Goal: Task Accomplishment & Management: Manage account settings

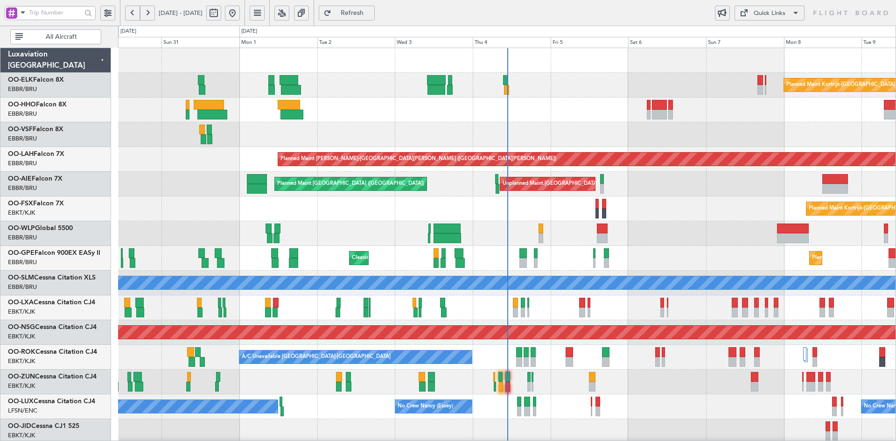
click at [627, 221] on div "Planned Maint [GEOGRAPHIC_DATA] ([GEOGRAPHIC_DATA])" at bounding box center [507, 233] width 778 height 25
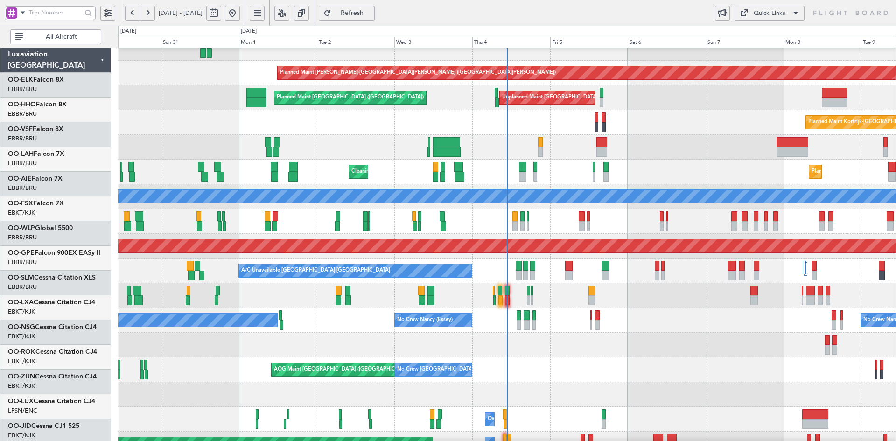
scroll to position [86, 0]
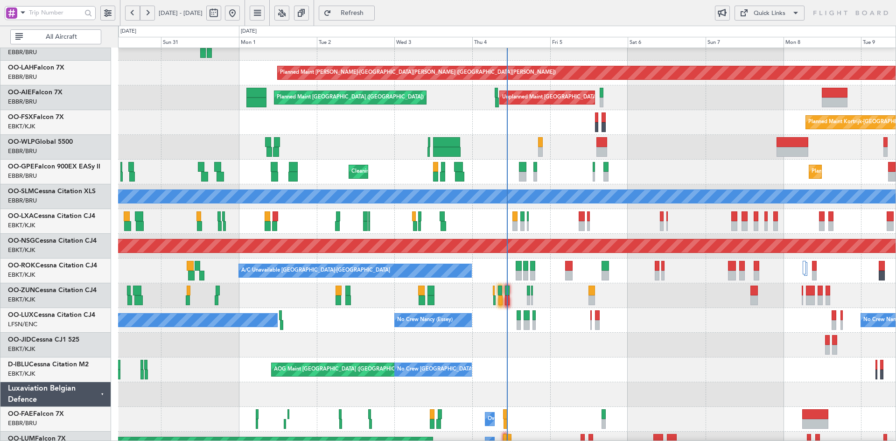
click at [625, 343] on div "Planned Maint Kortrijk-Wevelgem AOG Maint Kortrijk-Wevelgem" at bounding box center [507, 345] width 778 height 25
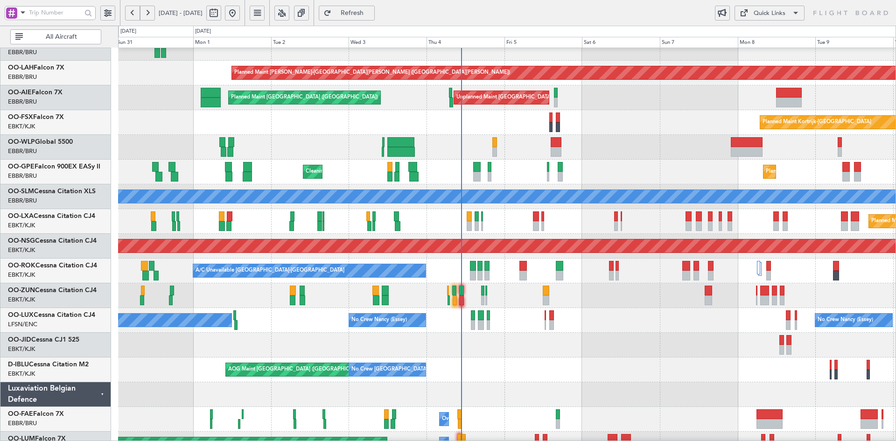
click at [609, 347] on div "Planned Maint Kortrijk-Wevelgem AOG Maint Kortrijk-Wevelgem" at bounding box center [507, 345] width 778 height 25
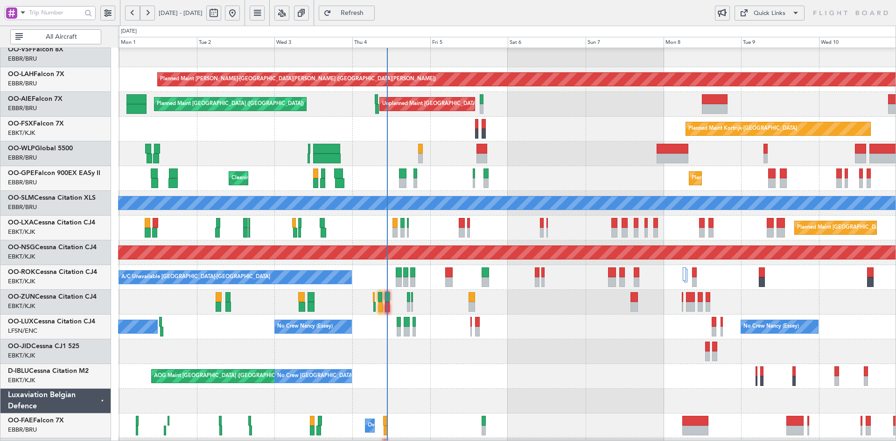
click at [487, 321] on div "No Crew Nancy (Essey) No Crew Nancy (Essey) No Crew Paris (Le Bourget)" at bounding box center [507, 327] width 778 height 25
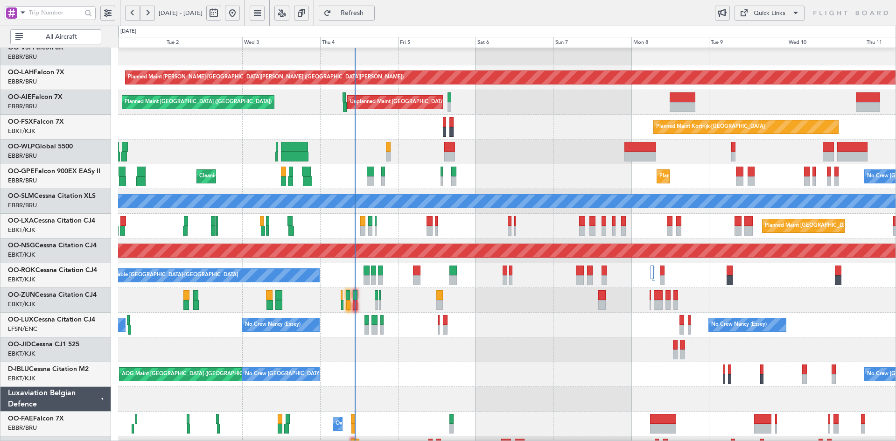
click at [518, 140] on div "Planned Maint Kortrijk-[GEOGRAPHIC_DATA]" at bounding box center [507, 127] width 778 height 25
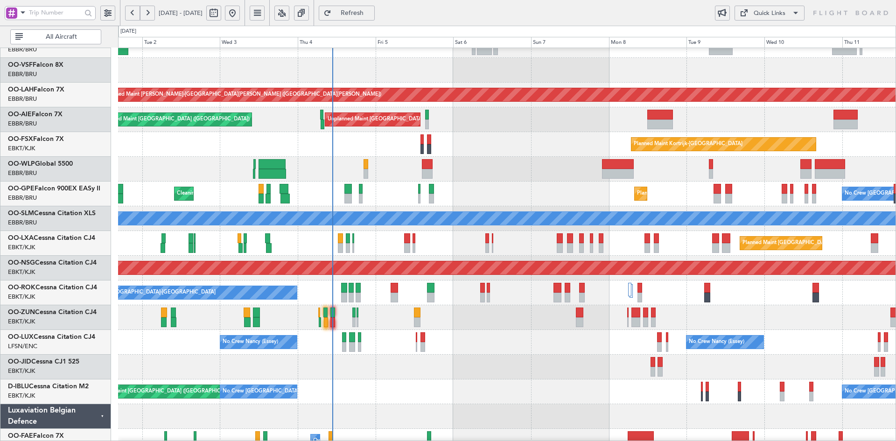
click at [516, 155] on div "Planned Maint Kortrijk-[GEOGRAPHIC_DATA]" at bounding box center [507, 144] width 778 height 25
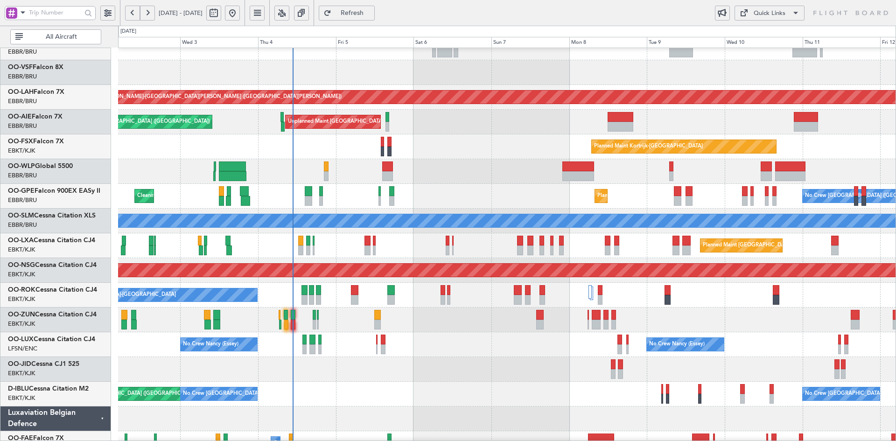
click at [500, 184] on div at bounding box center [507, 171] width 778 height 25
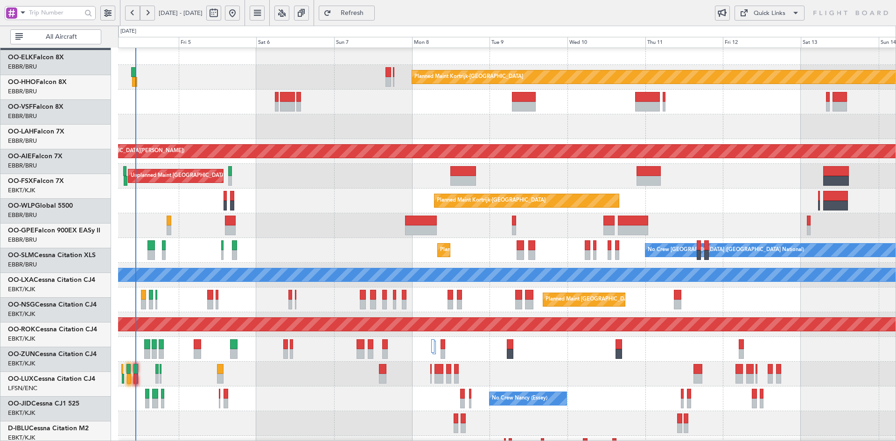
scroll to position [3, 0]
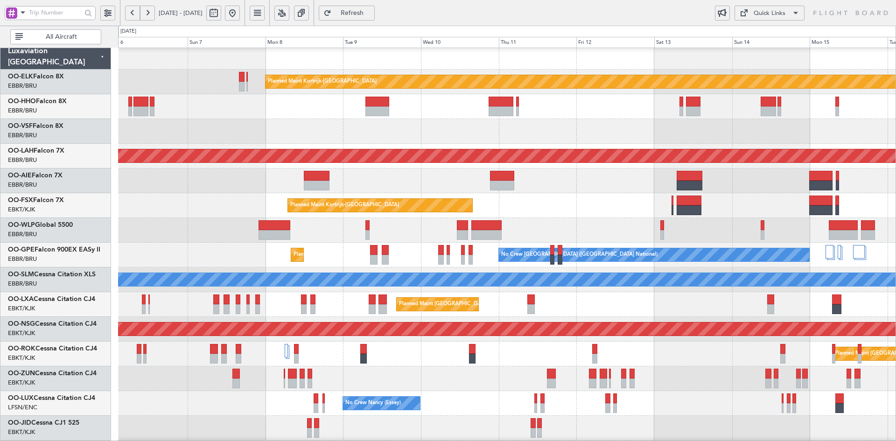
click at [516, 190] on div "Unplanned Maint [GEOGRAPHIC_DATA] ([GEOGRAPHIC_DATA] National)" at bounding box center [507, 181] width 778 height 25
click at [541, 191] on div "Unplanned Maint [GEOGRAPHIC_DATA] ([GEOGRAPHIC_DATA] National)" at bounding box center [507, 181] width 778 height 25
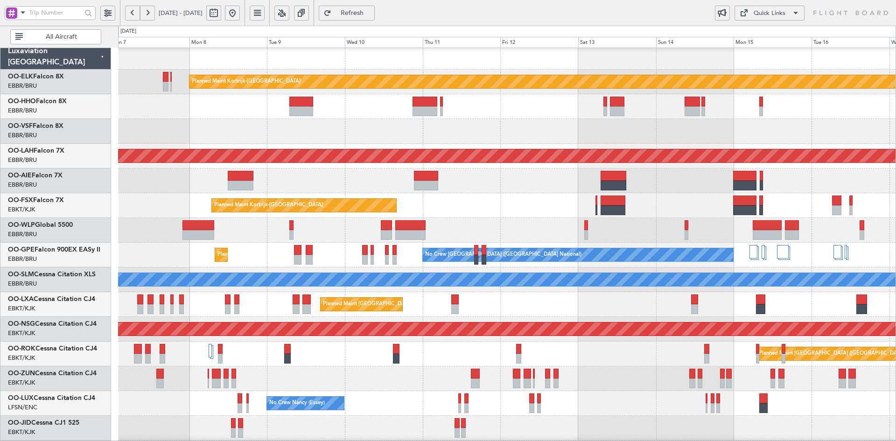
click at [670, 222] on div at bounding box center [507, 230] width 778 height 25
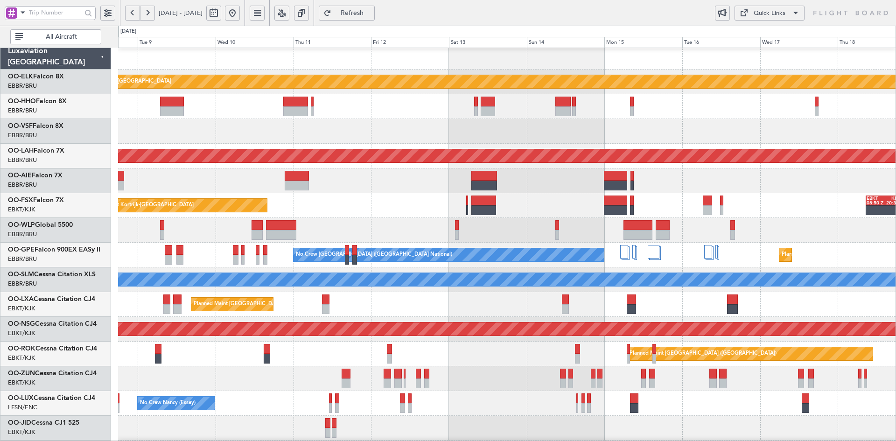
click at [690, 334] on div "Planned Maint Kortrijk-Wevelgem Planned Maint Alton-st Louis (St Louis Regl) Pl…" at bounding box center [507, 292] width 778 height 495
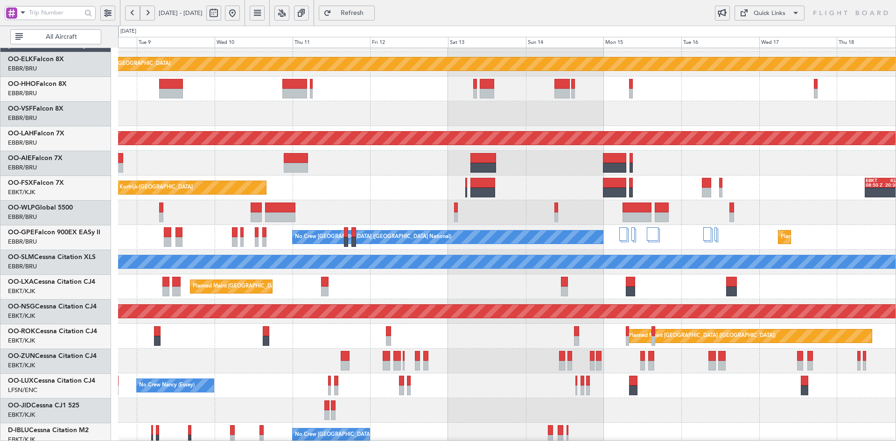
scroll to position [21, 0]
click at [803, 222] on div at bounding box center [507, 212] width 778 height 25
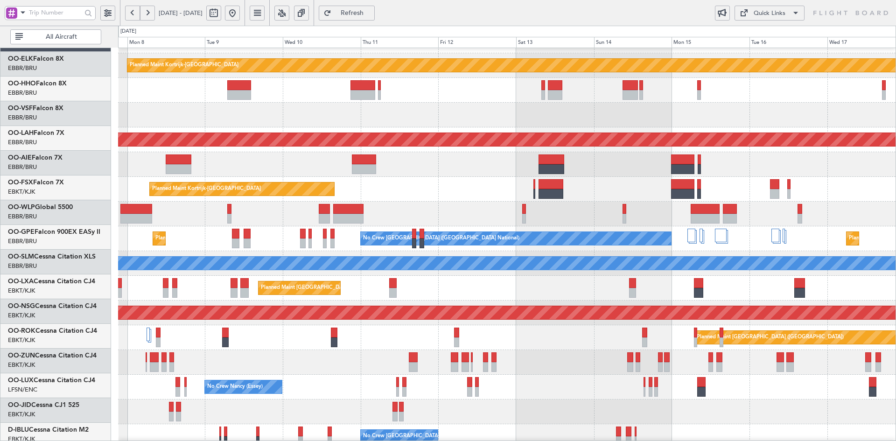
click at [621, 182] on div "Planned Maint Kortrijk-Wevelgem EBKT 08:50 Z KLAS 20:30 Z" at bounding box center [507, 189] width 778 height 25
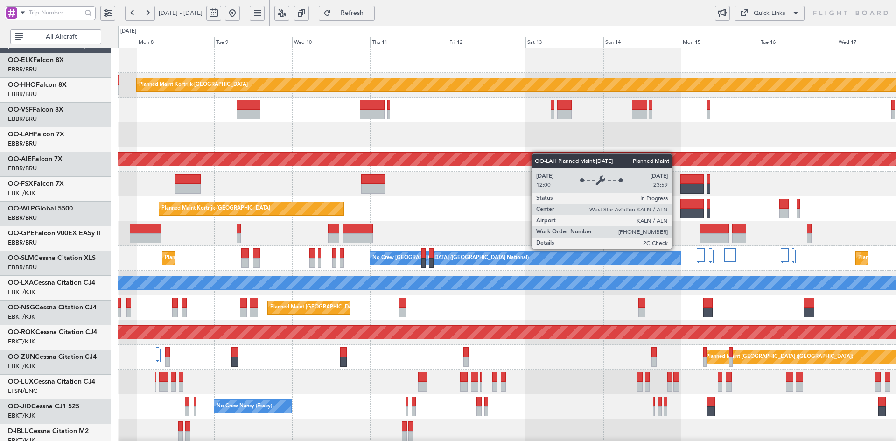
scroll to position [0, 0]
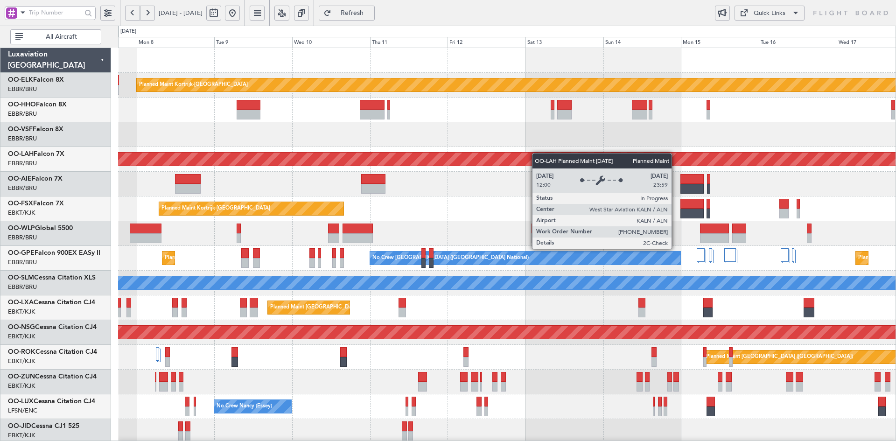
click at [537, 155] on div "Planned Maint Kortrijk-Wevelgem Planned Maint Alton-st Louis (St Louis Regl) Un…" at bounding box center [507, 295] width 778 height 495
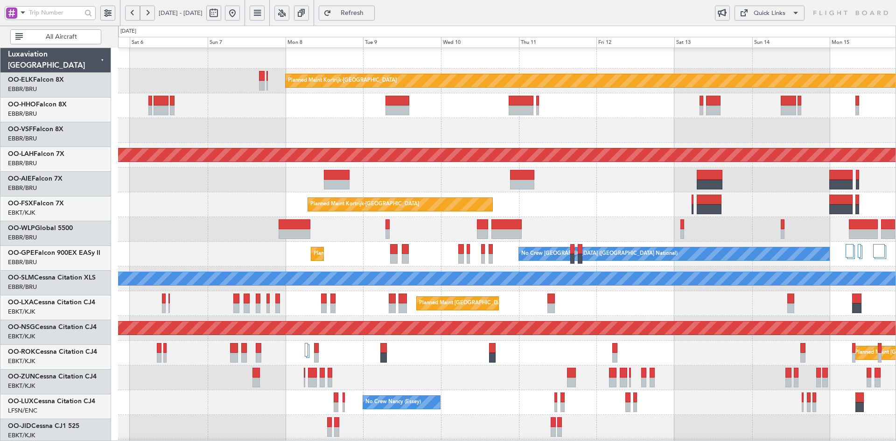
scroll to position [4, 0]
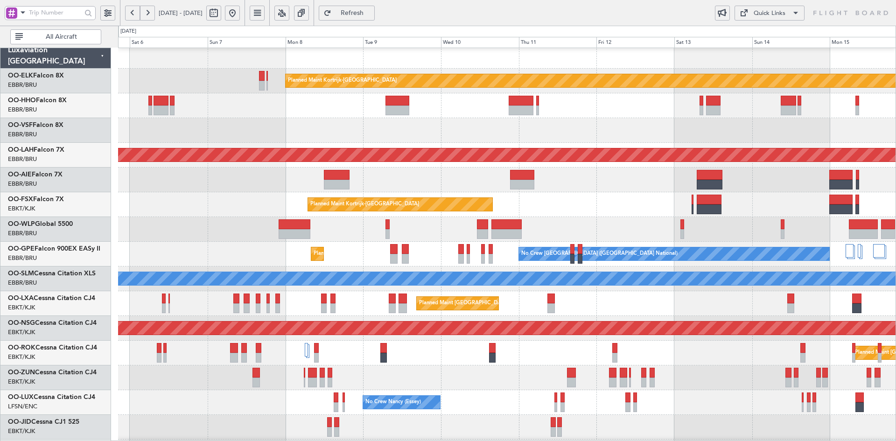
click at [411, 138] on div at bounding box center [507, 130] width 778 height 25
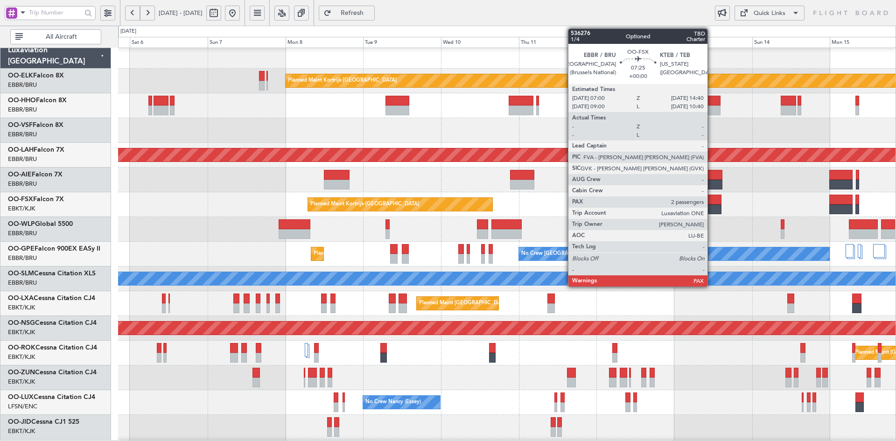
click at [712, 210] on div at bounding box center [709, 210] width 25 height 10
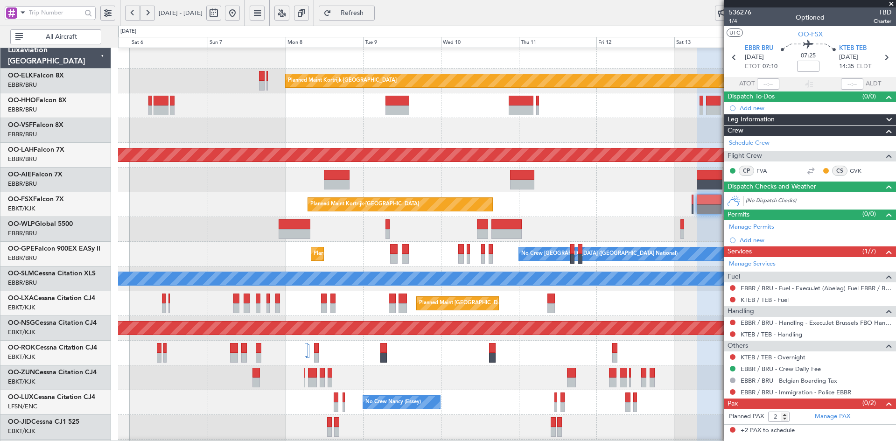
click at [890, 4] on span at bounding box center [891, 4] width 9 height 8
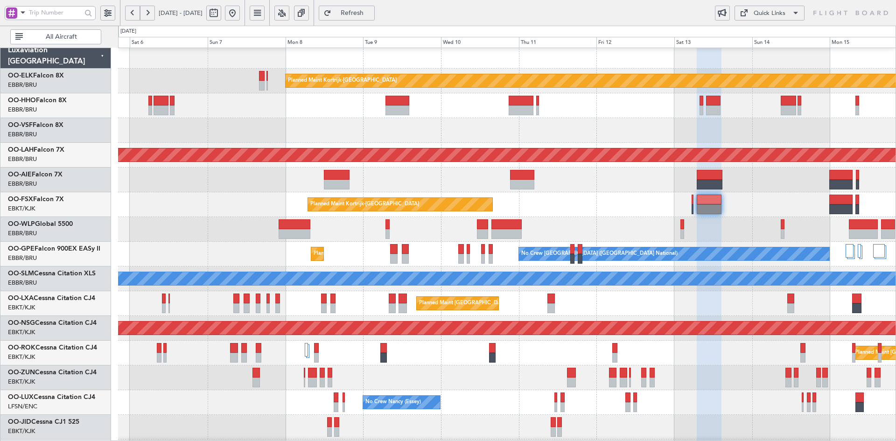
type input "0"
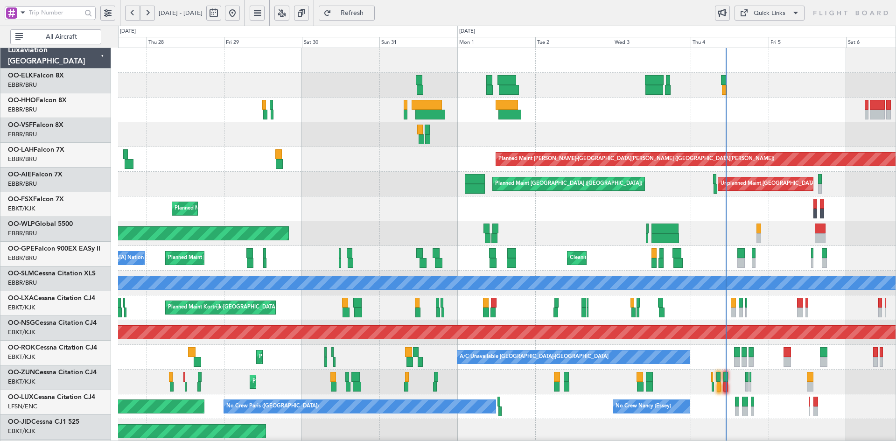
click at [896, 192] on html "05 Sep 2025 - 15 Sep 2025 Refresh Quick Links All Aircraft Planned Maint Kortri…" at bounding box center [448, 220] width 896 height 441
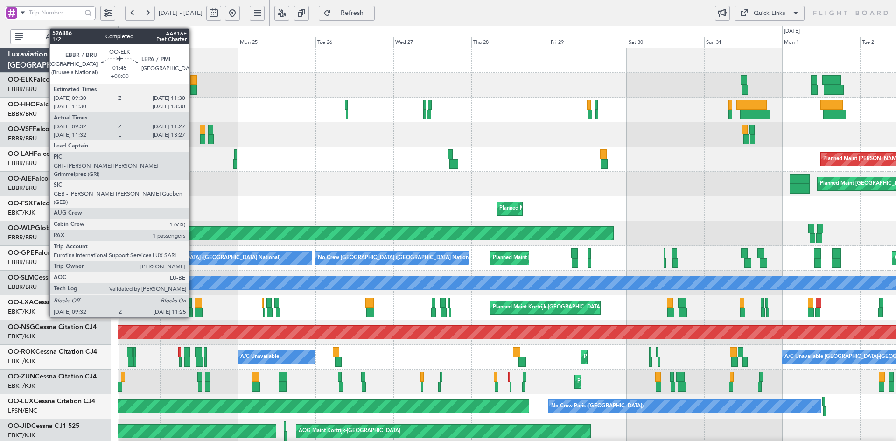
click at [193, 89] on div at bounding box center [193, 90] width 7 height 10
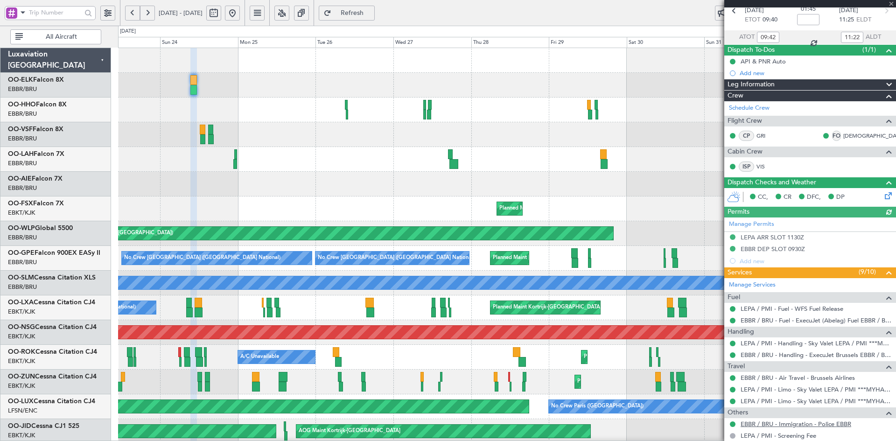
scroll to position [118, 0]
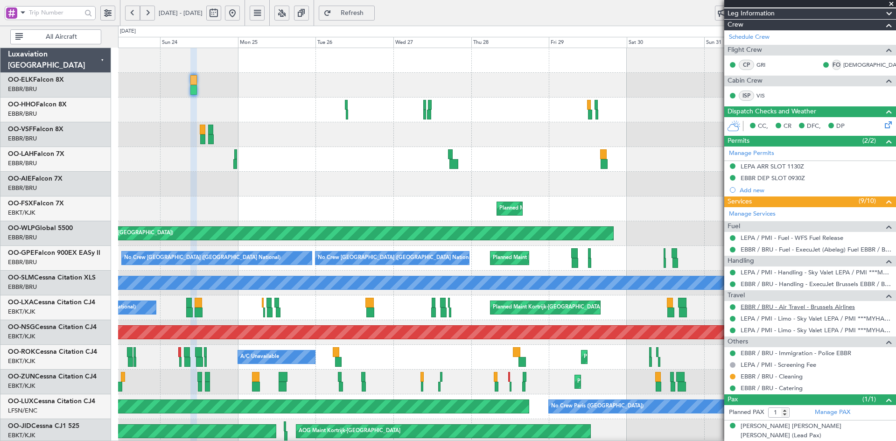
click at [809, 305] on link "EBBR / BRU - Air Travel - Brussels Airlines" at bounding box center [798, 307] width 114 height 8
click at [822, 307] on link "EBBR / BRU - Air Travel - Brussels Airlines" at bounding box center [798, 307] width 114 height 8
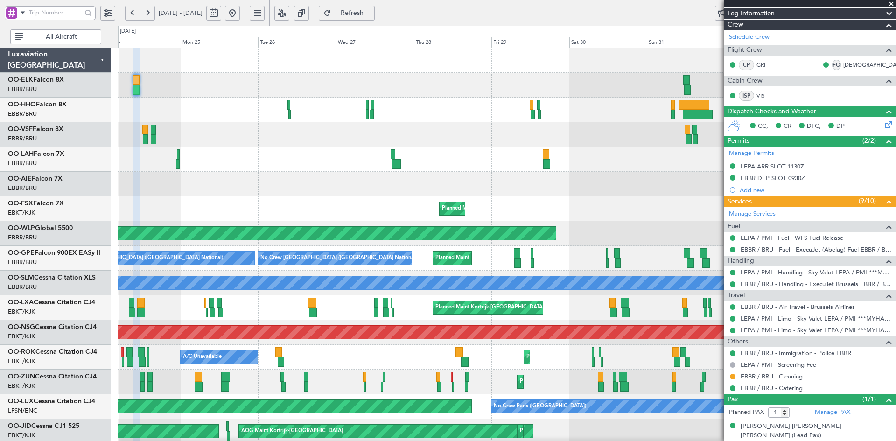
click at [616, 100] on div "Planned Maint Alton-st Louis (St Louis Regl) Planned Maint London (Farnborough)…" at bounding box center [507, 295] width 778 height 495
click at [793, 309] on link "EBBR / BRU - Air Travel - Brussels Airlines" at bounding box center [798, 307] width 114 height 8
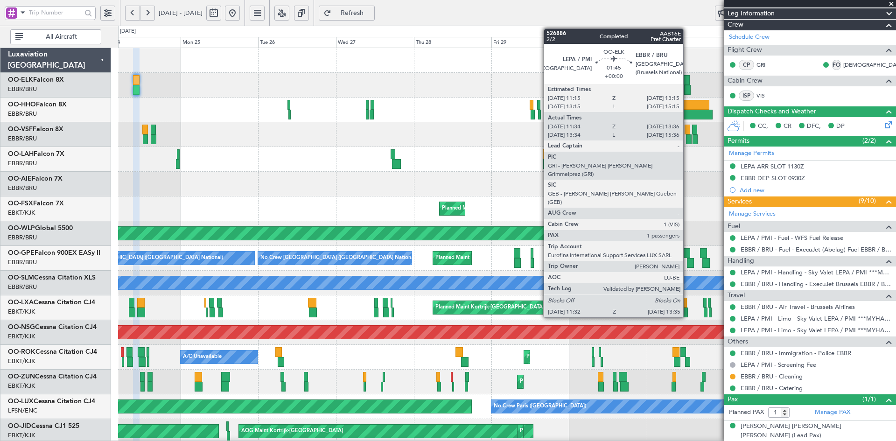
click at [688, 89] on div at bounding box center [687, 90] width 7 height 10
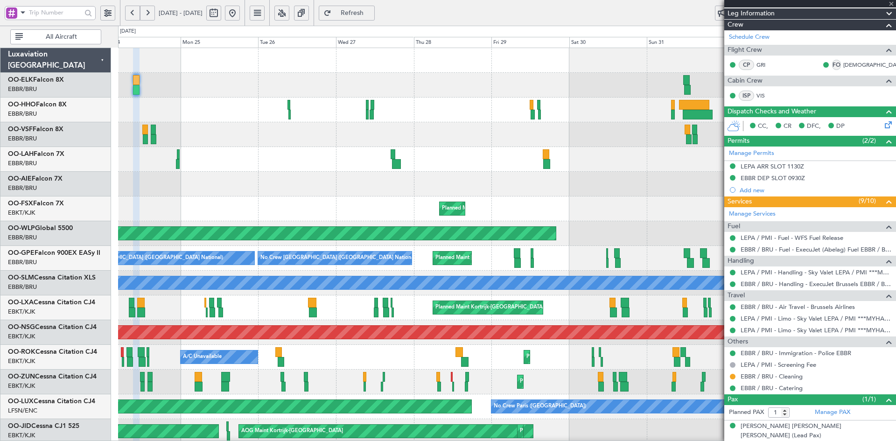
type input "11:44"
type input "13:31"
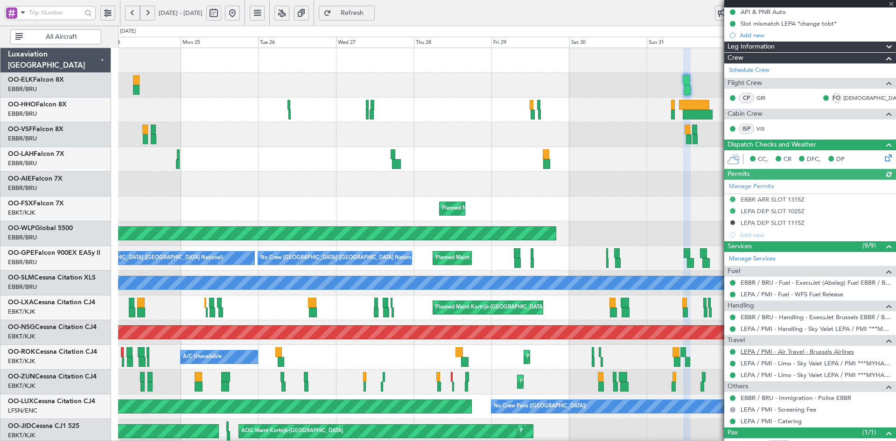
scroll to position [129, 0]
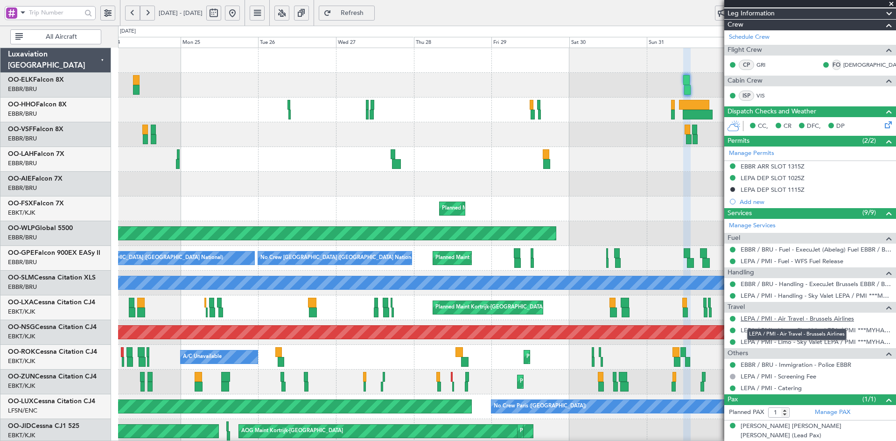
click at [772, 318] on link "LEPA / PMI - Air Travel - Brussels Airlines" at bounding box center [797, 319] width 113 height 8
click at [718, 147] on div "Planned Maint [PERSON_NAME]-[GEOGRAPHIC_DATA][PERSON_NAME] ([GEOGRAPHIC_DATA][P…" at bounding box center [507, 159] width 778 height 25
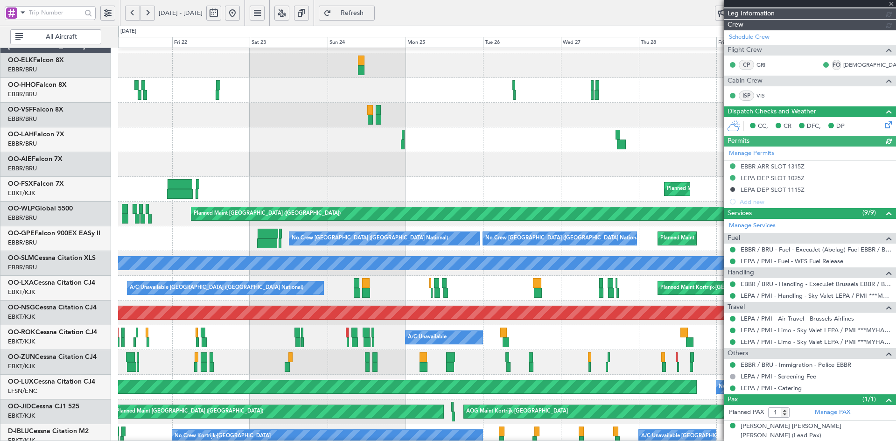
click at [277, 151] on div "14:00 Z 02:00 Z EBBR 13:30 Z KVNY 01:15 Z Planned Maint Alton-st Louis (St Loui…" at bounding box center [507, 139] width 778 height 25
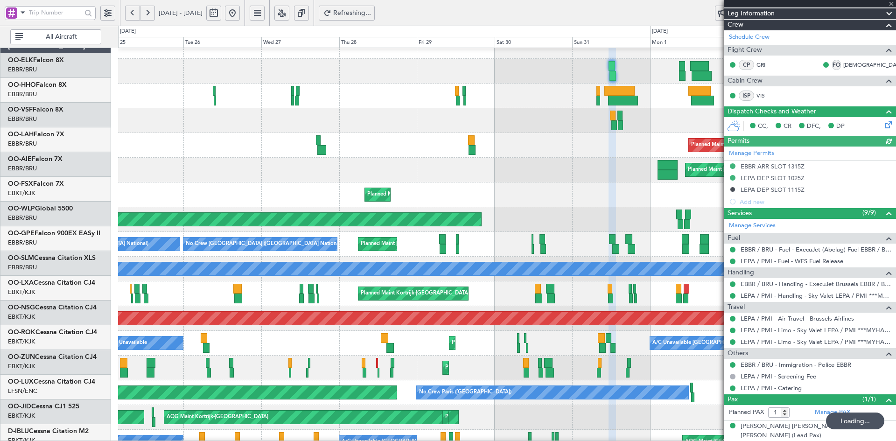
scroll to position [14, 0]
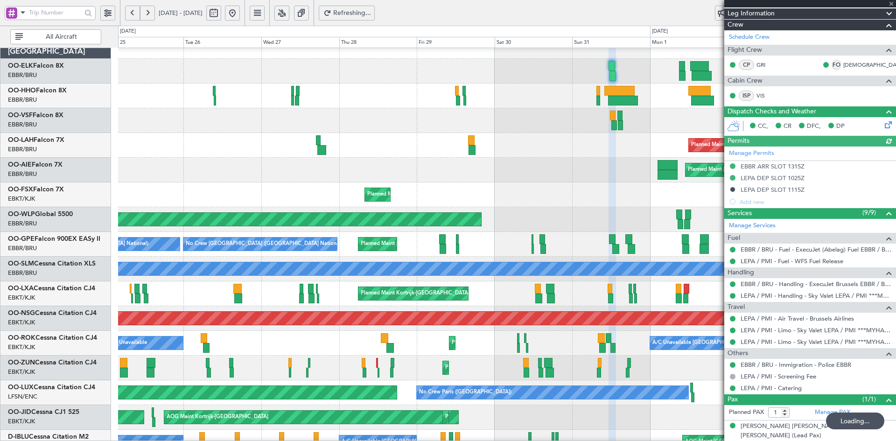
click at [521, 249] on div "Planned Maint Alton-st Louis (St Louis Regl) Planned Maint London (Farnborough)…" at bounding box center [507, 281] width 778 height 495
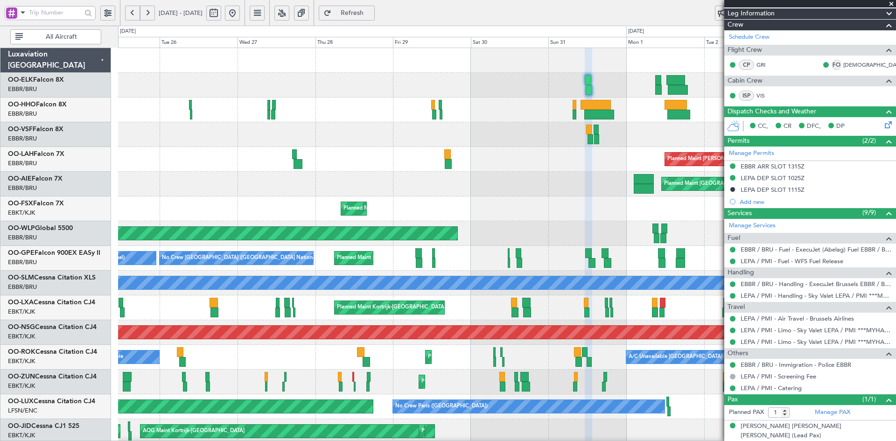
click at [240, 13] on button at bounding box center [232, 13] width 15 height 15
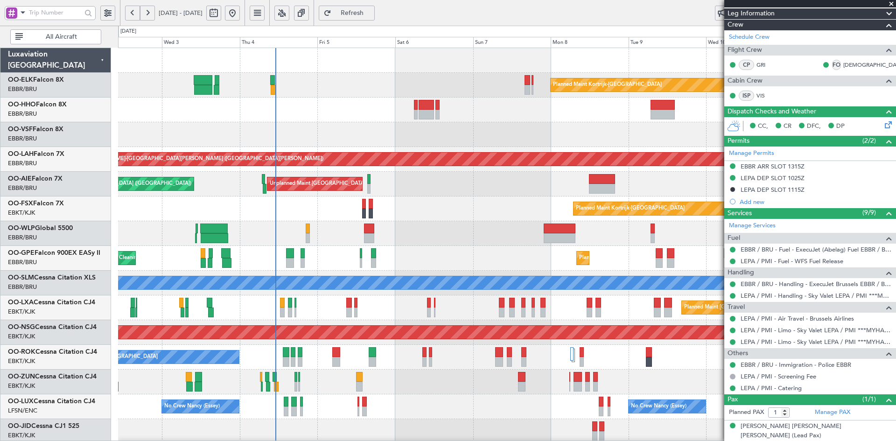
click at [364, 233] on div at bounding box center [369, 229] width 10 height 10
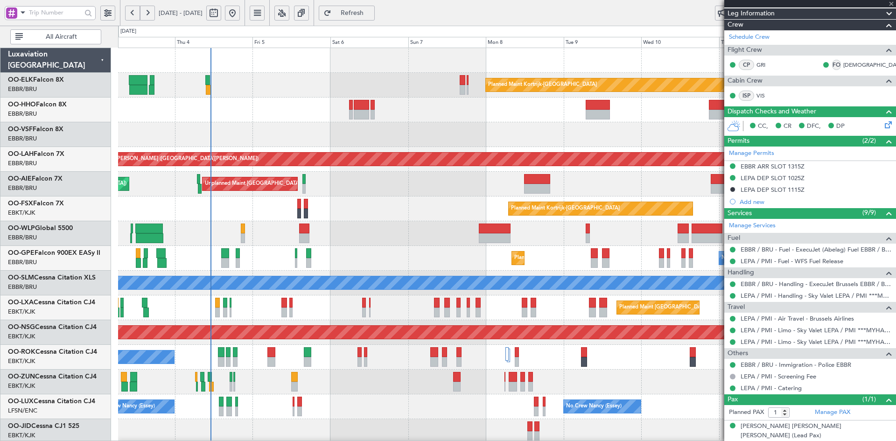
click at [571, 230] on div at bounding box center [507, 233] width 778 height 25
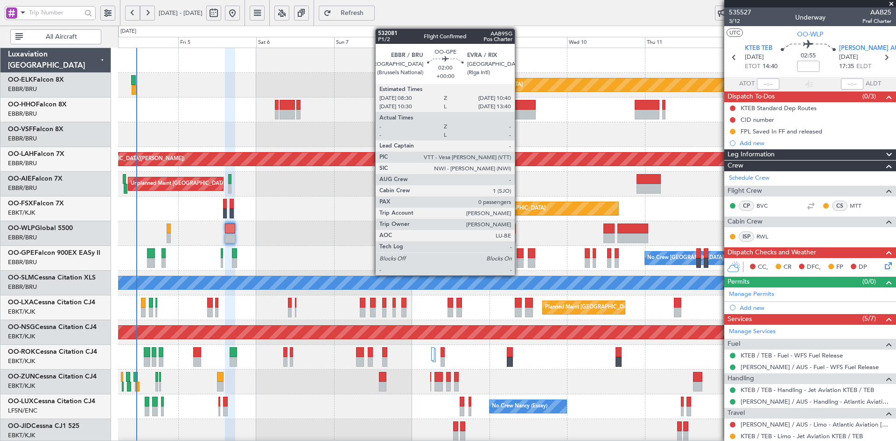
click at [519, 258] on div at bounding box center [520, 263] width 7 height 10
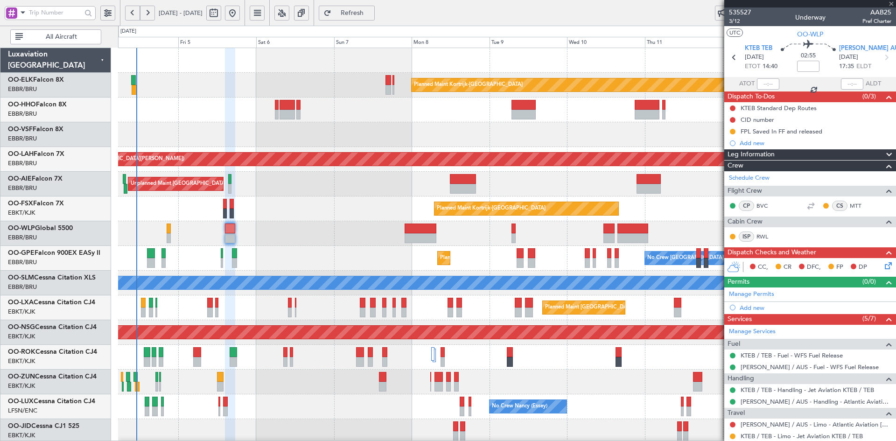
type input "0"
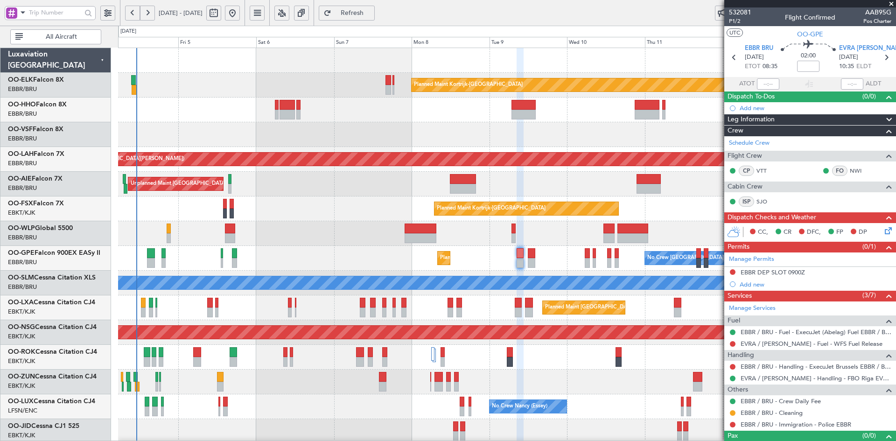
click at [894, 4] on span at bounding box center [891, 4] width 9 height 8
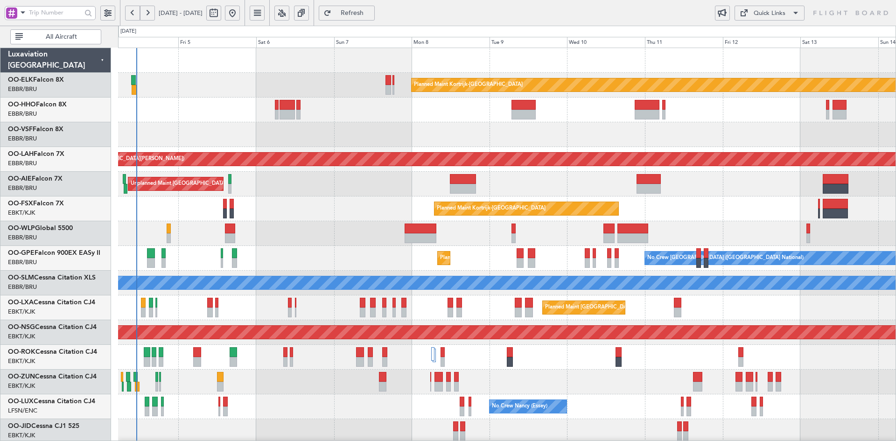
click at [501, 146] on div at bounding box center [507, 134] width 778 height 25
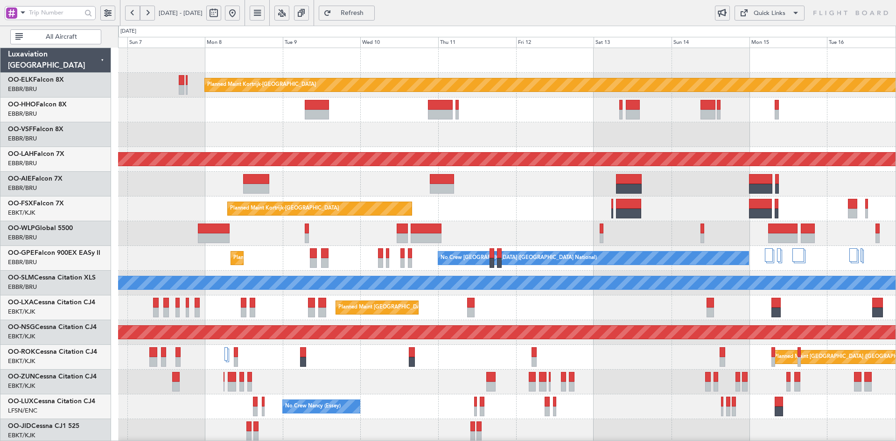
click at [580, 101] on div "Planned Maint Kortrijk-Wevelgem Planned Maint Alton-st Louis (St Louis Regl) Un…" at bounding box center [507, 295] width 778 height 495
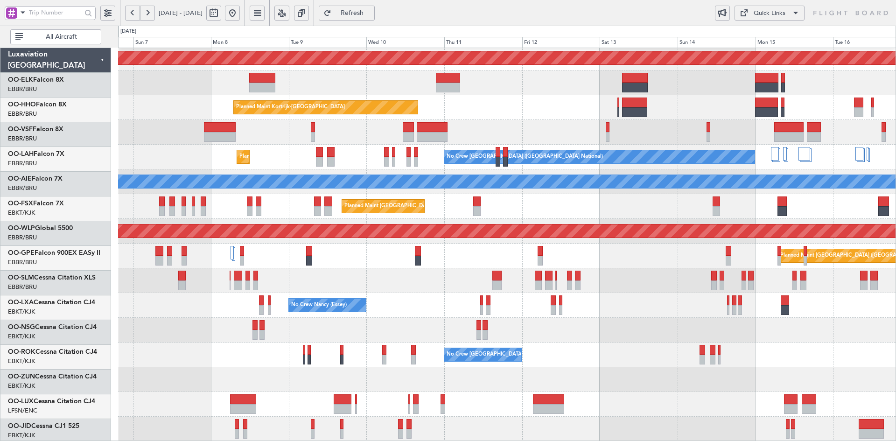
scroll to position [101, 0]
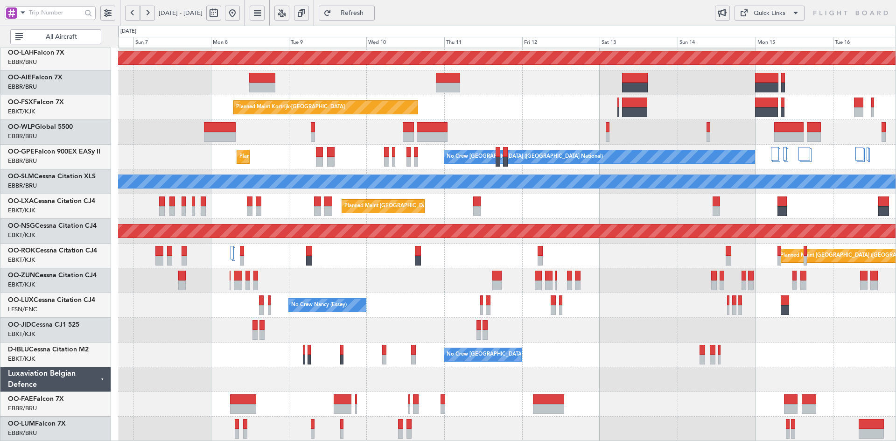
click at [521, 299] on div "No Crew Nancy (Essey)" at bounding box center [507, 305] width 778 height 25
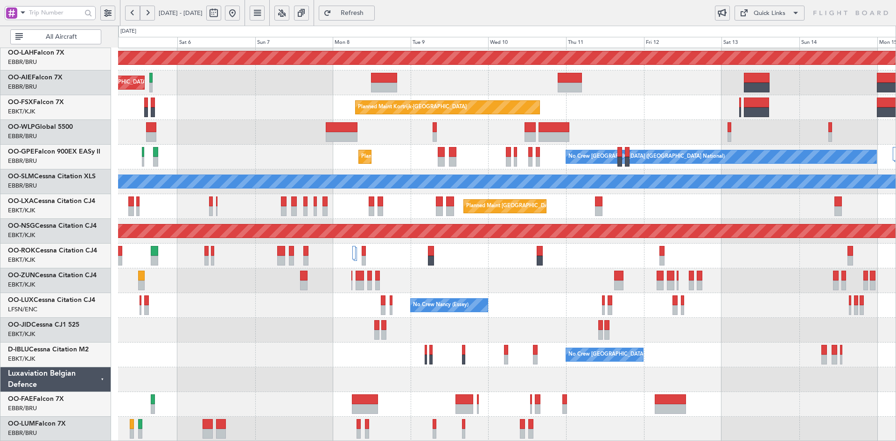
click at [631, 145] on div at bounding box center [507, 132] width 778 height 25
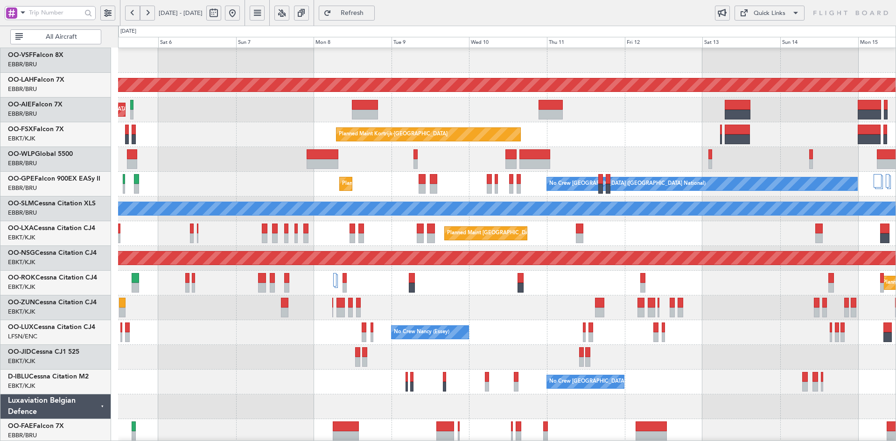
click at [691, 122] on div "Unplanned Maint Brussels (Brussels National) Planned Maint London (Farnborough)" at bounding box center [507, 110] width 778 height 25
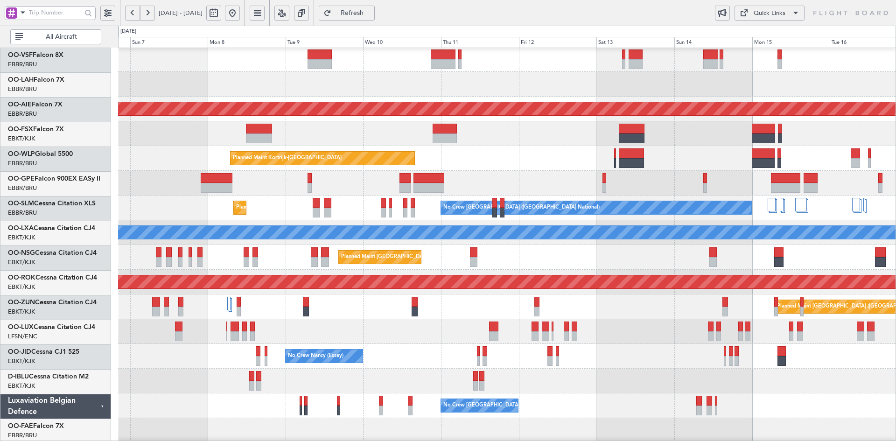
scroll to position [50, 0]
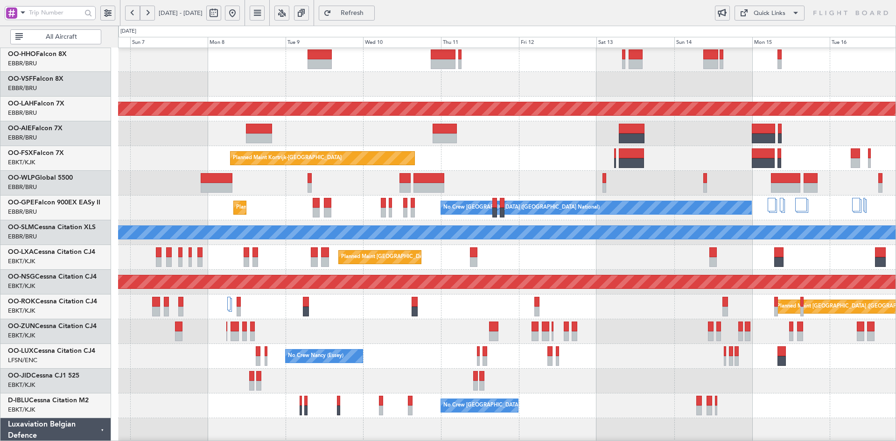
click at [409, 389] on div "Planned Maint Kortrijk-Wevelgem Planned Maint Alton-st Louis (St Louis Regl) Un…" at bounding box center [507, 245] width 778 height 495
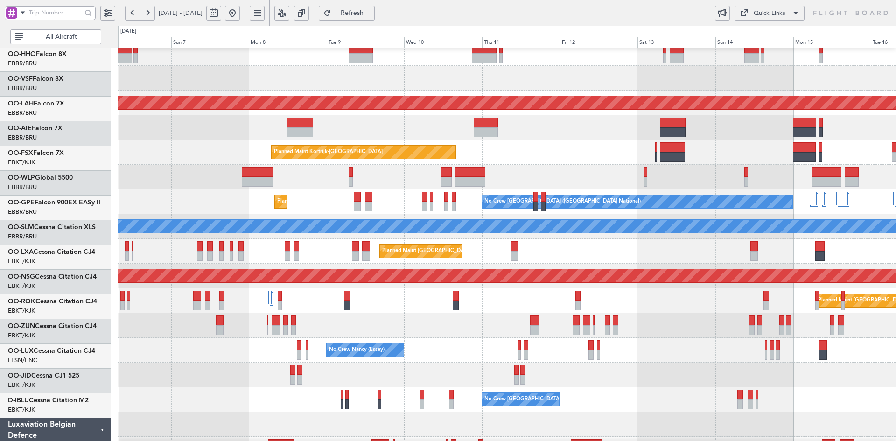
scroll to position [56, 0]
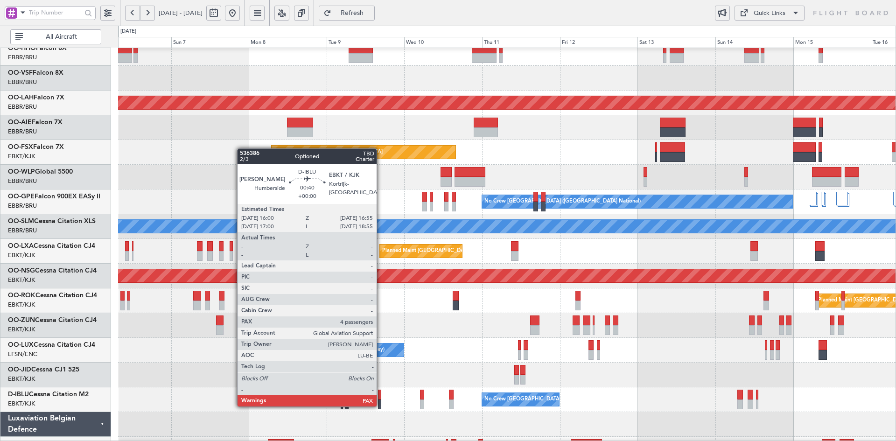
click at [381, 406] on div at bounding box center [379, 405] width 3 height 10
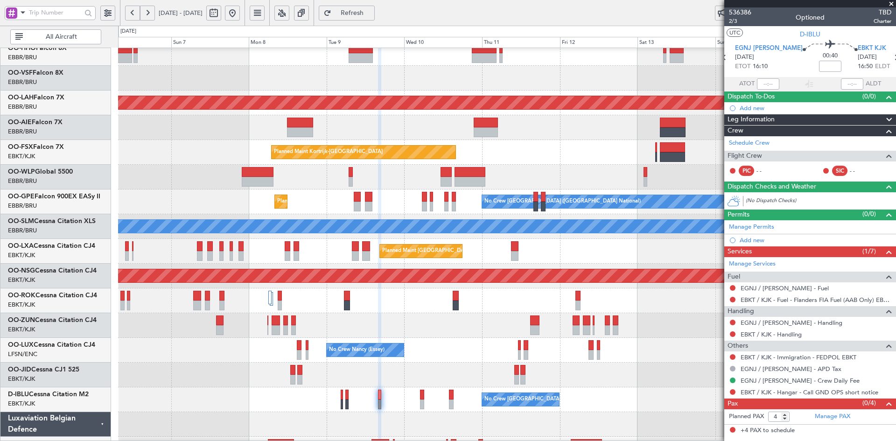
click at [893, 4] on span at bounding box center [891, 4] width 9 height 8
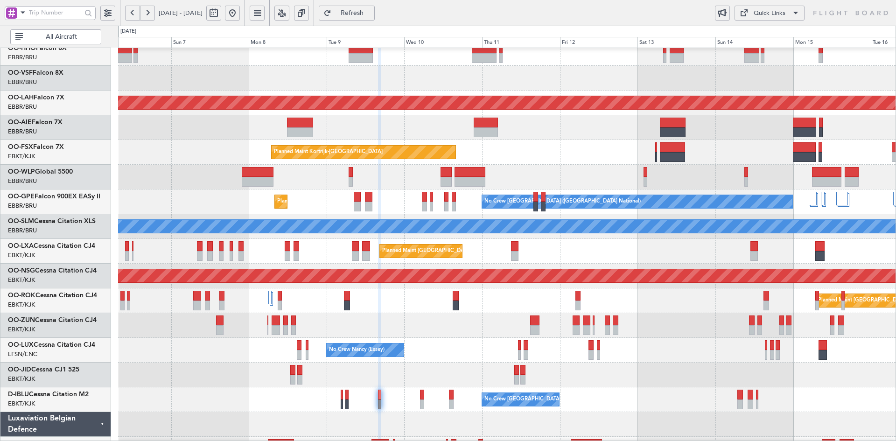
type input "0"
click at [544, 346] on div "No Crew Nancy (Essey) No Crew Nancy (Essey)" at bounding box center [507, 350] width 778 height 25
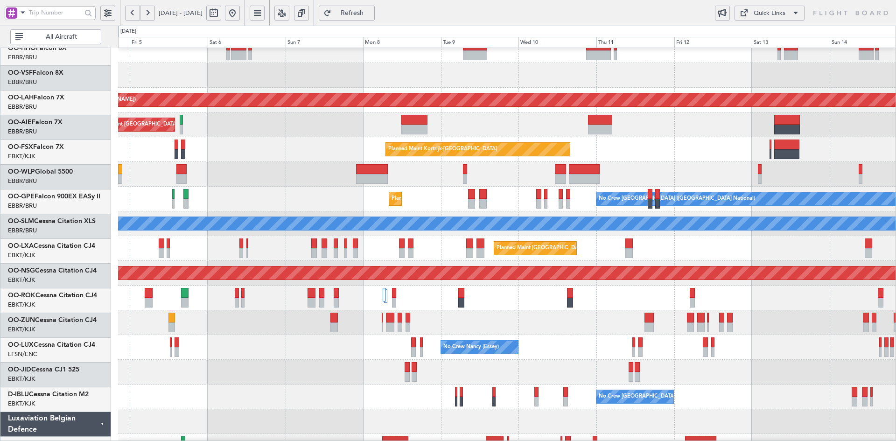
scroll to position [59, 0]
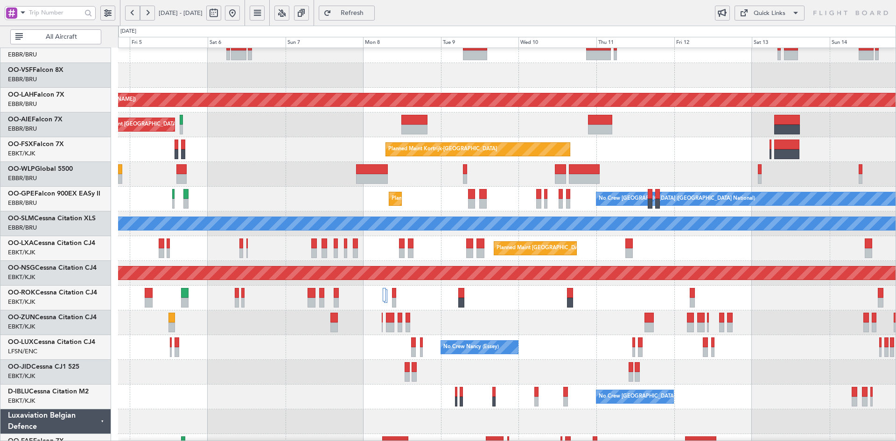
click at [517, 162] on div "Planned Maint Kortrijk-[GEOGRAPHIC_DATA]" at bounding box center [507, 149] width 778 height 25
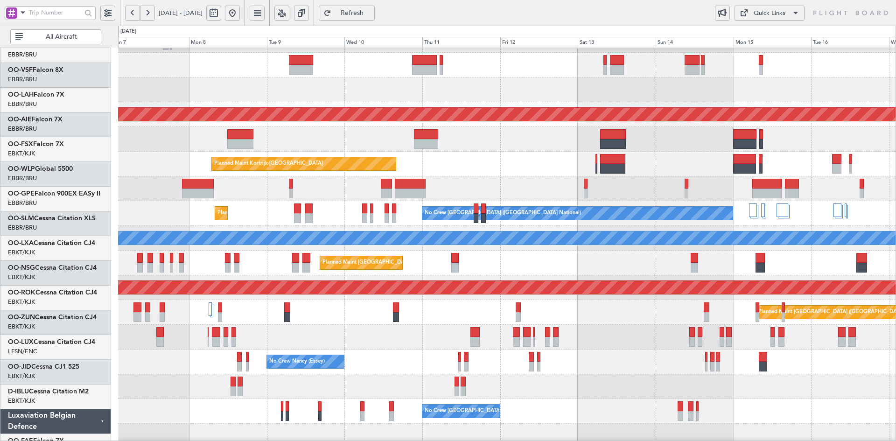
scroll to position [45, 0]
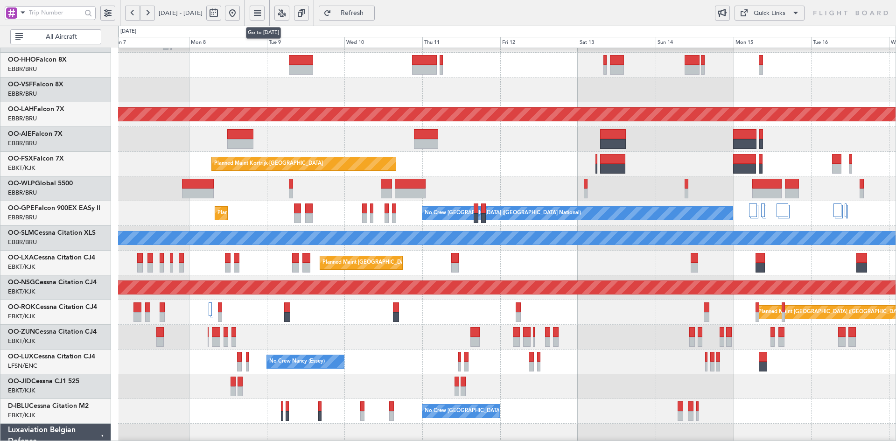
click at [240, 12] on button at bounding box center [232, 13] width 15 height 15
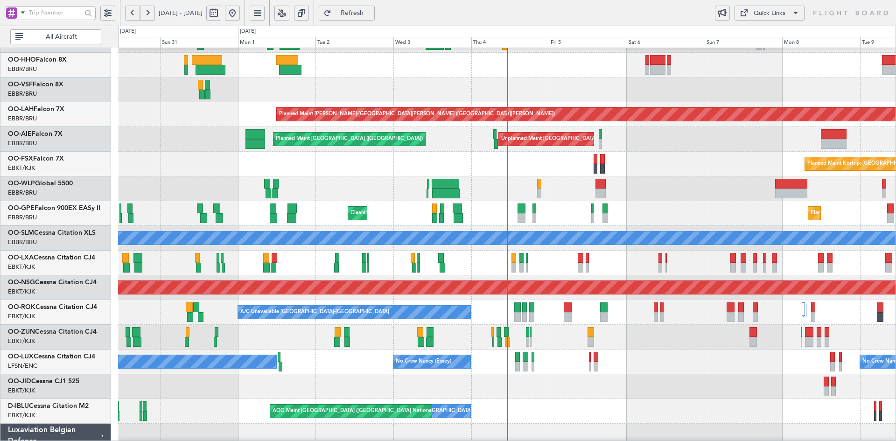
click at [473, 141] on div "Unplanned Maint [GEOGRAPHIC_DATA] ([GEOGRAPHIC_DATA] National) Planned Maint [G…" at bounding box center [507, 139] width 778 height 25
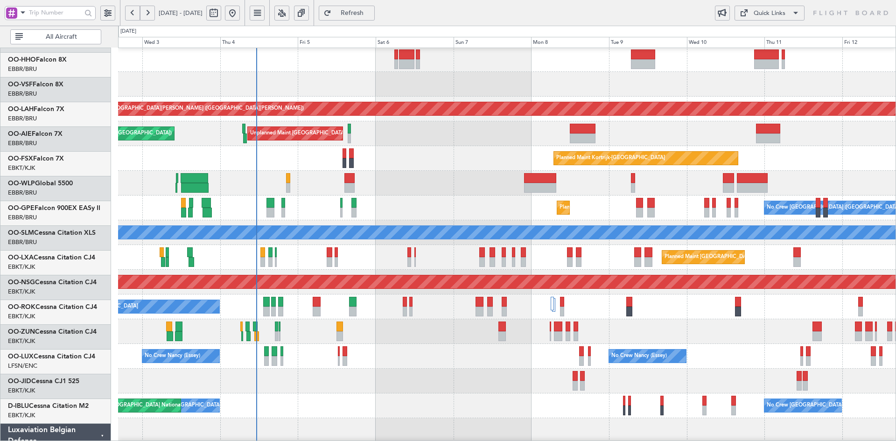
scroll to position [50, 0]
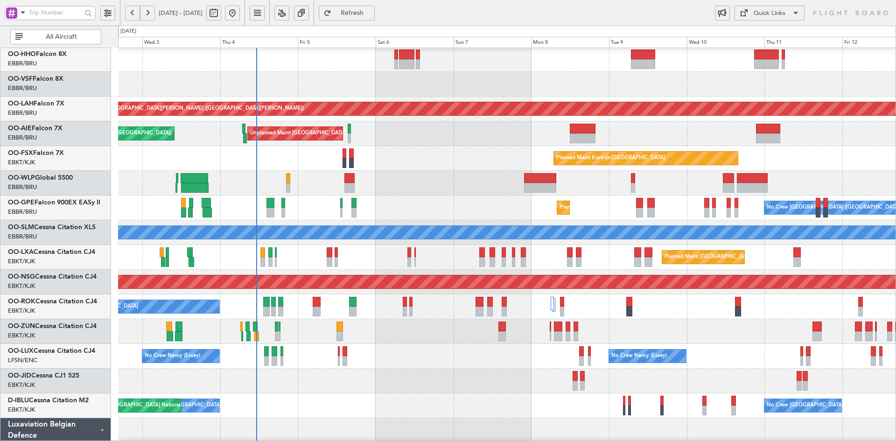
click at [437, 184] on div "Planned Maint Kortrijk-Wevelgem Planned Maint Alton-st Louis (St Louis Regl) Un…" at bounding box center [507, 245] width 778 height 495
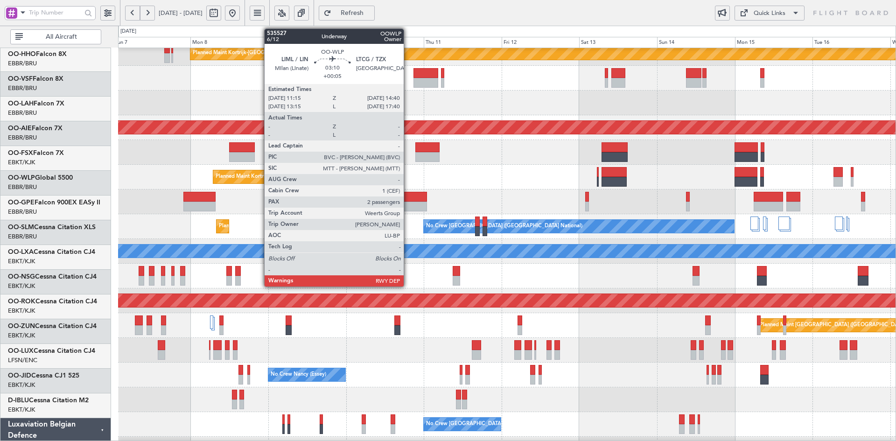
scroll to position [32, 0]
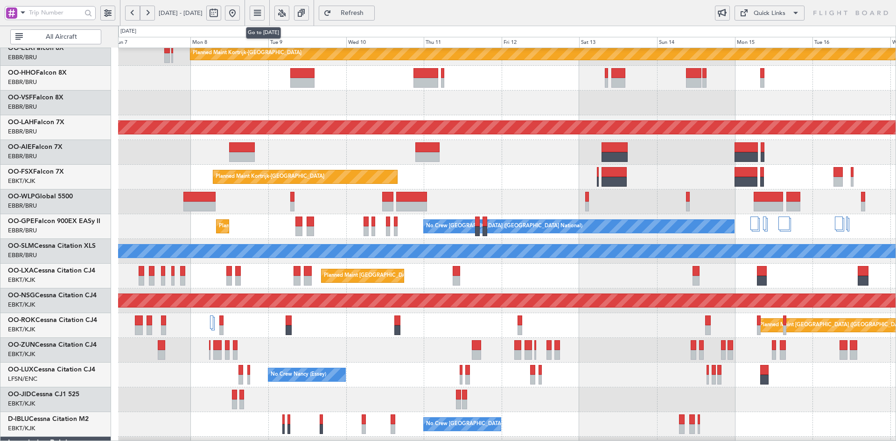
click at [240, 11] on button at bounding box center [232, 13] width 15 height 15
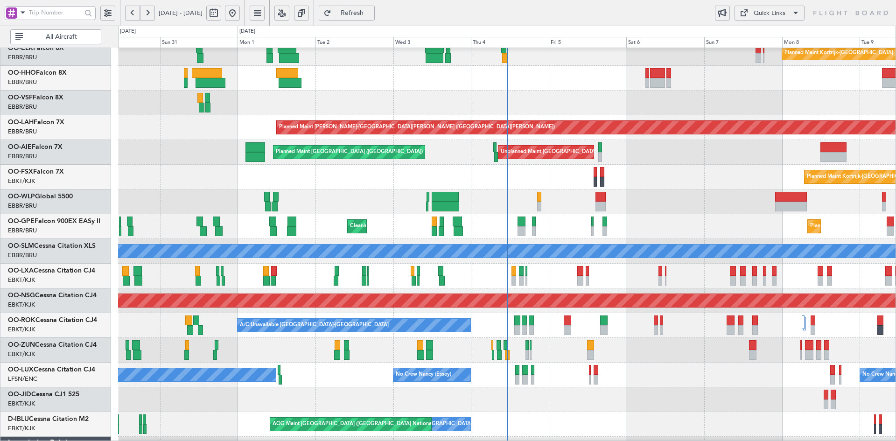
click at [679, 275] on div "Planned Maint Kortrijk-Wevelgem Planned Maint Alton-st Louis (St Louis Regl) Un…" at bounding box center [507, 263] width 778 height 495
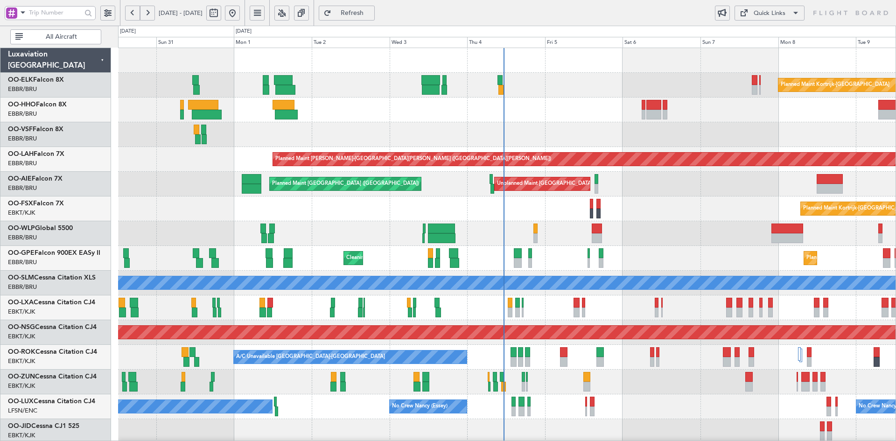
click at [658, 136] on div "Planned Maint Kortrijk-Wevelgem Planned Maint Alton-st Louis (St Louis Regl) Un…" at bounding box center [507, 295] width 778 height 495
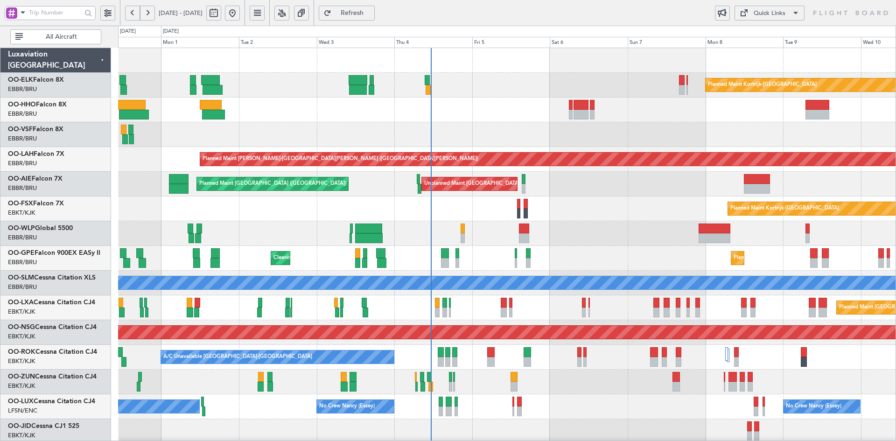
click at [447, 162] on div "Planned Maint Kortrijk-Wevelgem Planned Maint Alton-st Louis (St Louis Regl) Un…" at bounding box center [507, 295] width 778 height 495
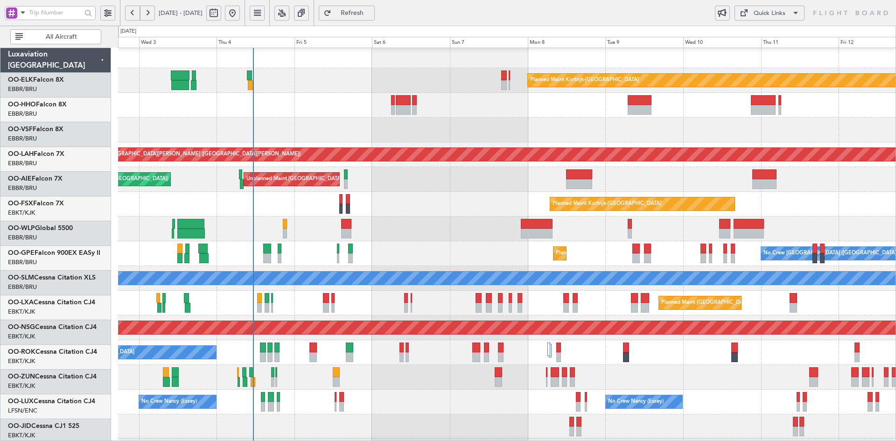
click at [651, 124] on div at bounding box center [507, 130] width 778 height 25
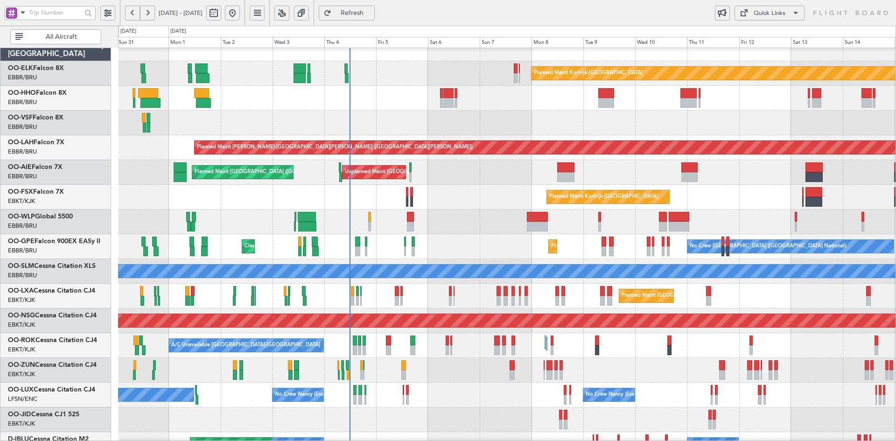
scroll to position [10, 0]
click at [489, 204] on div "Planned Maint Kortrijk-Wevelgem Planned Maint Kortrijk-Wevelgem" at bounding box center [507, 197] width 778 height 25
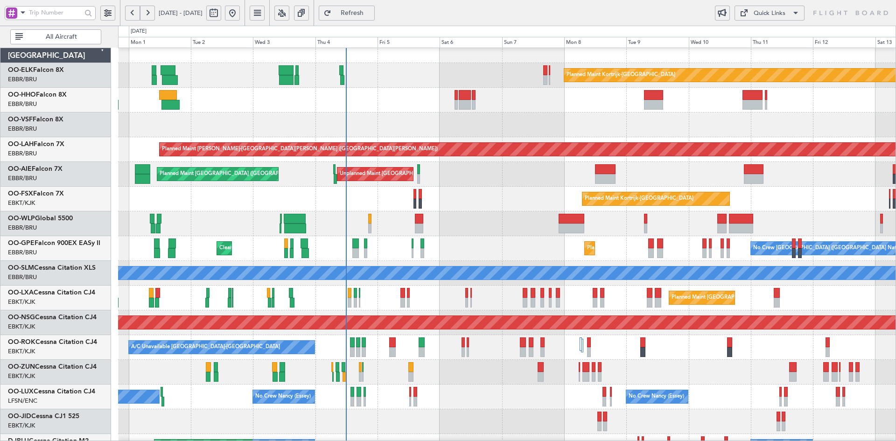
click at [744, 162] on div "Planned Maint [PERSON_NAME]-[GEOGRAPHIC_DATA][PERSON_NAME] ([GEOGRAPHIC_DATA][P…" at bounding box center [507, 149] width 778 height 25
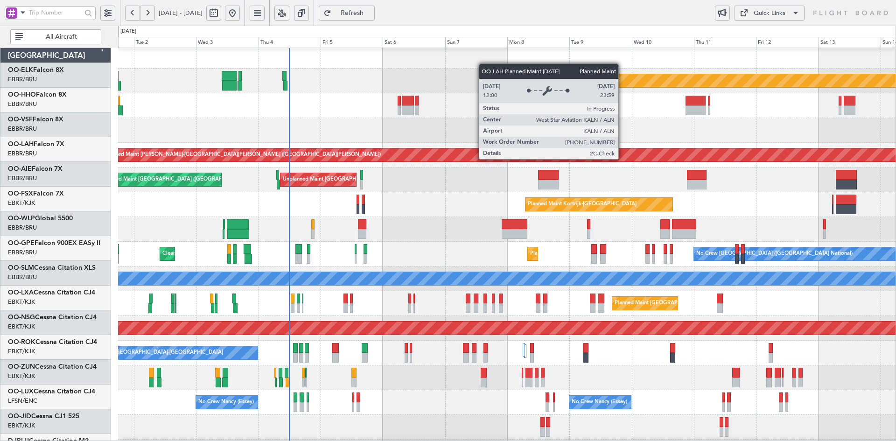
scroll to position [4, 0]
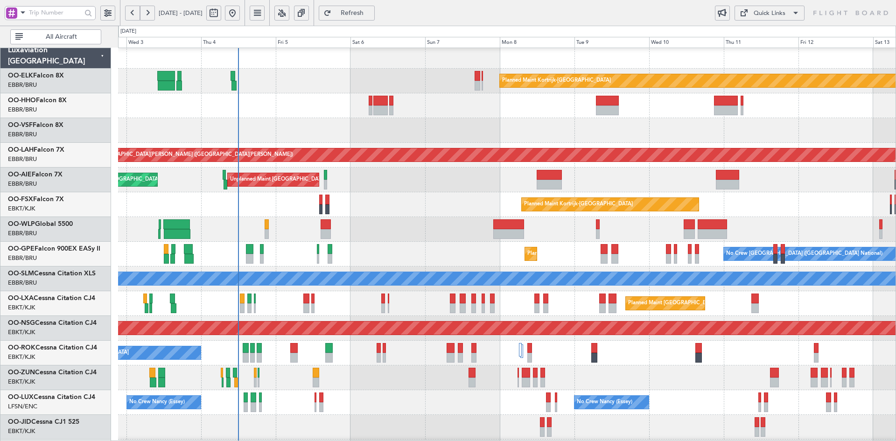
click at [461, 201] on div "Planned Maint Kortrijk-Wevelgem Planned Maint Alton-st Louis (St Louis Regl) Pl…" at bounding box center [507, 291] width 778 height 495
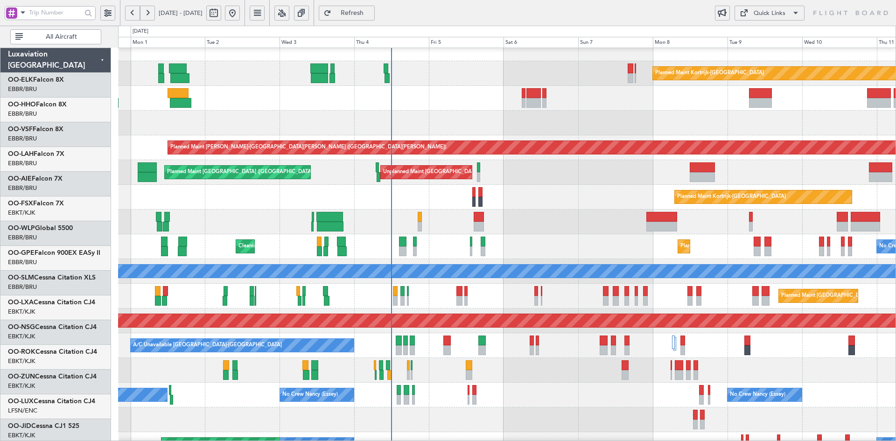
scroll to position [12, 0]
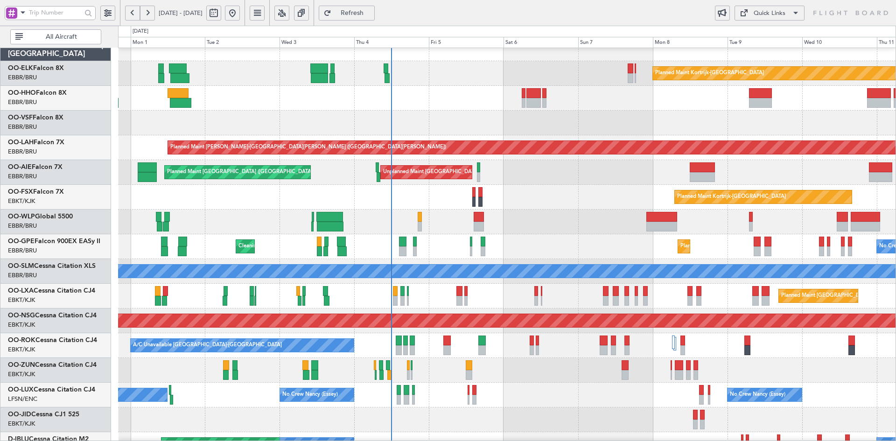
click at [564, 223] on div "Planned Maint [GEOGRAPHIC_DATA] ([GEOGRAPHIC_DATA])" at bounding box center [507, 222] width 778 height 25
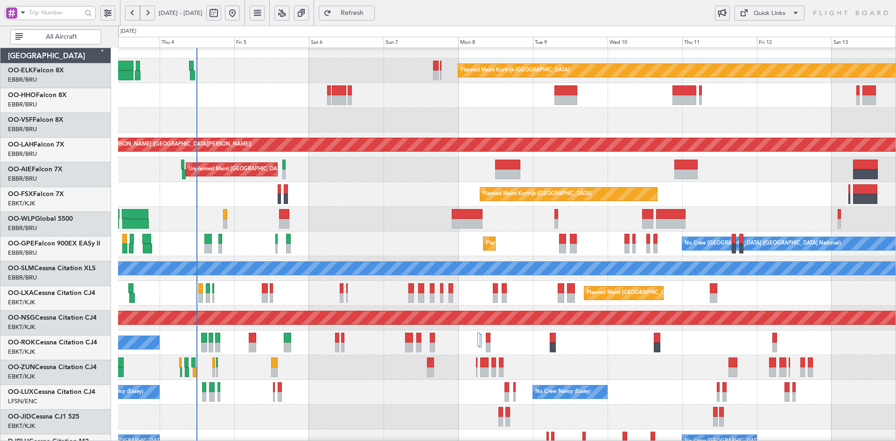
click at [387, 237] on div "Planned Maint Brussels (Brussels National) No Crew Brussels (Brussels National)…" at bounding box center [507, 244] width 778 height 25
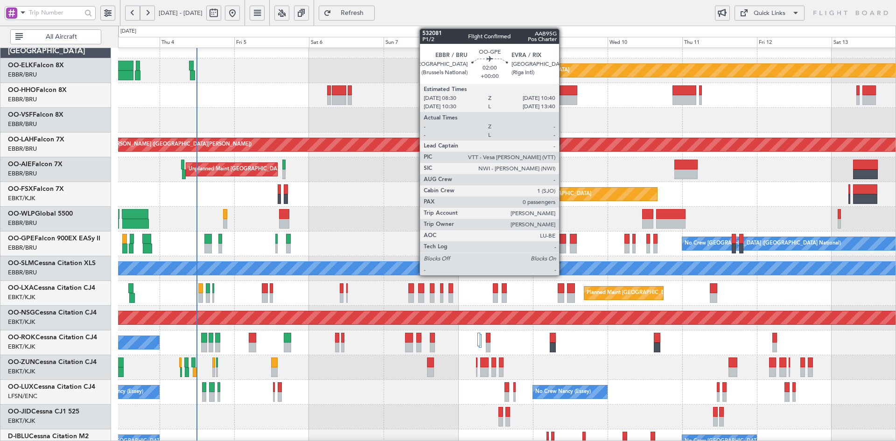
click at [564, 246] on div at bounding box center [562, 249] width 7 height 10
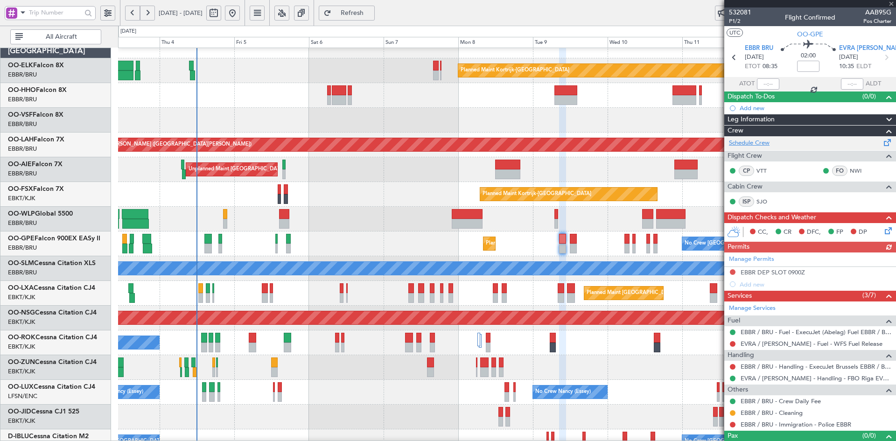
click at [762, 144] on link "Schedule Crew" at bounding box center [749, 143] width 41 height 9
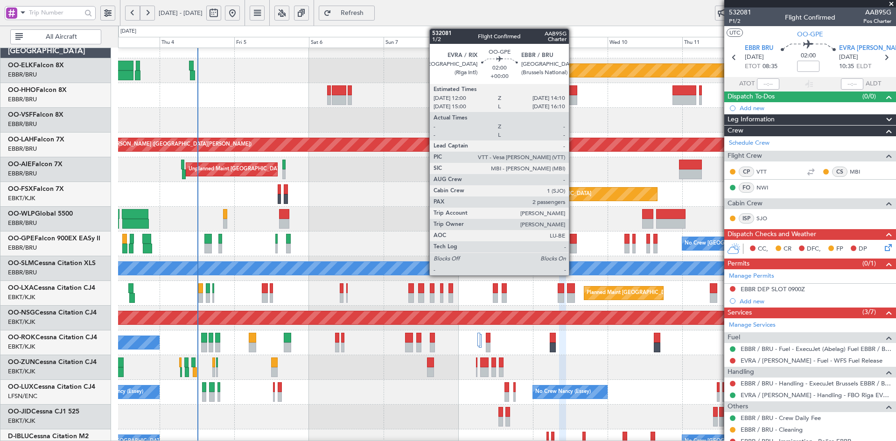
click at [573, 247] on div at bounding box center [573, 249] width 7 height 10
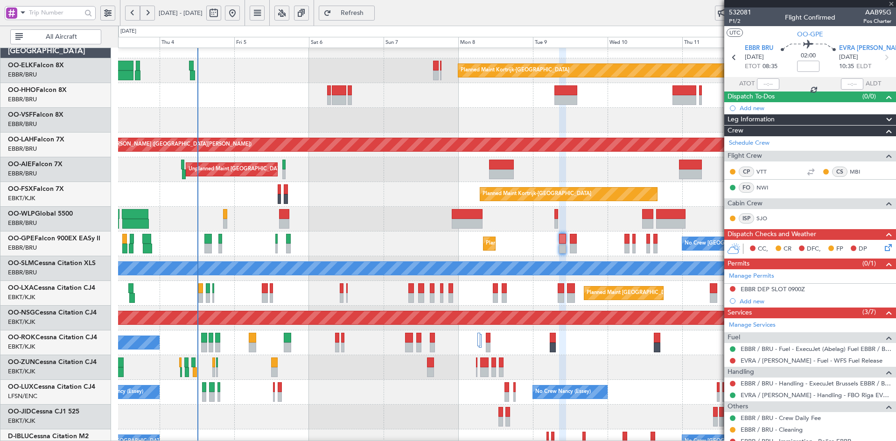
type input "2"
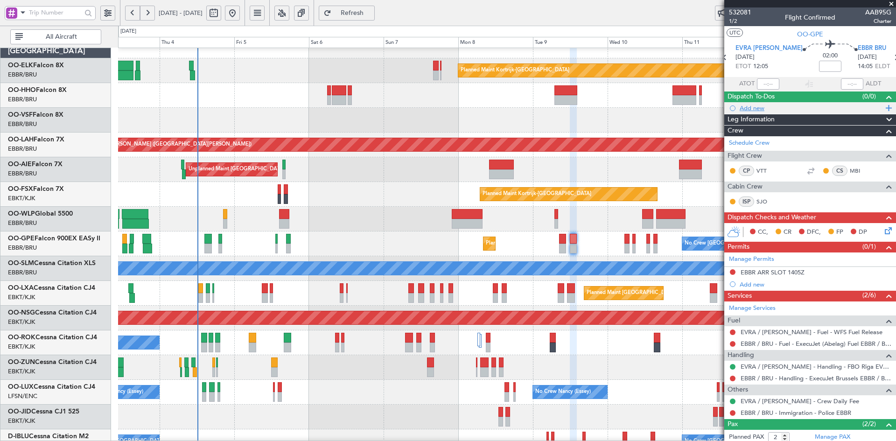
click at [750, 104] on div "Add new" at bounding box center [811, 108] width 143 height 8
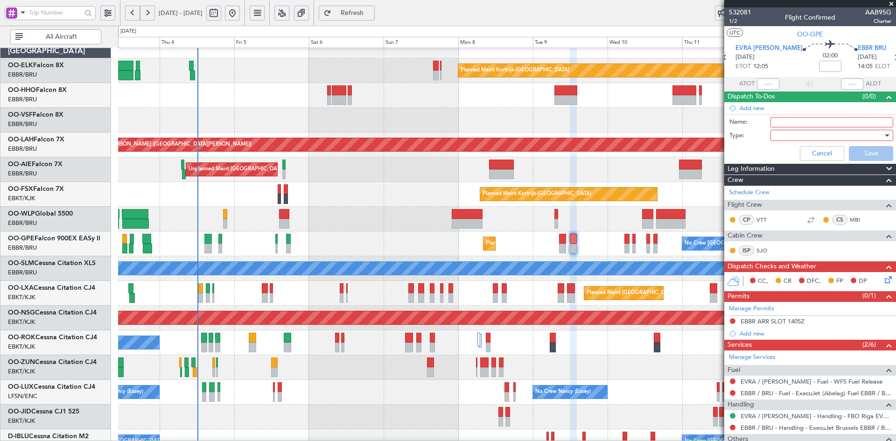
click at [787, 121] on input "Name:" at bounding box center [832, 122] width 123 height 10
type input "Line Check VTT"
click at [817, 134] on div at bounding box center [829, 135] width 109 height 14
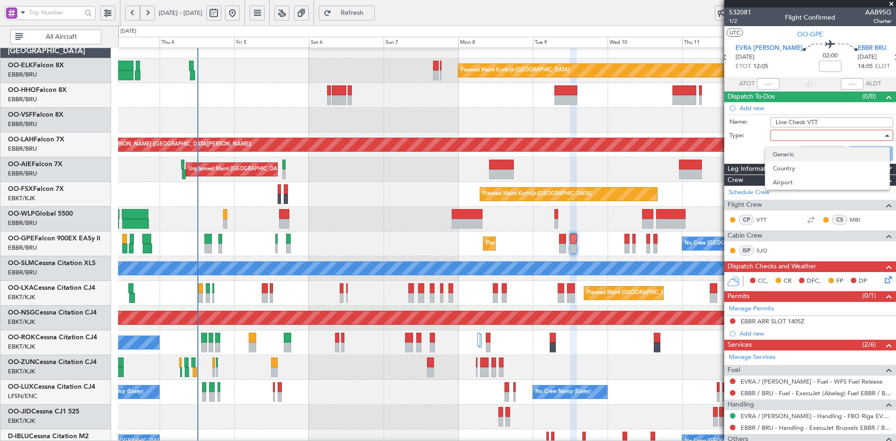
click at [807, 157] on span "Generic" at bounding box center [827, 155] width 109 height 14
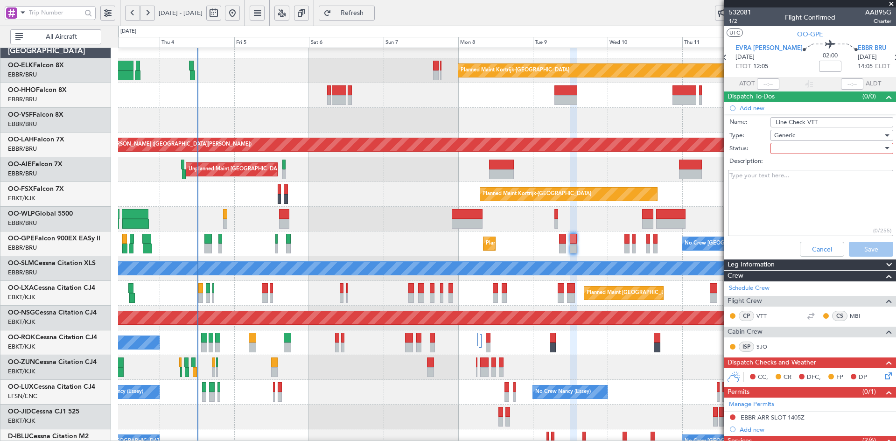
click at [804, 152] on div at bounding box center [829, 148] width 109 height 14
click at [799, 165] on span "Not Started" at bounding box center [827, 167] width 109 height 14
click at [849, 248] on button "Save" at bounding box center [871, 249] width 44 height 15
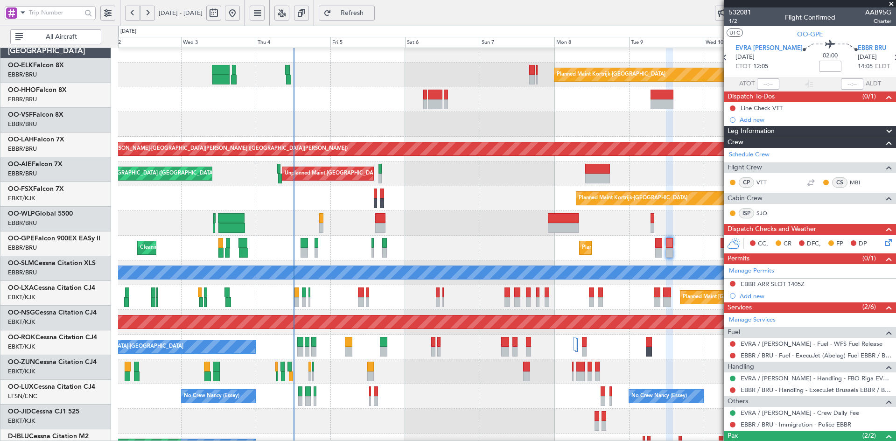
click at [496, 190] on div "Planned Maint Kortrijk-[GEOGRAPHIC_DATA]" at bounding box center [507, 198] width 778 height 25
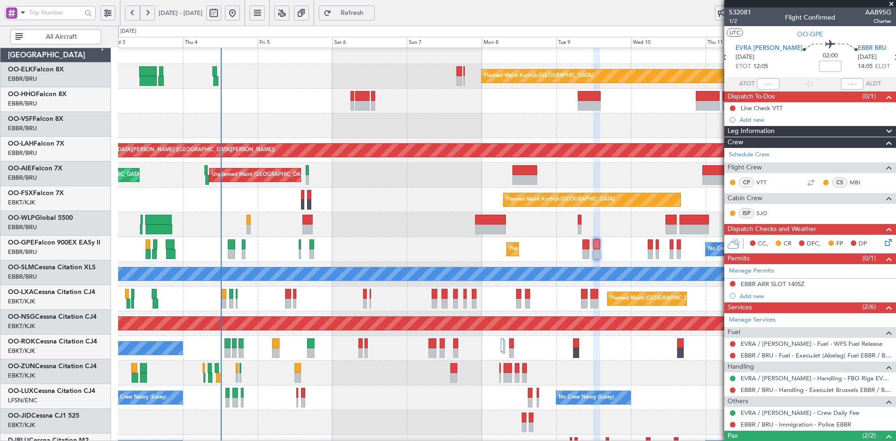
scroll to position [9, 0]
click at [409, 178] on div "Unplanned Maint [GEOGRAPHIC_DATA] ([GEOGRAPHIC_DATA] National) Planned Maint [G…" at bounding box center [507, 175] width 778 height 25
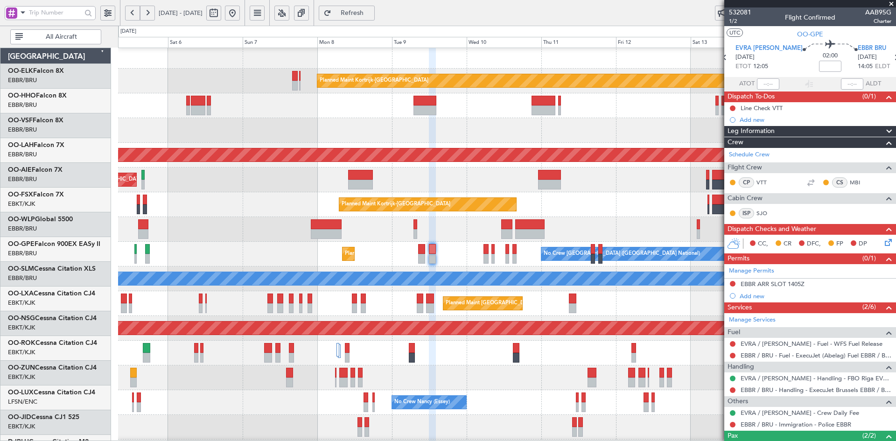
click at [431, 176] on div "Unplanned Maint Brussels (Brussels National) Planned Maint London (Farnborough)" at bounding box center [507, 180] width 778 height 25
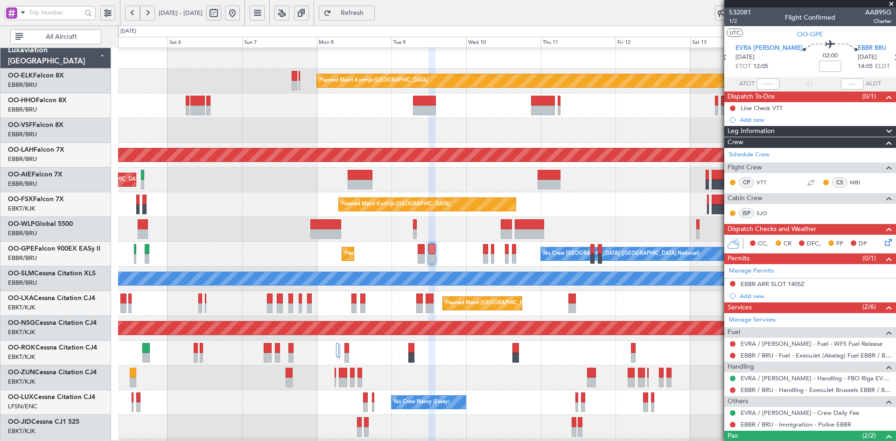
click at [527, 203] on div "Planned Maint Kortrijk-Wevelgem Planned Maint Alton-st Louis (St Louis Regl) Un…" at bounding box center [507, 291] width 778 height 495
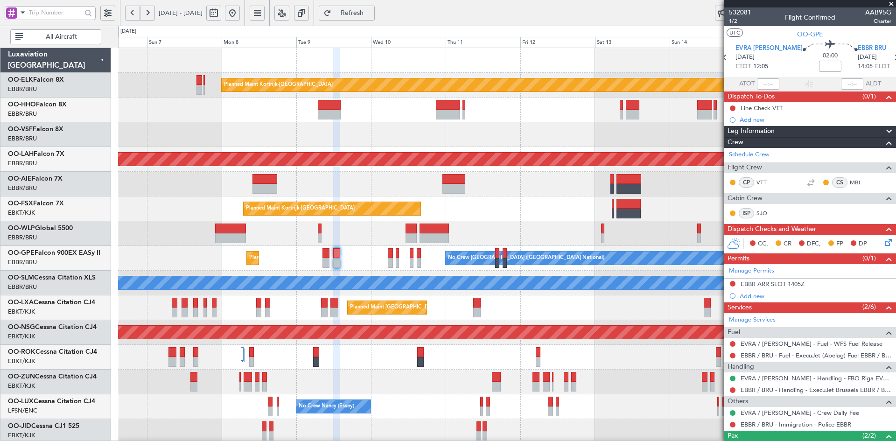
click at [893, 1] on span at bounding box center [891, 4] width 9 height 8
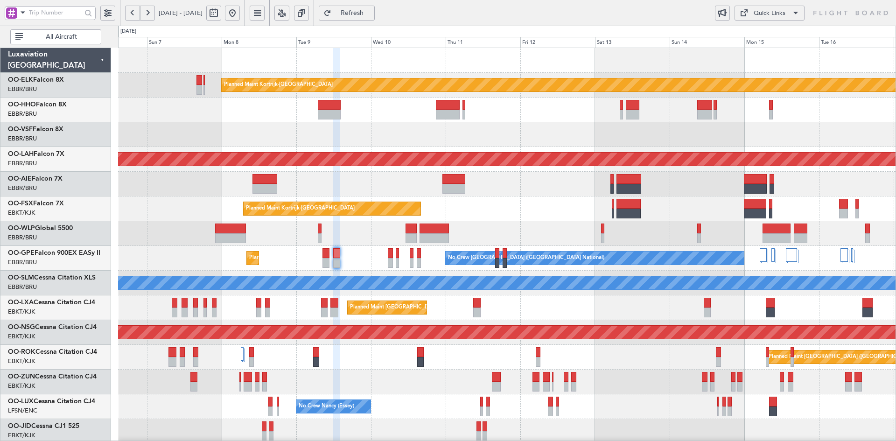
type input "0"
click at [518, 219] on div "Planned Maint Kortrijk-Wevelgem Planned Maint Alton-st Louis (St Louis Regl) Un…" at bounding box center [507, 295] width 778 height 495
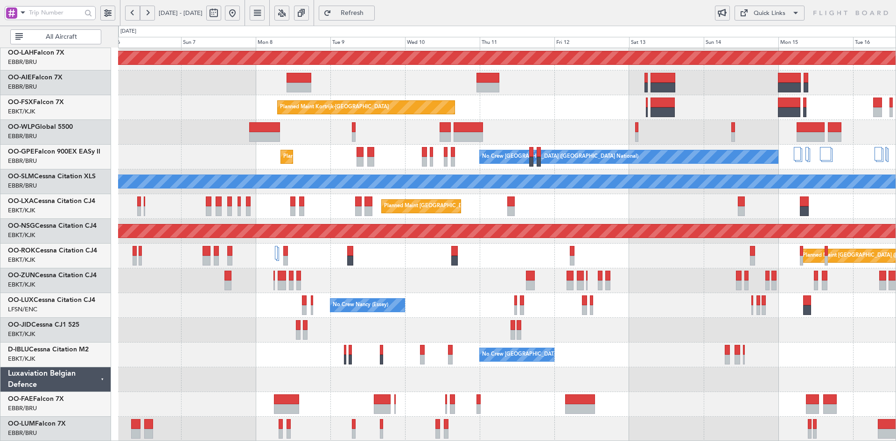
scroll to position [49, 0]
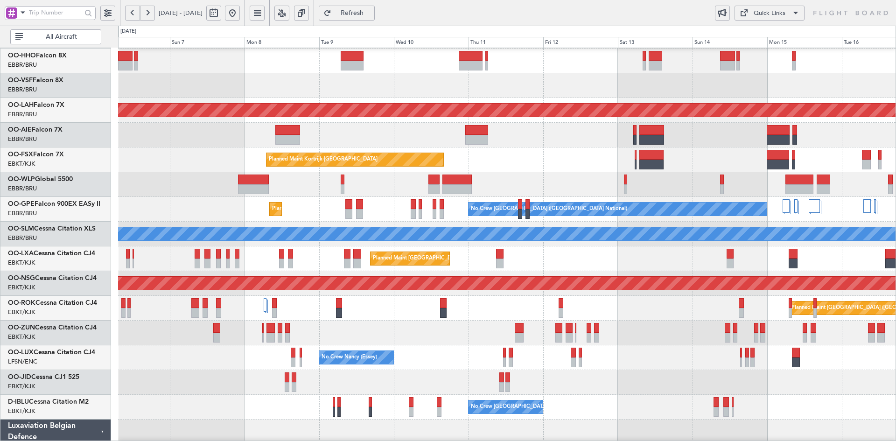
click at [551, 180] on div at bounding box center [507, 184] width 778 height 25
click at [240, 16] on button at bounding box center [232, 13] width 15 height 15
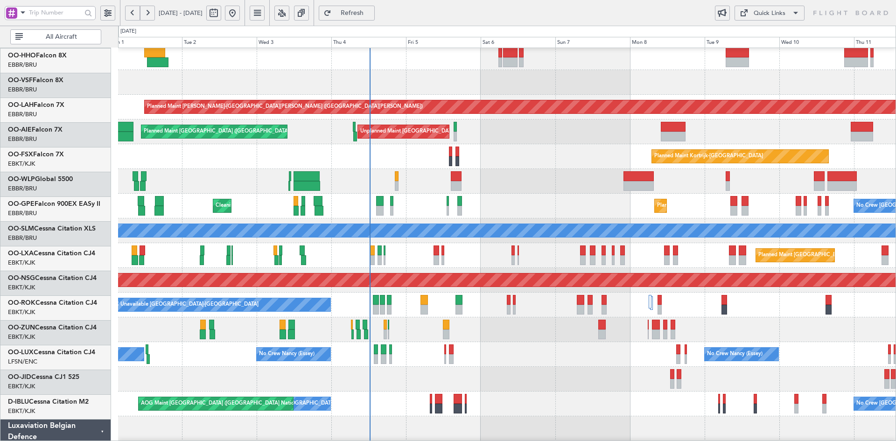
click at [727, 371] on div at bounding box center [507, 379] width 778 height 25
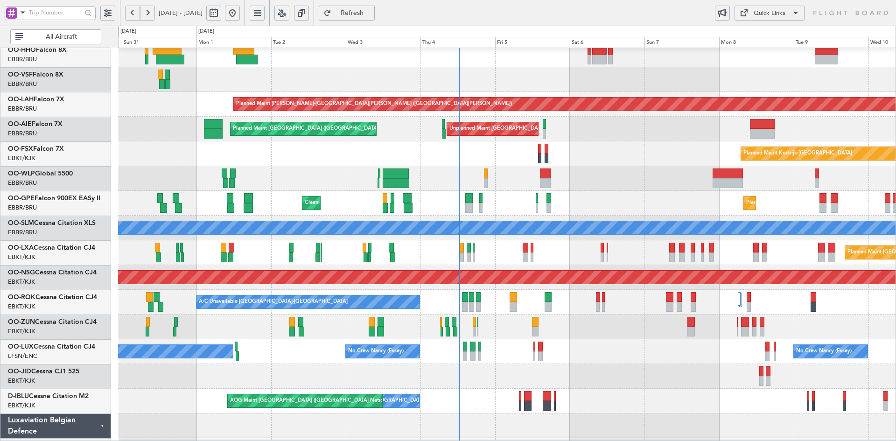
scroll to position [55, 0]
click at [654, 364] on div "No Crew Nancy (Essey) No Crew Nancy (Essey) No Crew Paris (Le Bourget) Planned …" at bounding box center [507, 351] width 778 height 25
click at [564, 430] on div "Planned Maint Alton-st Louis (St Louis Regl) Unplanned Maint Brussels (Brussels…" at bounding box center [507, 240] width 778 height 495
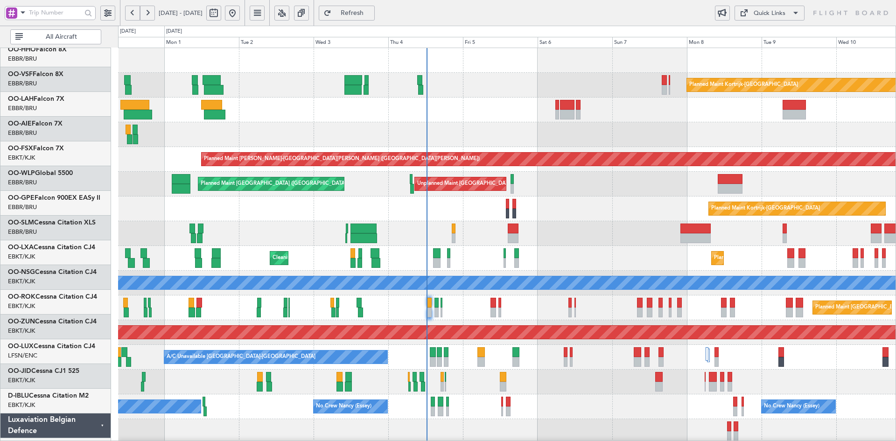
scroll to position [0, 0]
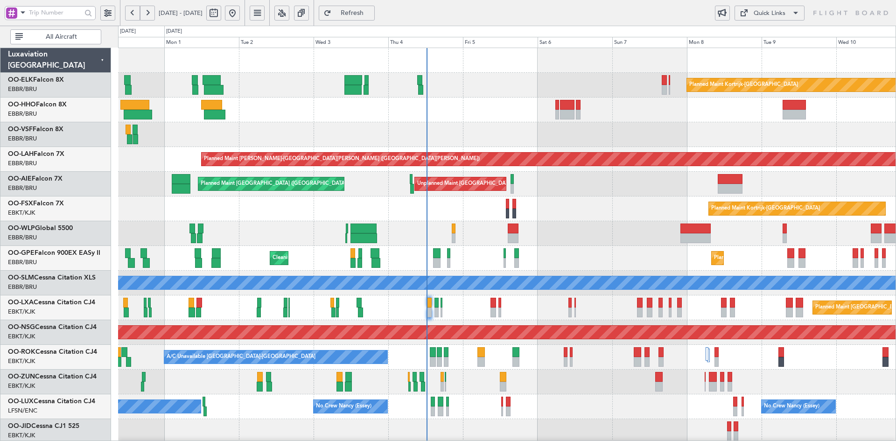
click at [589, 309] on div "Planned Maint Kortrijk-Wevelgem Planned Maint Alton-st Louis (St Louis Regl) Un…" at bounding box center [507, 295] width 778 height 495
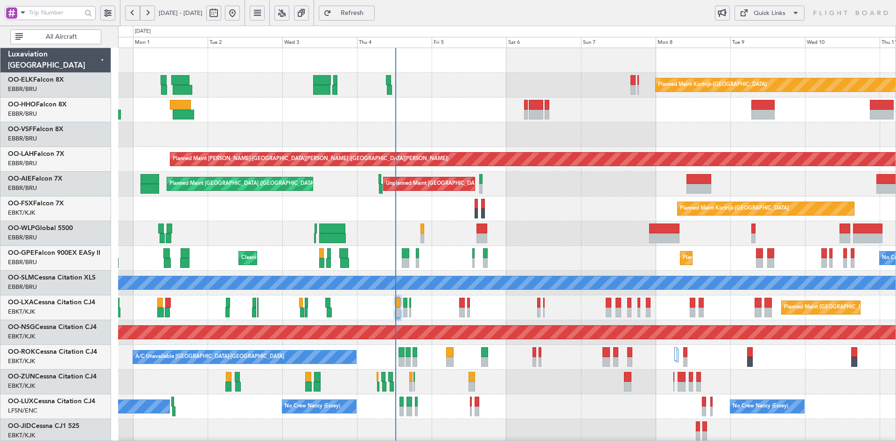
click at [564, 129] on div at bounding box center [507, 134] width 778 height 25
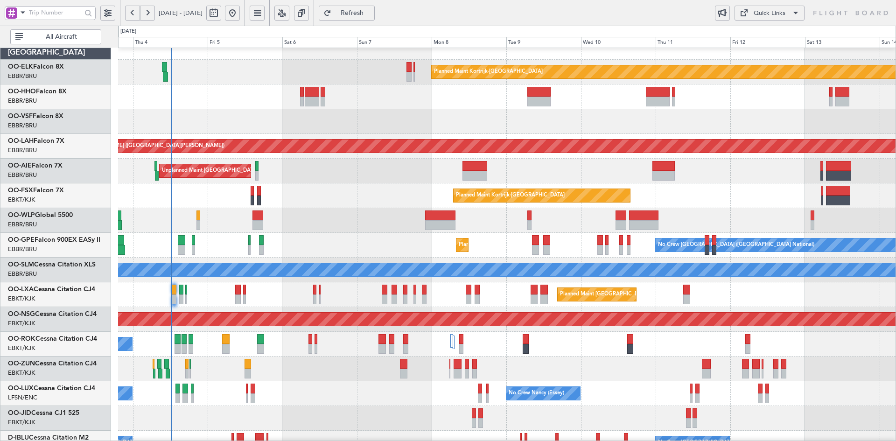
click at [672, 124] on div at bounding box center [507, 121] width 778 height 25
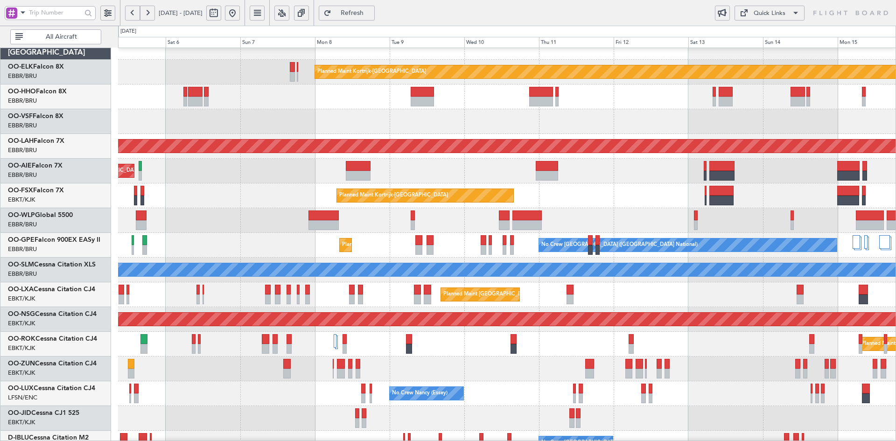
click at [736, 117] on div at bounding box center [507, 121] width 778 height 25
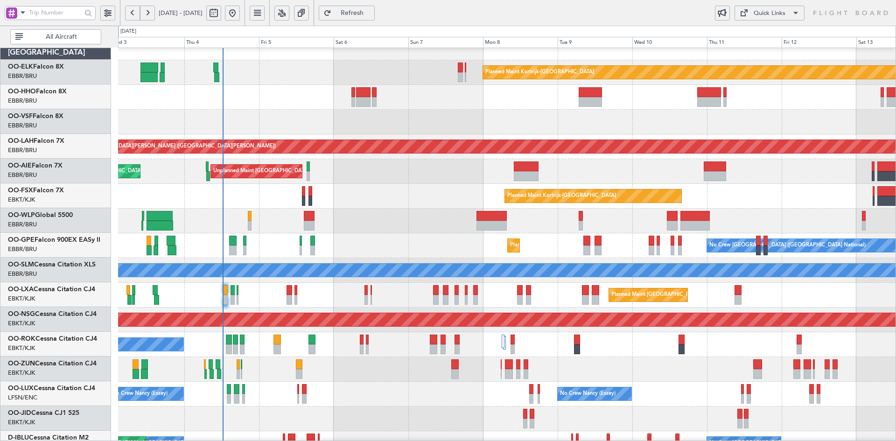
scroll to position [13, 0]
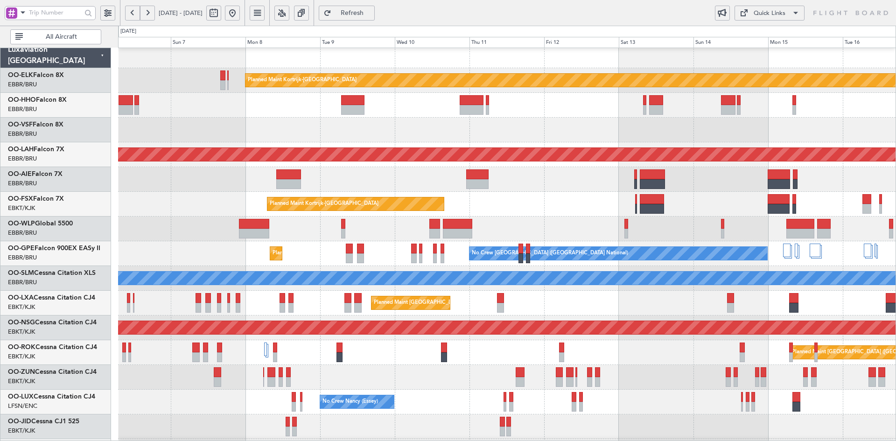
click at [519, 190] on div "Unplanned Maint [GEOGRAPHIC_DATA] ([GEOGRAPHIC_DATA] National)" at bounding box center [507, 179] width 778 height 25
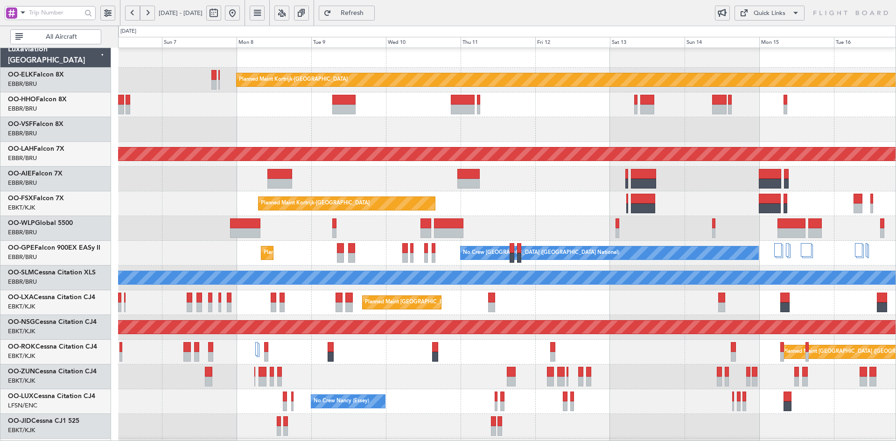
click at [240, 14] on button at bounding box center [232, 13] width 15 height 15
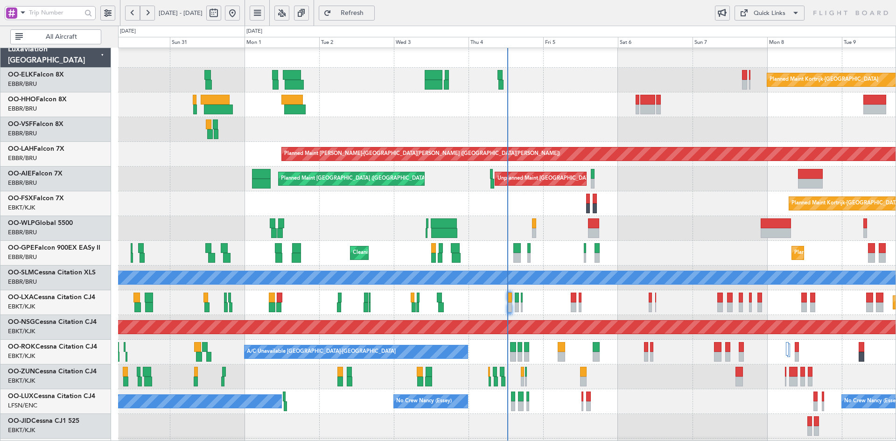
click at [663, 190] on div "Unplanned Maint [GEOGRAPHIC_DATA] ([GEOGRAPHIC_DATA] National) Planned Maint [G…" at bounding box center [507, 179] width 778 height 25
click at [635, 197] on div "Planned Maint Kortrijk-Wevelgem Planned Maint Kortrijk-Wevelgem" at bounding box center [507, 203] width 778 height 25
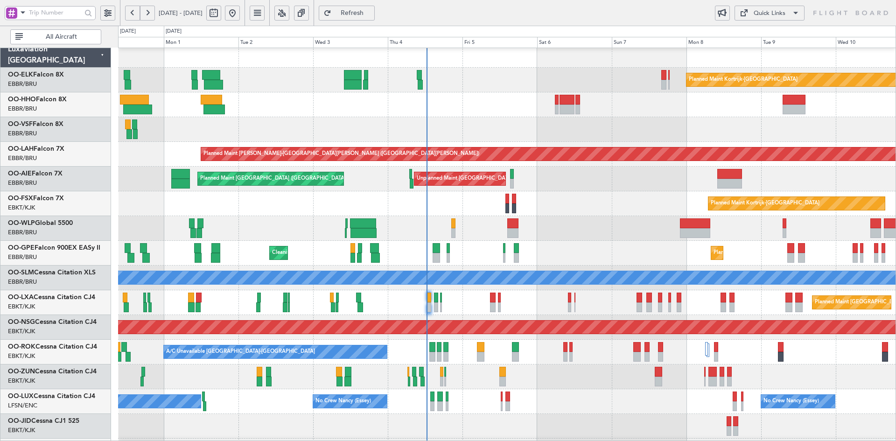
click at [605, 100] on div "Planned Maint Kortrijk-Wevelgem Planned Maint Alton-st Louis (St Louis Regl) Un…" at bounding box center [507, 290] width 778 height 495
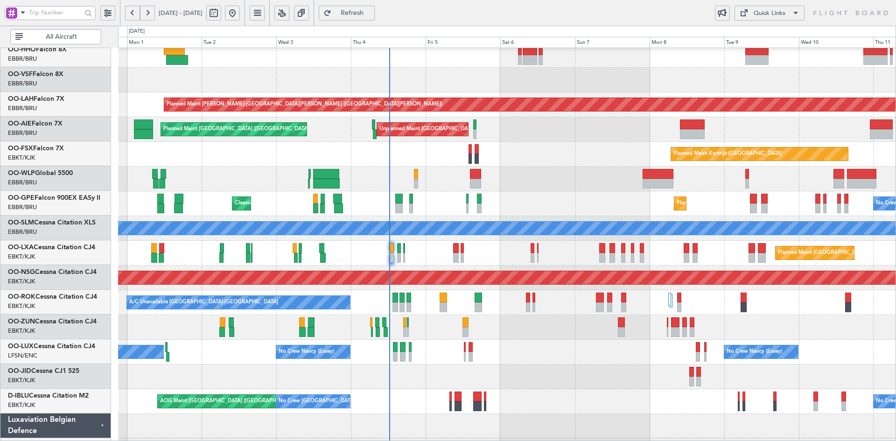
scroll to position [55, 0]
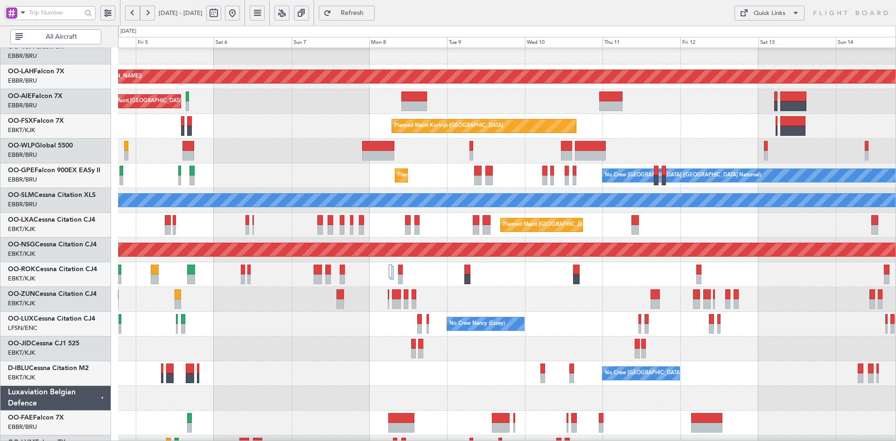
scroll to position [87, 0]
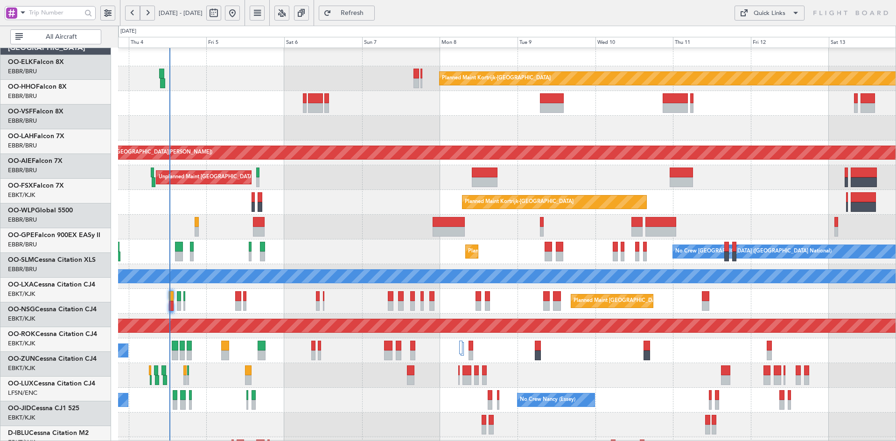
click at [531, 163] on div "Planned Maint [PERSON_NAME]-[GEOGRAPHIC_DATA][PERSON_NAME] ([GEOGRAPHIC_DATA][P…" at bounding box center [507, 153] width 778 height 25
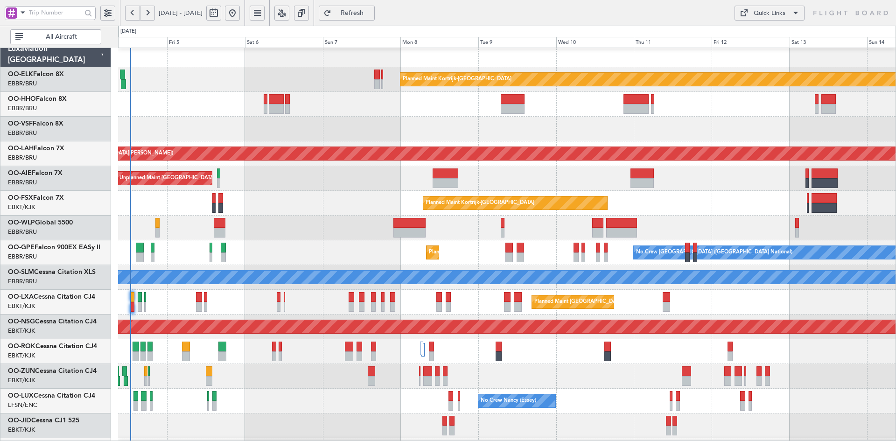
click at [631, 191] on div "Unplanned Maint [GEOGRAPHIC_DATA] ([GEOGRAPHIC_DATA] National) Planned Maint [G…" at bounding box center [507, 178] width 778 height 25
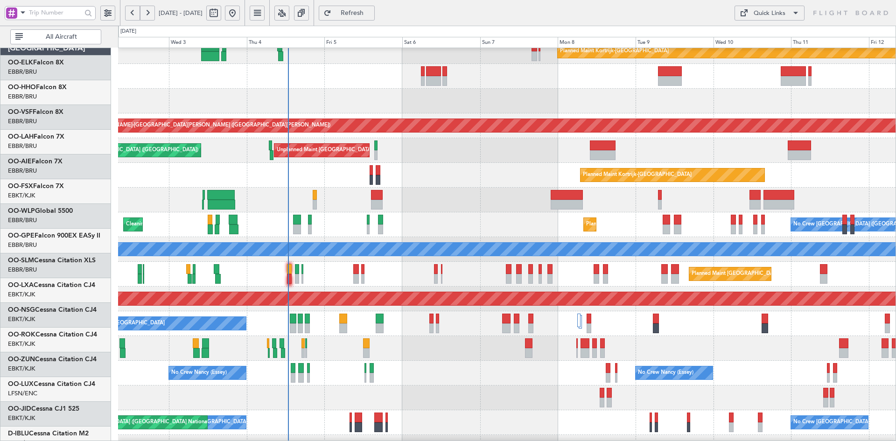
scroll to position [34, 0]
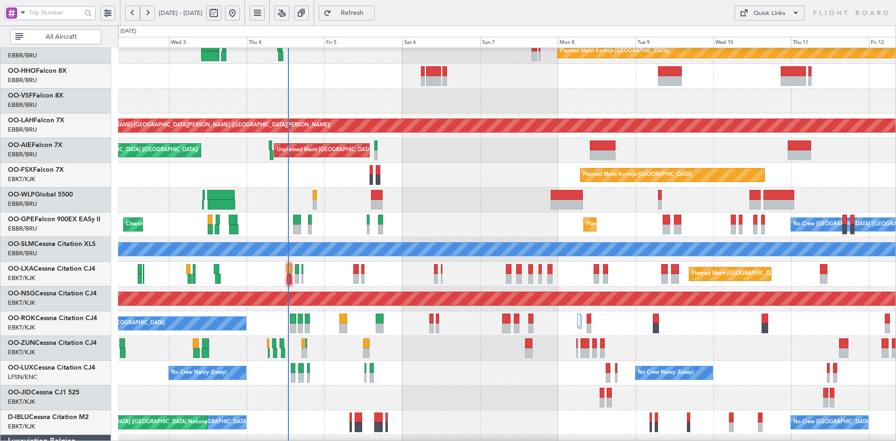
click at [536, 98] on div at bounding box center [507, 101] width 778 height 25
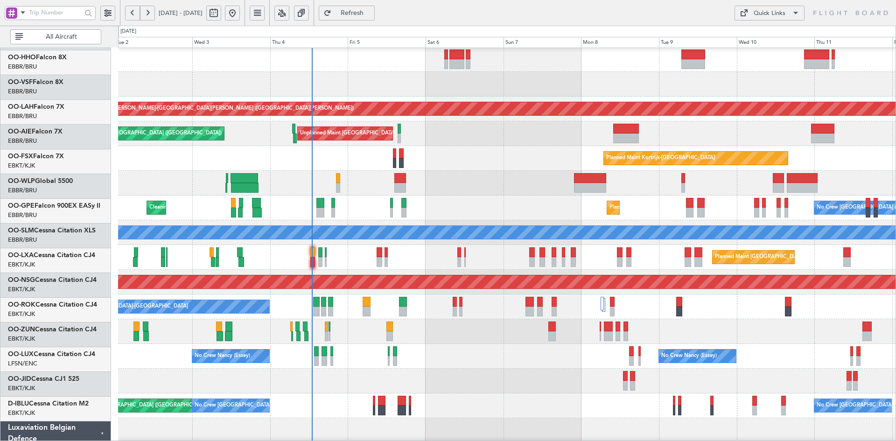
scroll to position [53, 0]
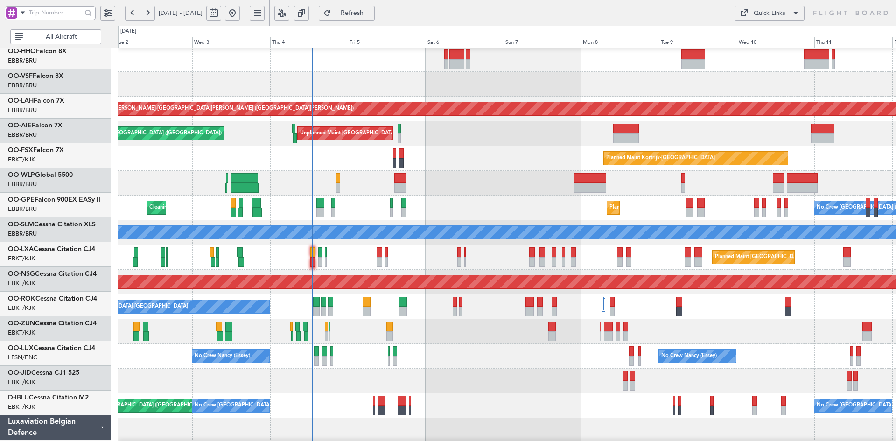
click at [473, 162] on div "Planned Maint Kortrijk-[GEOGRAPHIC_DATA]" at bounding box center [507, 158] width 778 height 25
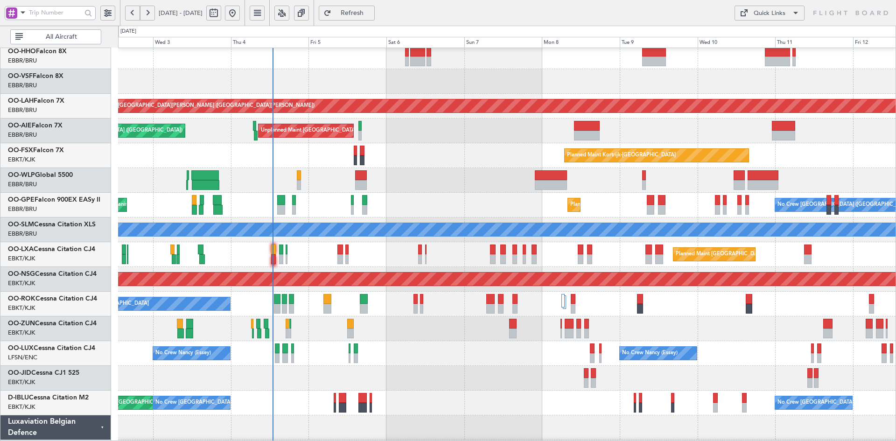
click at [454, 153] on div "Planned Maint Kortrijk-[GEOGRAPHIC_DATA]" at bounding box center [507, 155] width 778 height 25
click at [464, 69] on div at bounding box center [507, 56] width 778 height 25
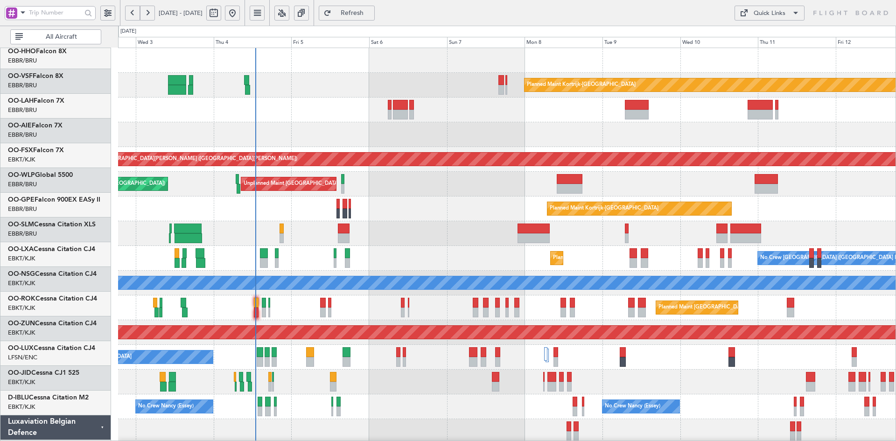
scroll to position [0, 0]
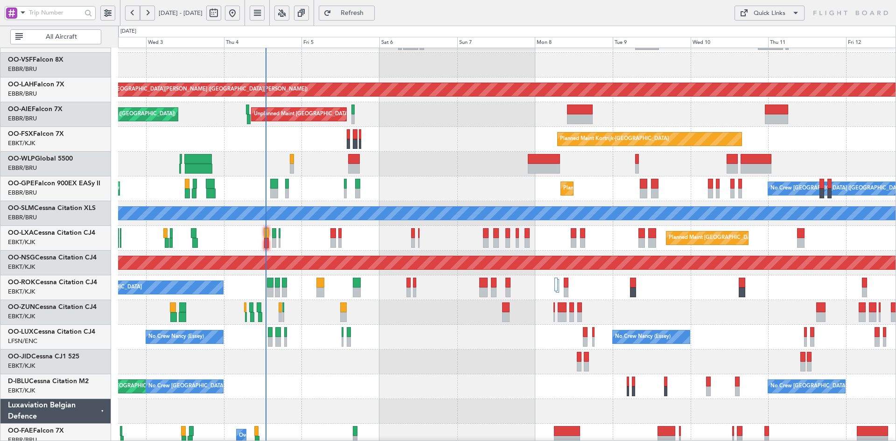
click at [463, 163] on div at bounding box center [507, 164] width 778 height 25
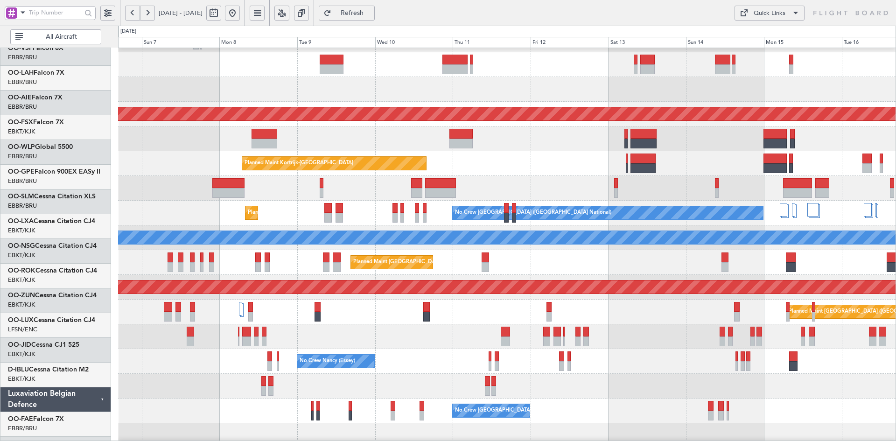
scroll to position [45, 0]
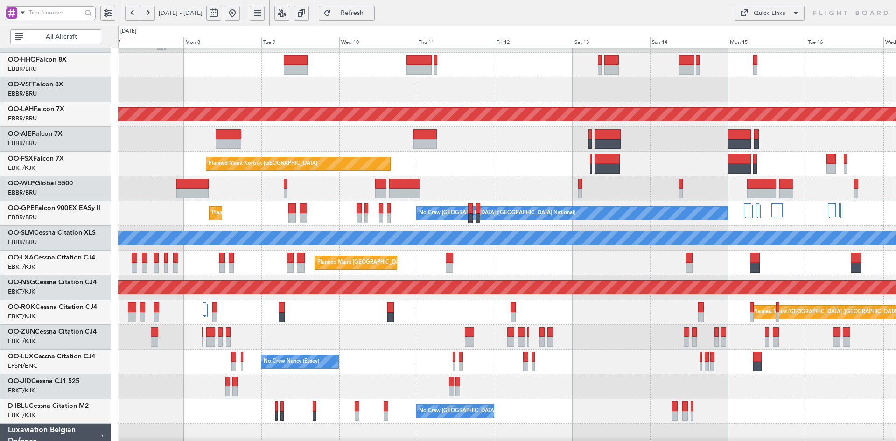
click at [522, 137] on div "Unplanned Maint [GEOGRAPHIC_DATA] ([GEOGRAPHIC_DATA] National)" at bounding box center [507, 139] width 778 height 25
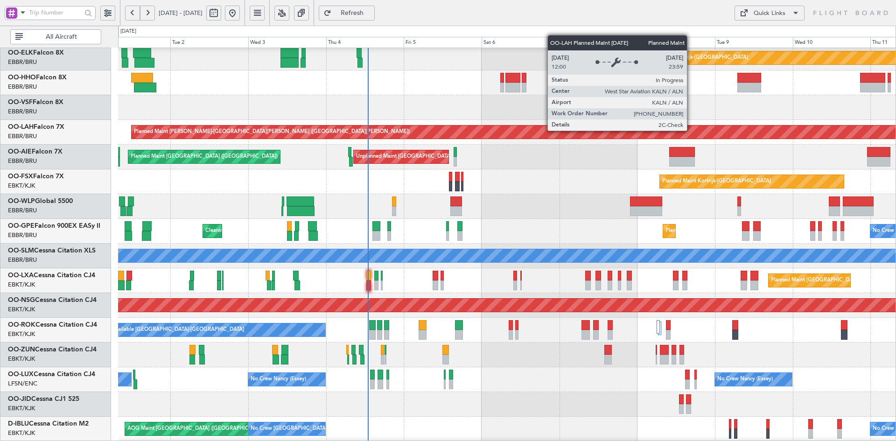
scroll to position [20, 0]
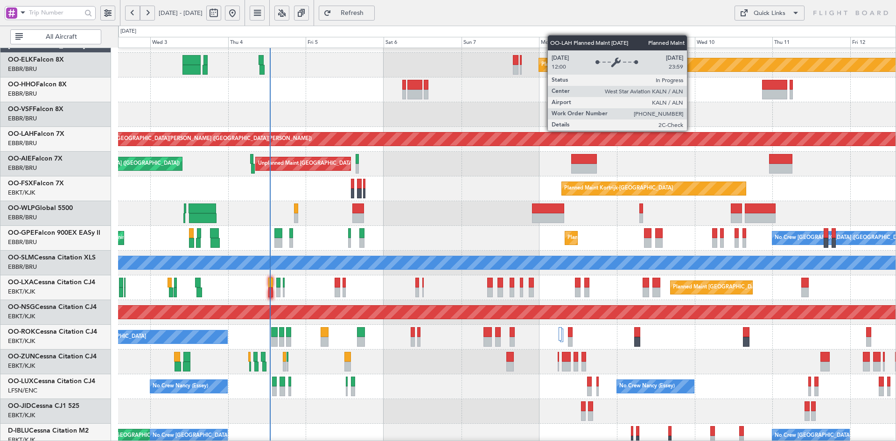
click at [593, 137] on div "Planned Maint [PERSON_NAME]-[GEOGRAPHIC_DATA][PERSON_NAME] ([GEOGRAPHIC_DATA][P…" at bounding box center [854, 139] width 1640 height 13
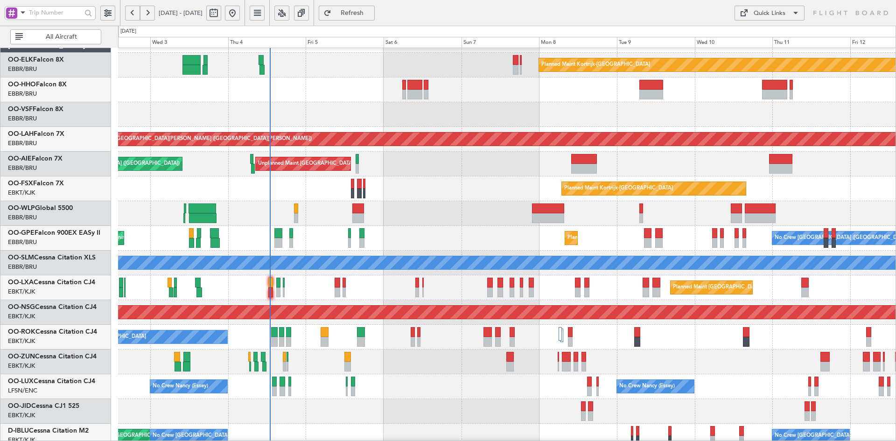
click at [707, 147] on div "Planned Maint Kortrijk-Wevelgem Planned Maint Alton-st Louis (St Louis Regl) Un…" at bounding box center [507, 275] width 778 height 495
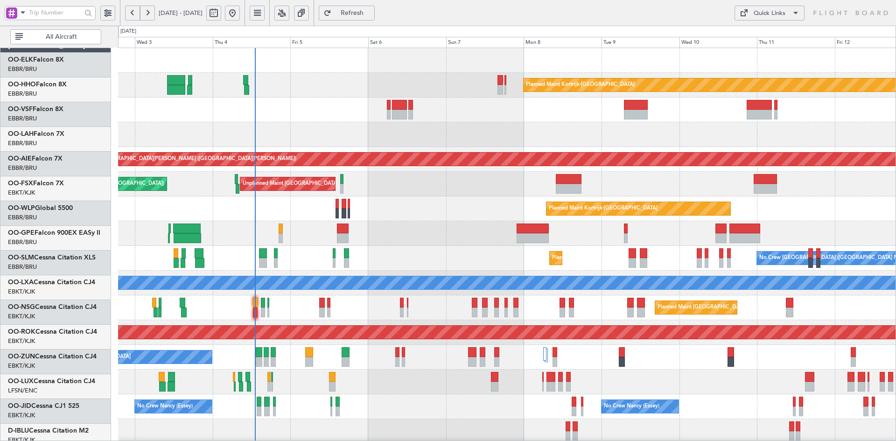
scroll to position [0, 0]
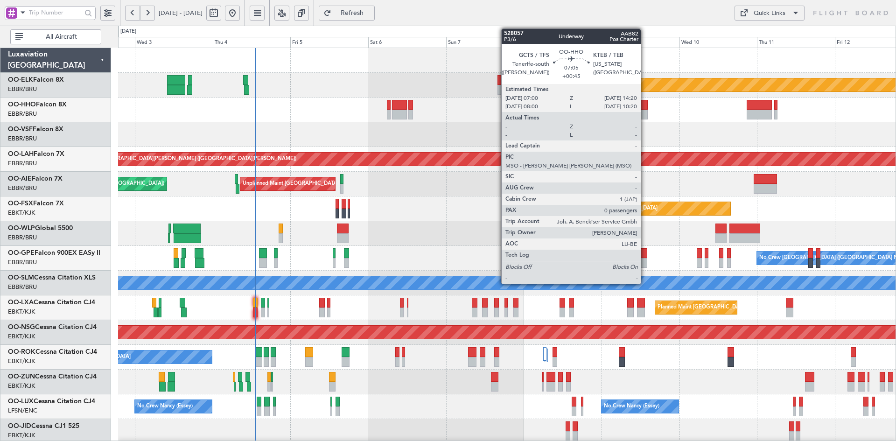
click at [644, 109] on div at bounding box center [636, 105] width 24 height 10
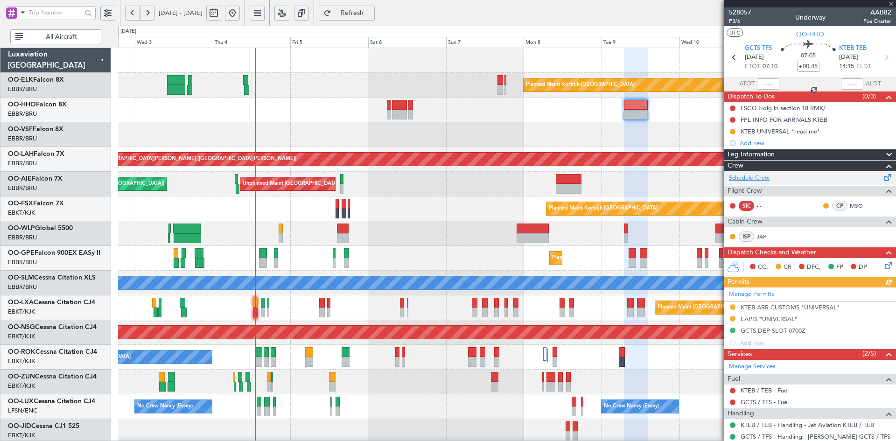
click at [750, 175] on link "Schedule Crew" at bounding box center [749, 178] width 41 height 9
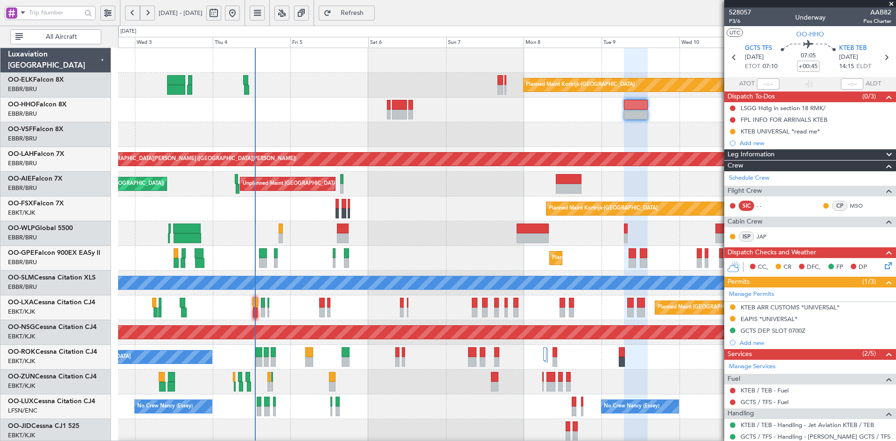
scroll to position [85, 0]
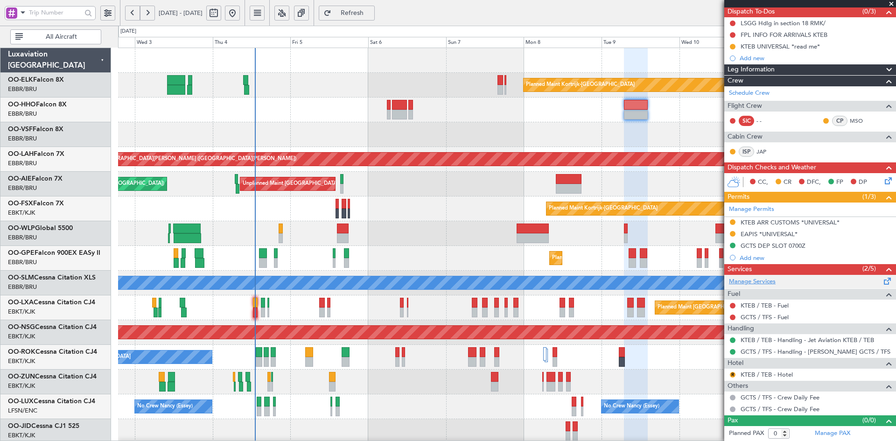
click at [749, 278] on link "Manage Services" at bounding box center [752, 281] width 47 height 9
click at [546, 191] on div "Planned Maint Kortrijk-Wevelgem Planned Maint Alton-st Louis (St Louis Regl) Pl…" at bounding box center [507, 295] width 778 height 495
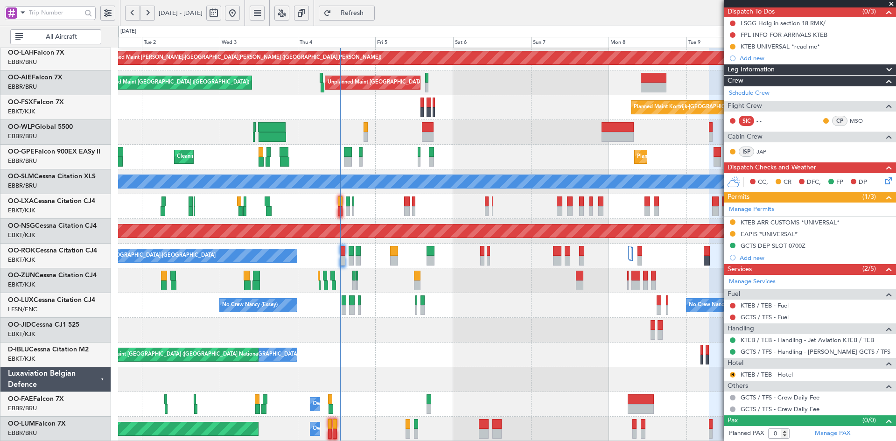
click at [450, 318] on div "Planned Maint Alton-st Louis (St Louis Regl) Unplanned Maint Brussels (Brussels…" at bounding box center [507, 194] width 778 height 495
click at [361, 397] on div "Owner Melsbroek Air Base" at bounding box center [507, 404] width 778 height 25
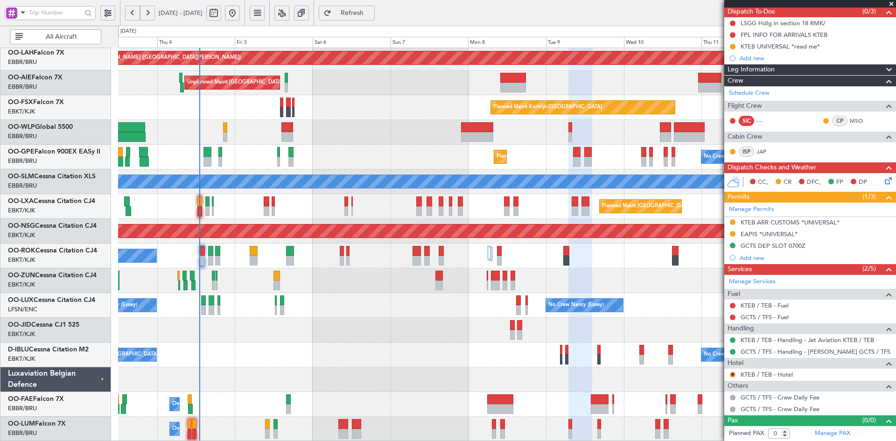
click at [378, 120] on div "Planned Maint Kortrijk-[GEOGRAPHIC_DATA]" at bounding box center [507, 107] width 778 height 25
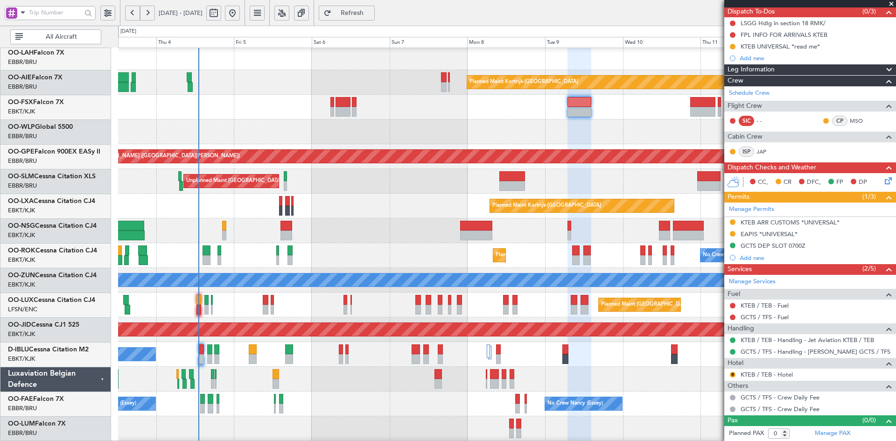
scroll to position [3, 0]
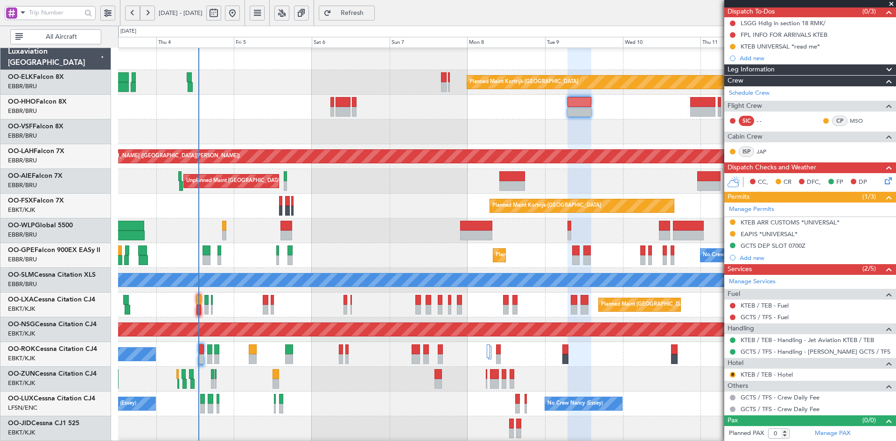
click at [406, 80] on div "Planned Maint Kortrijk-Wevelgem Planned Maint Alton-st Louis (St Louis Regl) Un…" at bounding box center [507, 292] width 778 height 495
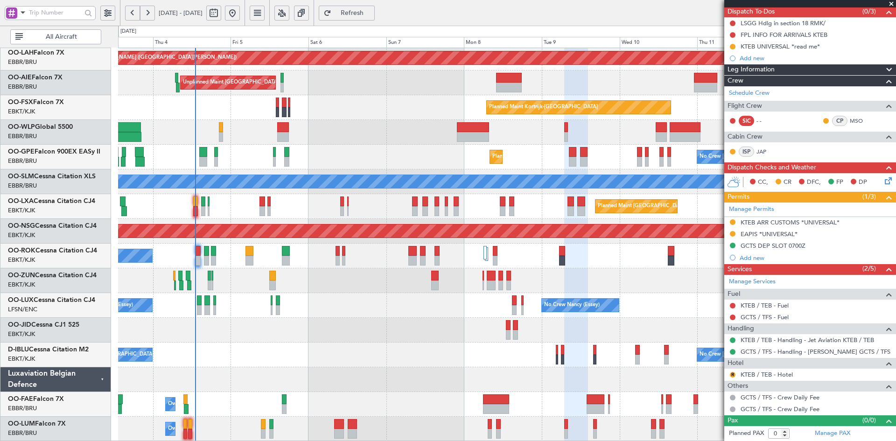
click at [384, 145] on div at bounding box center [507, 132] width 778 height 25
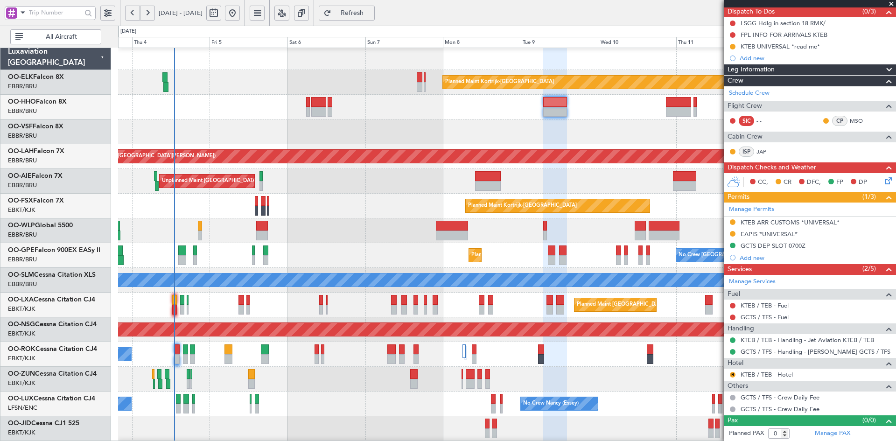
click at [520, 166] on div "Planned Maint Kortrijk-Wevelgem Planned Maint Alton-st Louis (St Louis Regl) Un…" at bounding box center [507, 292] width 778 height 495
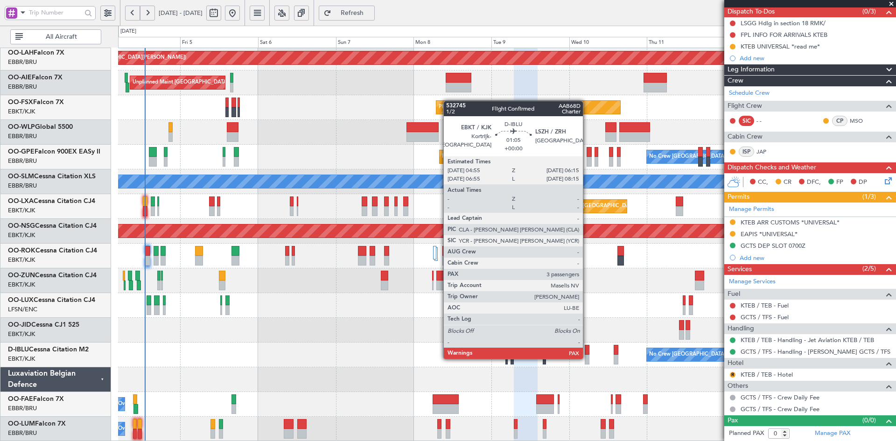
click at [587, 358] on div at bounding box center [587, 360] width 5 height 10
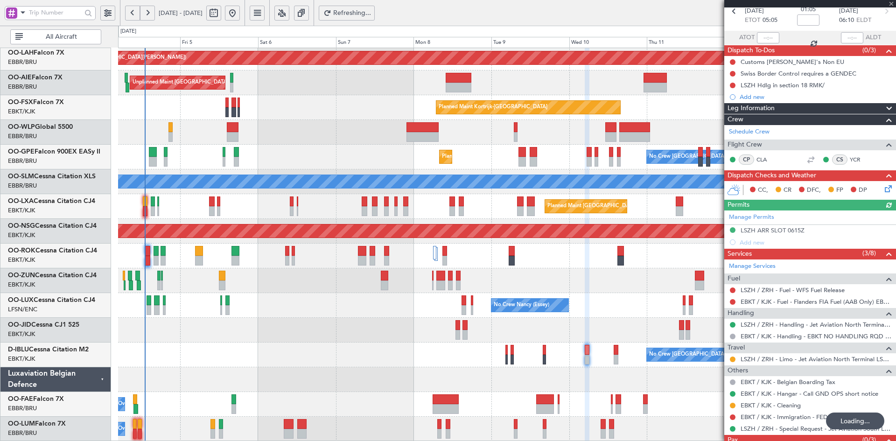
scroll to position [78, 0]
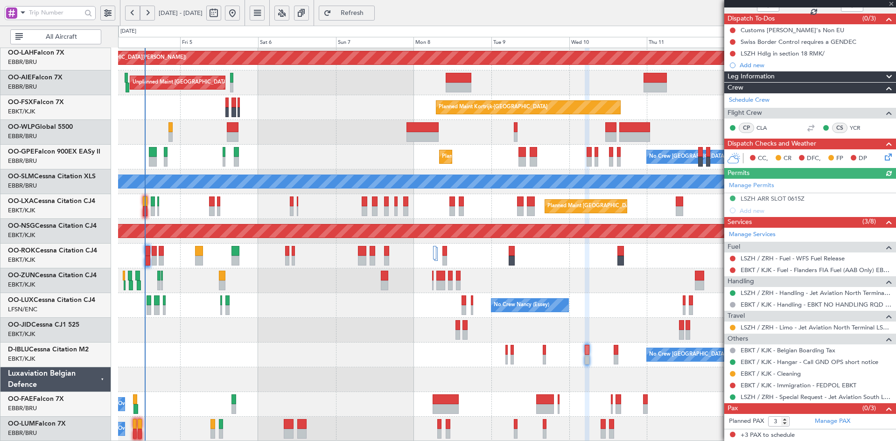
click at [894, 2] on div at bounding box center [811, 3] width 172 height 7
click at [893, 3] on div at bounding box center [811, 3] width 172 height 7
click at [893, 0] on div at bounding box center [811, 3] width 172 height 7
click at [891, 3] on span at bounding box center [891, 4] width 9 height 8
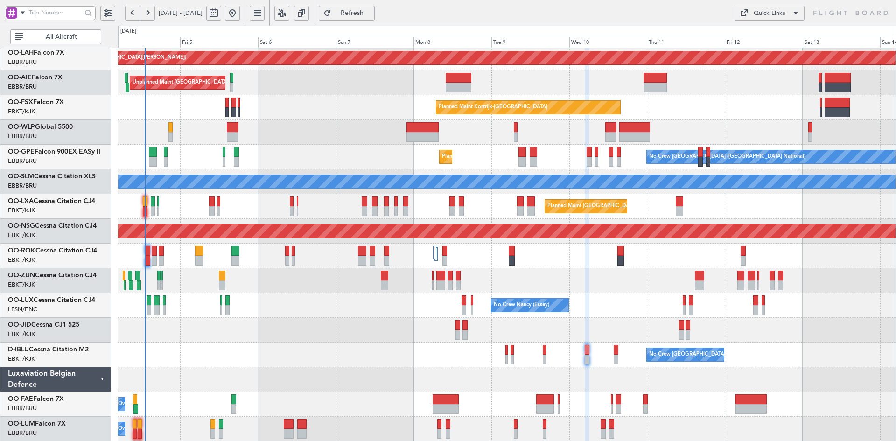
type input "0"
click at [540, 113] on div "Planned Maint Kortrijk-[GEOGRAPHIC_DATA]" at bounding box center [507, 107] width 778 height 25
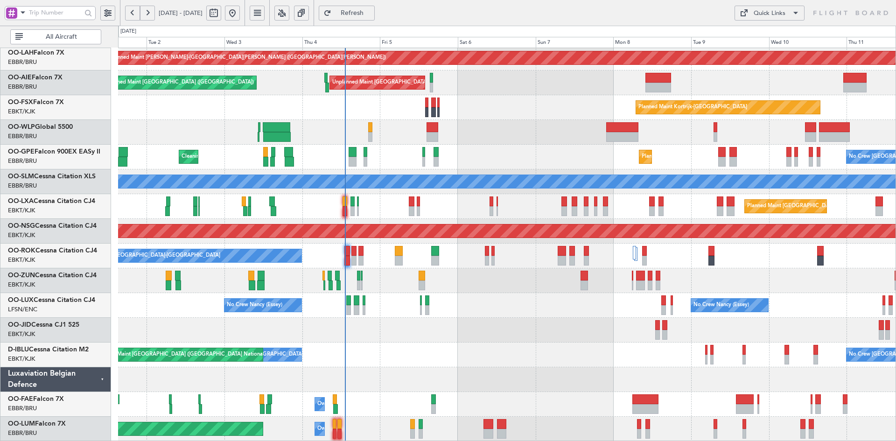
scroll to position [101, 0]
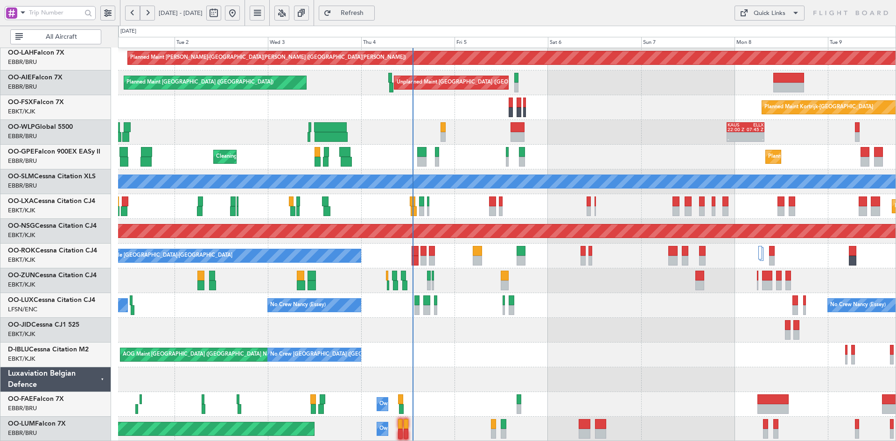
click at [585, 292] on div at bounding box center [507, 280] width 778 height 25
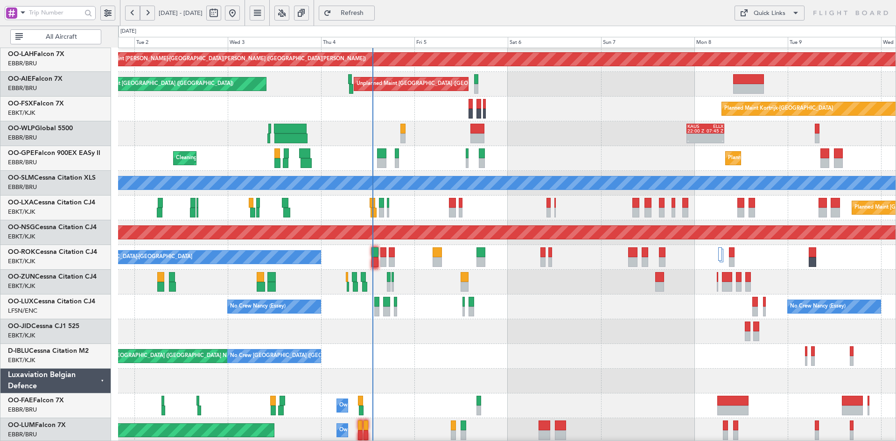
click at [257, 121] on div "Planned Maint Kortrijk-[GEOGRAPHIC_DATA]" at bounding box center [507, 109] width 778 height 25
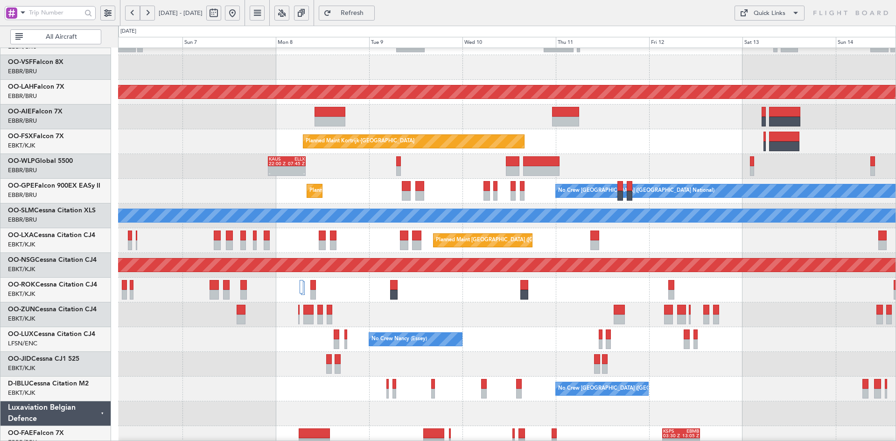
click at [546, 129] on div "Unplanned Maint Brussels (Brussels National)" at bounding box center [507, 117] width 778 height 25
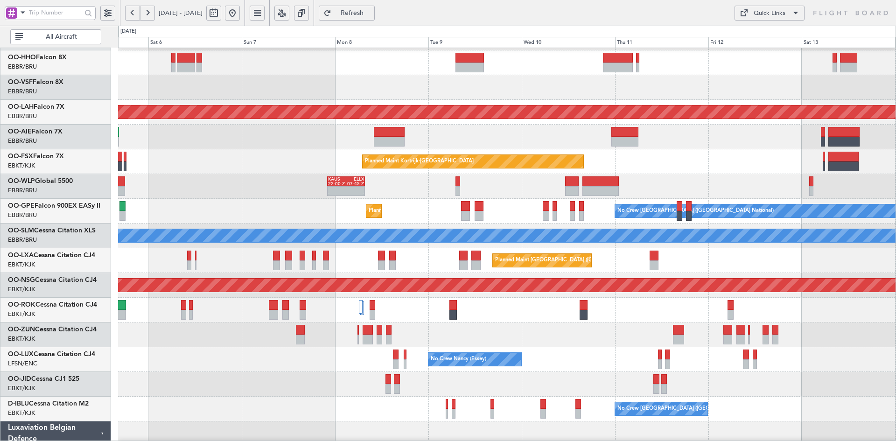
click at [717, 126] on div "Planned Maint Kortrijk-Wevelgem Planned Maint Alton-st Louis (St Louis Regl) Un…" at bounding box center [507, 248] width 778 height 495
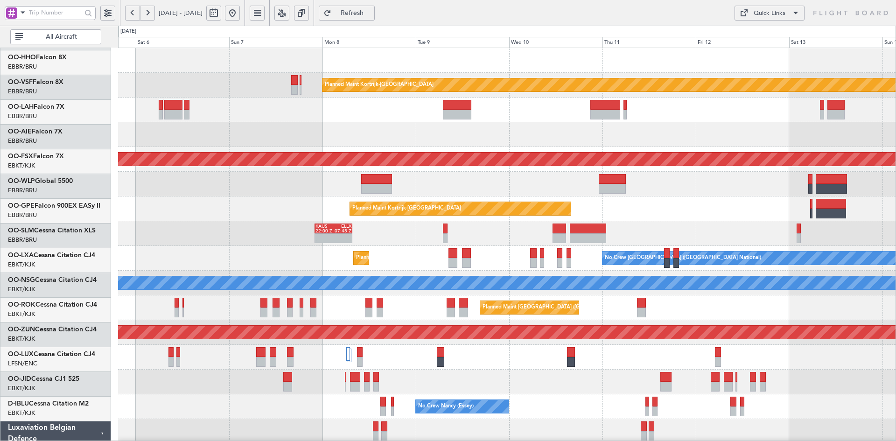
scroll to position [0, 0]
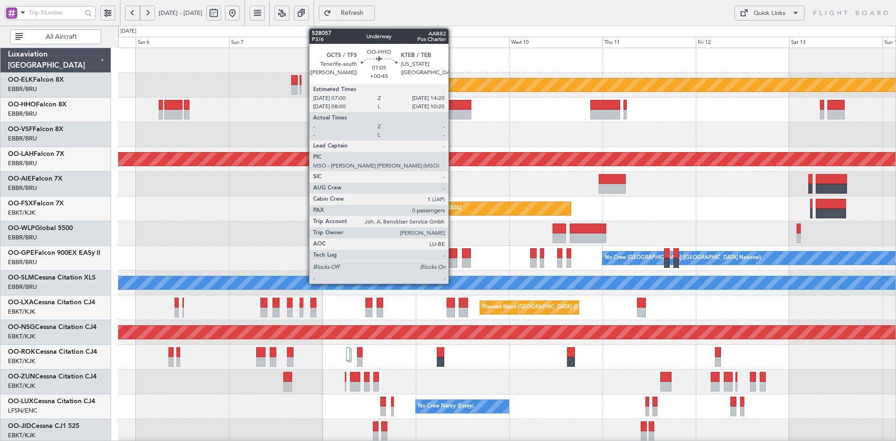
click at [453, 108] on div at bounding box center [457, 105] width 29 height 10
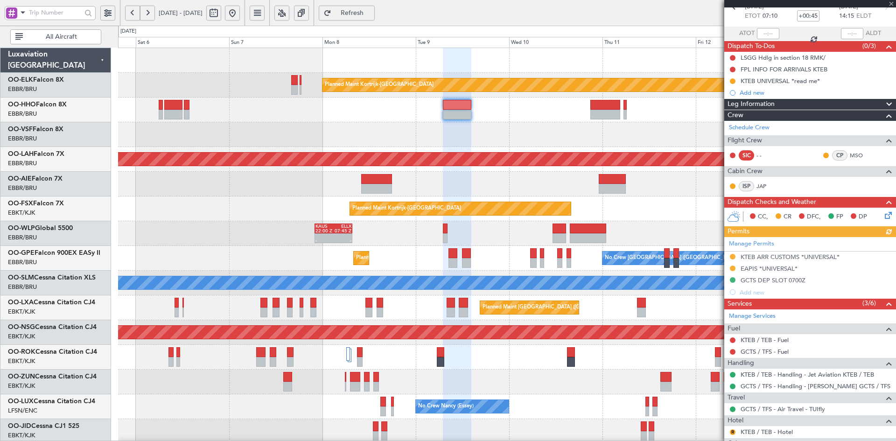
scroll to position [93, 0]
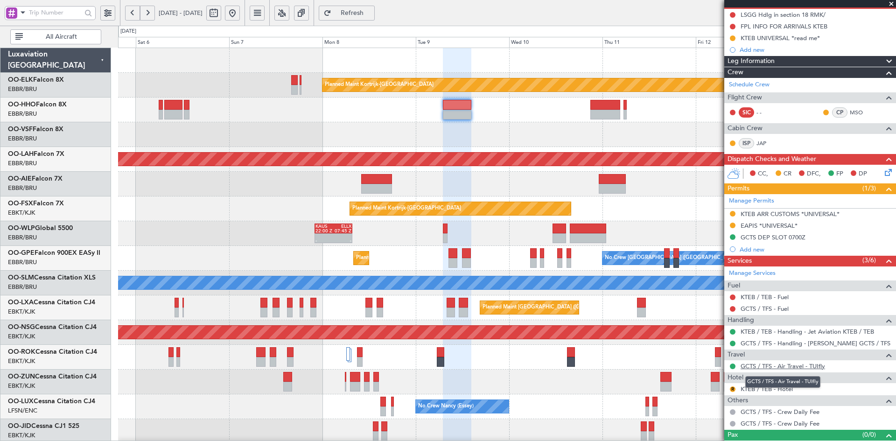
click at [816, 363] on link "GCTS / TFS - Air Travel - TUIfly" at bounding box center [783, 366] width 85 height 8
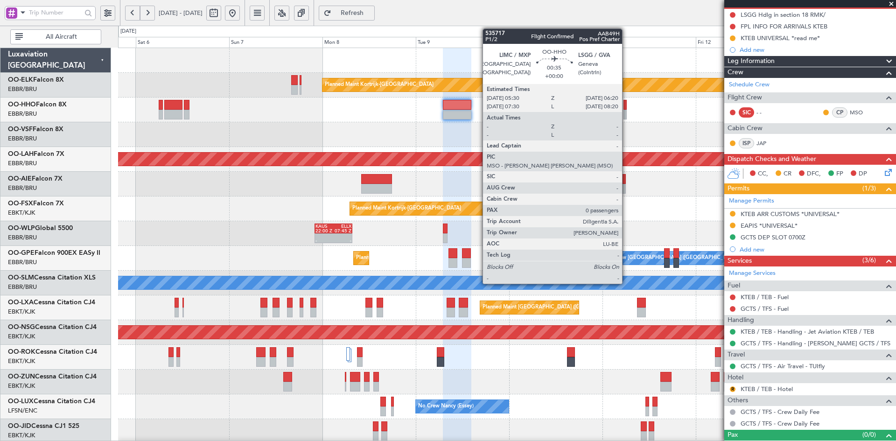
click at [627, 115] on div at bounding box center [625, 115] width 3 height 10
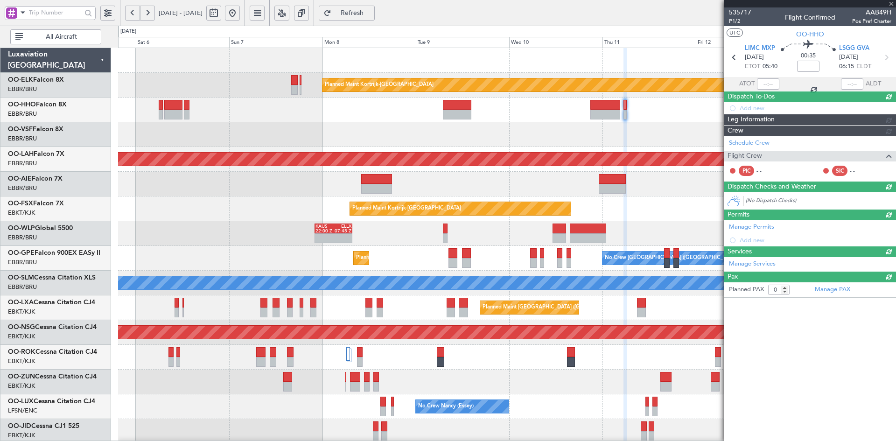
scroll to position [0, 0]
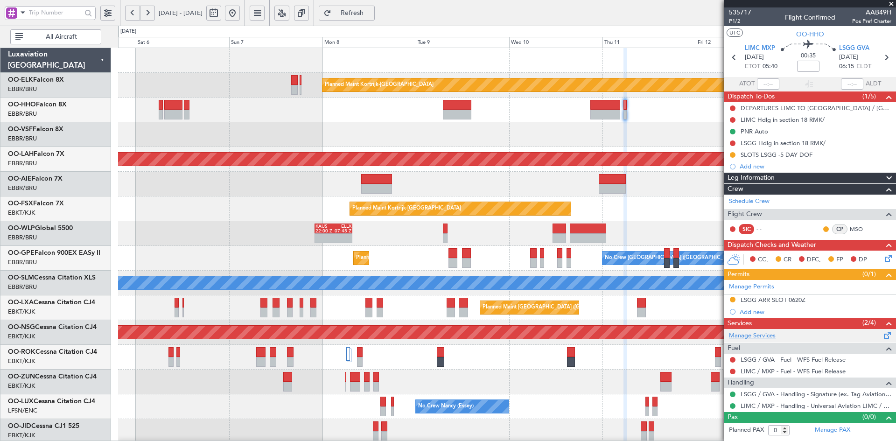
click at [761, 335] on link "Manage Services" at bounding box center [752, 336] width 47 height 9
click at [892, 2] on span at bounding box center [891, 4] width 9 height 8
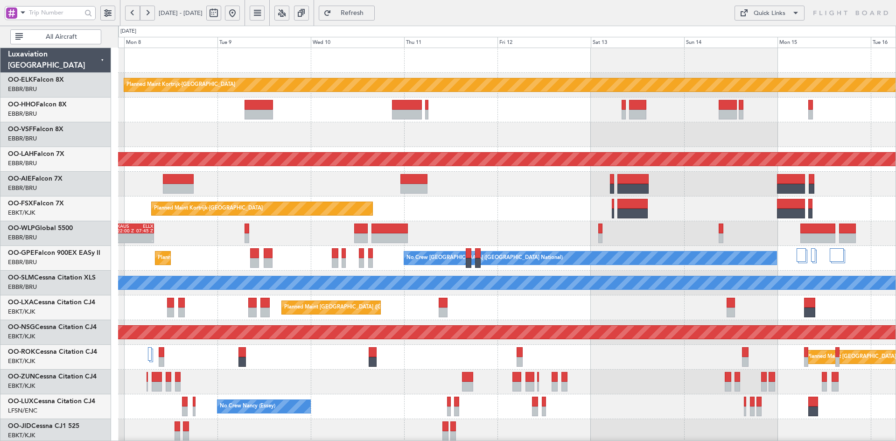
click at [528, 226] on div "Planned Maint Kortrijk-Wevelgem Planned Maint Alton-st Louis (St Louis Regl) Pl…" at bounding box center [507, 295] width 778 height 495
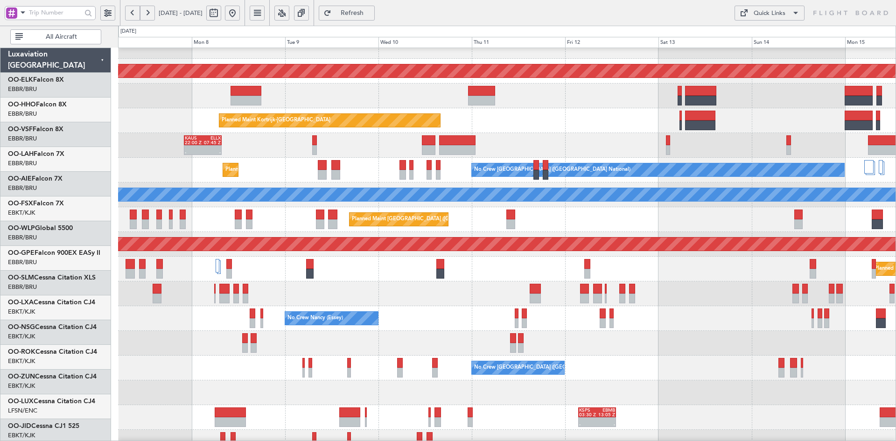
click at [577, 121] on div "Planned Maint Alton-st Louis (St Louis Regl) Unplanned Maint Brussels (Brussels…" at bounding box center [507, 207] width 778 height 495
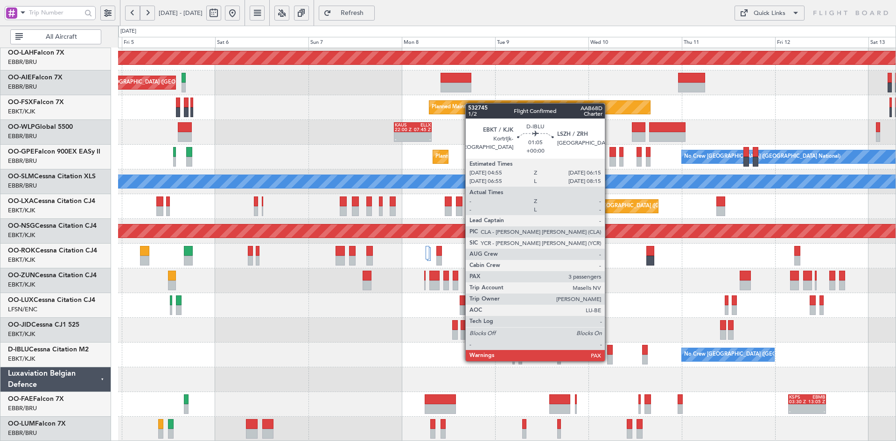
click at [609, 361] on div at bounding box center [610, 360] width 6 height 10
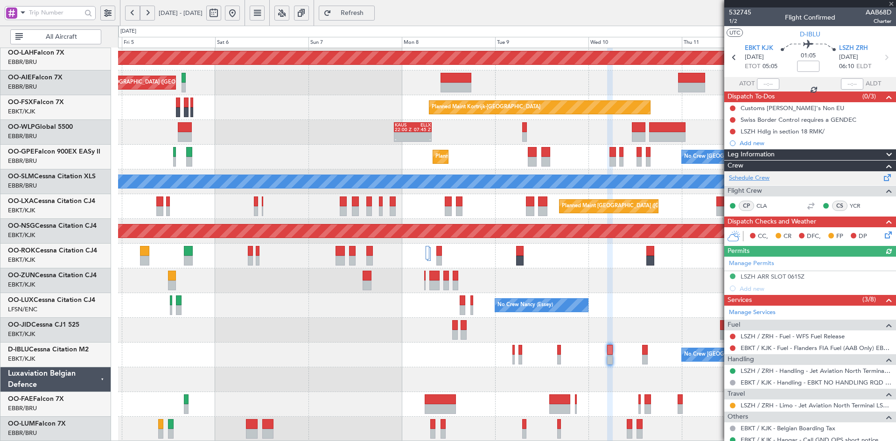
click at [757, 180] on link "Schedule Crew" at bounding box center [749, 178] width 41 height 9
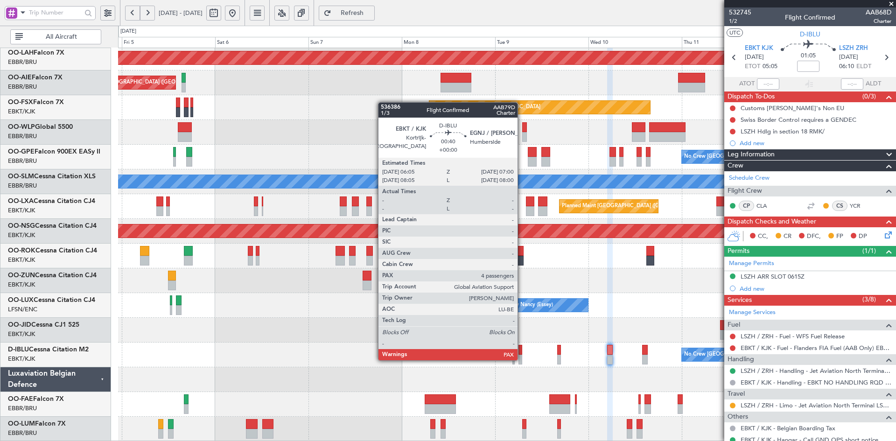
click at [522, 360] on div at bounding box center [521, 360] width 4 height 10
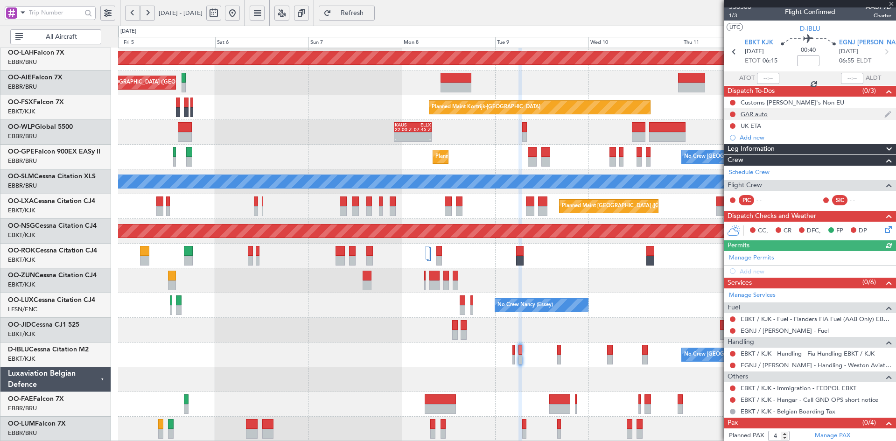
scroll to position [0, 0]
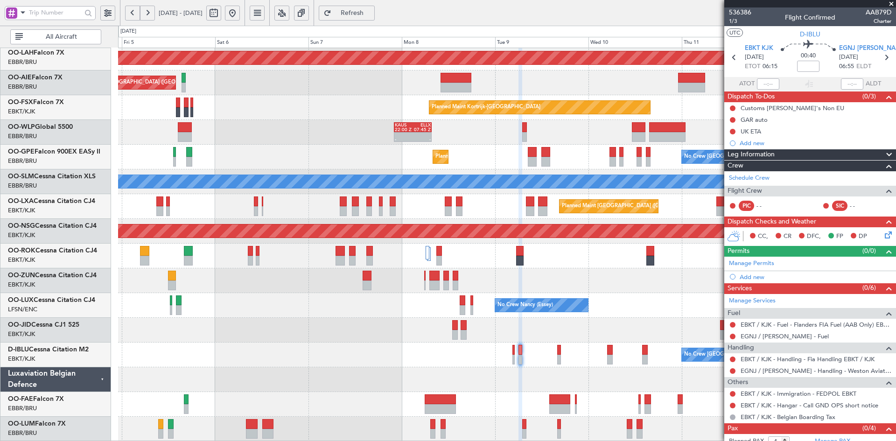
click at [891, 4] on span at bounding box center [891, 4] width 9 height 8
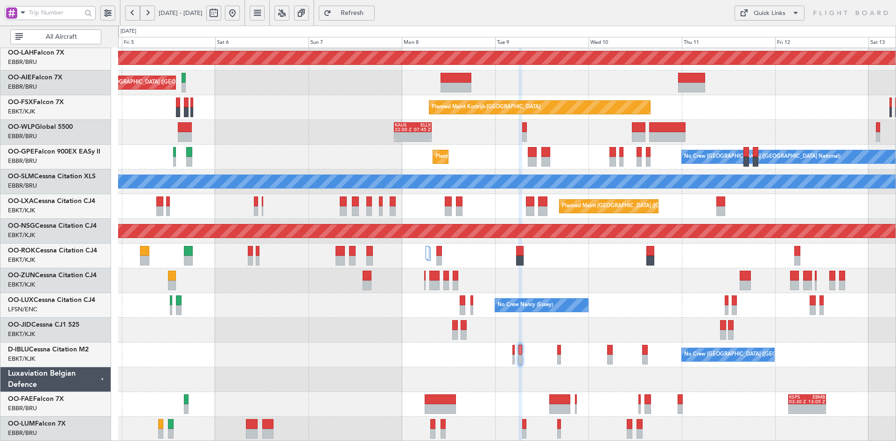
type input "0"
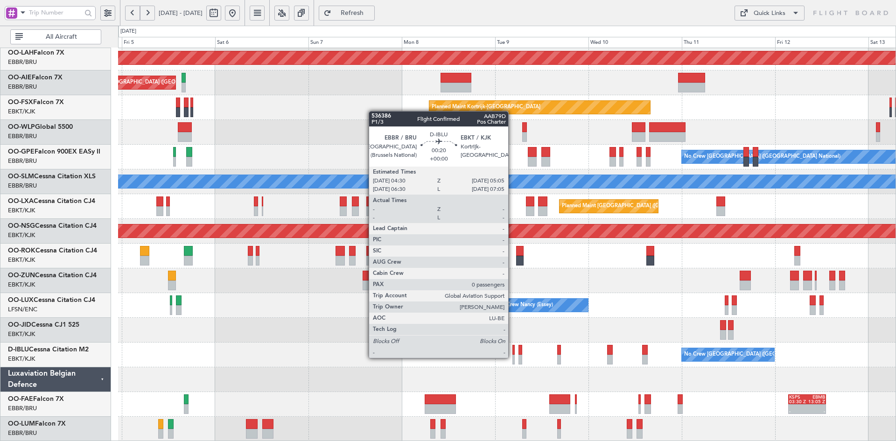
click at [513, 358] on div at bounding box center [514, 360] width 2 height 10
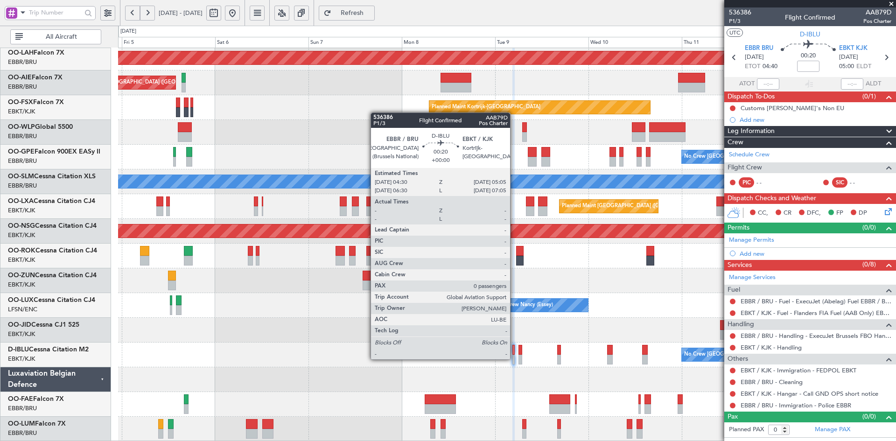
click at [515, 360] on div at bounding box center [514, 360] width 2 height 10
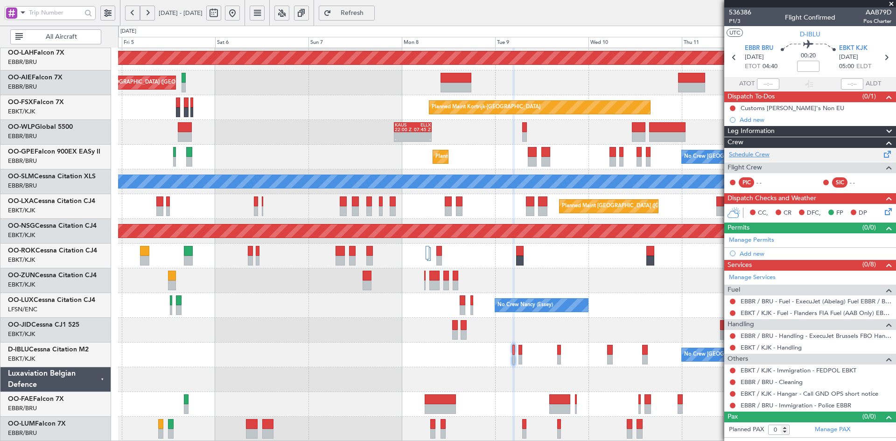
click at [745, 155] on link "Schedule Crew" at bounding box center [749, 154] width 41 height 9
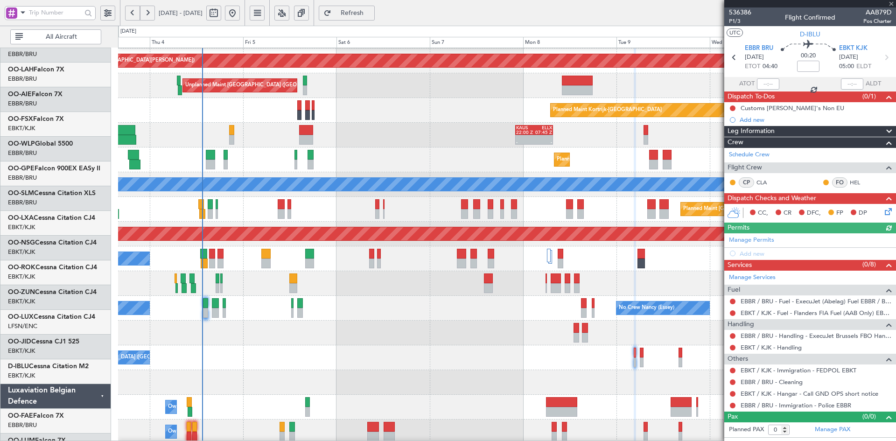
scroll to position [101, 0]
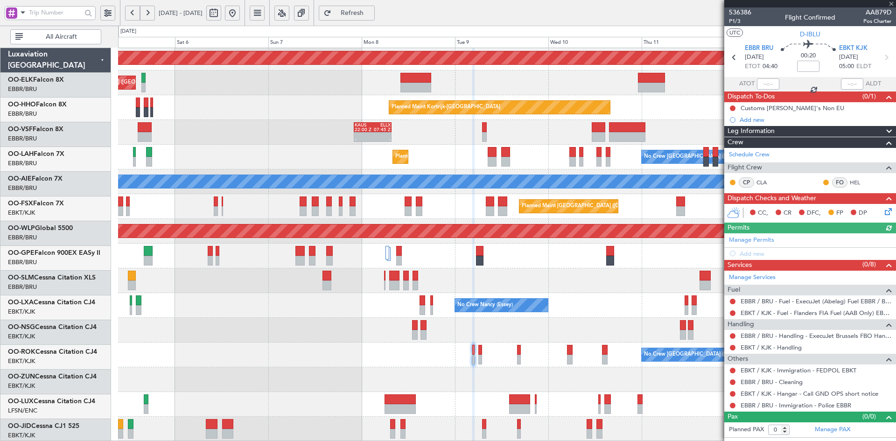
scroll to position [101, 0]
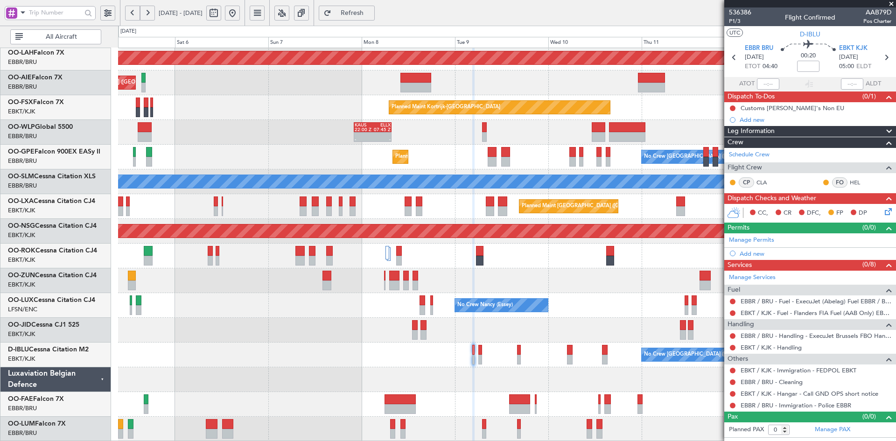
click at [893, 0] on span at bounding box center [891, 4] width 9 height 8
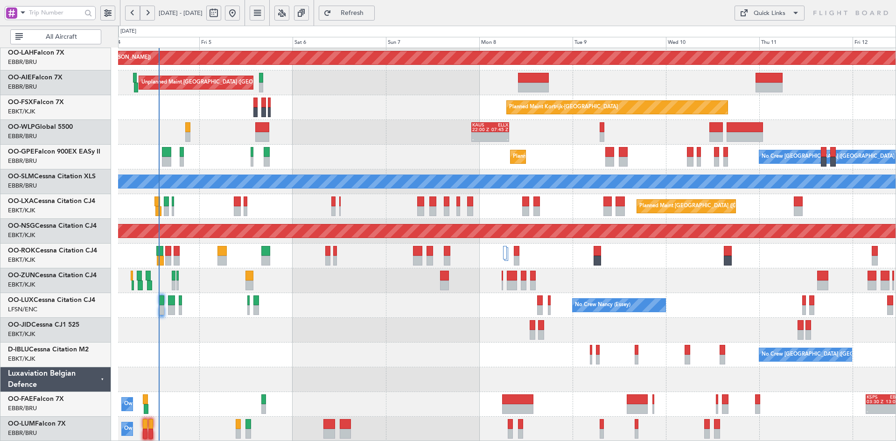
click at [536, 338] on div at bounding box center [507, 330] width 778 height 25
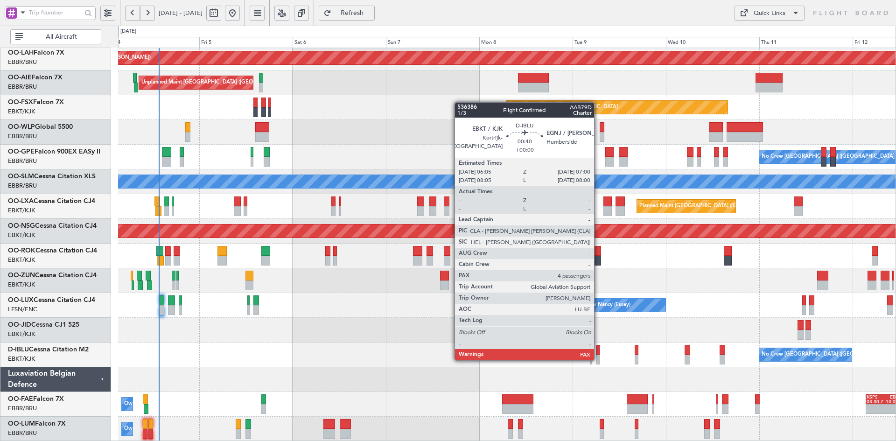
click at [599, 360] on div at bounding box center [598, 360] width 4 height 10
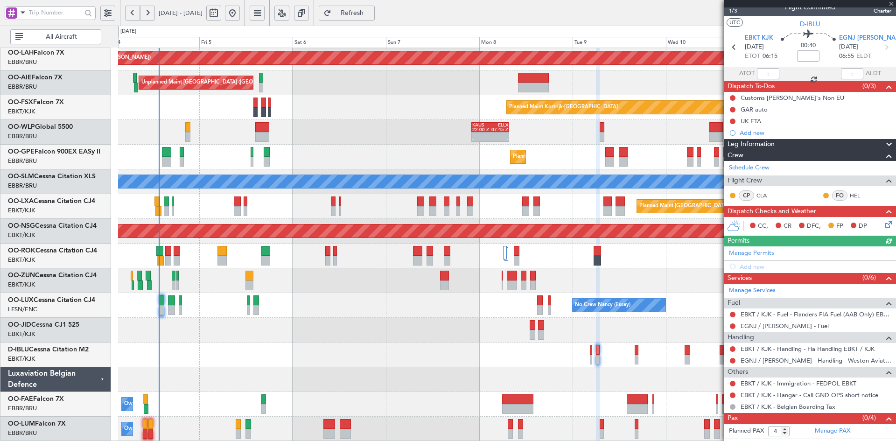
scroll to position [20, 0]
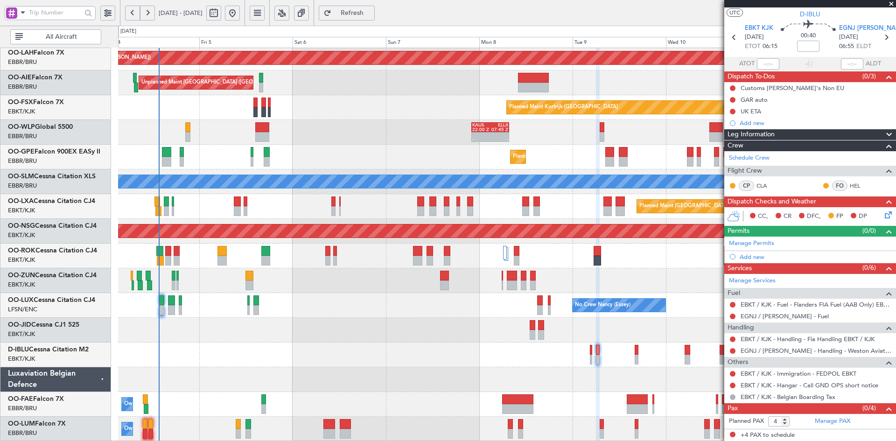
click at [892, 4] on span at bounding box center [891, 4] width 9 height 8
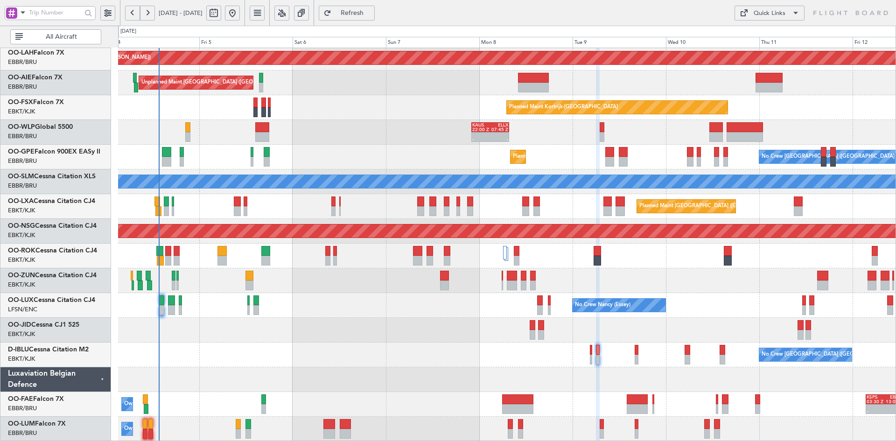
type input "0"
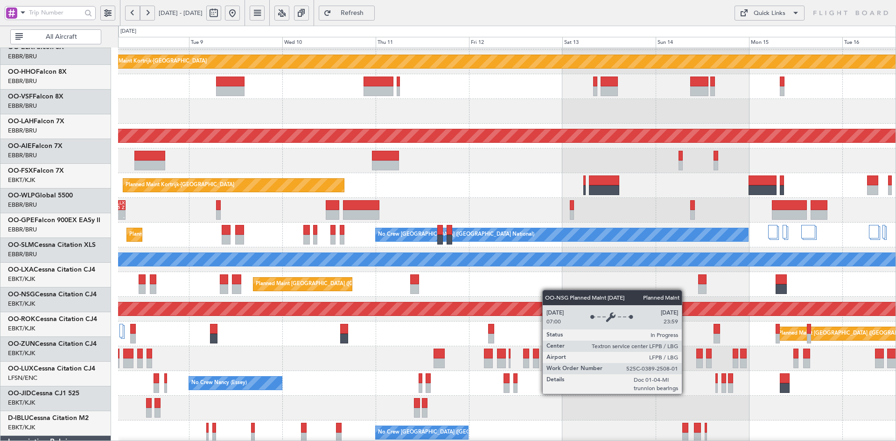
scroll to position [23, 0]
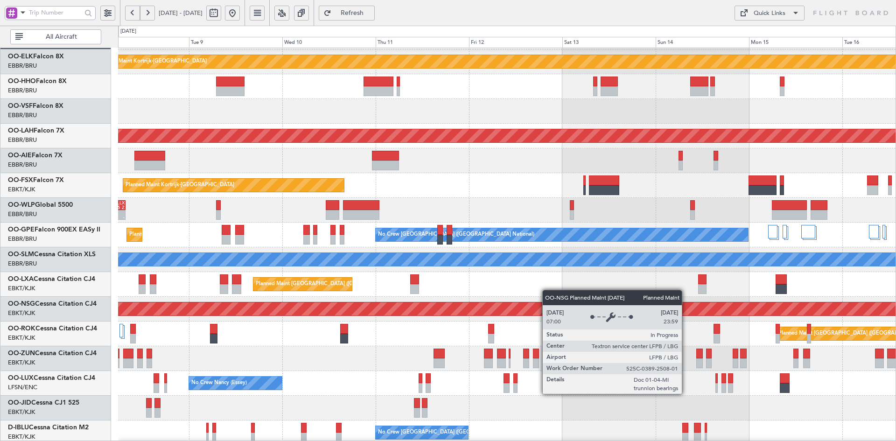
click at [415, 309] on div "Planned Maint [GEOGRAPHIC_DATA] ([GEOGRAPHIC_DATA])" at bounding box center [507, 309] width 2333 height 13
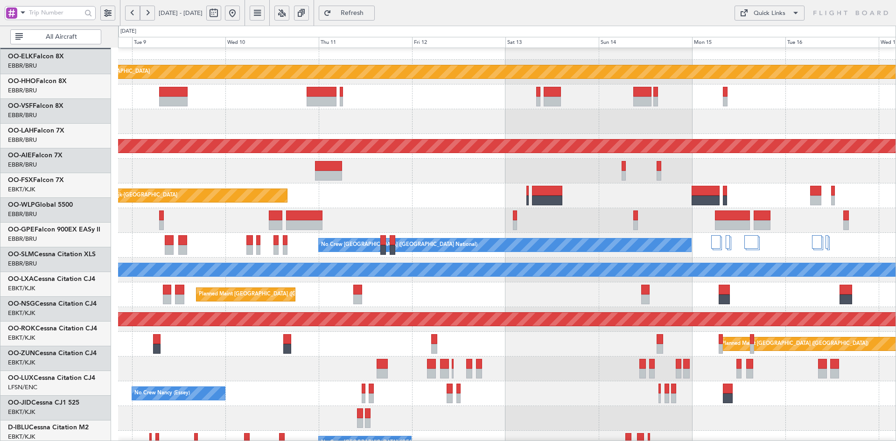
scroll to position [13, 0]
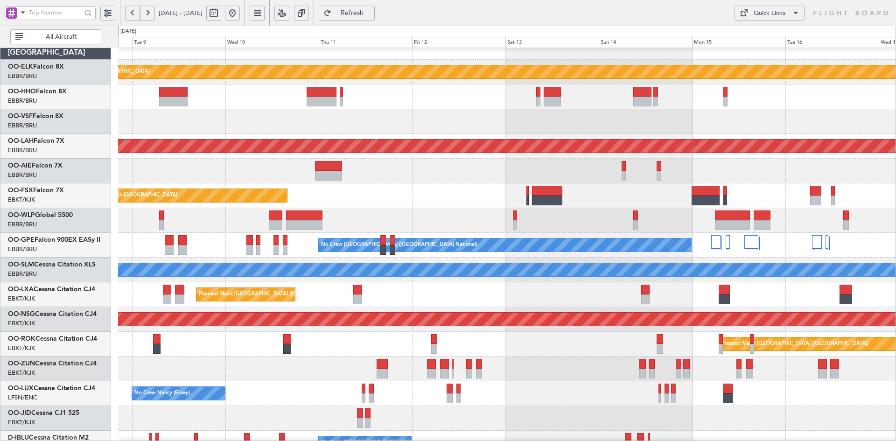
click at [748, 168] on div at bounding box center [507, 171] width 778 height 25
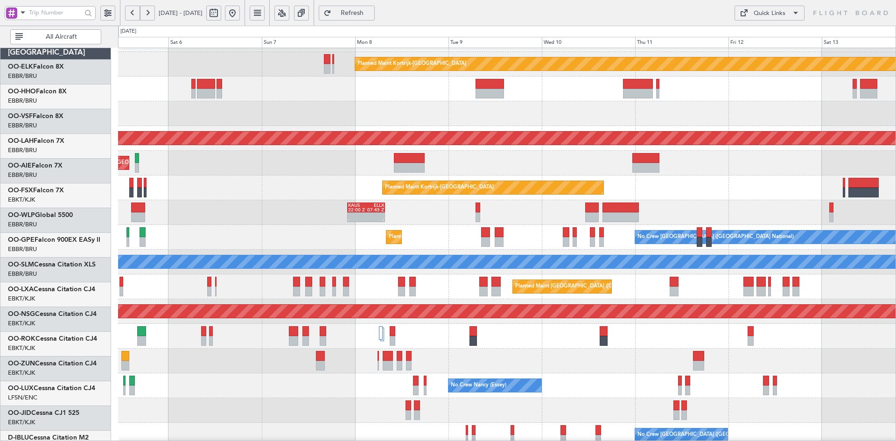
scroll to position [21, 0]
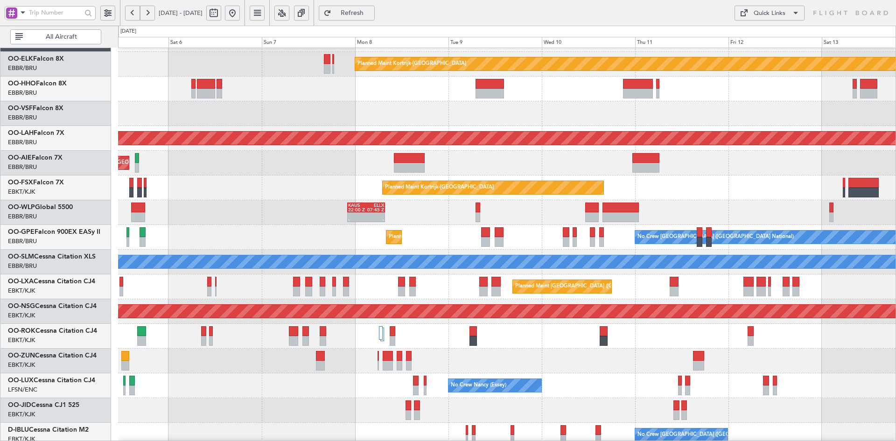
click at [762, 191] on div "Planned Maint Kortrijk-[GEOGRAPHIC_DATA]" at bounding box center [507, 188] width 778 height 25
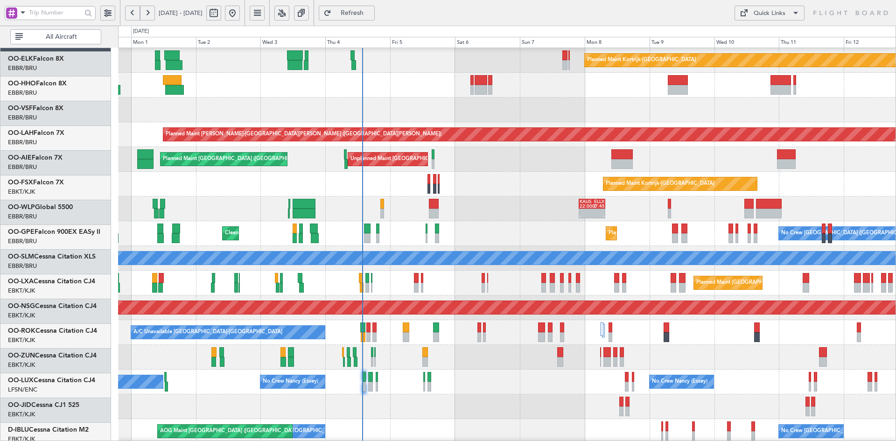
scroll to position [25, 0]
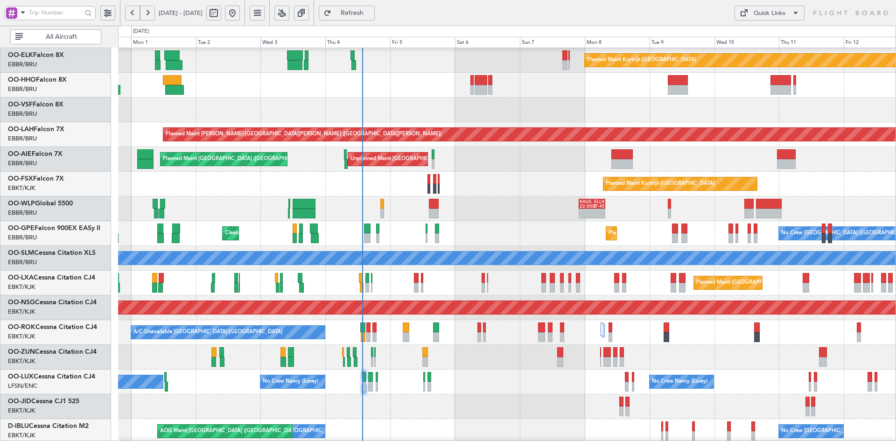
click at [707, 344] on div "A/C Unavailable [GEOGRAPHIC_DATA]-[GEOGRAPHIC_DATA] Planned Maint [GEOGRAPHIC_D…" at bounding box center [507, 332] width 778 height 25
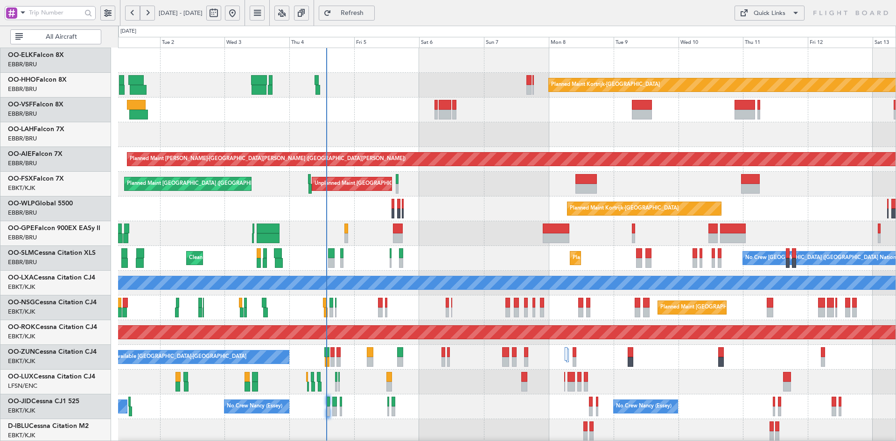
scroll to position [0, 0]
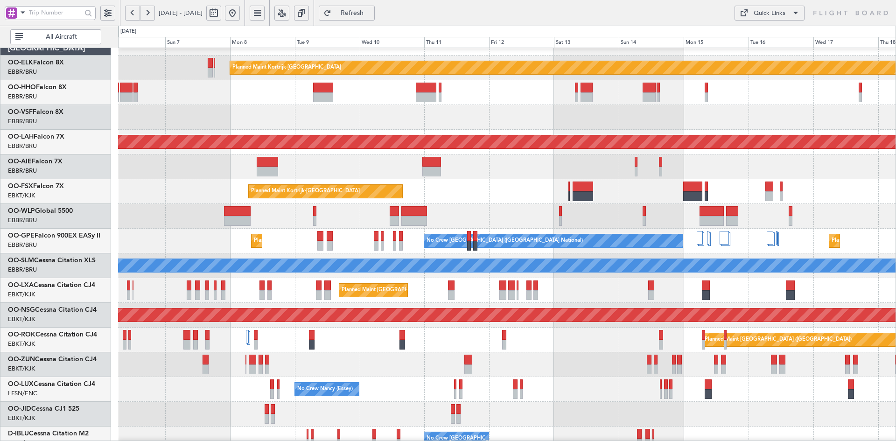
click at [508, 106] on div at bounding box center [507, 117] width 778 height 25
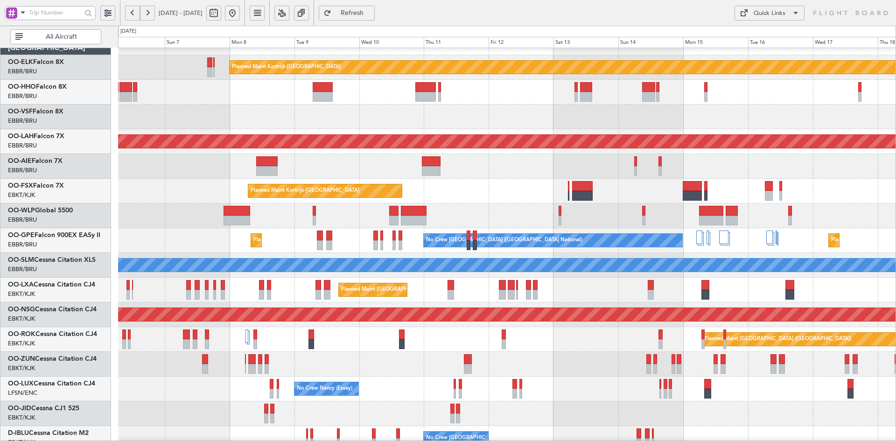
scroll to position [17, 0]
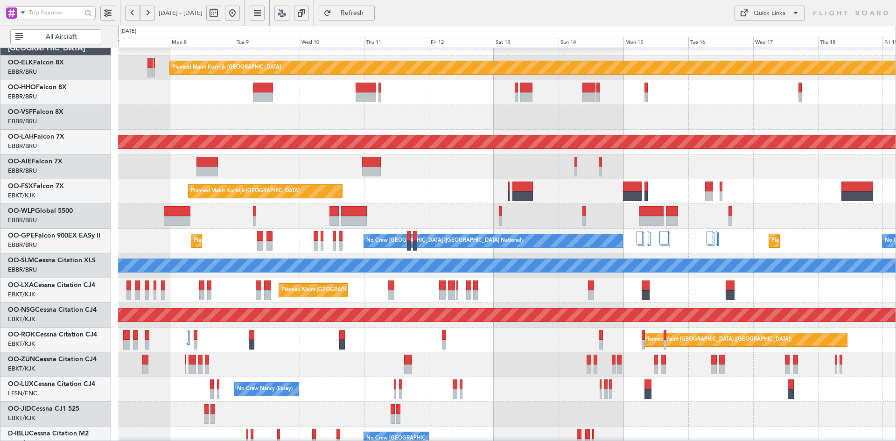
click at [732, 395] on div "No Crew Nancy (Essey)" at bounding box center [507, 389] width 778 height 25
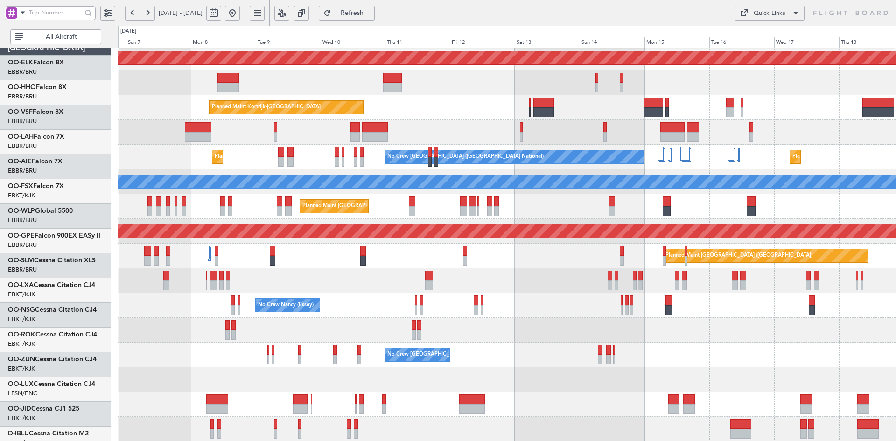
scroll to position [101, 0]
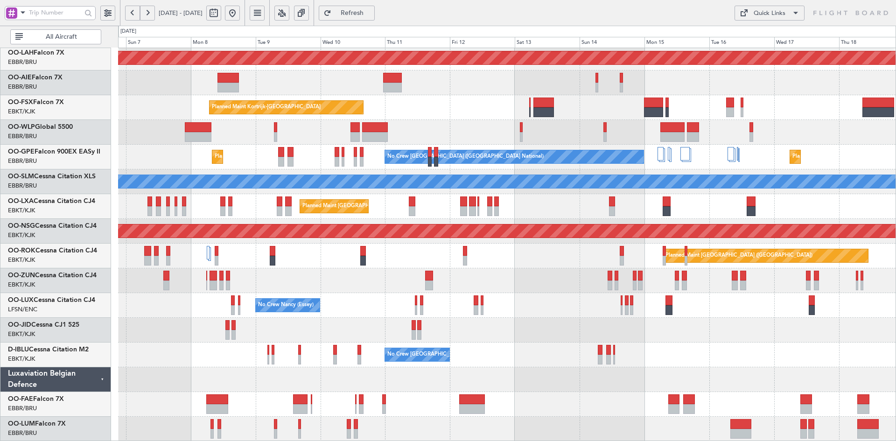
click at [464, 110] on div "Planned Maint Kortrijk-[GEOGRAPHIC_DATA]" at bounding box center [507, 107] width 778 height 25
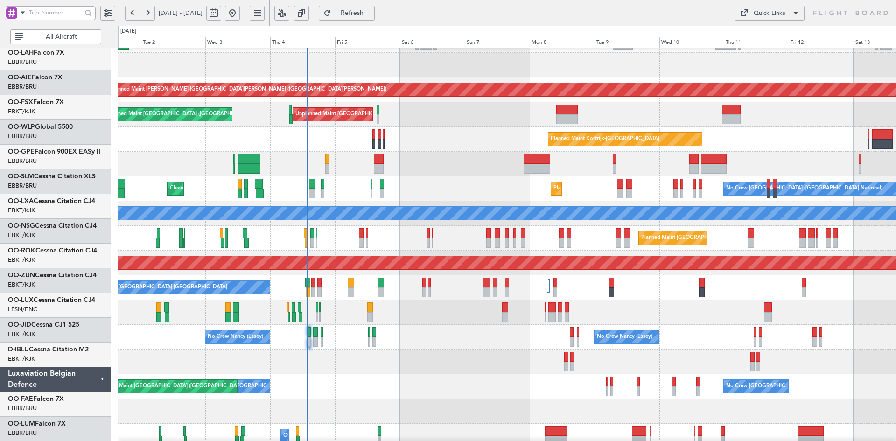
scroll to position [70, 0]
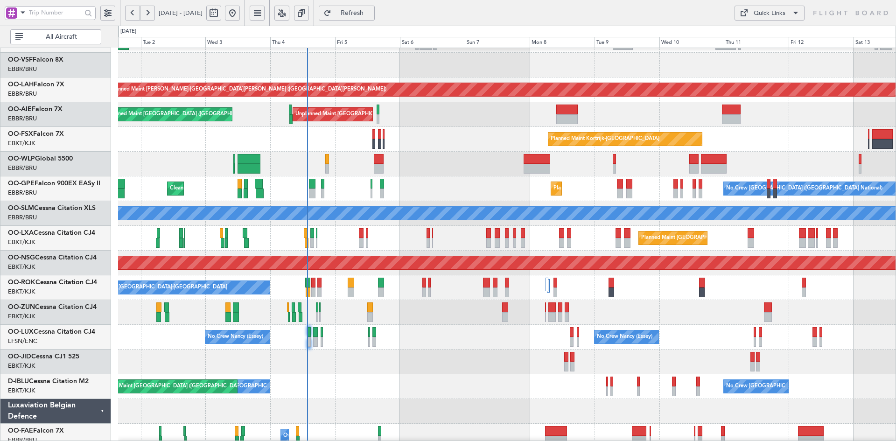
click at [453, 381] on div "No Crew Brussels (Brussels National) AOG Maint Brussels (Brussels National) No …" at bounding box center [507, 386] width 778 height 25
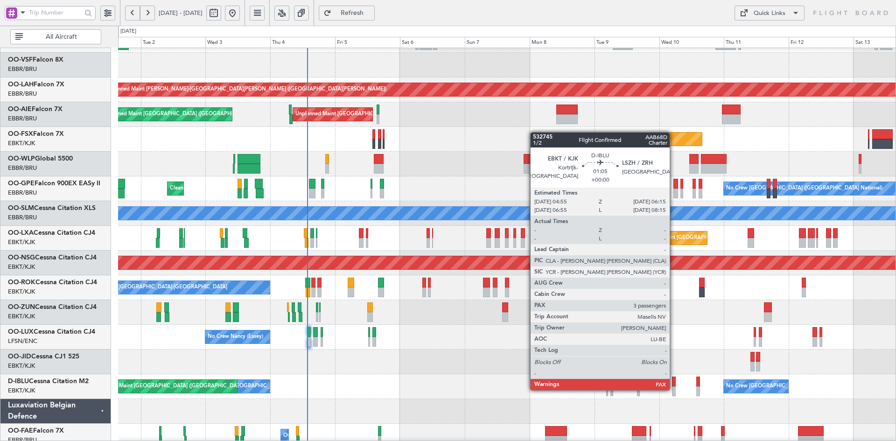
click at [674, 389] on div at bounding box center [674, 392] width 4 height 10
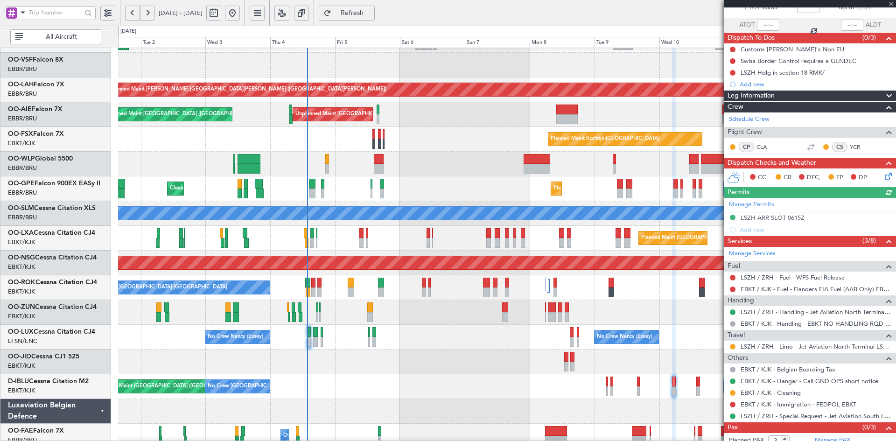
scroll to position [78, 0]
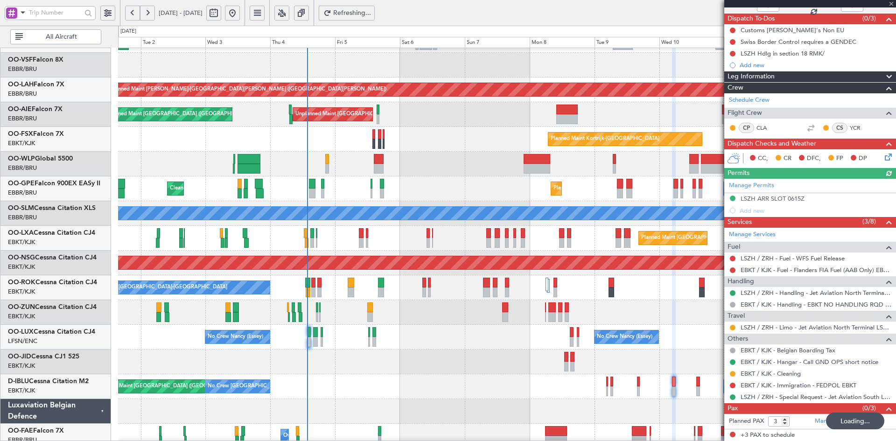
click at [889, 6] on div at bounding box center [811, 3] width 172 height 7
click at [893, 1] on div at bounding box center [811, 3] width 172 height 7
click at [890, 2] on span at bounding box center [891, 4] width 9 height 8
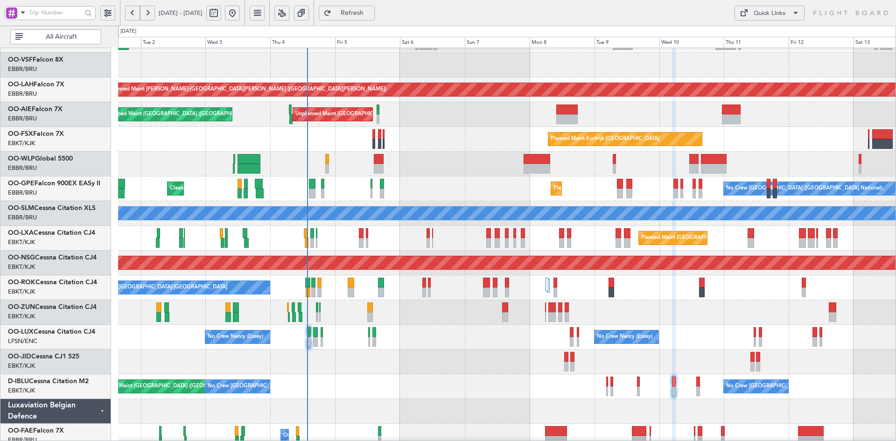
type input "0"
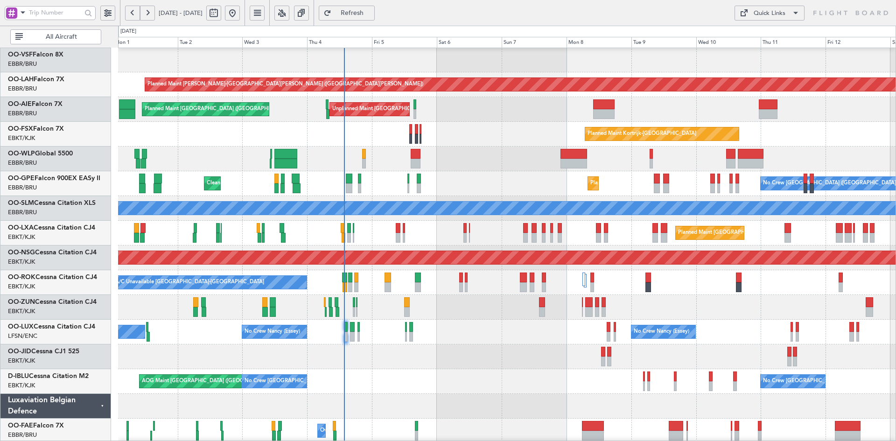
click at [484, 171] on div "Cleaning Brussels (Brussels National) No Crew Brussels (Brussels National) Plan…" at bounding box center [507, 183] width 778 height 25
click at [482, 137] on div "Planned Maint Kortrijk-[GEOGRAPHIC_DATA]" at bounding box center [507, 134] width 778 height 25
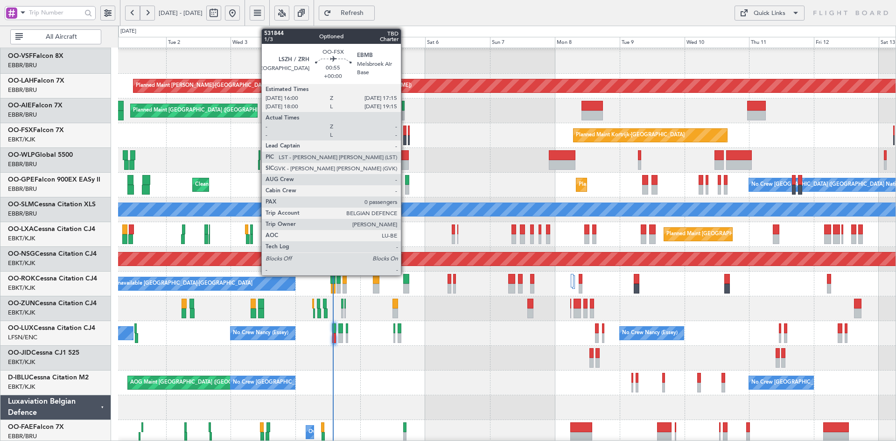
click at [405, 140] on div at bounding box center [405, 140] width 4 height 10
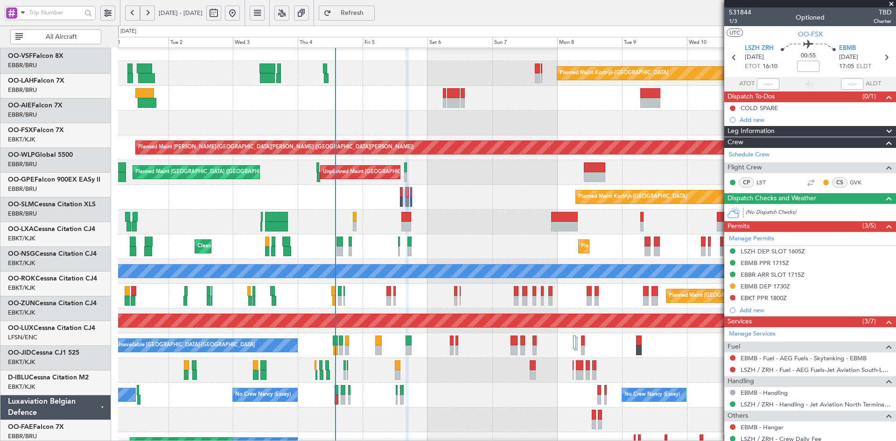
click at [490, 182] on div "Unplanned Maint Brussels (Brussels National) Planned Maint London (Farnborough)" at bounding box center [507, 172] width 778 height 25
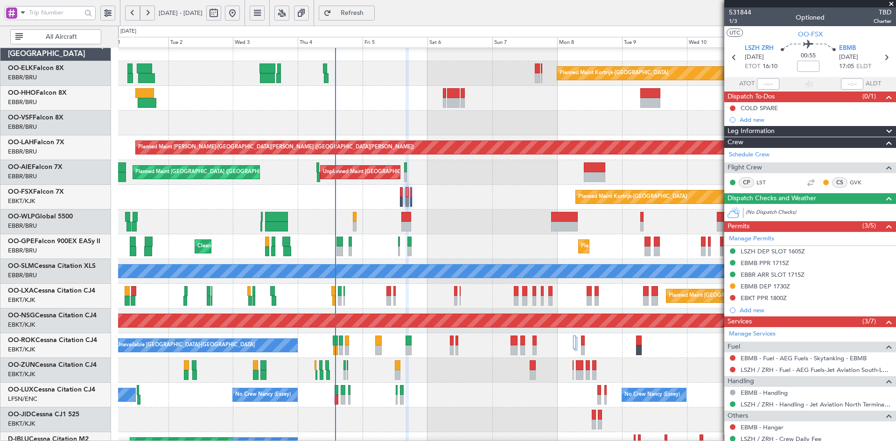
click at [473, 175] on div "Planned Maint Kortrijk-Wevelgem Planned Maint Alton-st Louis (St Louis Regl) Un…" at bounding box center [507, 283] width 778 height 495
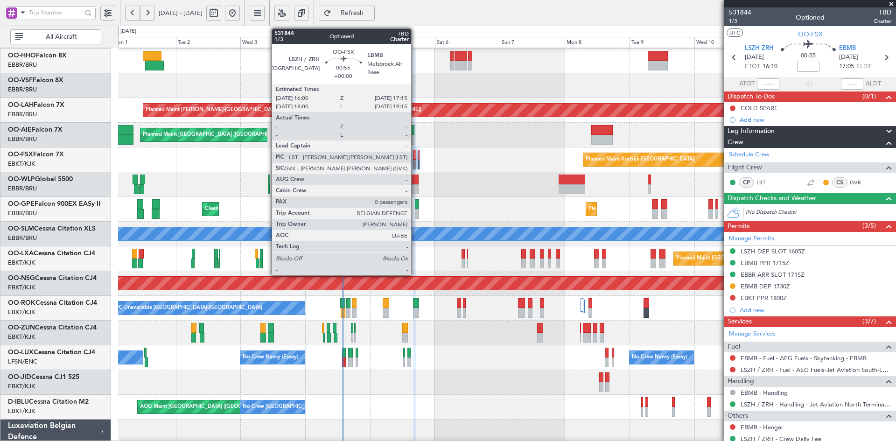
click at [416, 164] on div at bounding box center [415, 165] width 4 height 10
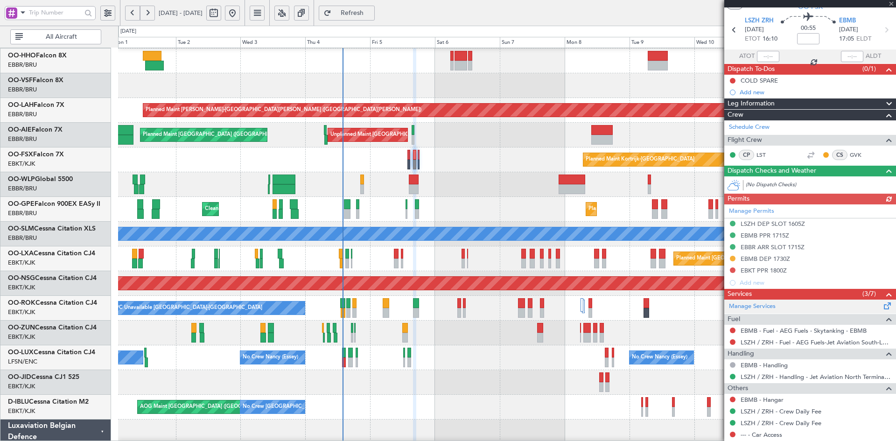
scroll to position [53, 0]
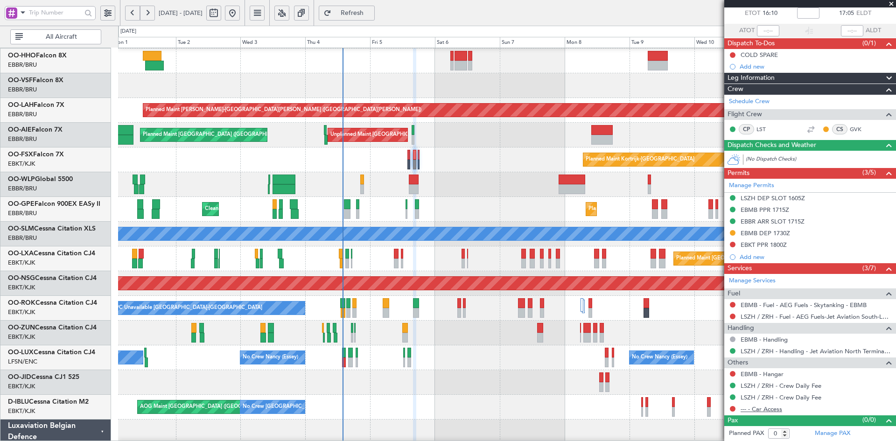
click at [772, 408] on link "--- - Car Access" at bounding box center [762, 409] width 42 height 8
click at [893, 1] on span at bounding box center [891, 4] width 9 height 8
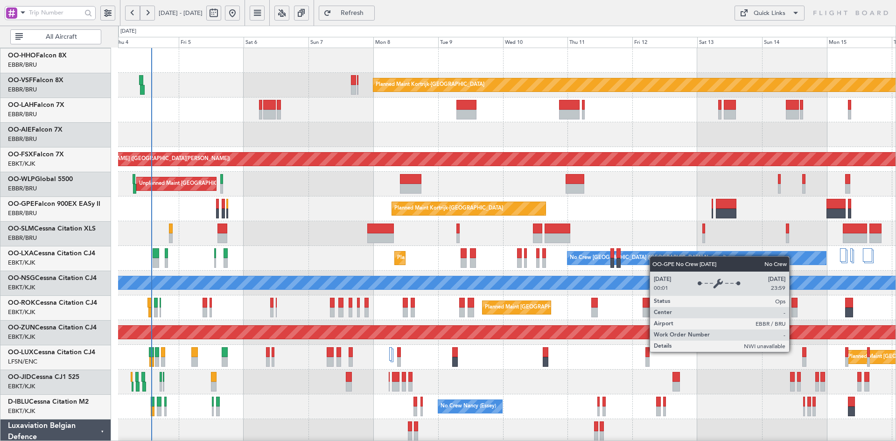
scroll to position [0, 0]
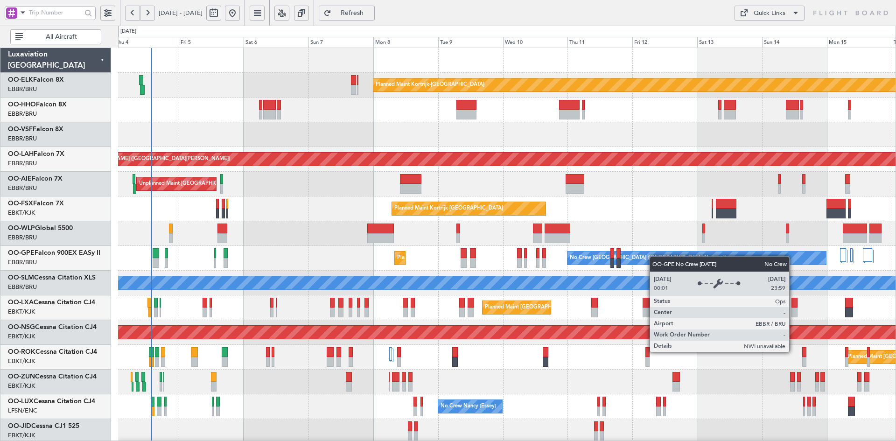
click at [641, 258] on div "Planned Maint Kortrijk-Wevelgem Planned Maint Alton-st Louis (St Louis Regl) Un…" at bounding box center [507, 295] width 778 height 495
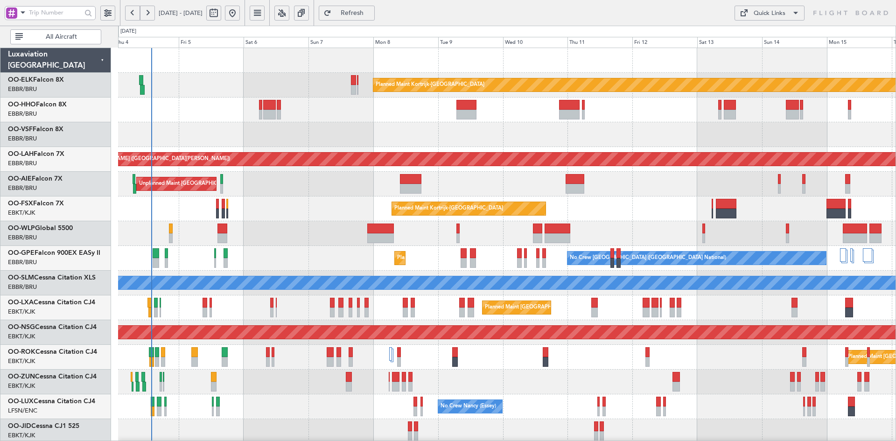
click at [533, 212] on div "Planned Maint Kortrijk-Wevelgem Planned Maint Alton-st Louis (St Louis Regl) Un…" at bounding box center [507, 295] width 778 height 495
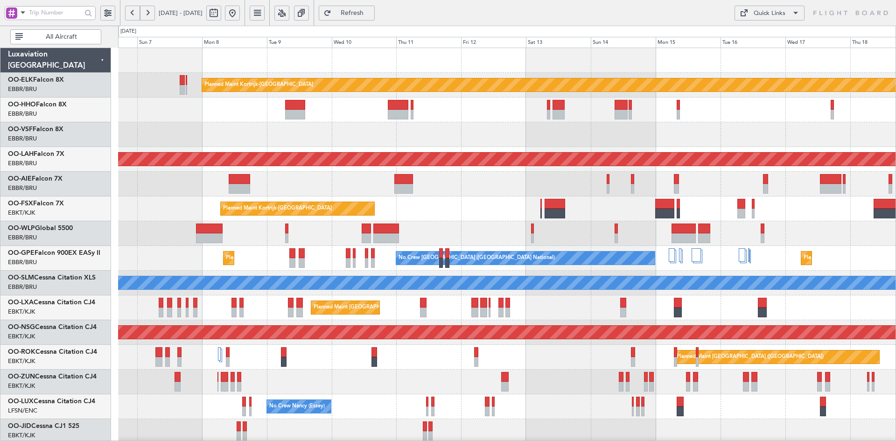
click at [697, 252] on div "Planned Maint Kortrijk-Wevelgem Planned Maint Alton-st Louis (St Louis Regl) Un…" at bounding box center [507, 295] width 778 height 495
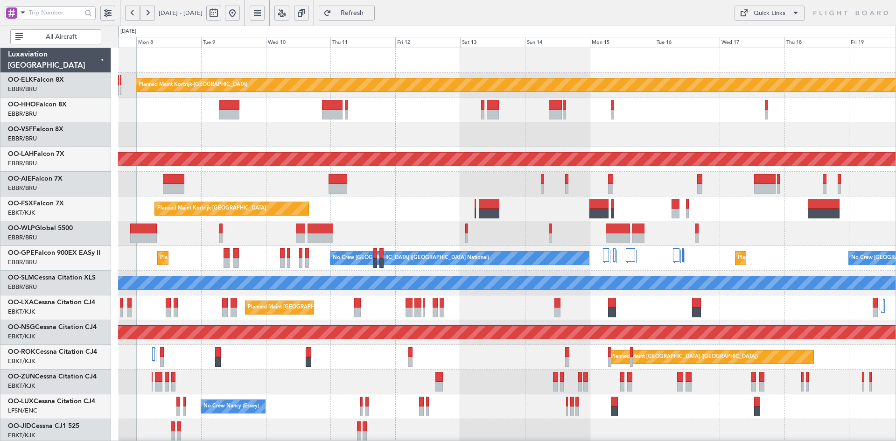
click at [664, 126] on div at bounding box center [507, 134] width 778 height 25
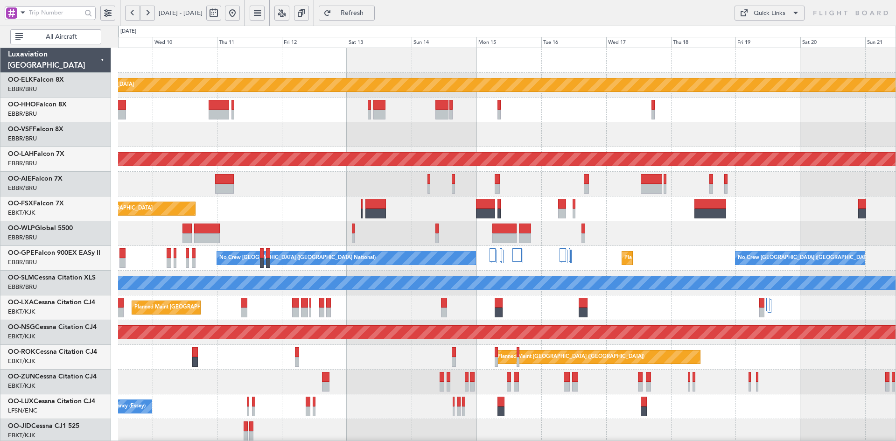
click at [658, 238] on div at bounding box center [507, 233] width 778 height 25
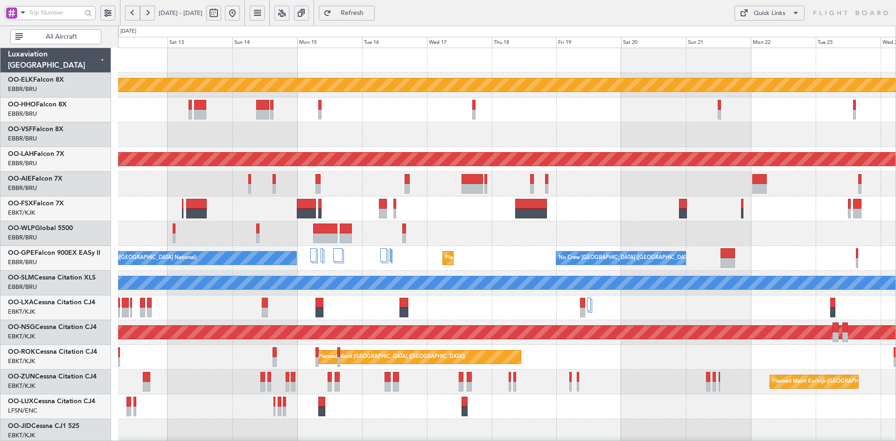
click at [622, 187] on div at bounding box center [507, 184] width 778 height 25
click at [784, 195] on div at bounding box center [507, 184] width 778 height 25
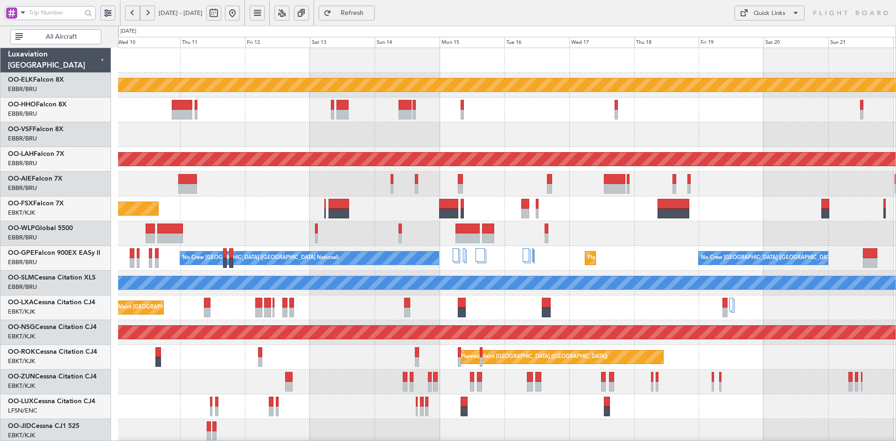
click at [637, 191] on div "Planned Maint Kortrijk-Wevelgem Planned Maint Alton-st Louis (St Louis Regl) Pl…" at bounding box center [507, 295] width 778 height 495
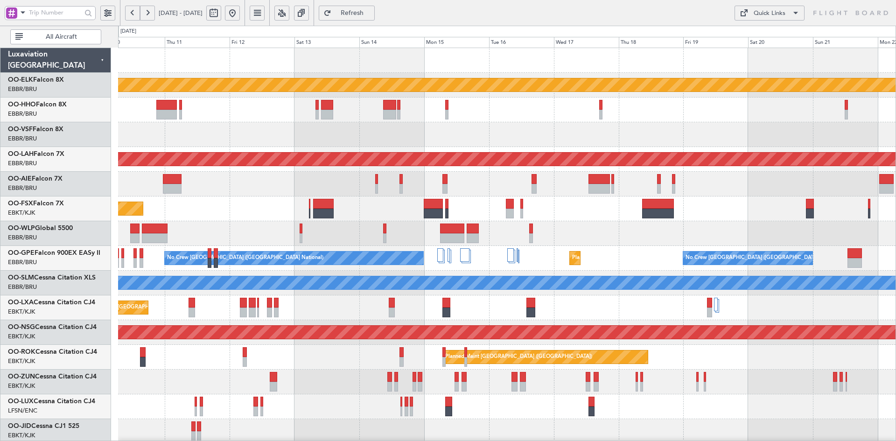
scroll to position [101, 0]
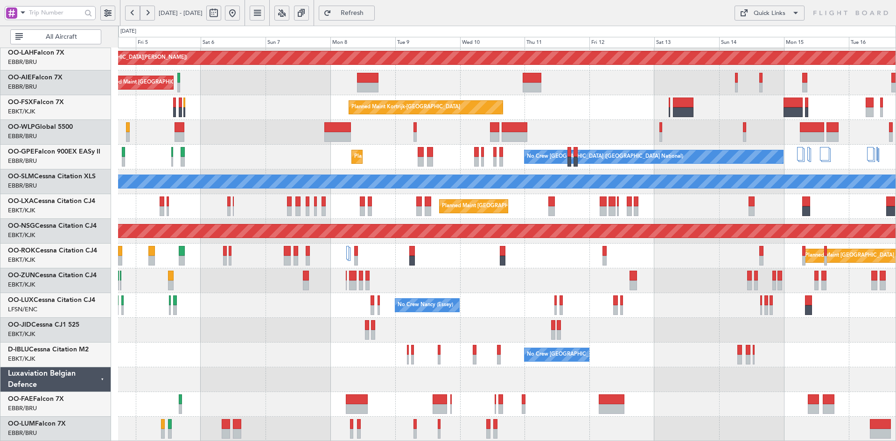
click at [896, 276] on html "10 Sep 2025 - 22 Sep 2025 Refresh Quick Links All Aircraft Planned Maint Alton-…" at bounding box center [448, 220] width 896 height 441
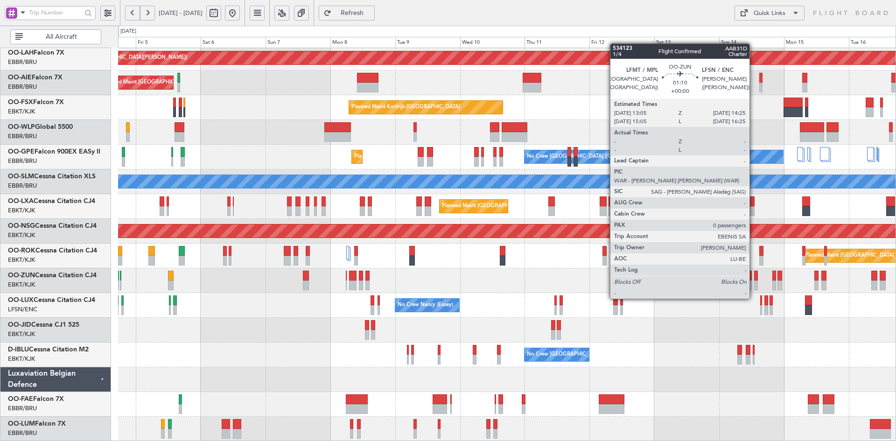
click at [693, 293] on div at bounding box center [507, 280] width 778 height 25
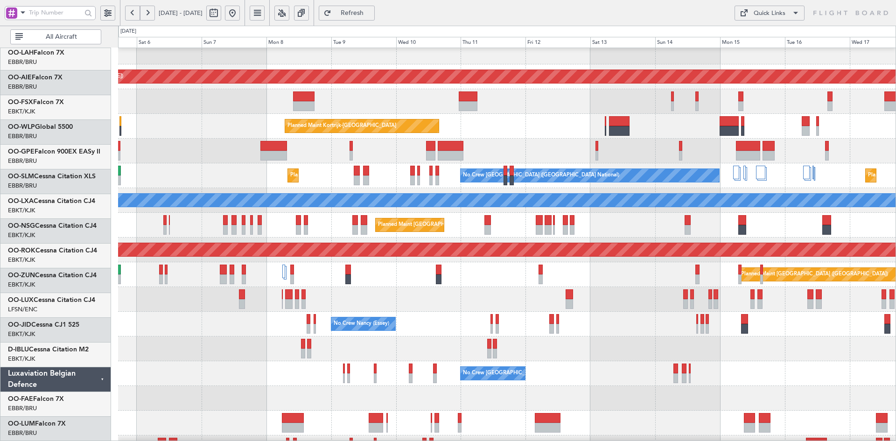
scroll to position [83, 0]
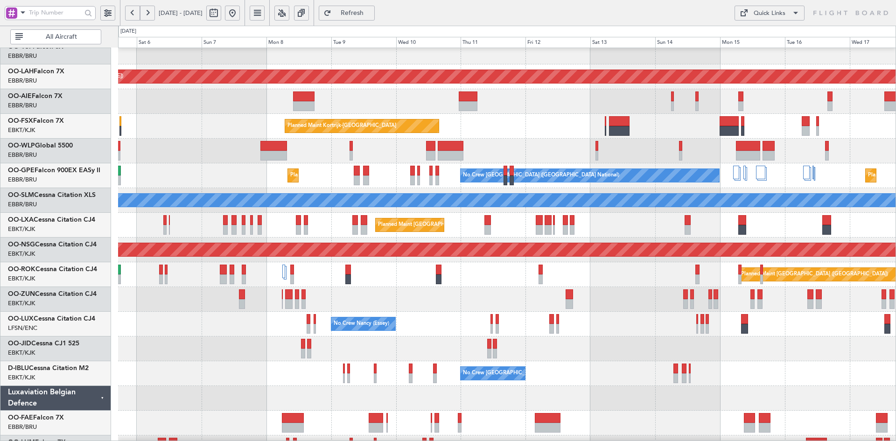
click at [494, 257] on div "Planned Maint Alton-st Louis (St Louis Regl) Unplanned Maint Brussels (Brussels…" at bounding box center [507, 212] width 778 height 495
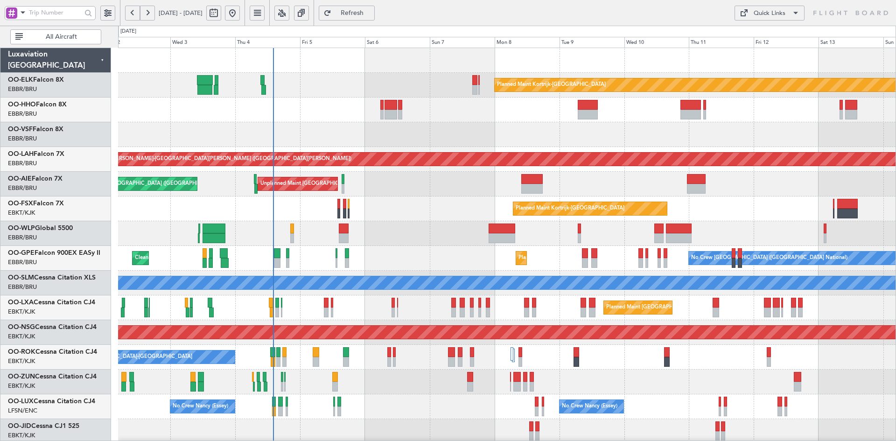
click at [504, 148] on div "Planned Maint Kortrijk-Wevelgem Planned Maint Alton-st Louis (St Louis Regl) Un…" at bounding box center [507, 295] width 778 height 495
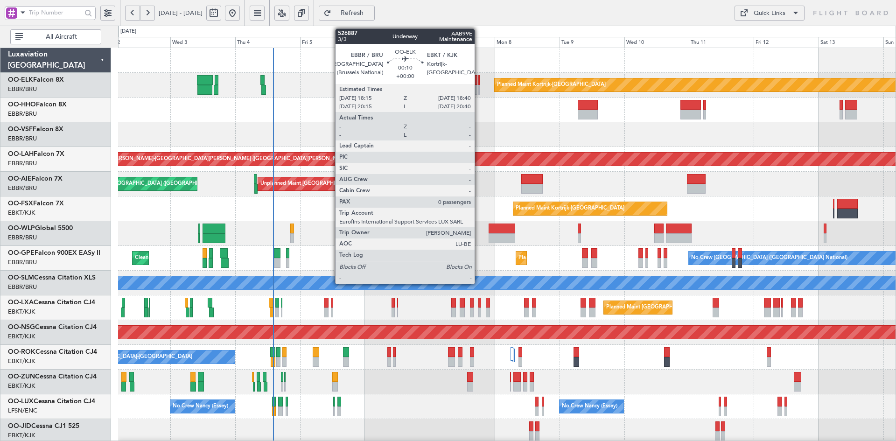
click at [479, 91] on div at bounding box center [479, 90] width 1 height 10
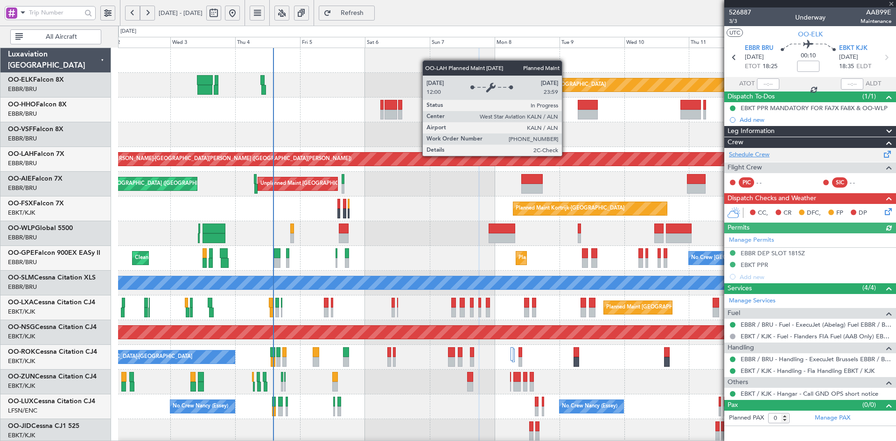
click at [734, 153] on link "Schedule Crew" at bounding box center [749, 154] width 41 height 9
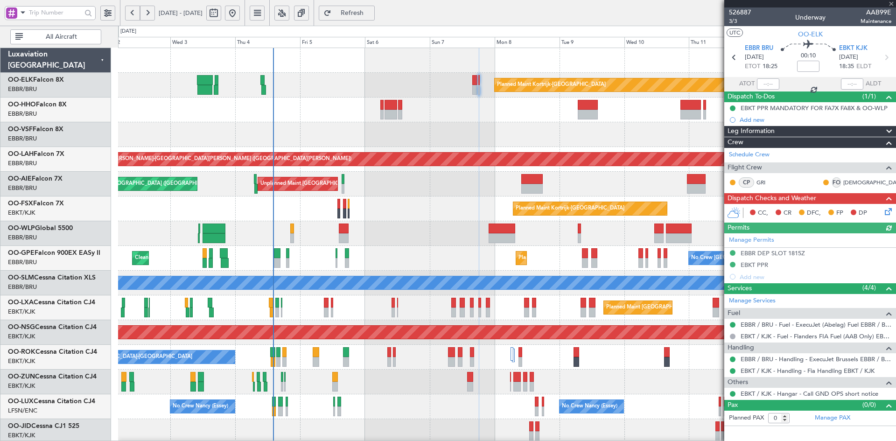
click at [484, 143] on div at bounding box center [507, 134] width 778 height 25
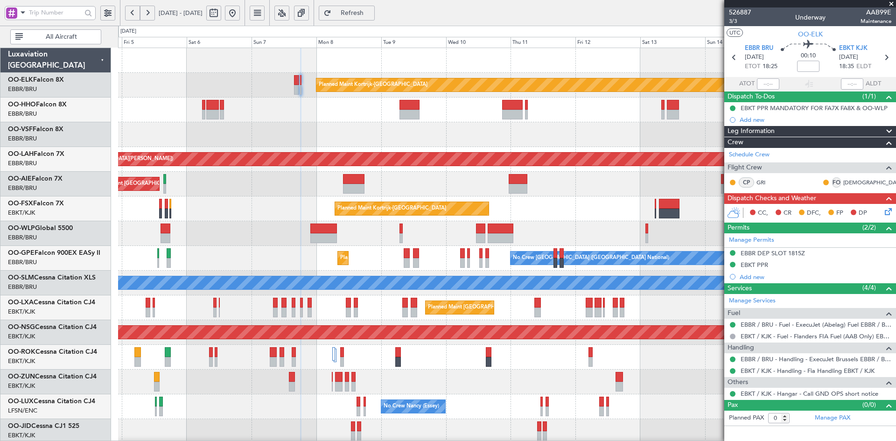
click at [893, 2] on span at bounding box center [891, 4] width 9 height 8
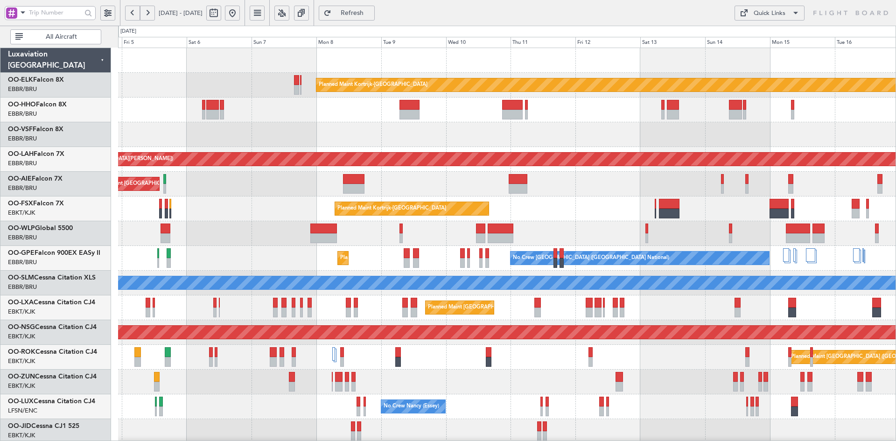
click at [554, 184] on div "Unplanned Maint Brussels (Brussels National) Planned Maint London (Farnborough)" at bounding box center [507, 184] width 778 height 25
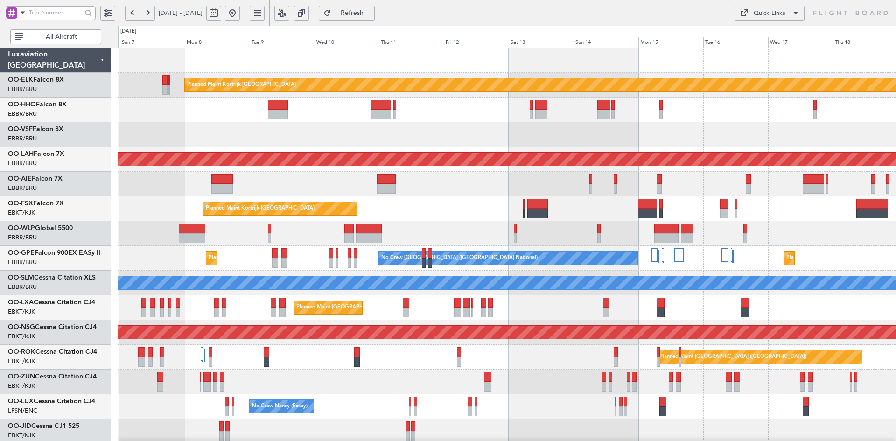
click at [691, 238] on div at bounding box center [507, 233] width 778 height 25
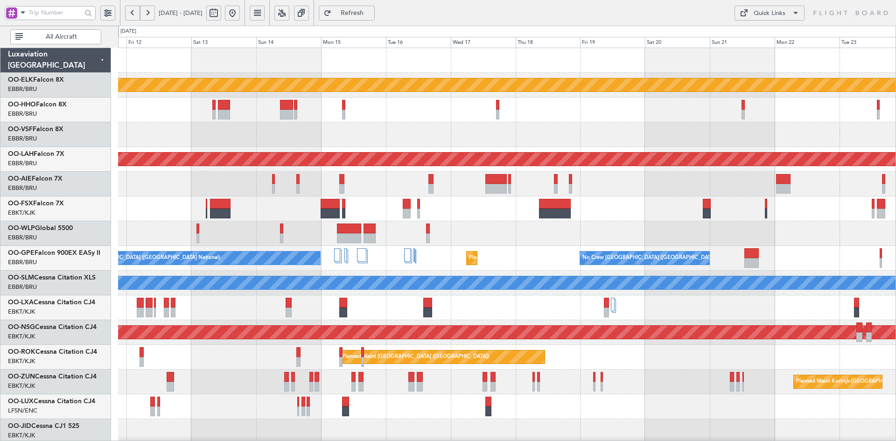
click at [608, 220] on div "Planned Maint Kortrijk-[GEOGRAPHIC_DATA]" at bounding box center [507, 209] width 778 height 25
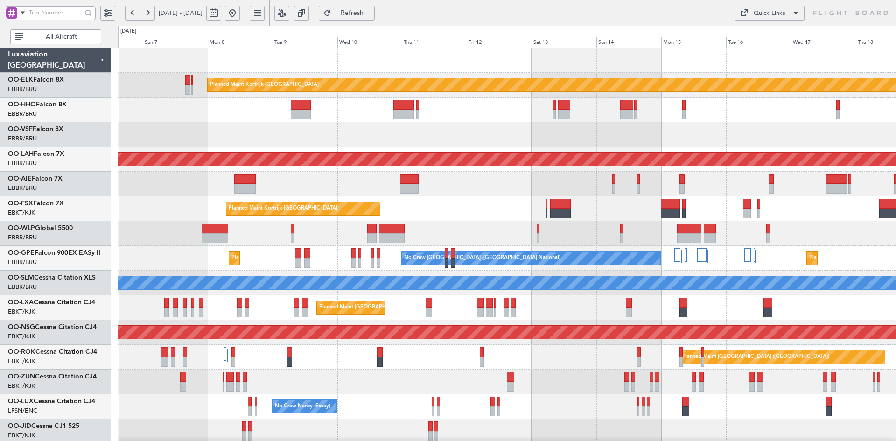
click at [863, 262] on div "No Crew Brussels (Brussels National) Planned Maint Brussels (Brussels National)…" at bounding box center [507, 258] width 778 height 25
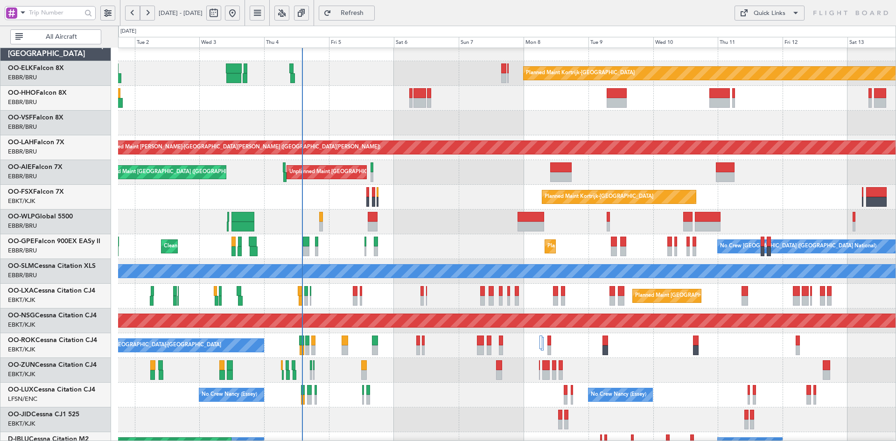
scroll to position [7, 0]
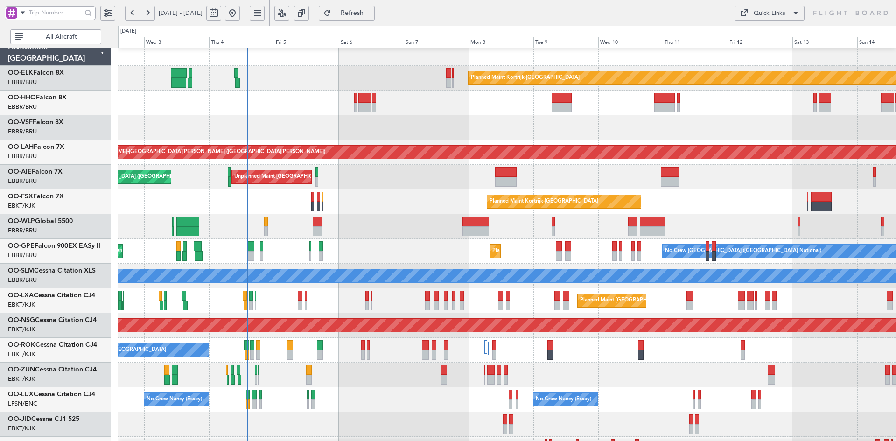
click at [694, 205] on div "Planned Maint Kortrijk-[GEOGRAPHIC_DATA]" at bounding box center [507, 202] width 778 height 25
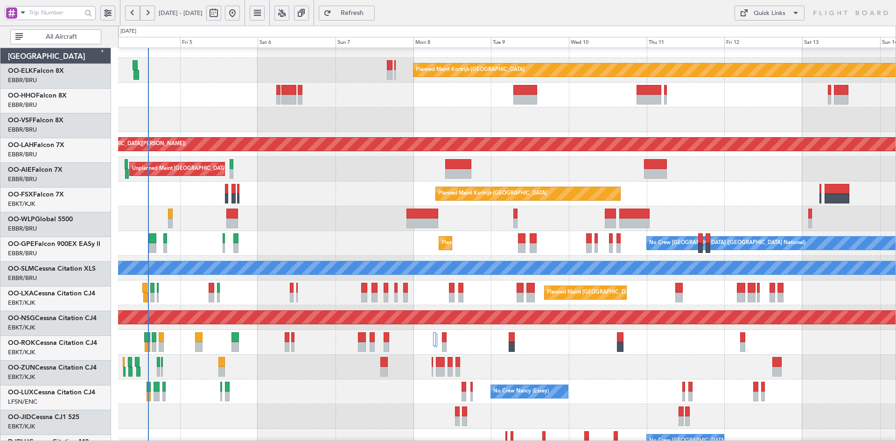
scroll to position [15, 0]
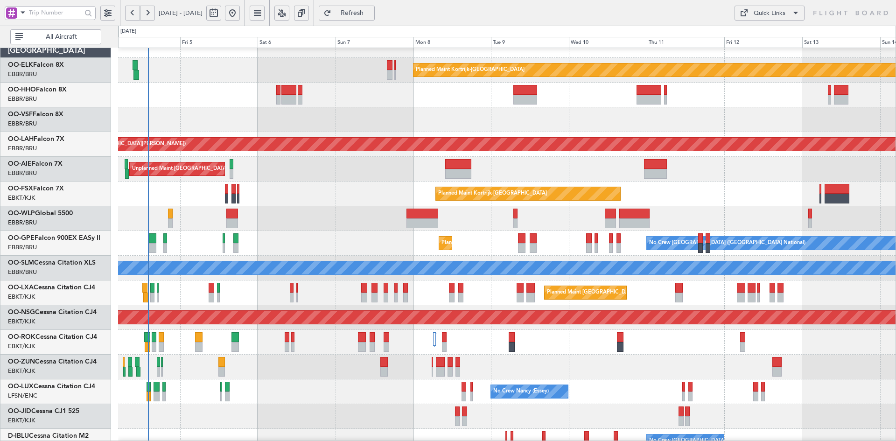
click at [300, 199] on div "Planned Maint Kortrijk-[GEOGRAPHIC_DATA]" at bounding box center [507, 194] width 778 height 25
click at [240, 17] on button at bounding box center [232, 13] width 15 height 15
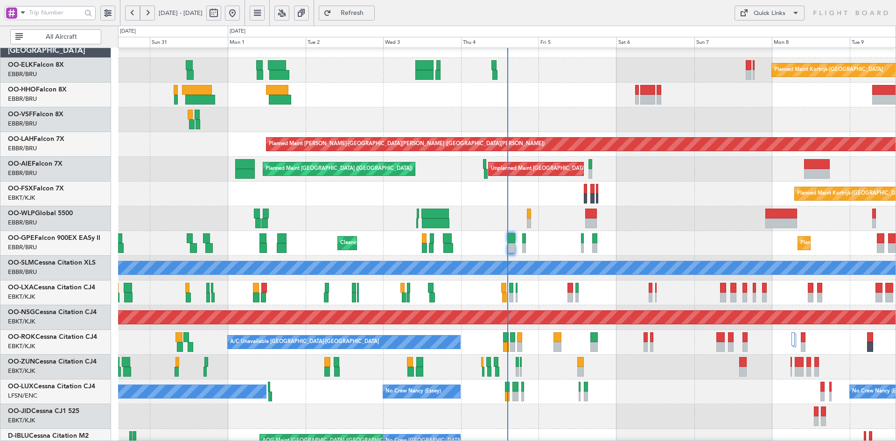
click at [480, 120] on div at bounding box center [507, 119] width 778 height 25
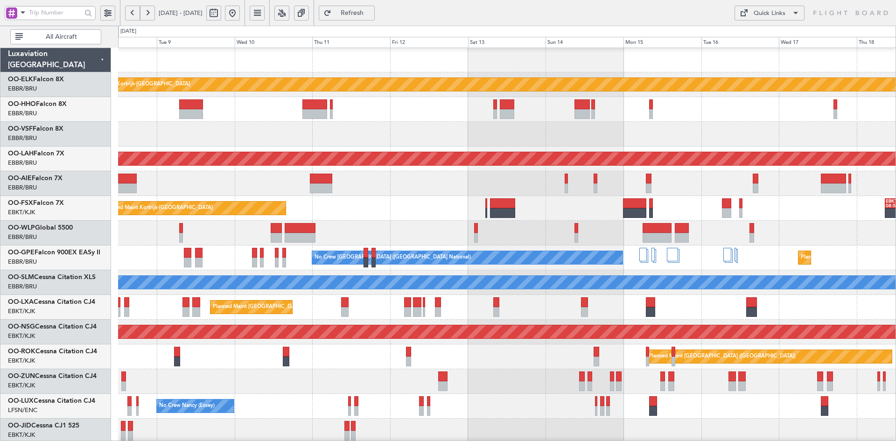
scroll to position [0, 0]
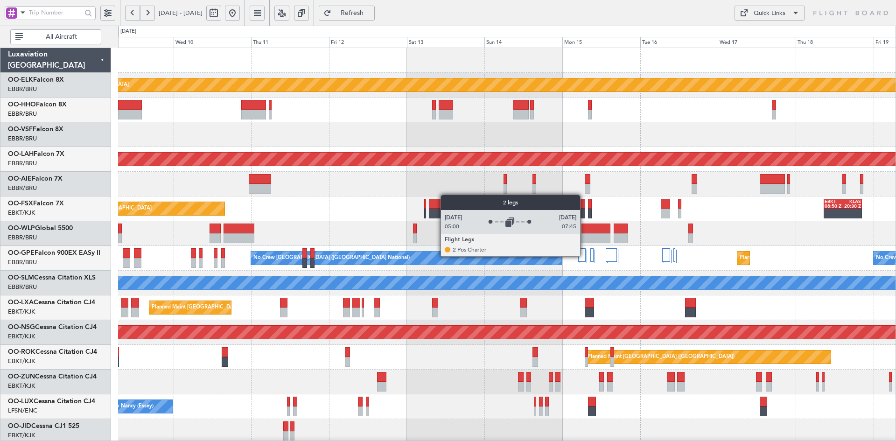
click at [585, 256] on div at bounding box center [582, 255] width 8 height 14
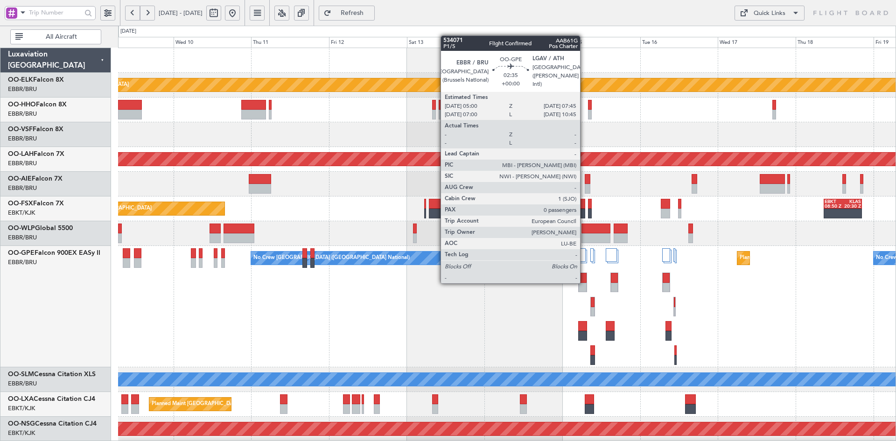
click at [585, 282] on div at bounding box center [583, 278] width 8 height 10
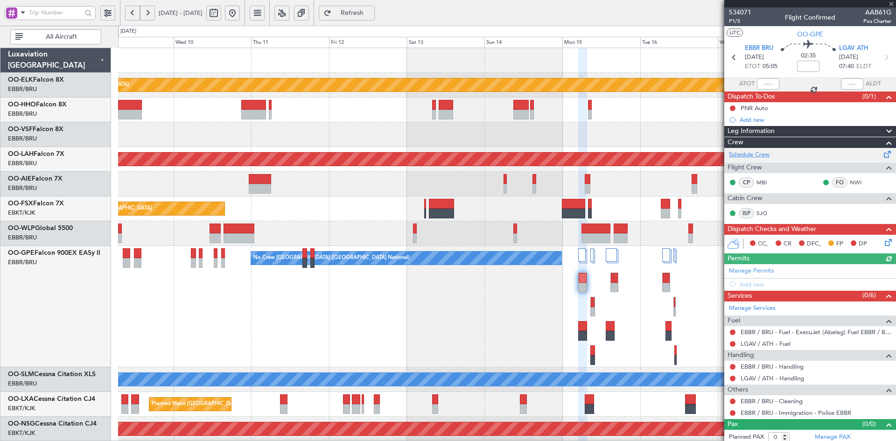
click at [768, 155] on link "Schedule Crew" at bounding box center [749, 154] width 41 height 9
click at [587, 310] on div "No Crew [GEOGRAPHIC_DATA] ([GEOGRAPHIC_DATA] National) Planned Maint [GEOGRAPHI…" at bounding box center [507, 306] width 778 height 121
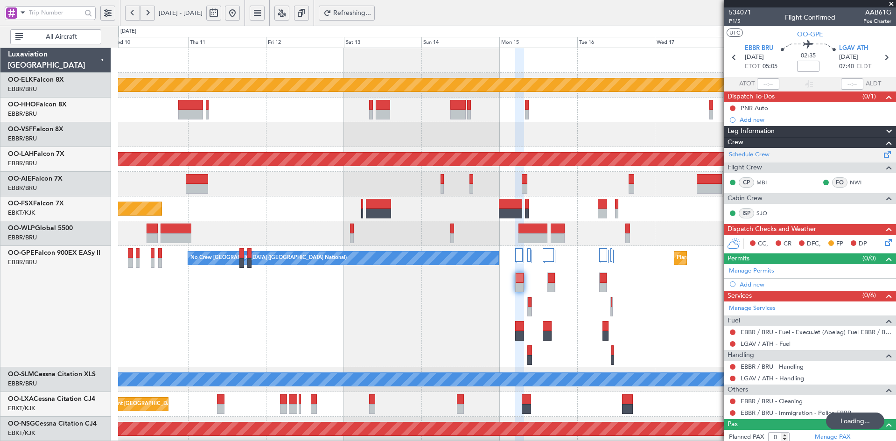
click at [770, 156] on link "Schedule Crew" at bounding box center [749, 154] width 41 height 9
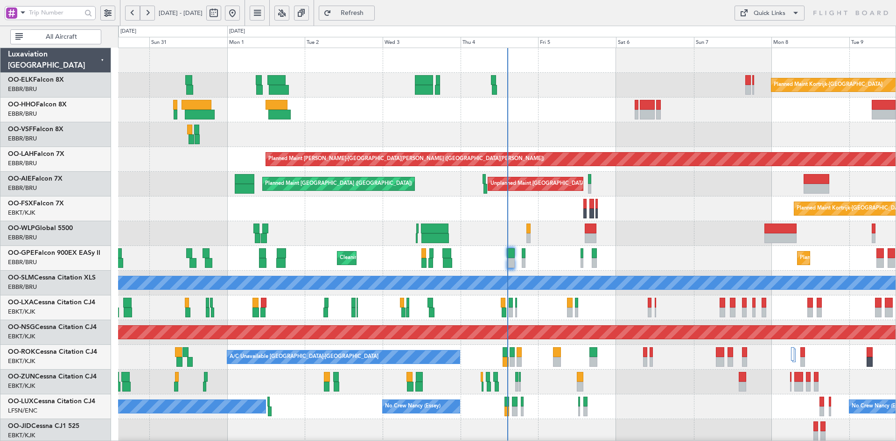
click at [481, 120] on div at bounding box center [507, 110] width 778 height 25
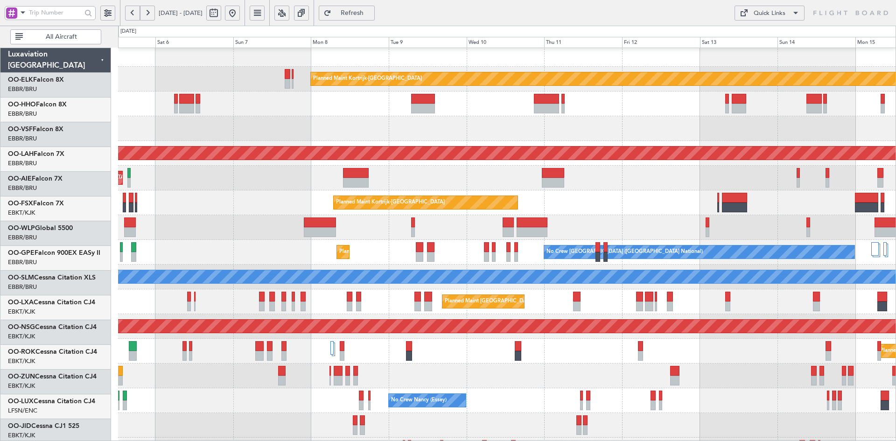
scroll to position [6, 0]
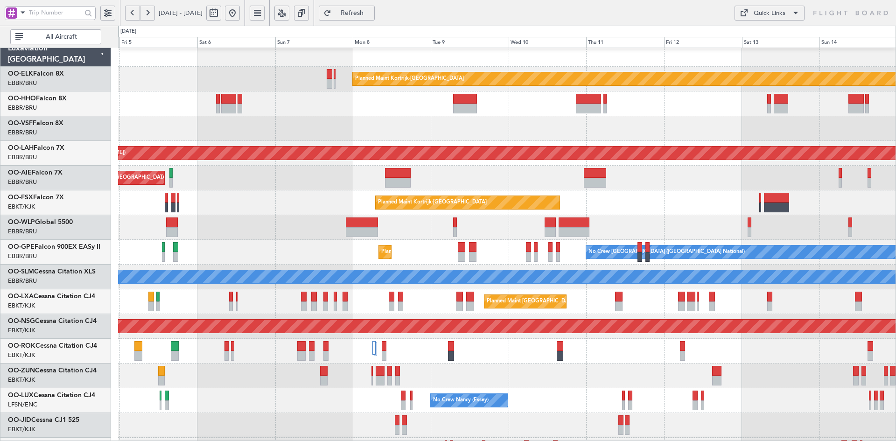
click at [329, 179] on div "Unplanned Maint Brussels (Brussels National) Planned Maint London (Farnborough)" at bounding box center [507, 178] width 778 height 25
click at [410, 128] on div at bounding box center [507, 128] width 778 height 25
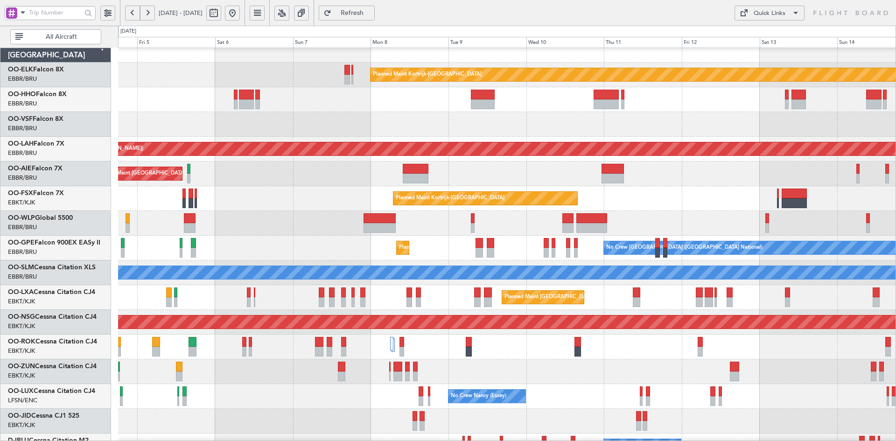
click at [686, 166] on div "Unplanned Maint Brussels (Brussels National) Planned Maint London (Farnborough)" at bounding box center [507, 174] width 778 height 25
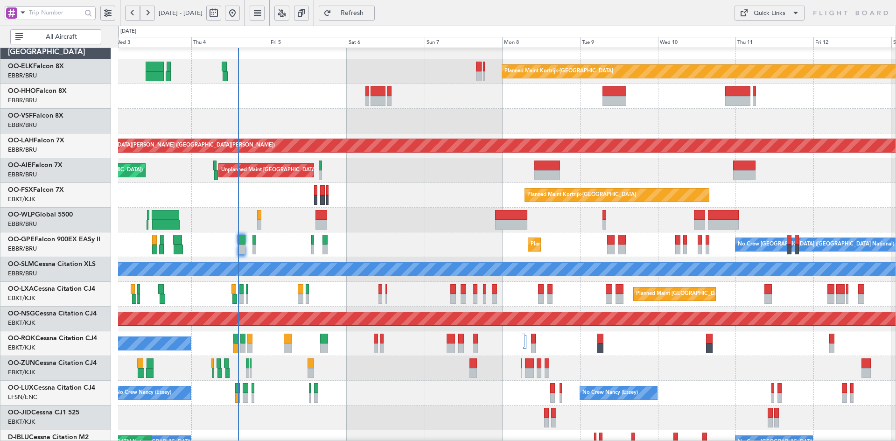
scroll to position [101, 0]
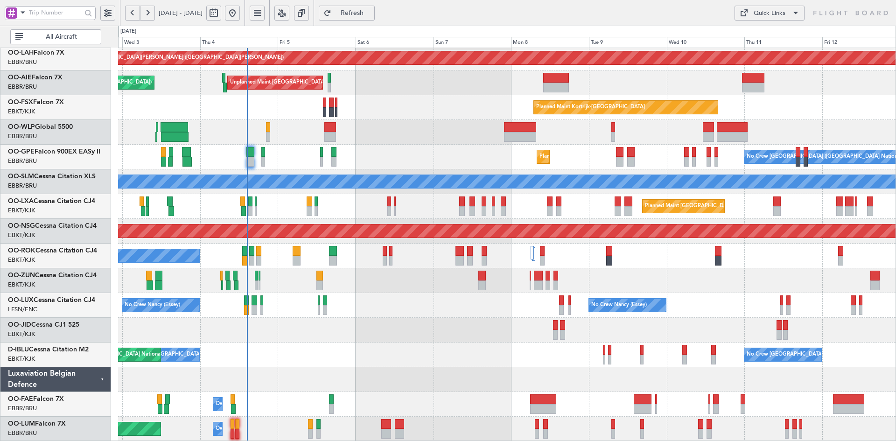
click at [469, 102] on div "Planned Maint Kortrijk-[GEOGRAPHIC_DATA]" at bounding box center [507, 107] width 778 height 25
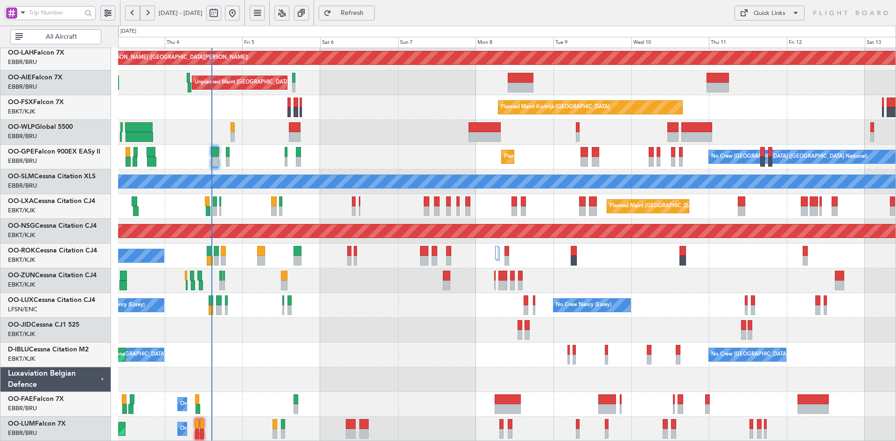
click at [630, 284] on div at bounding box center [507, 280] width 778 height 25
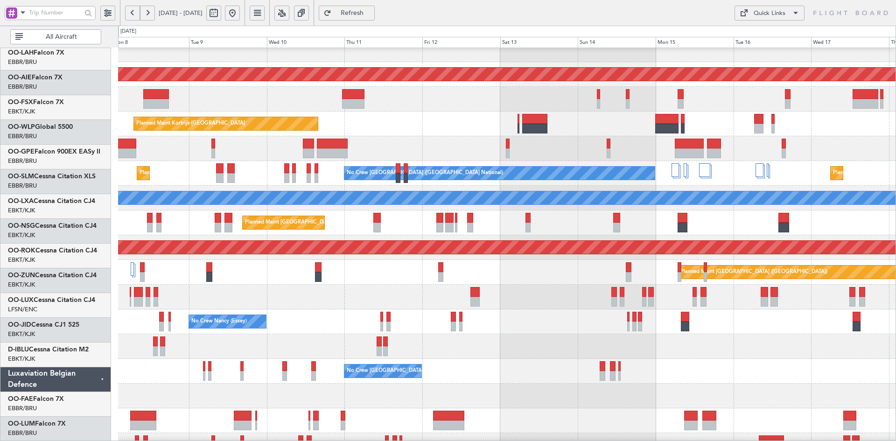
scroll to position [85, 0]
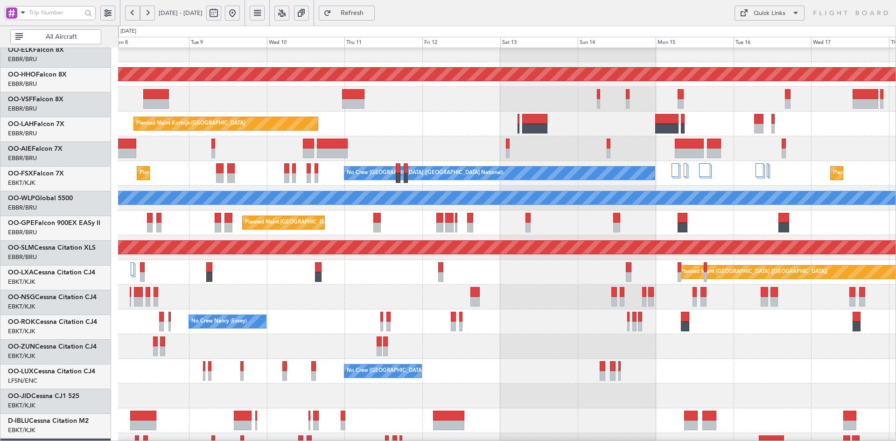
click at [458, 136] on div "Planned Maint Kortrijk-Wevelgem EBKT 08:50 Z KLAS 20:30 Z" at bounding box center [507, 124] width 778 height 25
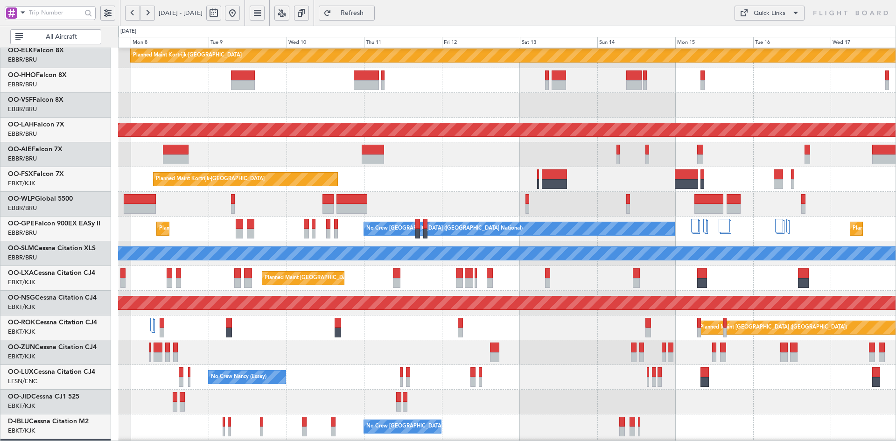
click at [725, 171] on div "Planned Maint Kortrijk-Wevelgem EBKT 08:50 Z KLAS 20:30 Z" at bounding box center [507, 179] width 778 height 25
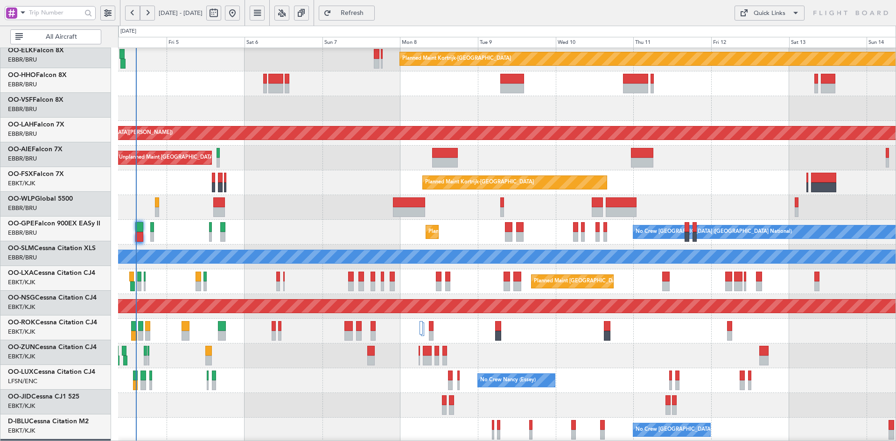
scroll to position [26, 0]
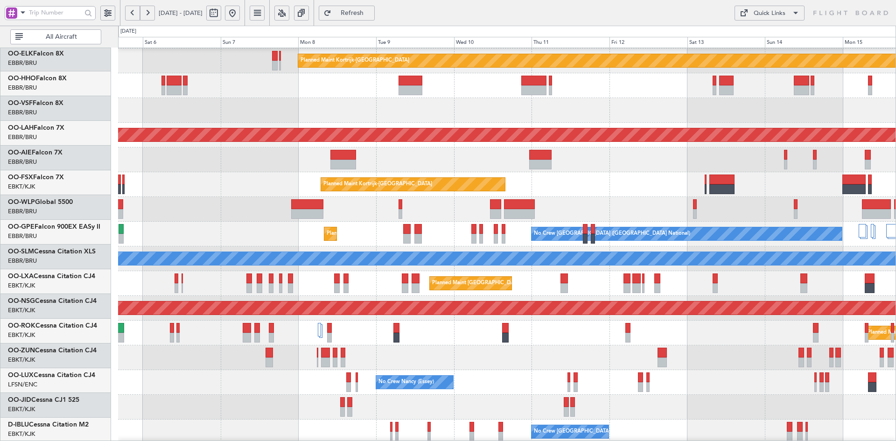
click at [608, 179] on div "Planned Maint Kortrijk-[GEOGRAPHIC_DATA]" at bounding box center [507, 184] width 778 height 25
click at [508, 159] on div "Unplanned Maint [GEOGRAPHIC_DATA] ([GEOGRAPHIC_DATA] National) Planned Maint [G…" at bounding box center [507, 160] width 778 height 25
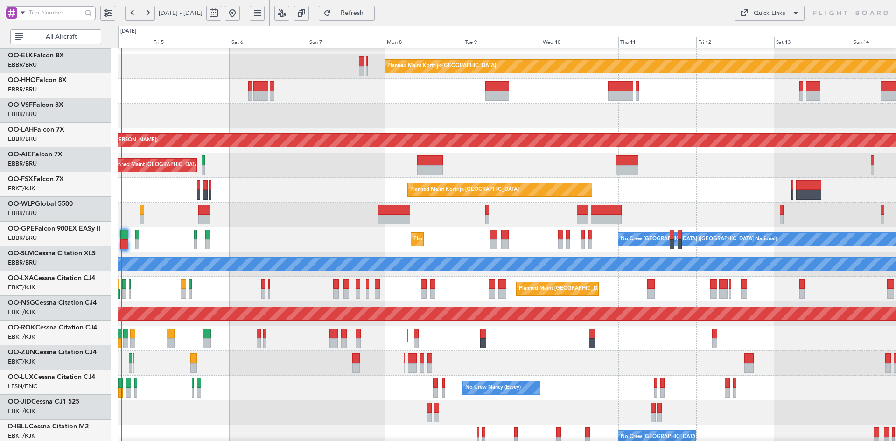
scroll to position [19, 0]
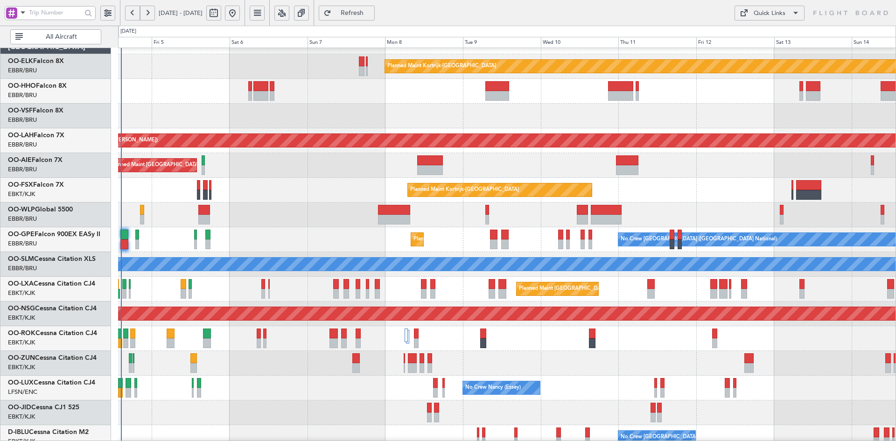
click at [642, 175] on div "Unplanned Maint [GEOGRAPHIC_DATA] ([GEOGRAPHIC_DATA] National) Planned Maint [G…" at bounding box center [507, 165] width 778 height 25
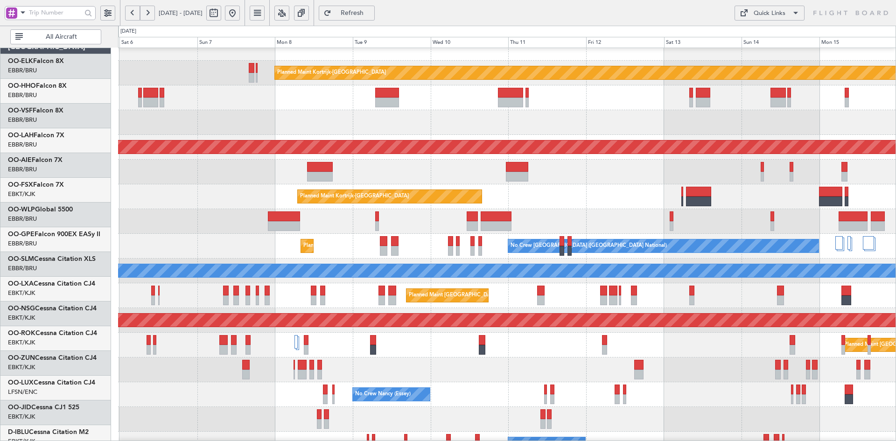
scroll to position [12, 0]
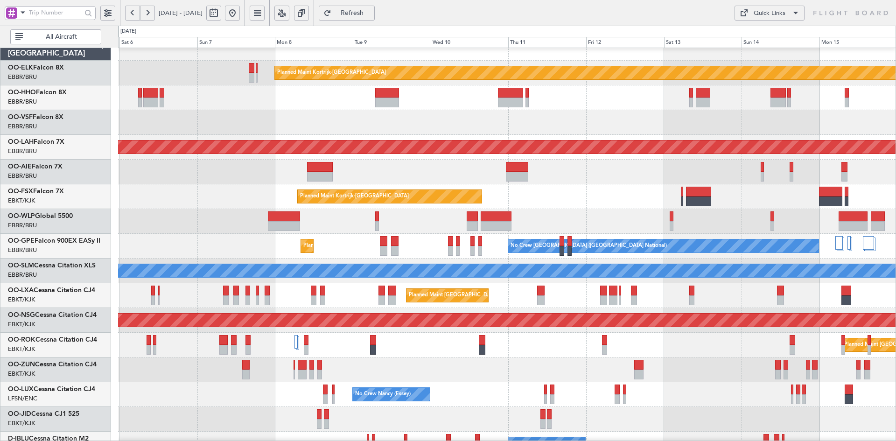
click at [742, 127] on div at bounding box center [507, 122] width 778 height 25
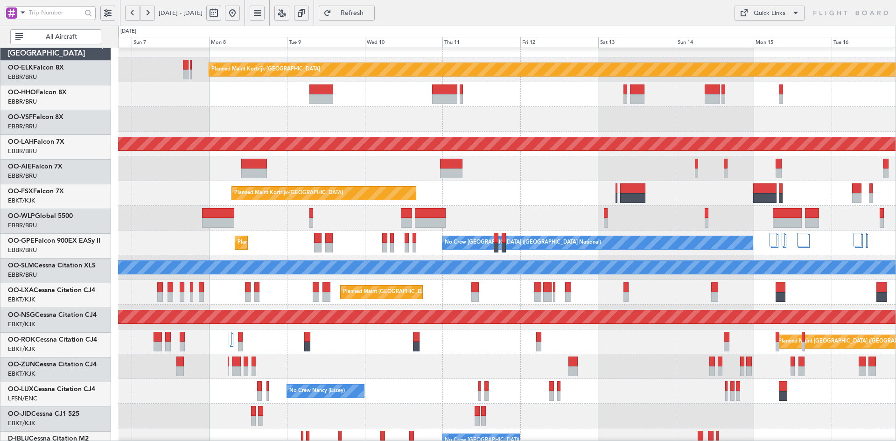
scroll to position [15, 0]
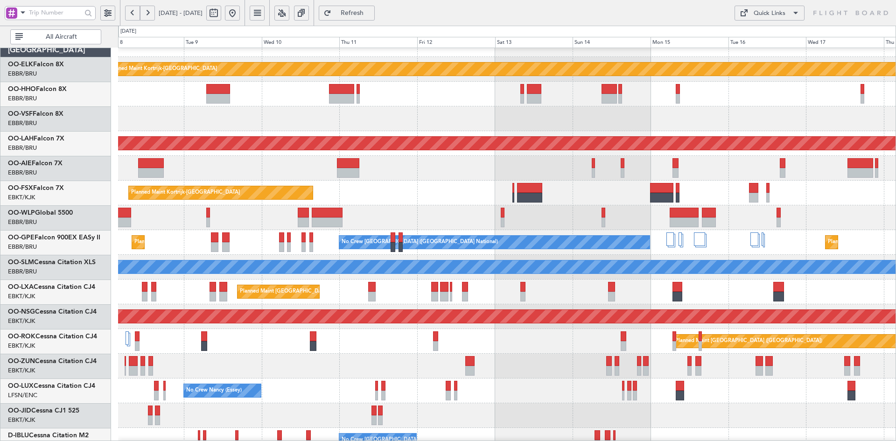
click at [705, 165] on div at bounding box center [507, 168] width 778 height 25
click at [781, 206] on div at bounding box center [507, 217] width 778 height 25
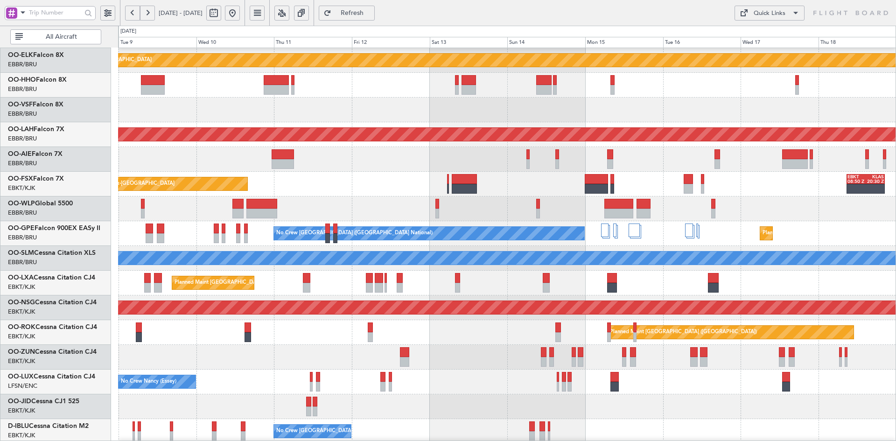
click at [826, 102] on div at bounding box center [507, 110] width 778 height 25
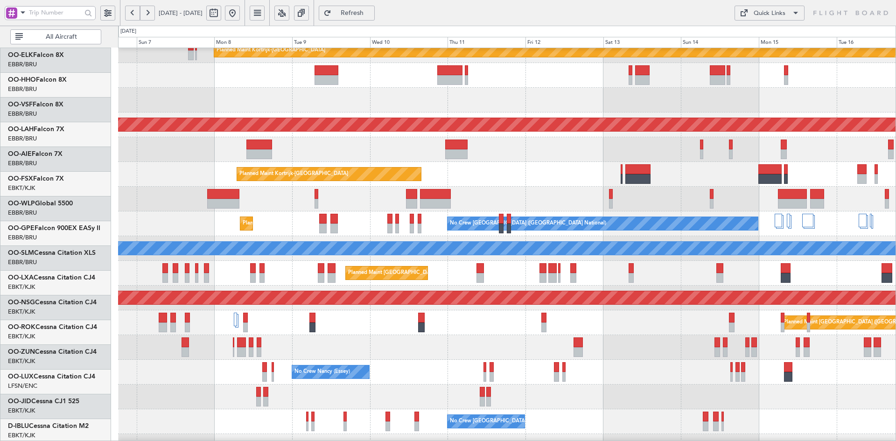
scroll to position [35, 0]
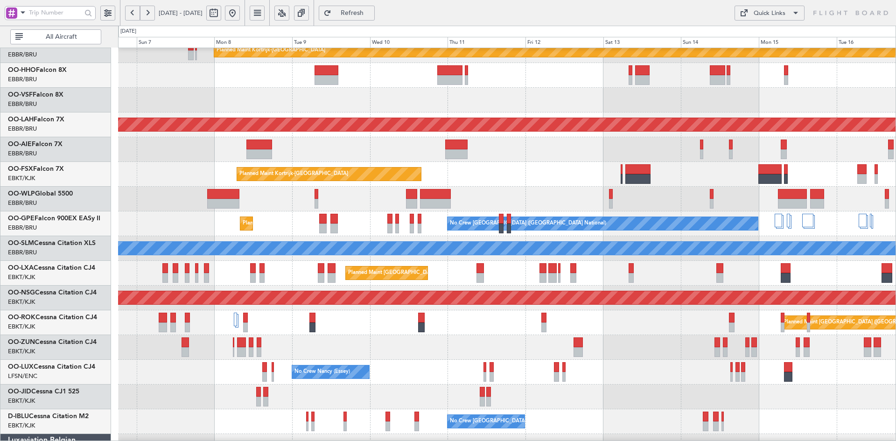
click at [717, 99] on div at bounding box center [507, 100] width 778 height 25
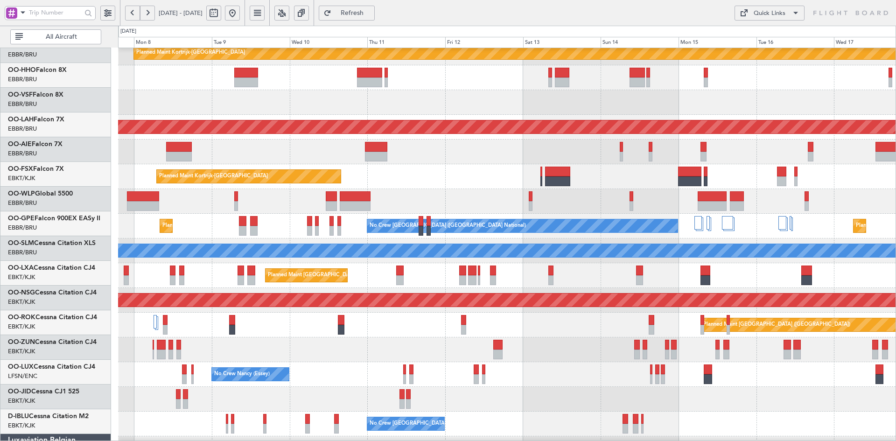
scroll to position [32, 0]
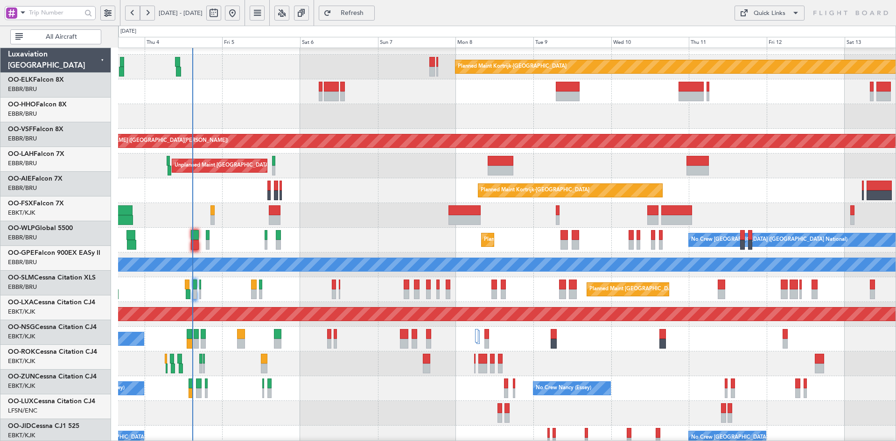
scroll to position [18, 0]
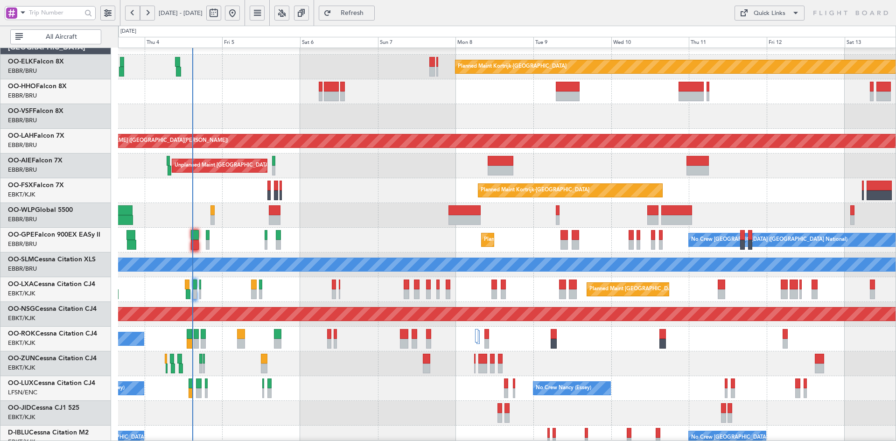
click at [395, 183] on div "Planned Maint Kortrijk-[GEOGRAPHIC_DATA]" at bounding box center [507, 190] width 778 height 25
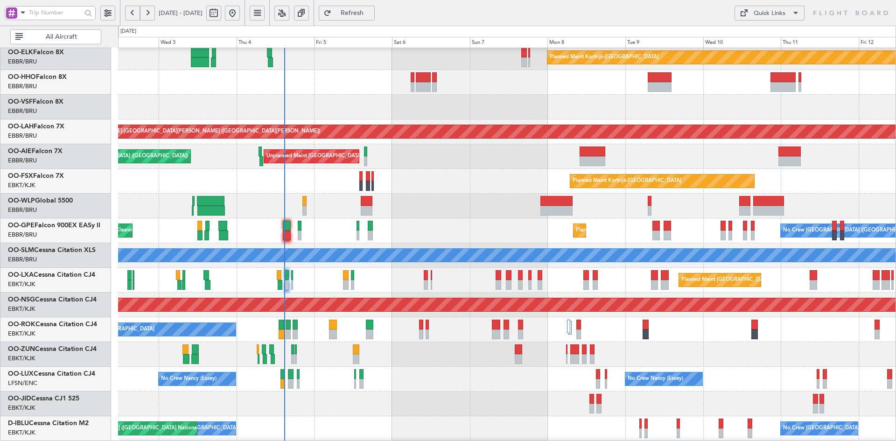
click at [584, 221] on div "Planned Maint [GEOGRAPHIC_DATA] ([GEOGRAPHIC_DATA] National) No Crew [GEOGRAPHI…" at bounding box center [507, 231] width 778 height 25
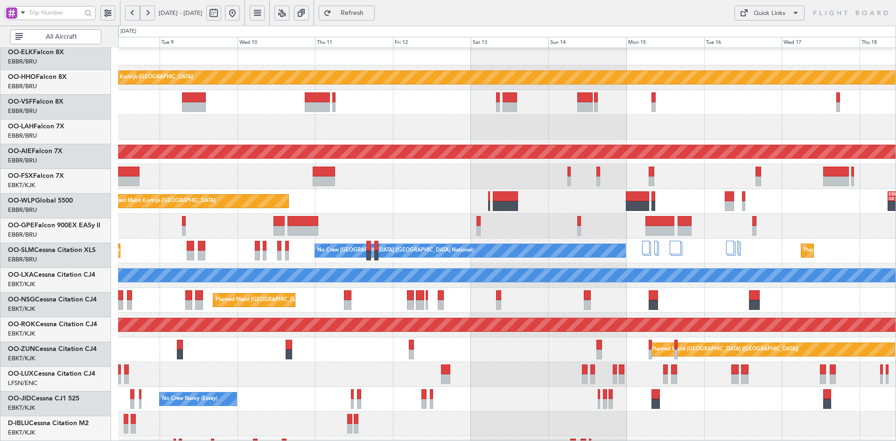
scroll to position [7, 0]
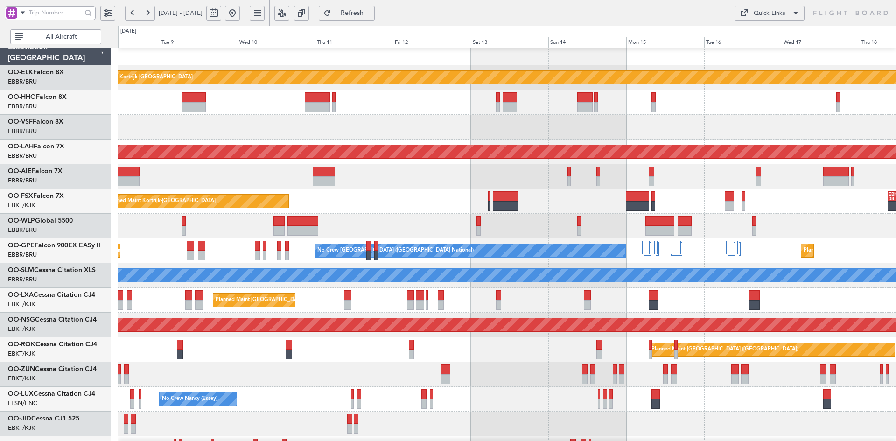
click at [312, 211] on div "Planned Maint Kortrijk-[GEOGRAPHIC_DATA] EBKT 08:50 Z KLAS 20:30 Z" at bounding box center [507, 201] width 778 height 25
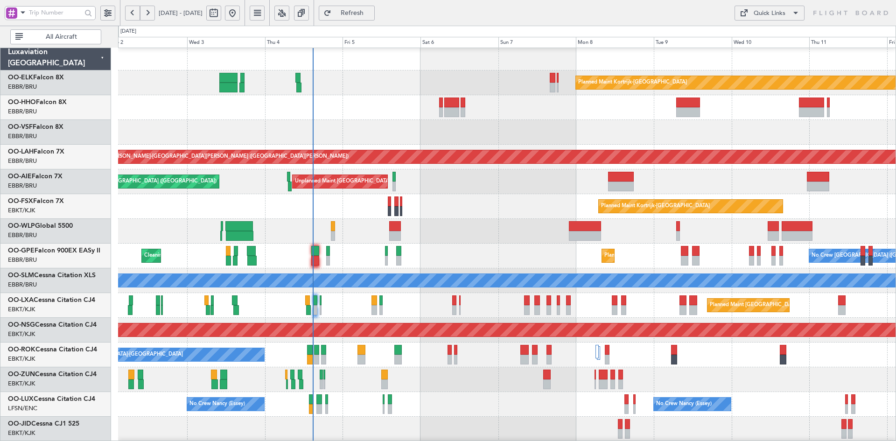
scroll to position [55, 0]
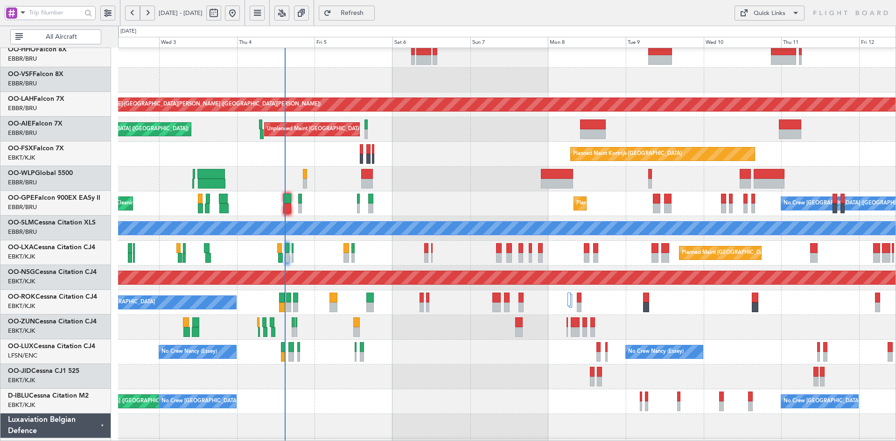
click at [695, 375] on div at bounding box center [507, 377] width 778 height 25
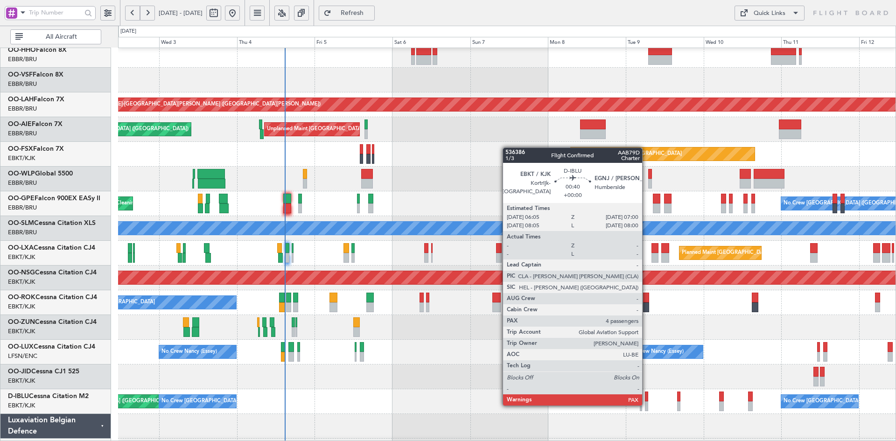
click at [647, 405] on div at bounding box center [646, 407] width 3 height 10
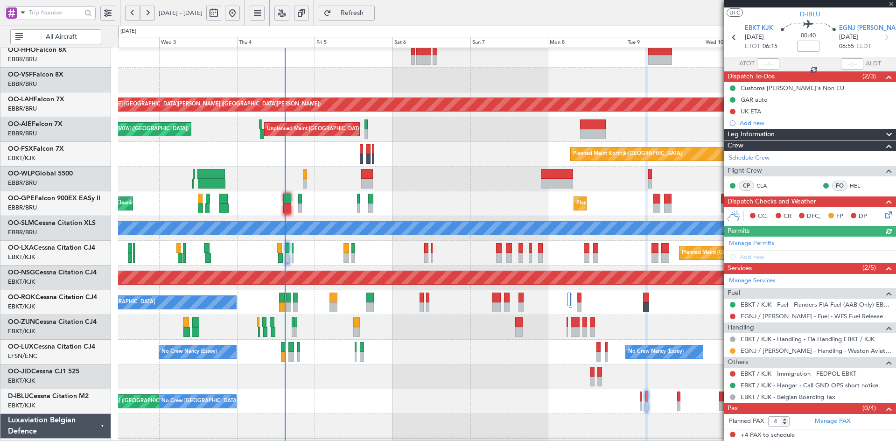
scroll to position [0, 0]
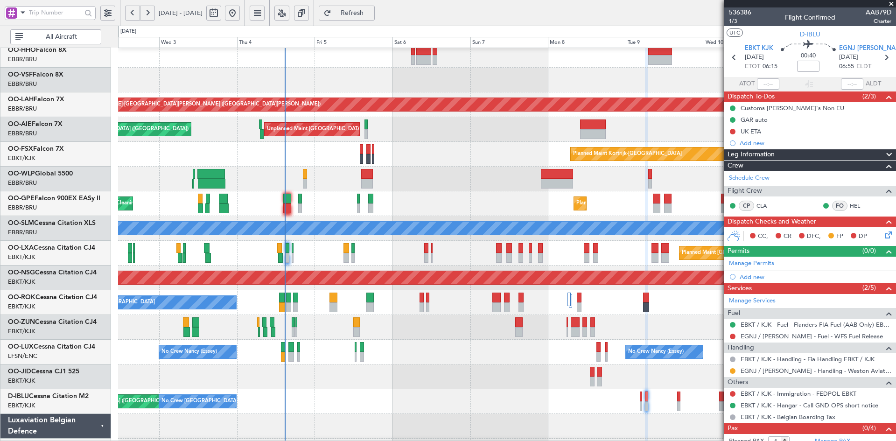
click at [890, 5] on span at bounding box center [891, 4] width 9 height 8
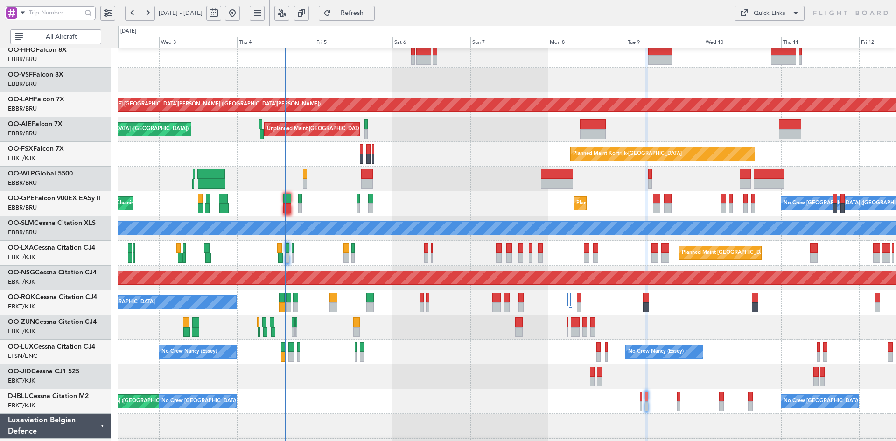
type input "0"
click at [455, 286] on div "Planned Maint [PERSON_NAME]-[GEOGRAPHIC_DATA][PERSON_NAME] ([GEOGRAPHIC_DATA][P…" at bounding box center [507, 240] width 778 height 495
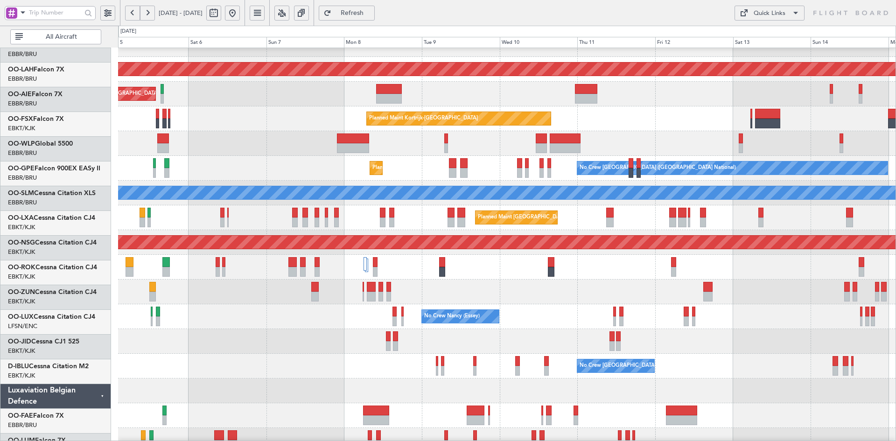
scroll to position [90, 0]
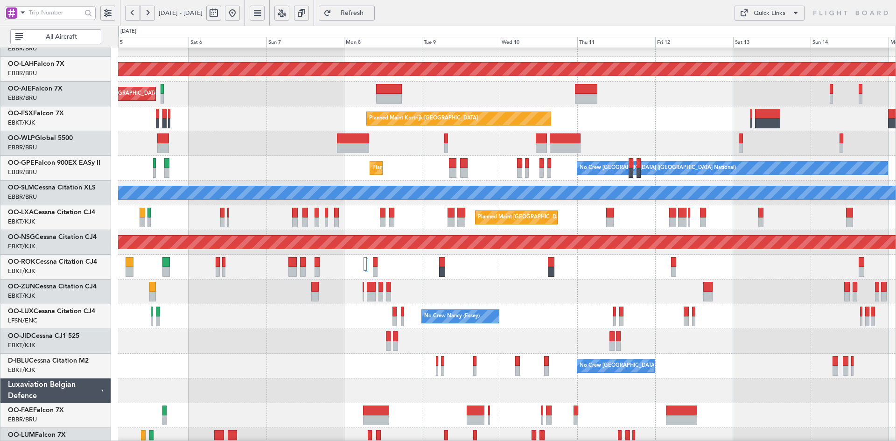
click at [463, 345] on div at bounding box center [507, 341] width 778 height 25
click at [625, 177] on div "Planned Maint [PERSON_NAME]-[GEOGRAPHIC_DATA][PERSON_NAME] ([GEOGRAPHIC_DATA][P…" at bounding box center [507, 205] width 778 height 495
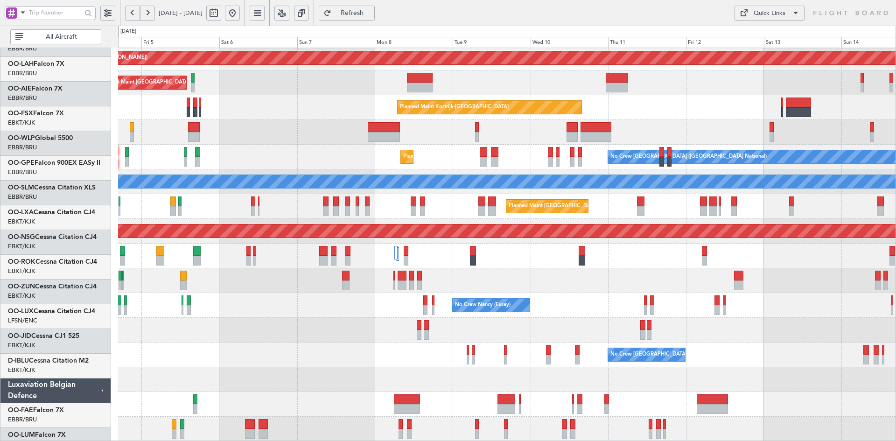
scroll to position [101, 0]
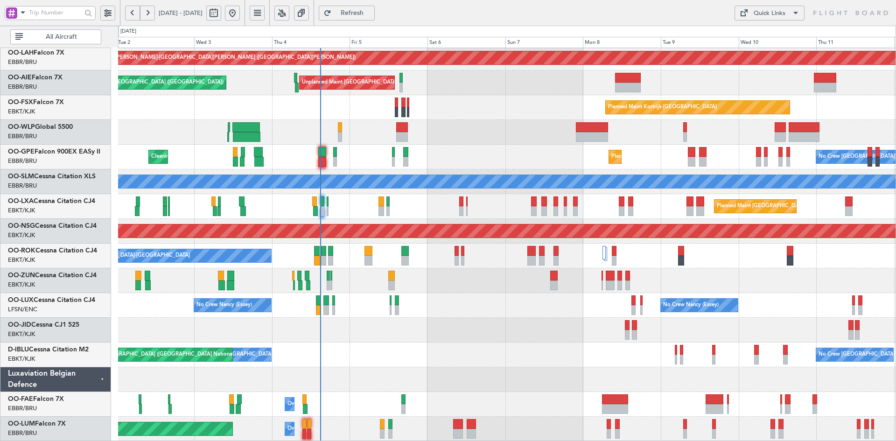
click at [480, 128] on div at bounding box center [507, 132] width 778 height 25
click at [377, 251] on div "Planned Maint [PERSON_NAME]-[GEOGRAPHIC_DATA][PERSON_NAME] ([GEOGRAPHIC_DATA][P…" at bounding box center [507, 194] width 778 height 495
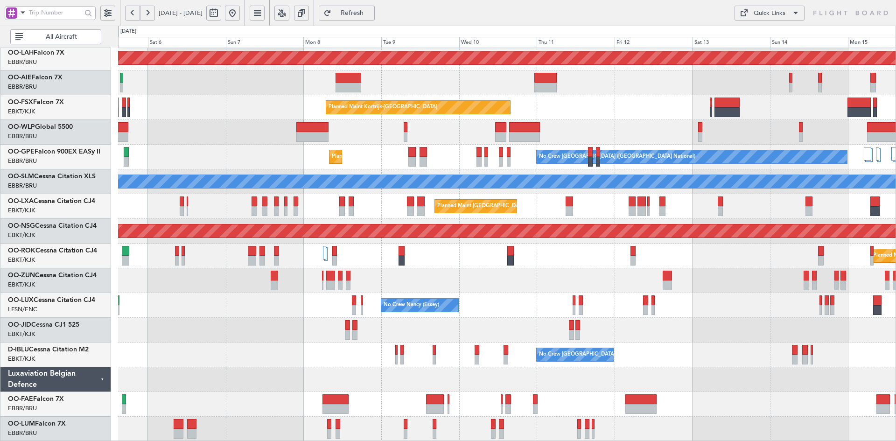
click at [508, 263] on div "Planned Maint [PERSON_NAME]-[GEOGRAPHIC_DATA][PERSON_NAME] ([GEOGRAPHIC_DATA][P…" at bounding box center [507, 194] width 778 height 495
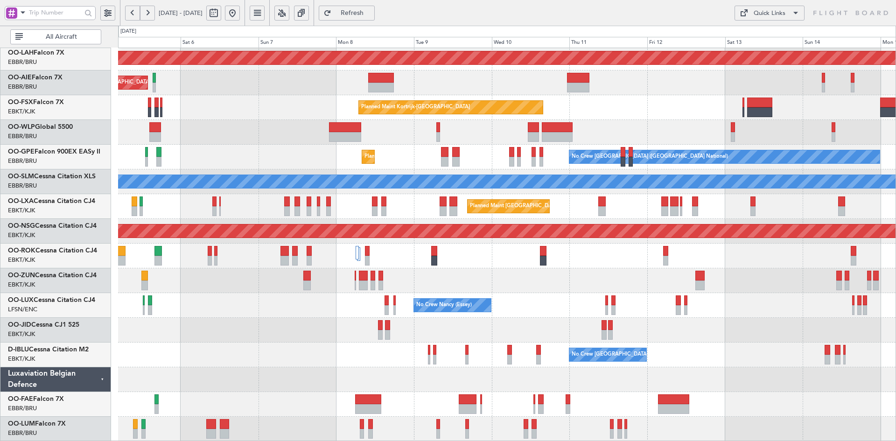
click at [738, 299] on div "No Crew [PERSON_NAME] ([PERSON_NAME]) No Crew [PERSON_NAME] ([PERSON_NAME])" at bounding box center [507, 305] width 778 height 25
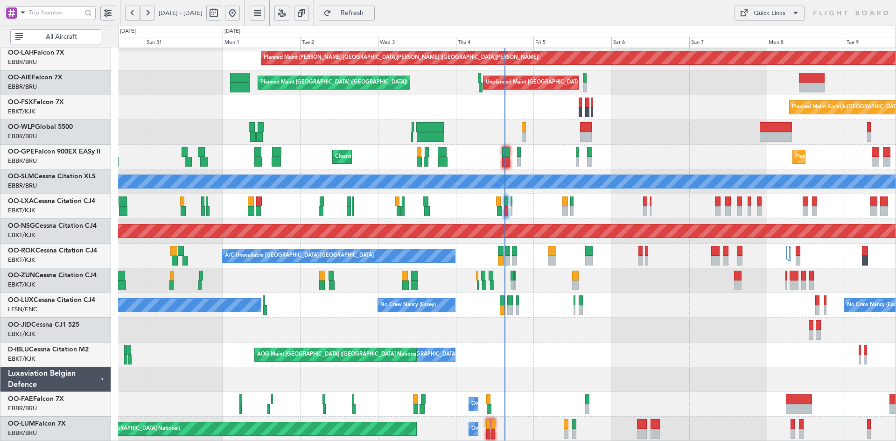
click at [433, 343] on div "Planned Maint Kortrijk-[GEOGRAPHIC_DATA] AOG Maint [GEOGRAPHIC_DATA]-[GEOGRAPHI…" at bounding box center [507, 330] width 778 height 25
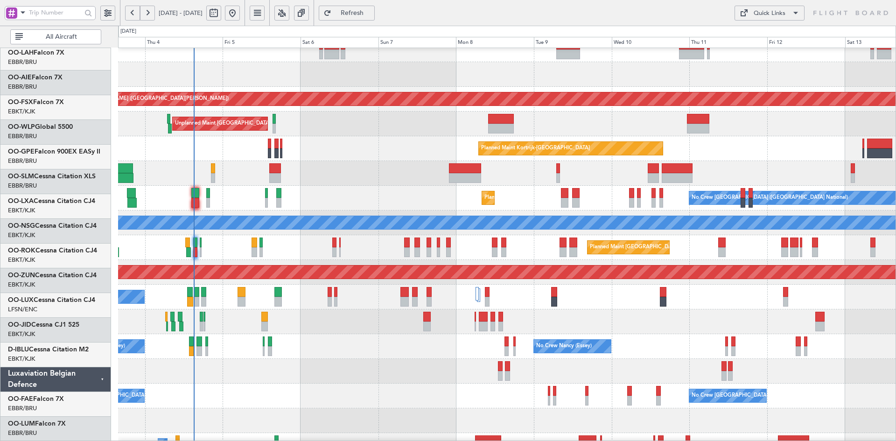
scroll to position [60, 0]
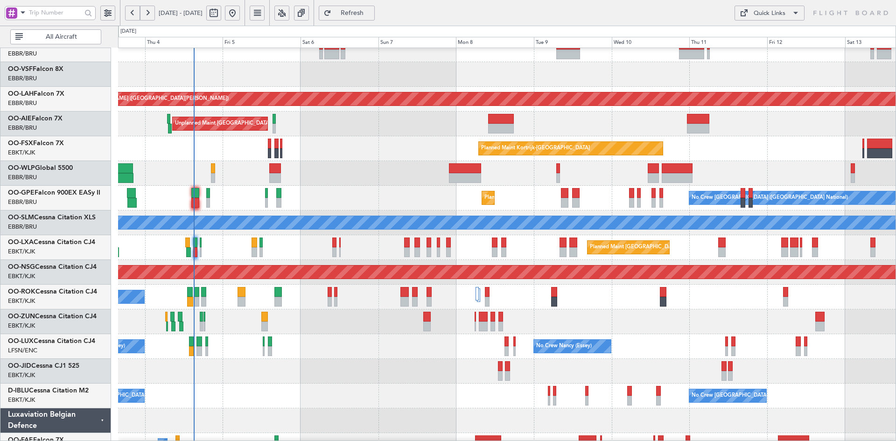
click at [603, 314] on div at bounding box center [507, 322] width 778 height 25
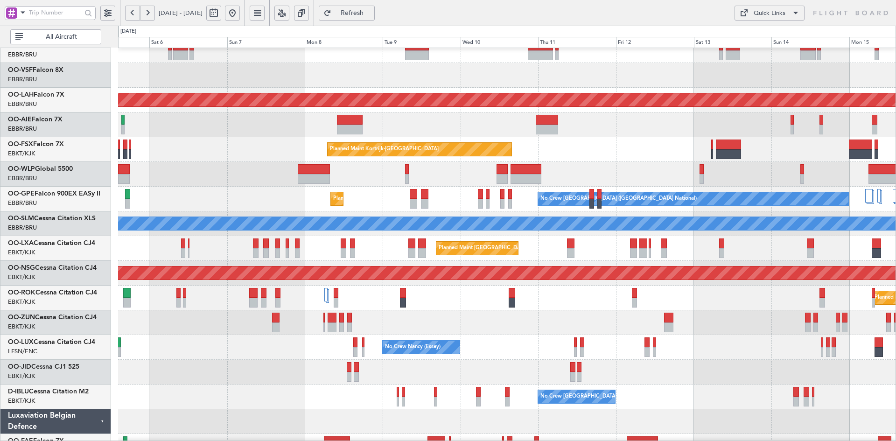
click at [609, 118] on div "Unplanned Maint [GEOGRAPHIC_DATA] ([GEOGRAPHIC_DATA] National) Planned Maint [G…" at bounding box center [507, 125] width 778 height 25
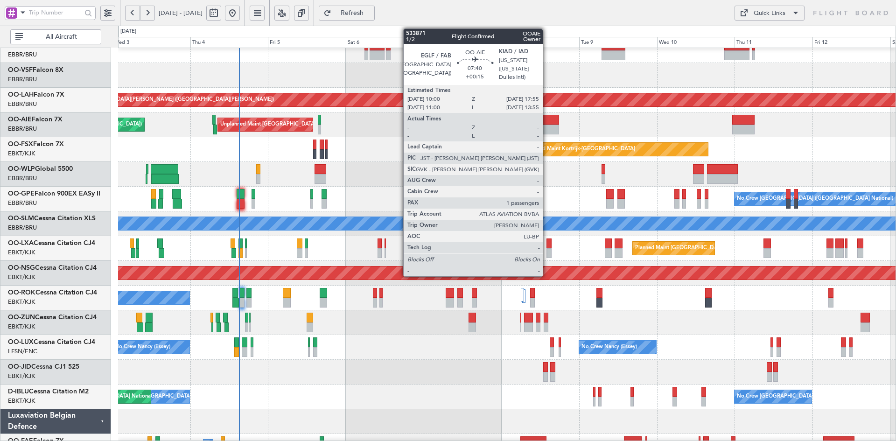
click at [547, 126] on div at bounding box center [547, 130] width 26 height 10
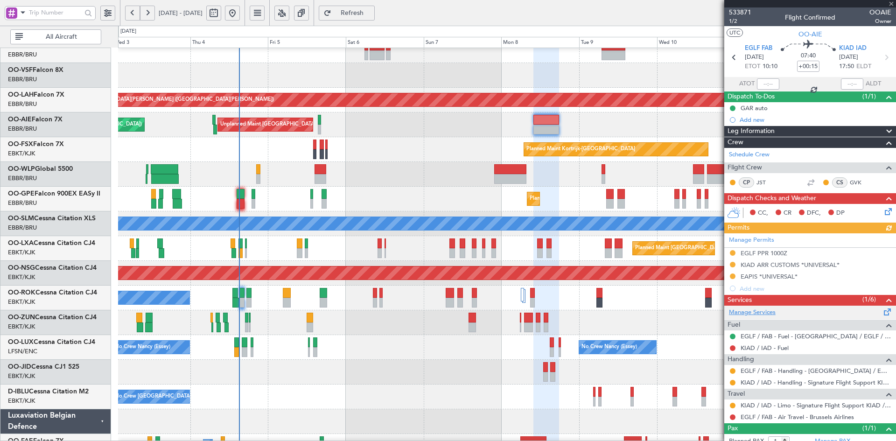
click at [753, 312] on link "Manage Services" at bounding box center [752, 312] width 47 height 9
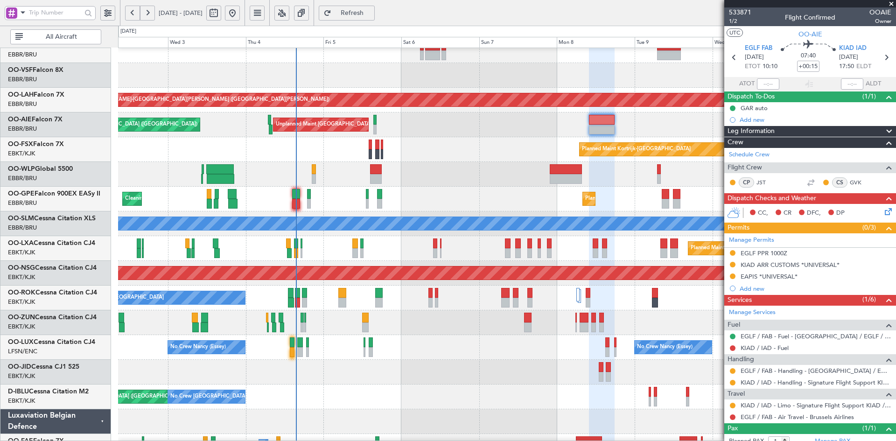
click at [423, 214] on div "A/C Unavailable [GEOGRAPHIC_DATA]" at bounding box center [507, 224] width 778 height 25
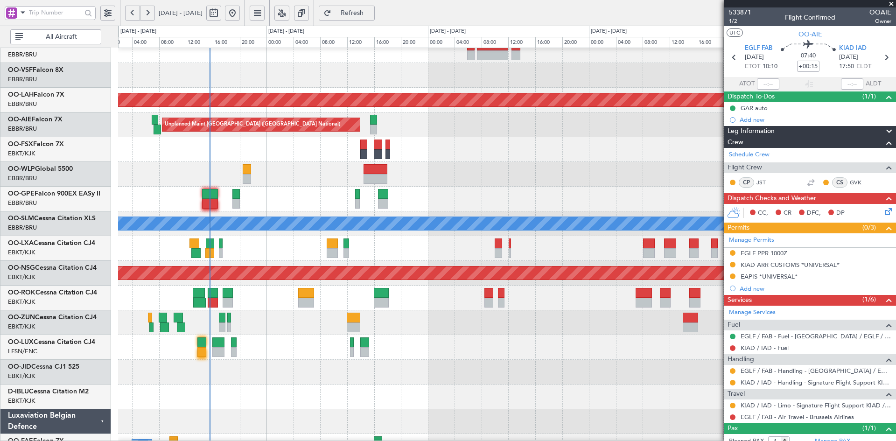
click at [452, 338] on div "No Crew [PERSON_NAME] ([PERSON_NAME]) No Crew [PERSON_NAME] ([PERSON_NAME])" at bounding box center [507, 347] width 778 height 25
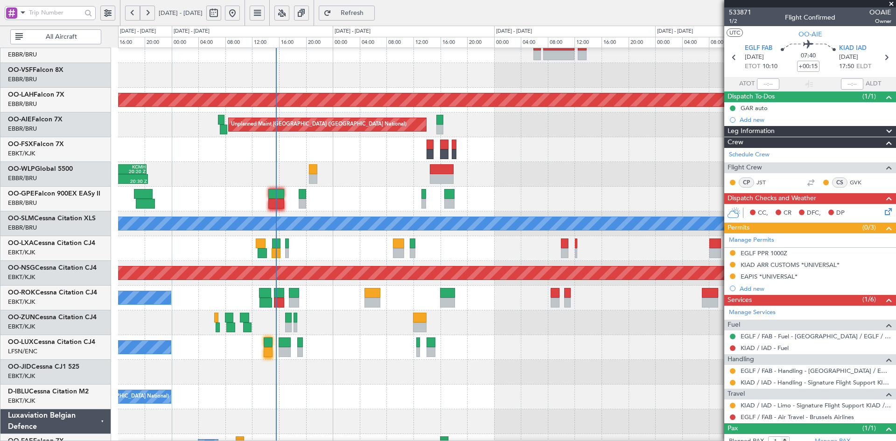
click at [522, 190] on div "Planned Maint [GEOGRAPHIC_DATA] ([GEOGRAPHIC_DATA] National) Cleaning [GEOGRAPH…" at bounding box center [507, 199] width 778 height 25
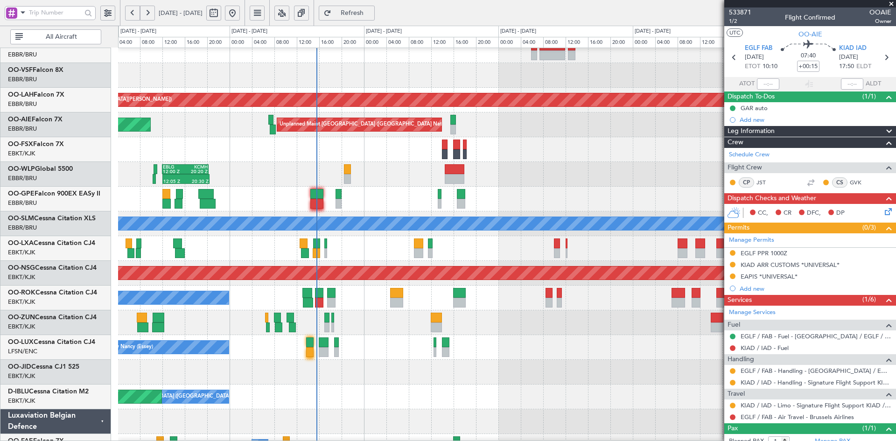
click at [518, 212] on div "Planned Maint [GEOGRAPHIC_DATA] ([GEOGRAPHIC_DATA] National) Cleaning [GEOGRAPH…" at bounding box center [507, 199] width 778 height 25
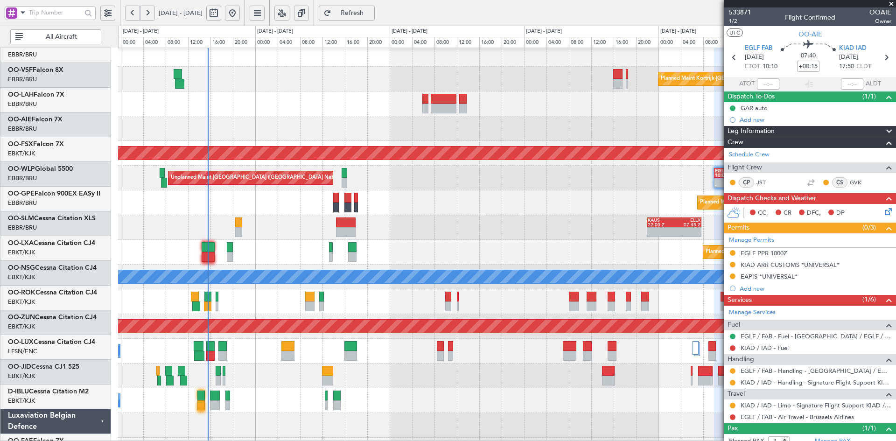
scroll to position [6, 0]
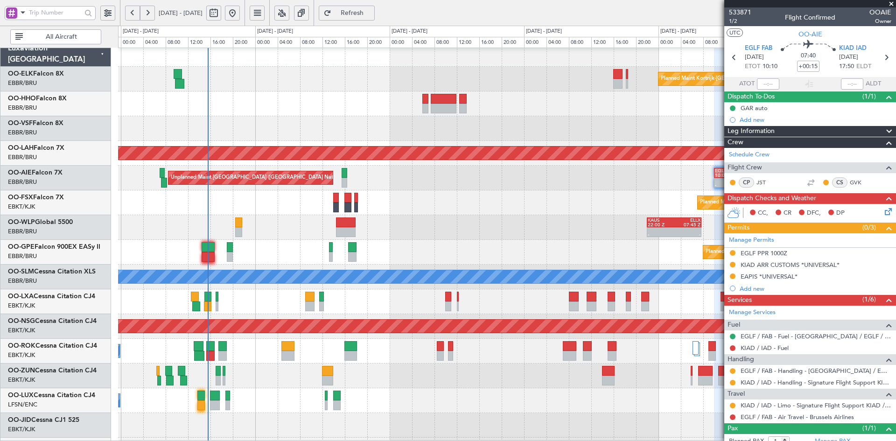
click at [451, 167] on div "Planned Maint Kortrijk-[GEOGRAPHIC_DATA] - - GCTS 07:00 Z KTEB 14:20 Z - - KTEB…" at bounding box center [507, 289] width 778 height 495
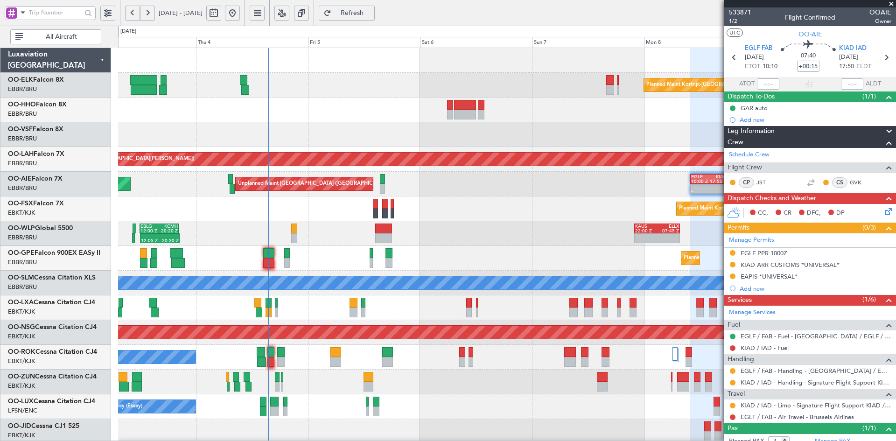
click at [548, 210] on div "Planned Maint Kortrijk-[GEOGRAPHIC_DATA]" at bounding box center [507, 209] width 778 height 25
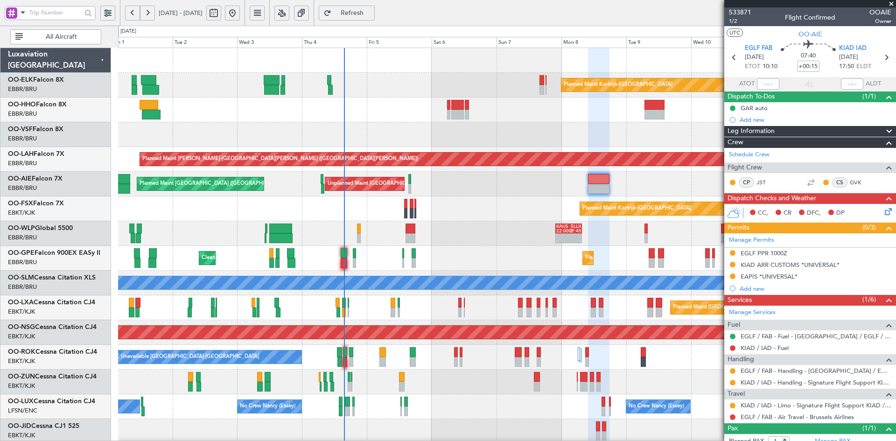
click at [396, 131] on div at bounding box center [507, 134] width 778 height 25
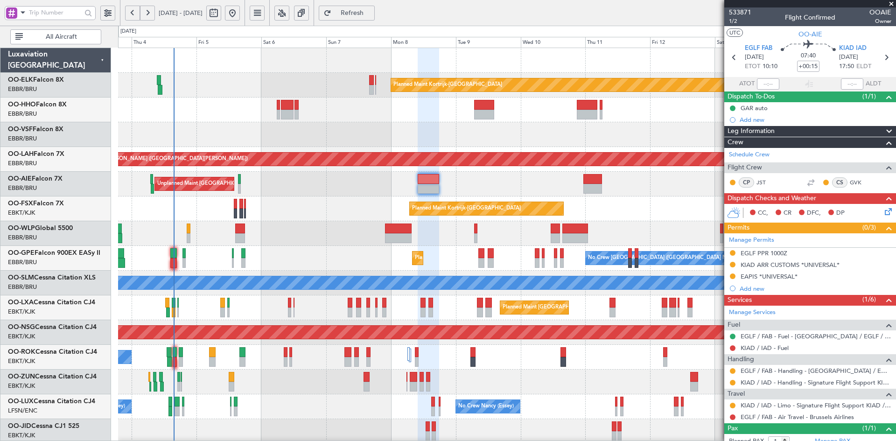
click at [655, 140] on div at bounding box center [507, 134] width 778 height 25
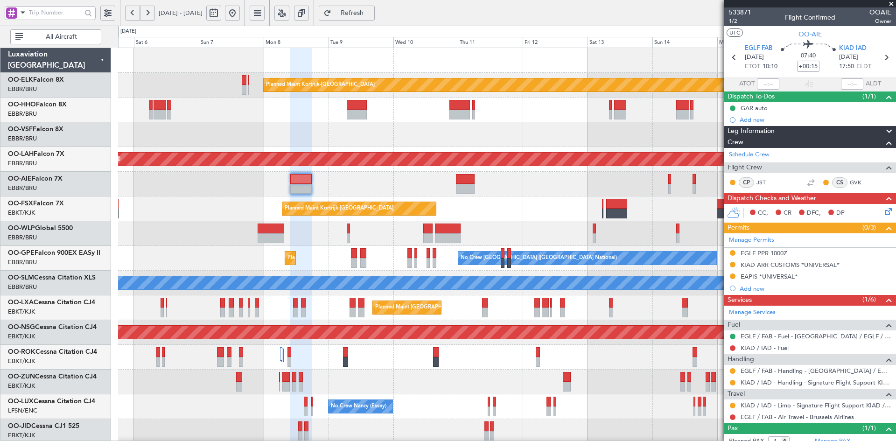
click at [536, 124] on div "Planned Maint Kortrijk-Wevelgem Planned Maint Alton-st Louis (St Louis Regl) Un…" at bounding box center [507, 295] width 778 height 495
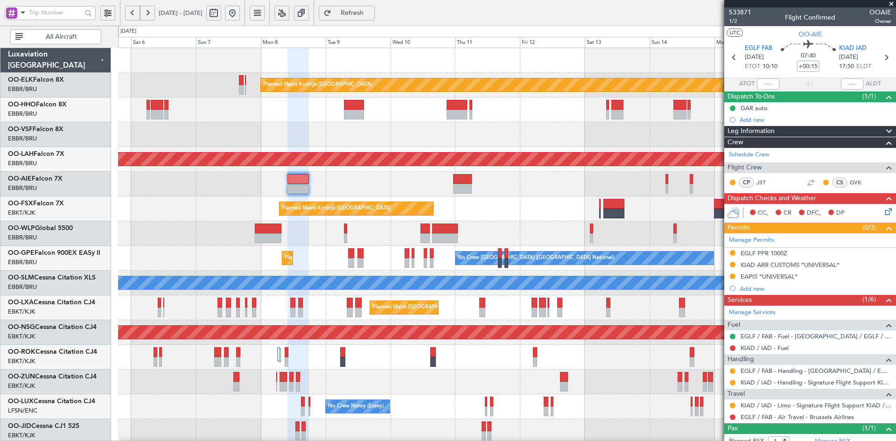
click at [643, 73] on div "Planned Maint Kortrijk-[GEOGRAPHIC_DATA]" at bounding box center [507, 85] width 778 height 25
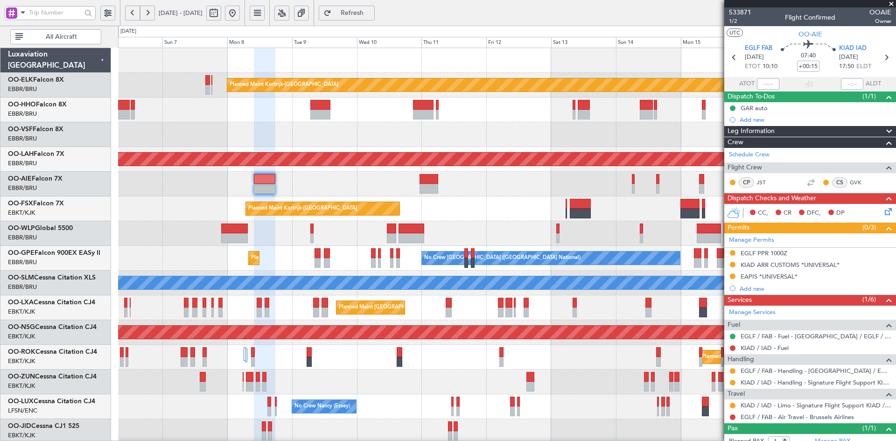
click at [379, 246] on div "Planned Maint Brussels (Brussels National) No Crew Brussels (Brussels National)…" at bounding box center [507, 258] width 778 height 25
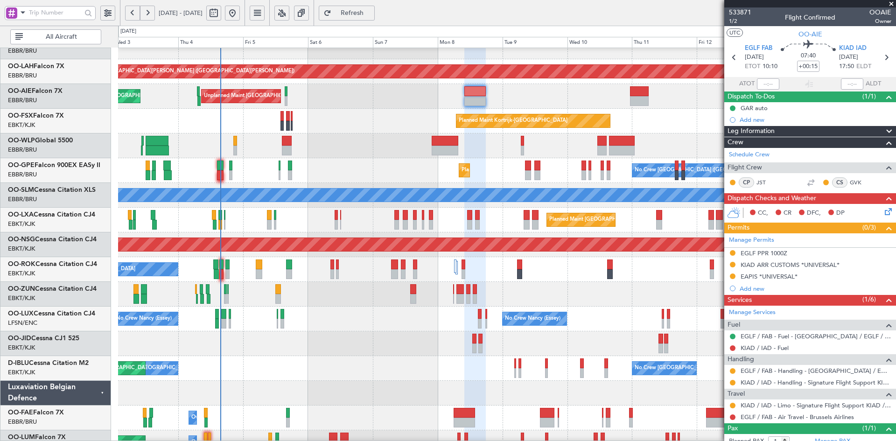
click at [493, 108] on div "Planned Maint Alton-st Louis (St Louis Regl) Unplanned Maint Brussels (Brussels…" at bounding box center [507, 207] width 778 height 495
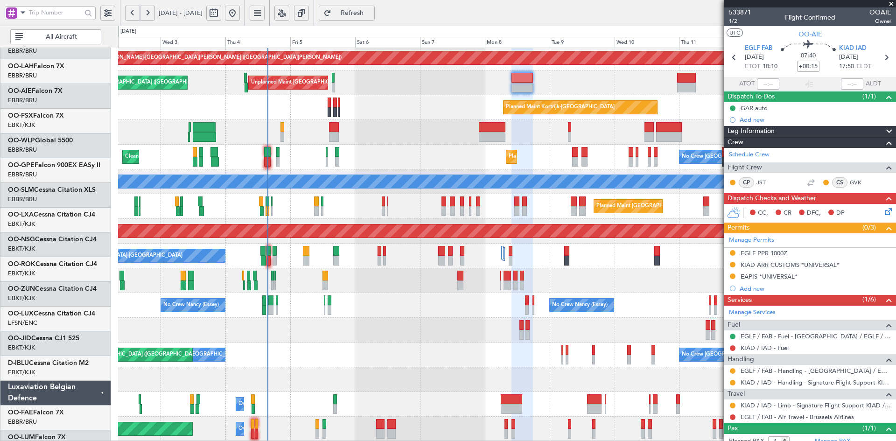
scroll to position [101, 0]
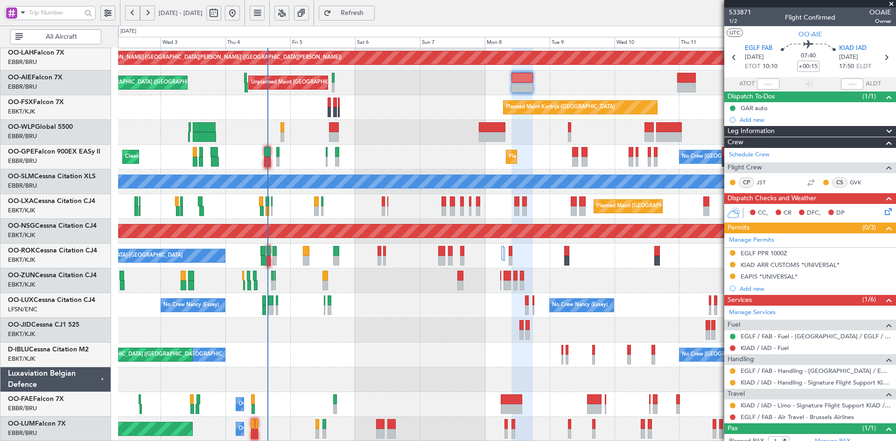
click at [420, 254] on div "Planned Maint Alton-st Louis (St Louis Regl) Unplanned Maint Brussels (Brussels…" at bounding box center [507, 194] width 778 height 495
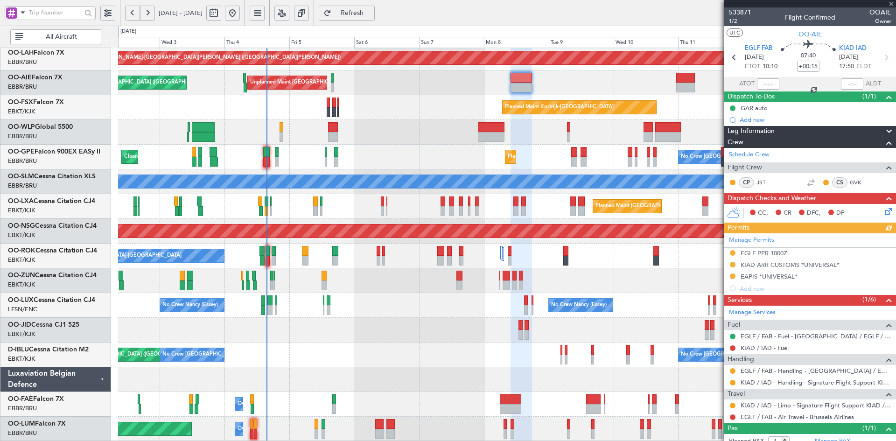
click at [893, 3] on div at bounding box center [811, 3] width 172 height 7
click at [893, 3] on span at bounding box center [891, 4] width 9 height 8
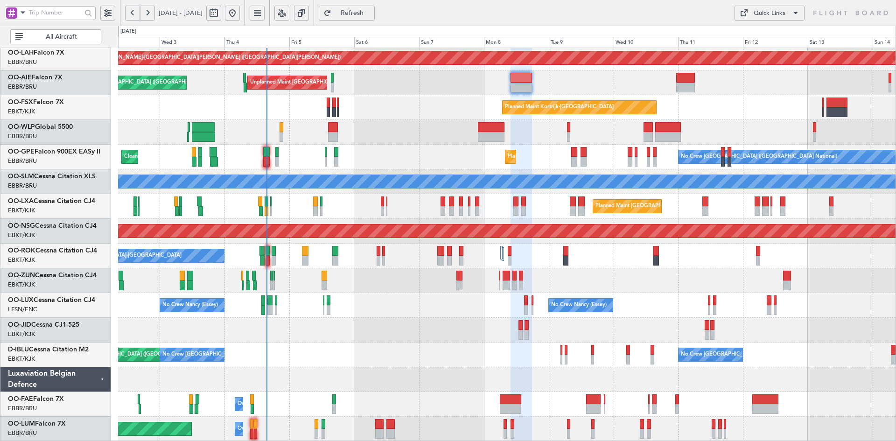
type input "0"
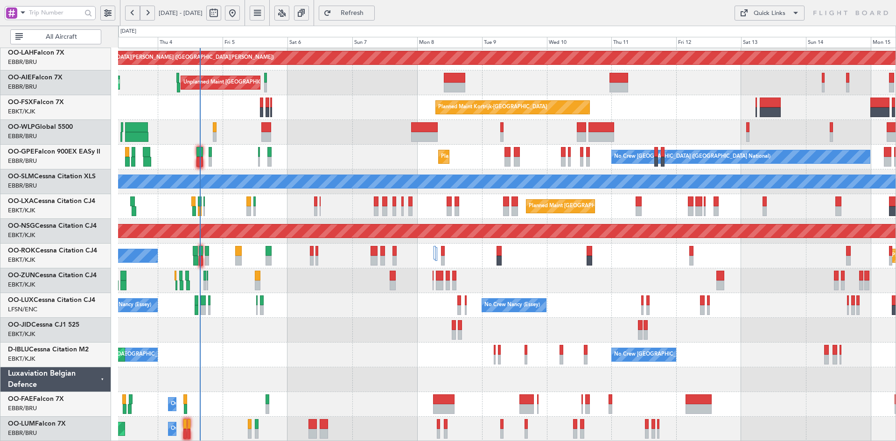
click at [755, 278] on div at bounding box center [507, 280] width 778 height 25
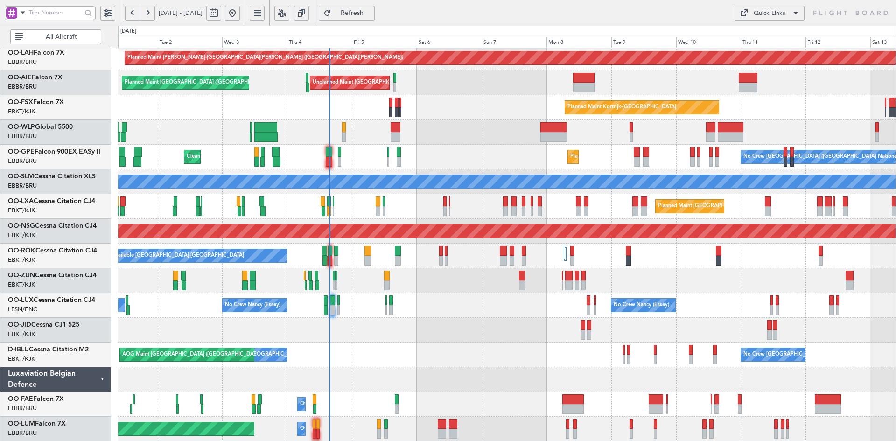
click at [528, 315] on div "No Crew Nancy (Essey) No Crew Nancy (Essey) No Crew Paris (Le Bourget)" at bounding box center [507, 305] width 778 height 25
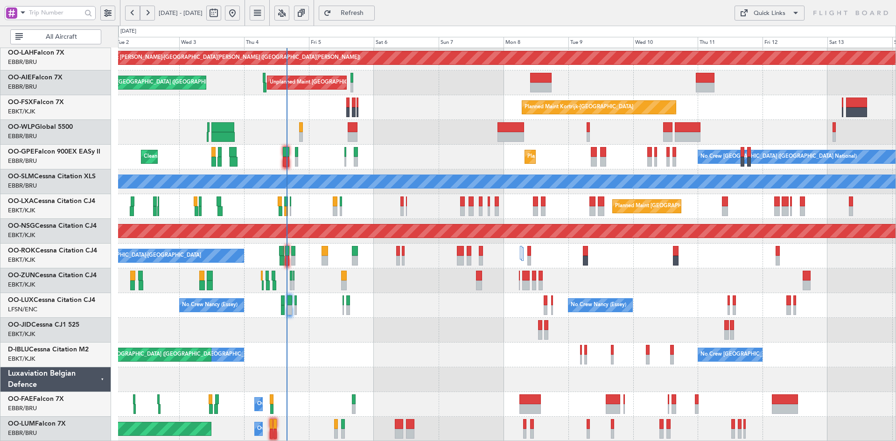
click at [430, 317] on div "No Crew Nancy (Essey) No Crew Nancy (Essey) No Crew Paris (Le Bourget)" at bounding box center [507, 305] width 778 height 25
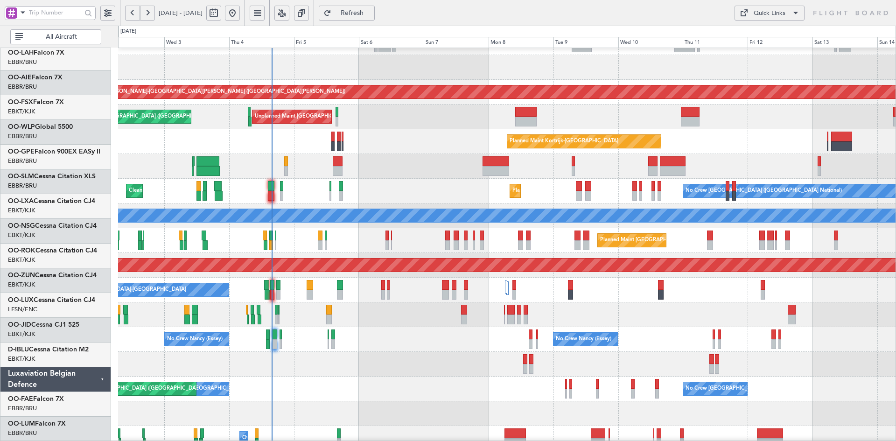
scroll to position [67, 0]
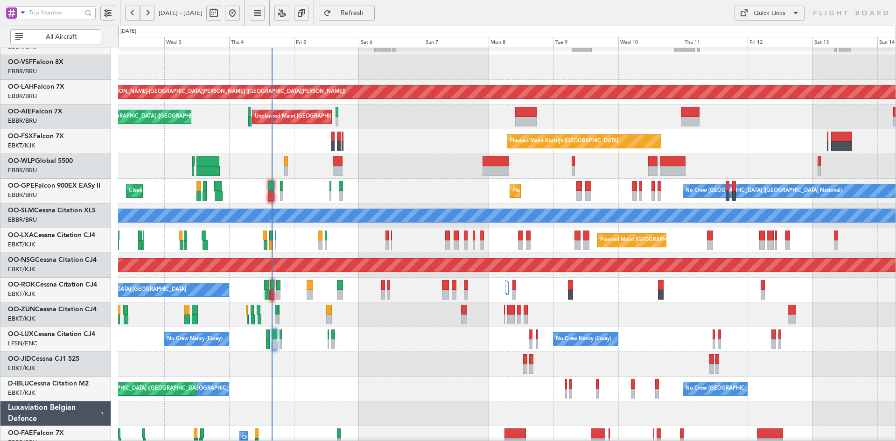
click at [421, 156] on div at bounding box center [507, 166] width 778 height 25
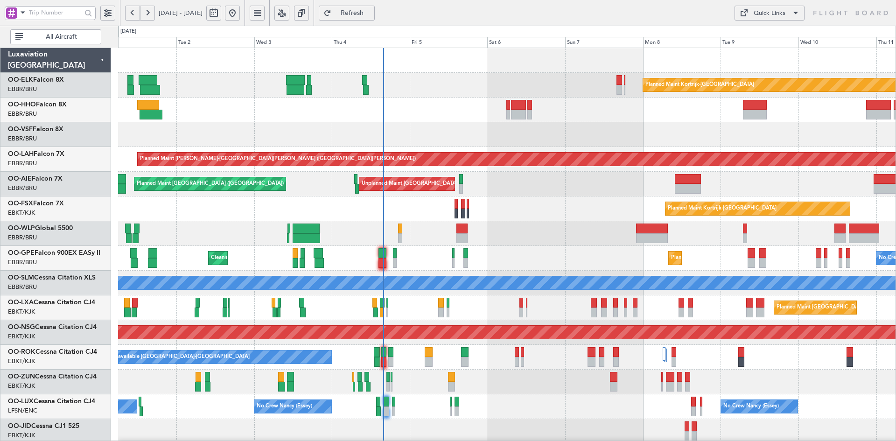
click at [570, 236] on div "Planned Maint [GEOGRAPHIC_DATA] ([GEOGRAPHIC_DATA])" at bounding box center [507, 233] width 778 height 25
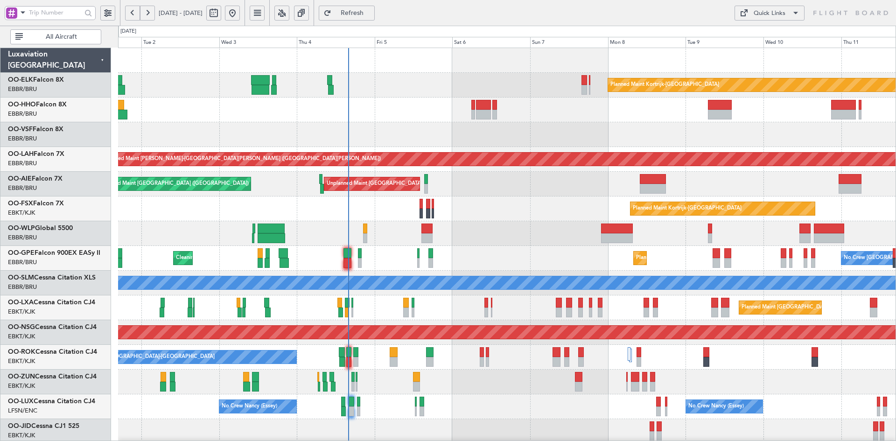
click at [761, 364] on div "A/C Unavailable [GEOGRAPHIC_DATA]-[GEOGRAPHIC_DATA]" at bounding box center [507, 357] width 778 height 25
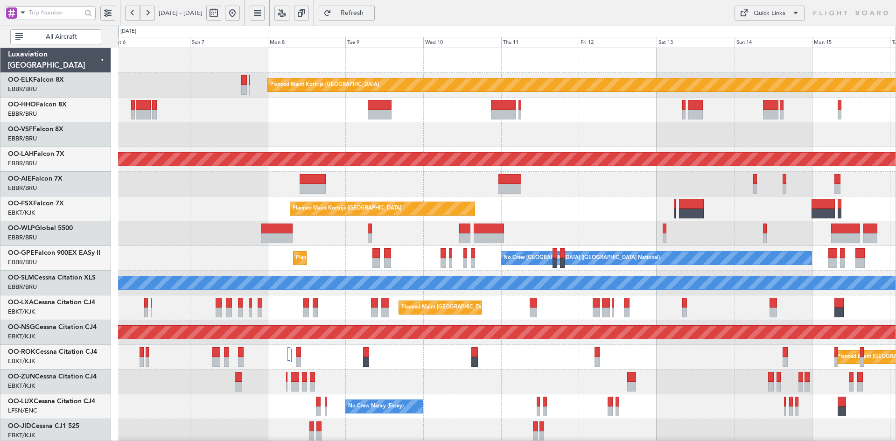
click at [512, 388] on div at bounding box center [507, 382] width 778 height 25
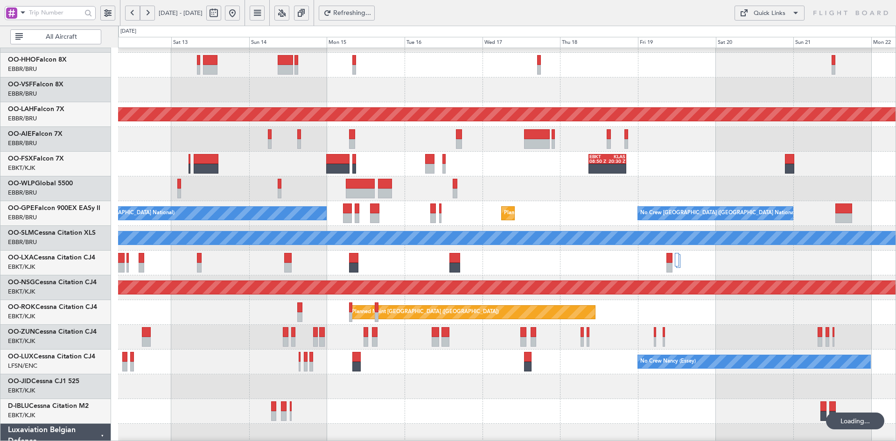
click at [248, 165] on div "EBKT 08:50 Z KLAS 20:30 Z Planned Maint Kortrijk-Wevelgem" at bounding box center [507, 164] width 778 height 25
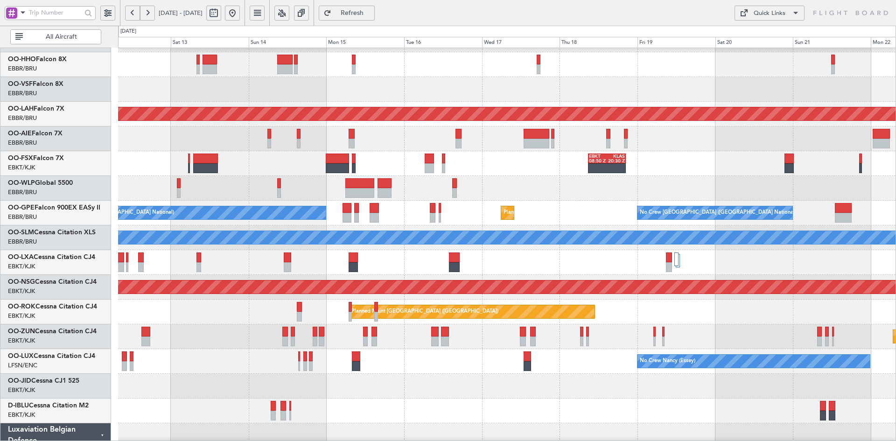
click at [240, 12] on button at bounding box center [232, 13] width 15 height 15
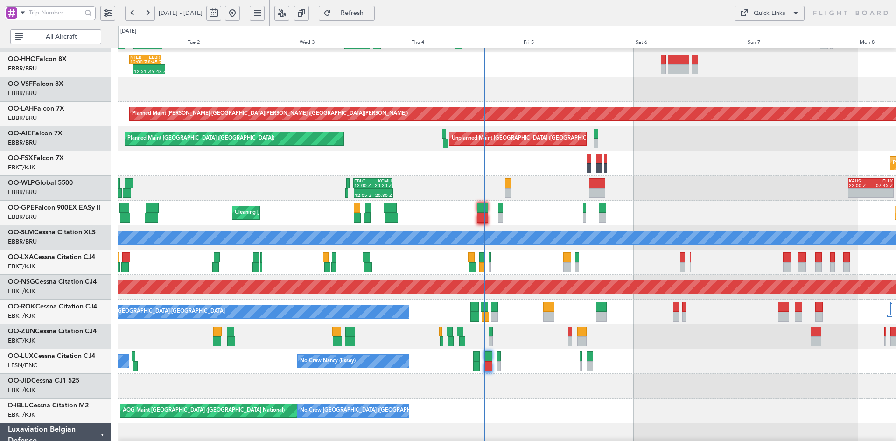
click at [624, 169] on div "Planned Maint Kortrijk-[GEOGRAPHIC_DATA]" at bounding box center [507, 163] width 778 height 25
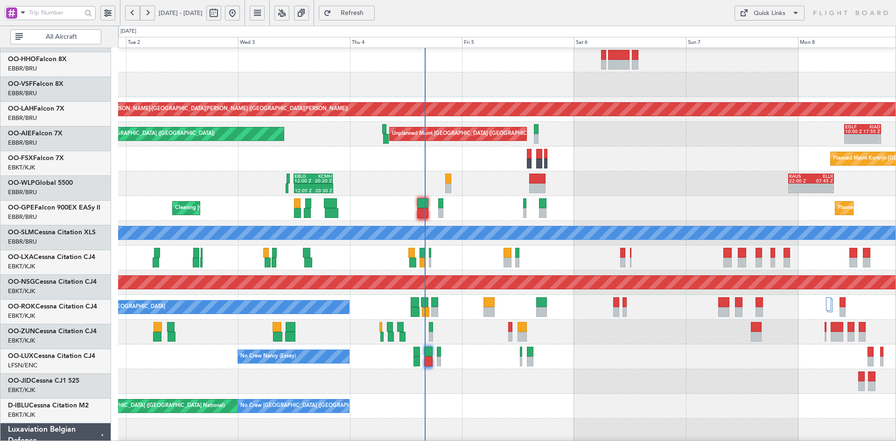
scroll to position [50, 0]
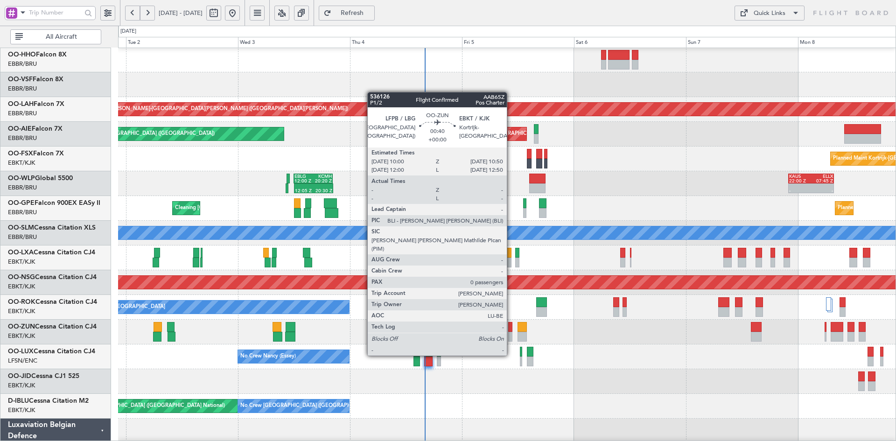
click at [511, 338] on div at bounding box center [510, 337] width 4 height 10
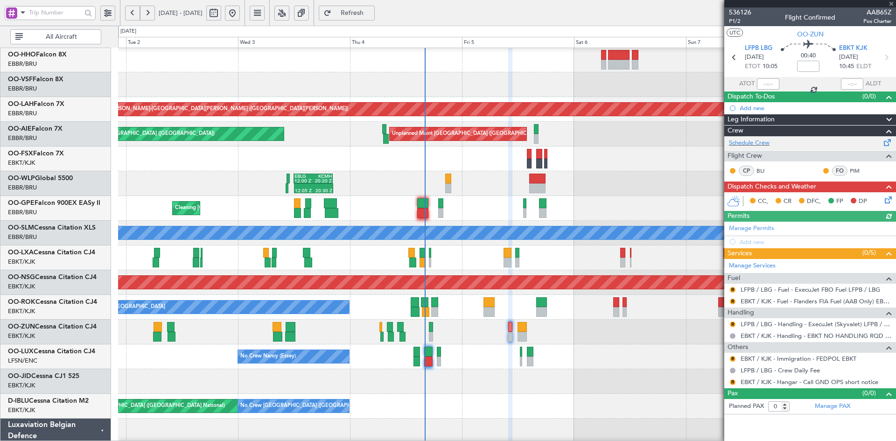
click at [772, 138] on div "Schedule Crew" at bounding box center [811, 143] width 172 height 14
click at [437, 150] on div "Planned Maint Kortrijk-[GEOGRAPHIC_DATA]" at bounding box center [507, 159] width 778 height 25
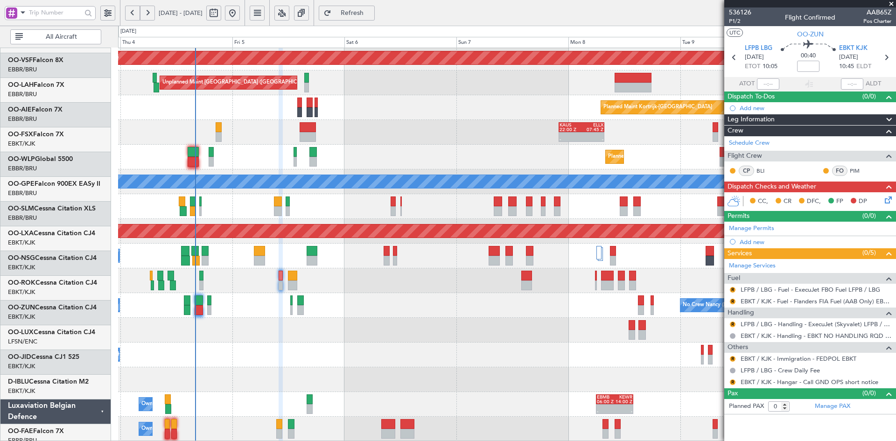
click at [409, 240] on div "Planned Maint Alton-st Louis (St Louis Regl) Unplanned Maint Brussels (Brussels…" at bounding box center [507, 194] width 778 height 495
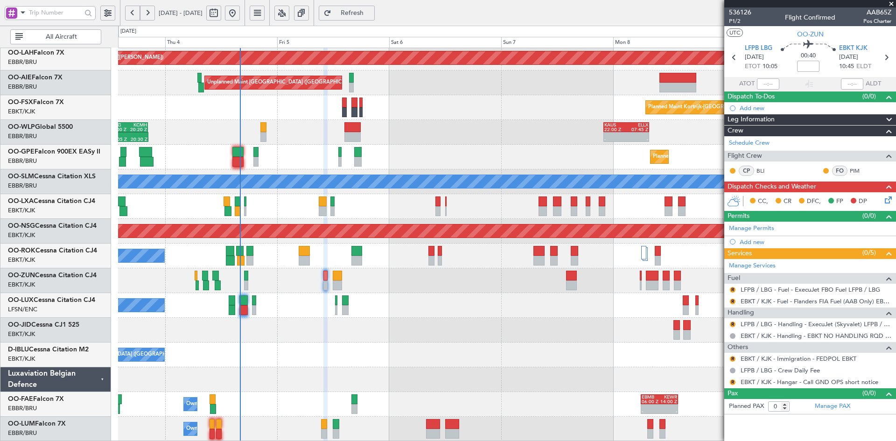
click at [441, 417] on div "Owner Melsbroek Air Base - - EBMB 06:00 Z KEWR 14:00 Z - - KSPS 03:30 Z EBMB 13…" at bounding box center [507, 404] width 778 height 25
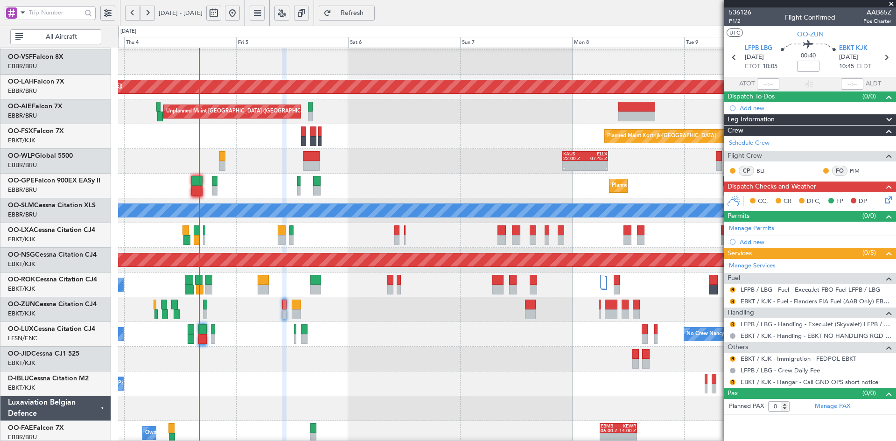
click at [524, 174] on div "- - KAUS 22:00 Z ELLX 07:45 Z - - LTCG 15:40 Z RJTT 01:00 Z 12:05 Z 20:30 Z EBL…" at bounding box center [507, 161] width 778 height 25
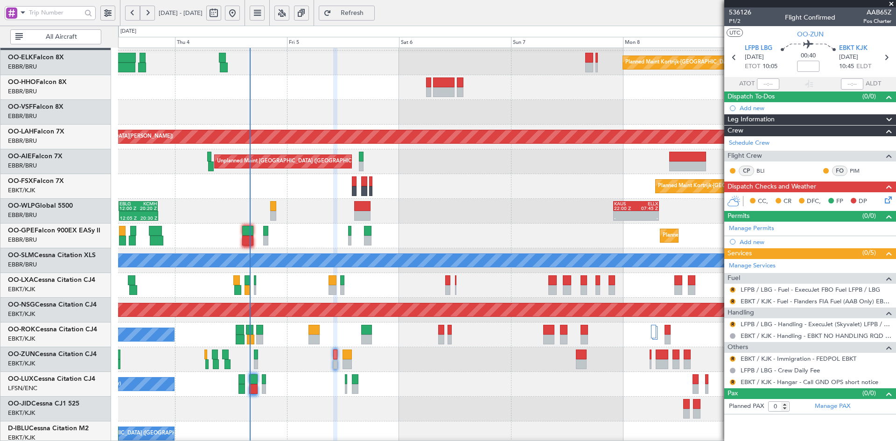
click at [449, 183] on div "Planned Maint Kortrijk-[GEOGRAPHIC_DATA]" at bounding box center [507, 186] width 778 height 25
click at [562, 184] on div "Planned Maint Kortrijk-[GEOGRAPHIC_DATA]" at bounding box center [507, 186] width 778 height 25
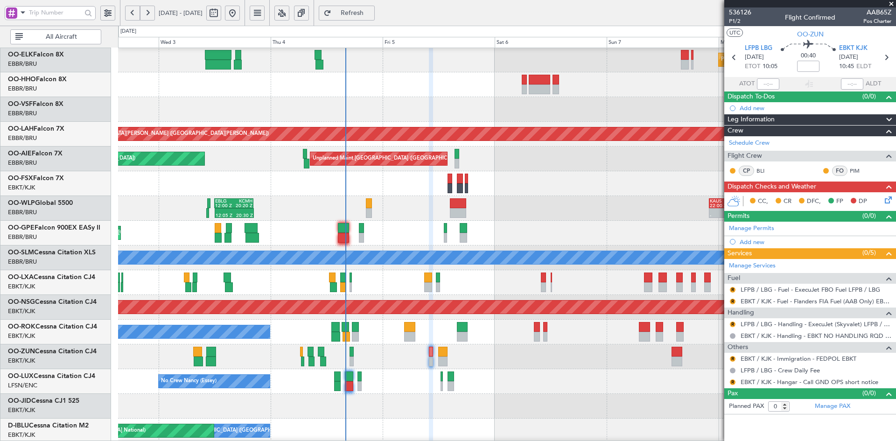
click at [520, 227] on div "Planned Maint Brussels (Brussels National) Cleaning Brussels (Brussels National…" at bounding box center [507, 233] width 778 height 25
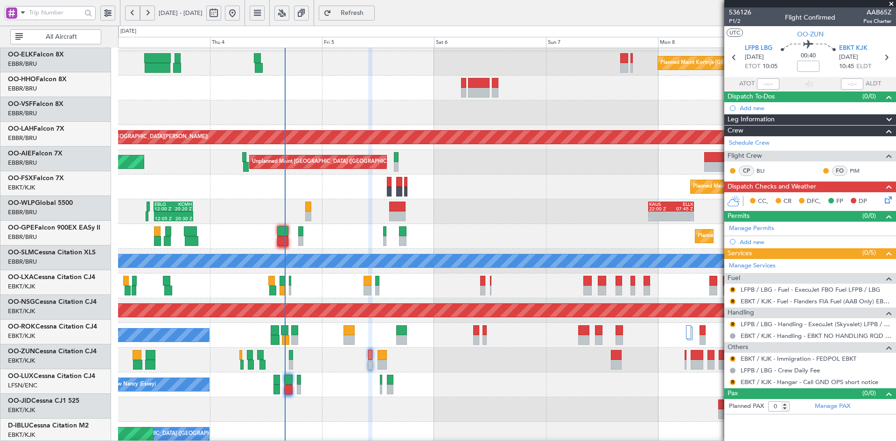
scroll to position [22, 0]
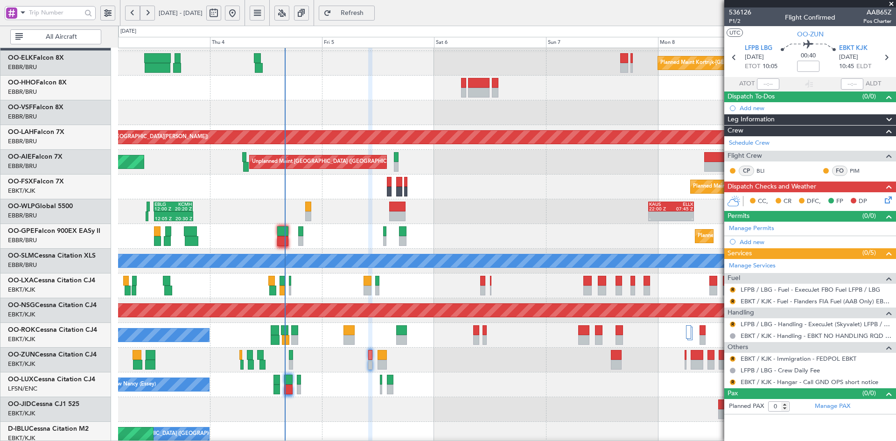
click at [481, 282] on div "Planned Maint Kortrijk-Wevelgem Planned Maint Alton-st Louis (St Louis Regl) Un…" at bounding box center [507, 273] width 778 height 495
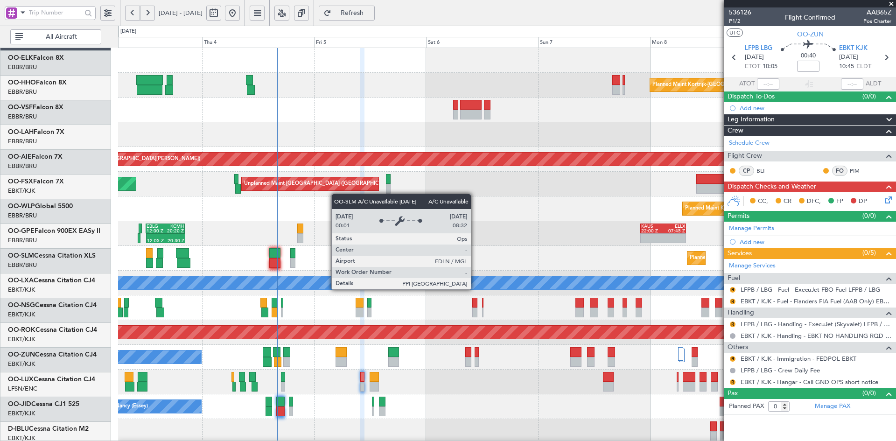
scroll to position [0, 0]
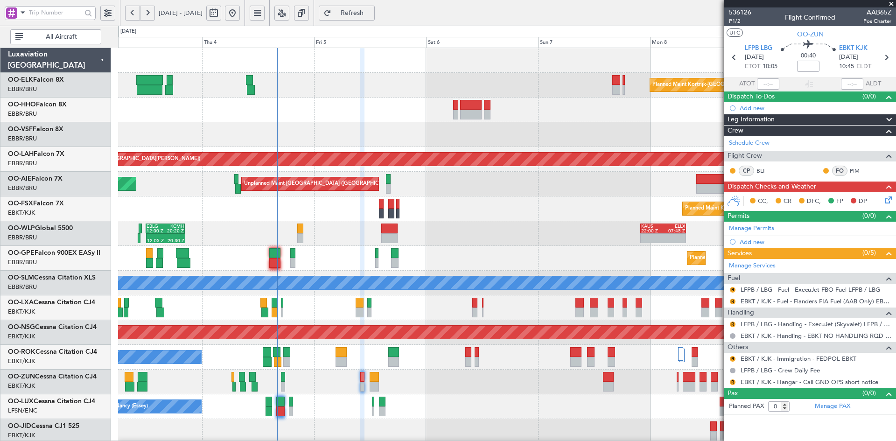
click at [369, 115] on div at bounding box center [507, 110] width 778 height 25
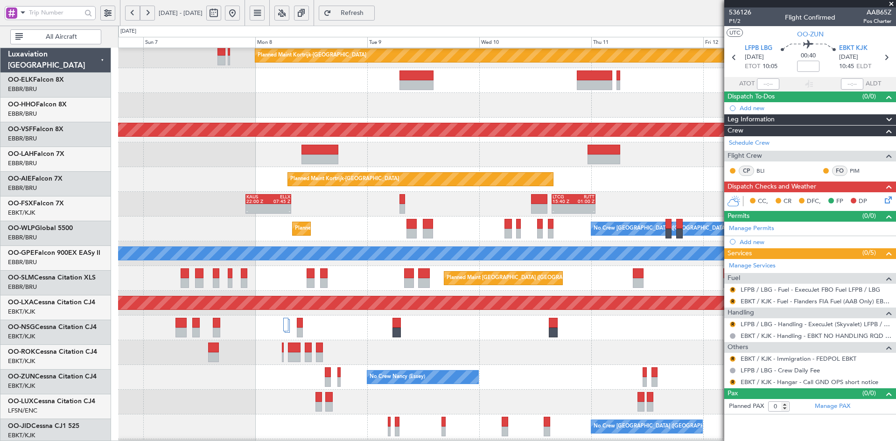
scroll to position [29, 0]
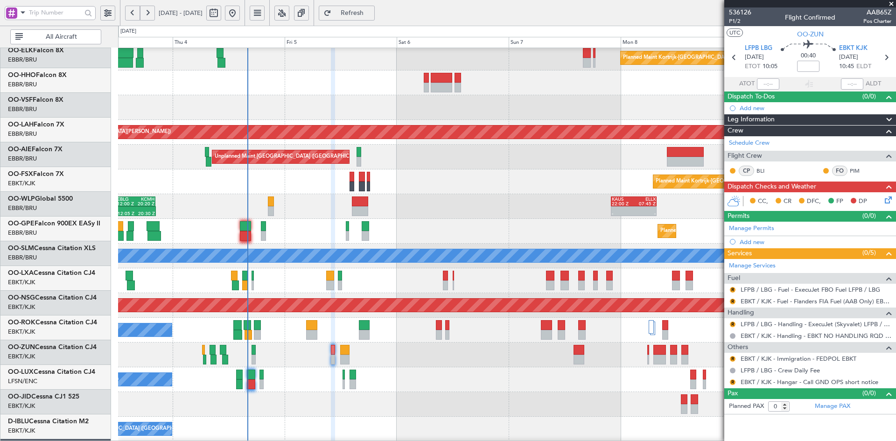
click at [592, 86] on div at bounding box center [507, 83] width 778 height 25
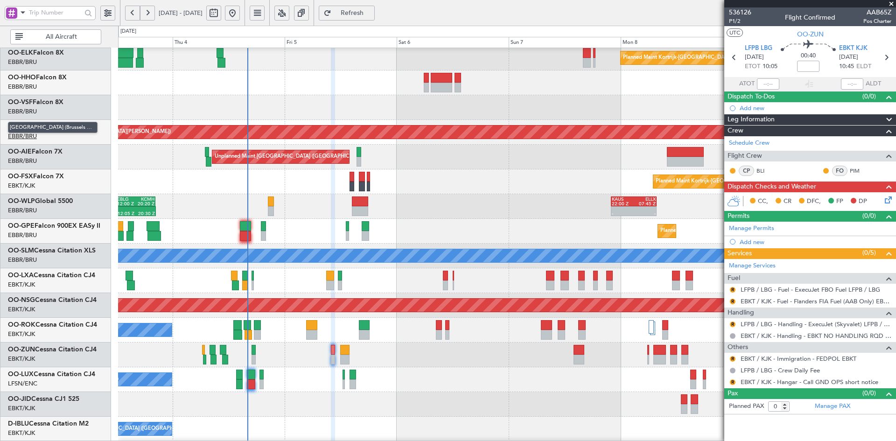
click at [76, 139] on div "Planned Maint Kortrijk-Wevelgem Planned Maint Alton-st Louis (St Louis Regl) Un…" at bounding box center [448, 234] width 896 height 416
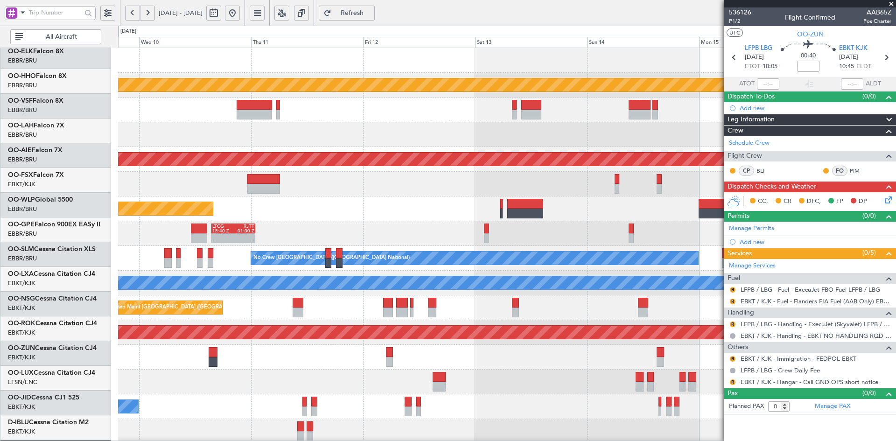
scroll to position [0, 0]
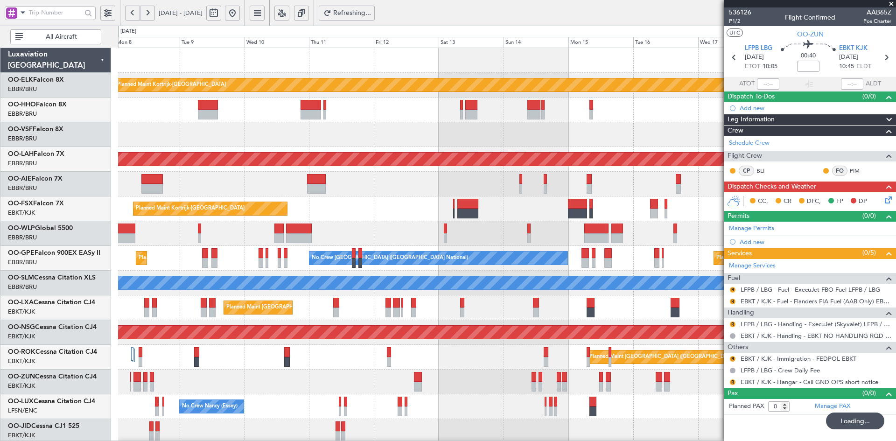
click at [621, 203] on div "Planned Maint Kortrijk-Wevelgem Planned Maint Alton-st Louis (St Louis Regl) Un…" at bounding box center [507, 295] width 778 height 495
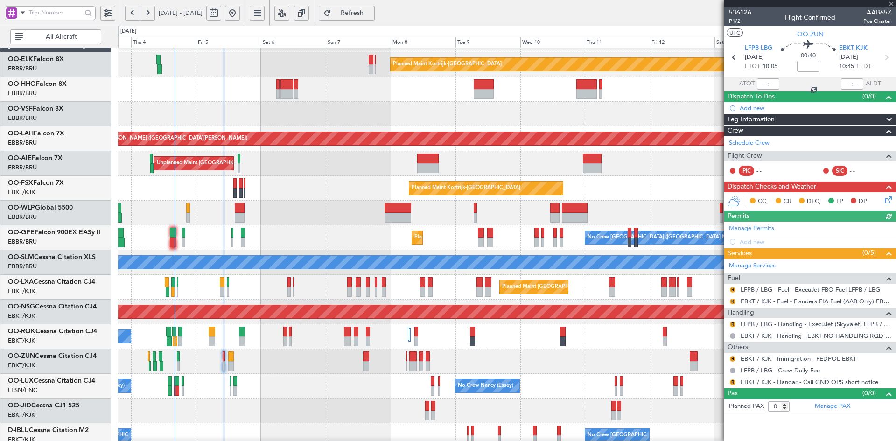
click at [467, 176] on div "Unplanned Maint Brussels (Brussels National) Planned Maint London (Farnborough)" at bounding box center [507, 163] width 778 height 25
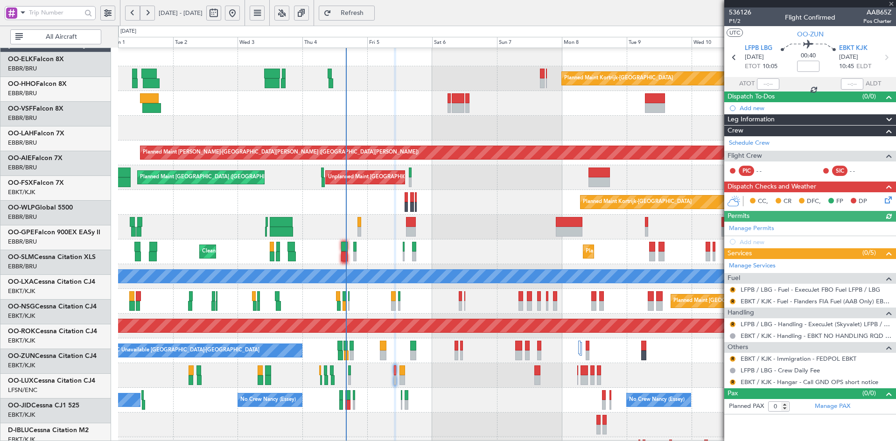
scroll to position [7, 0]
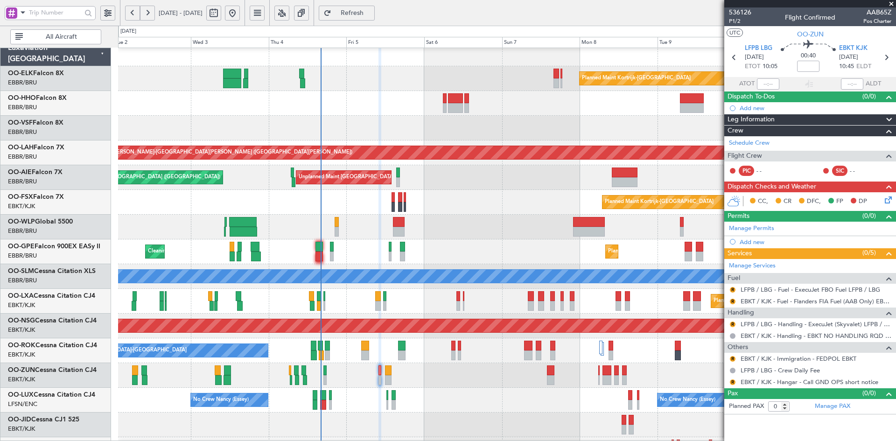
click at [442, 190] on div "Planned Maint Kortrijk-Wevelgem Planned Maint Alton-st Louis (St Louis Regl) Un…" at bounding box center [507, 289] width 778 height 495
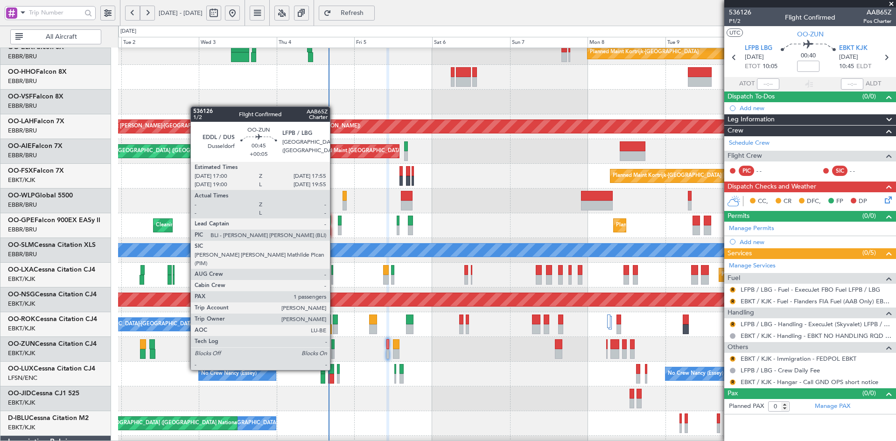
click at [334, 353] on div at bounding box center [333, 354] width 3 height 10
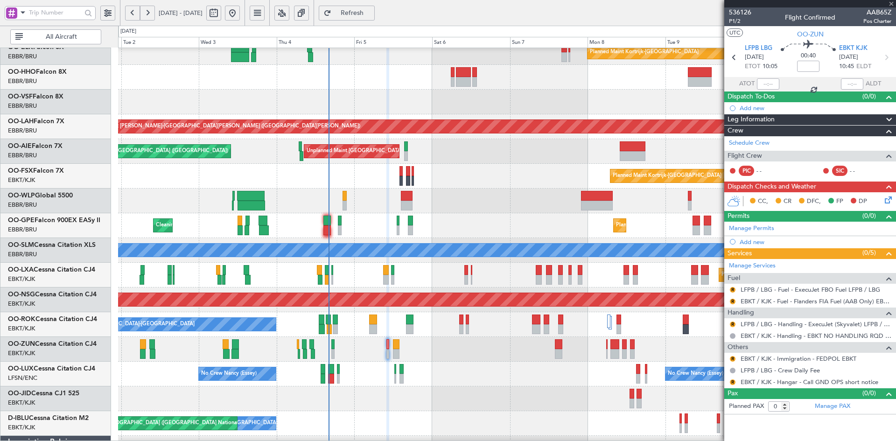
type input "+00:05"
type input "1"
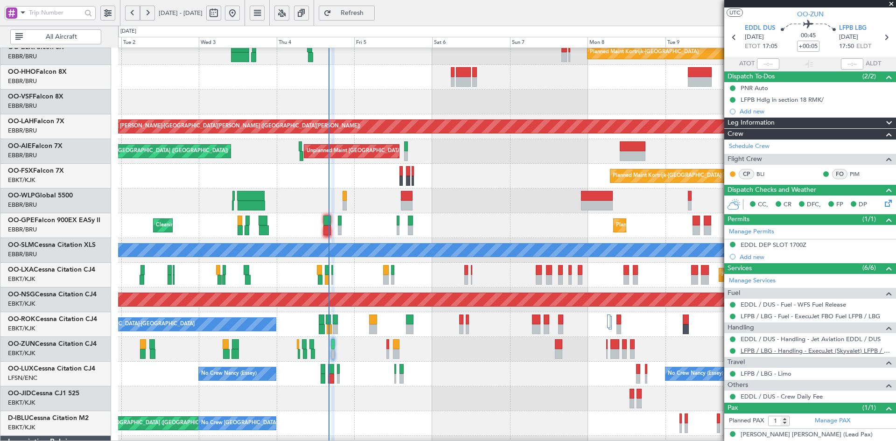
scroll to position [28, 0]
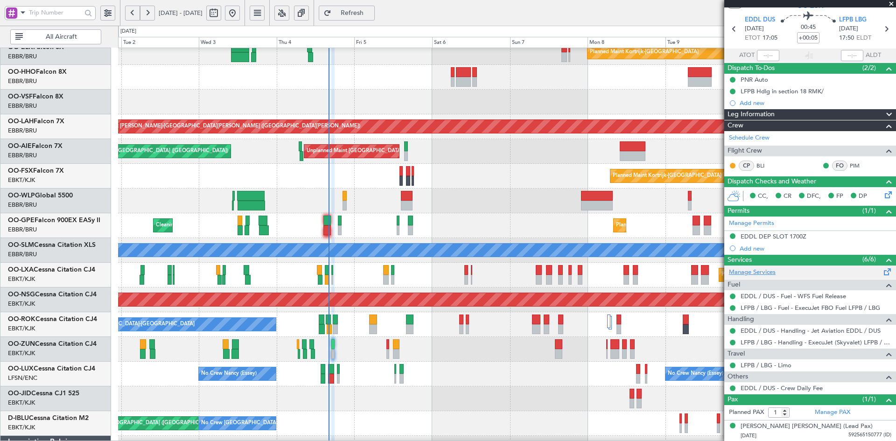
click at [750, 272] on link "Manage Services" at bounding box center [752, 272] width 47 height 9
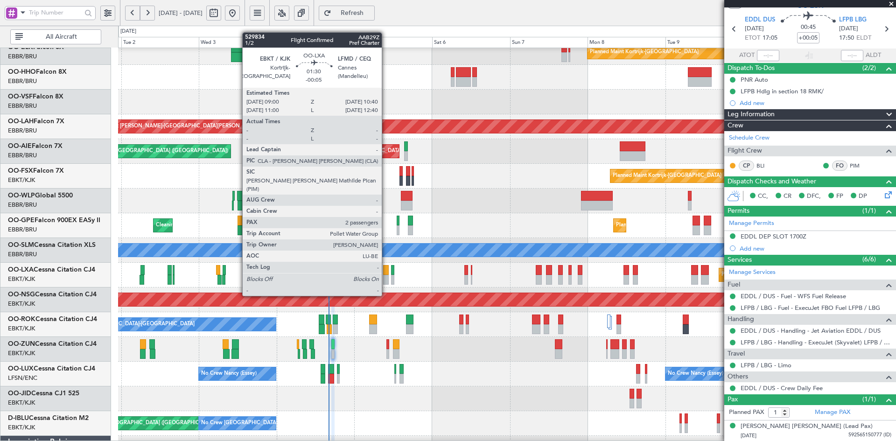
click at [386, 278] on div at bounding box center [386, 280] width 6 height 10
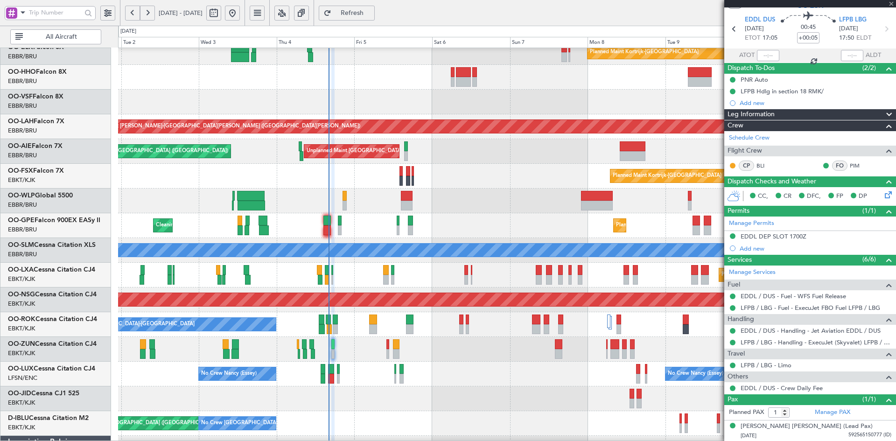
type input "-00:05"
type input "2"
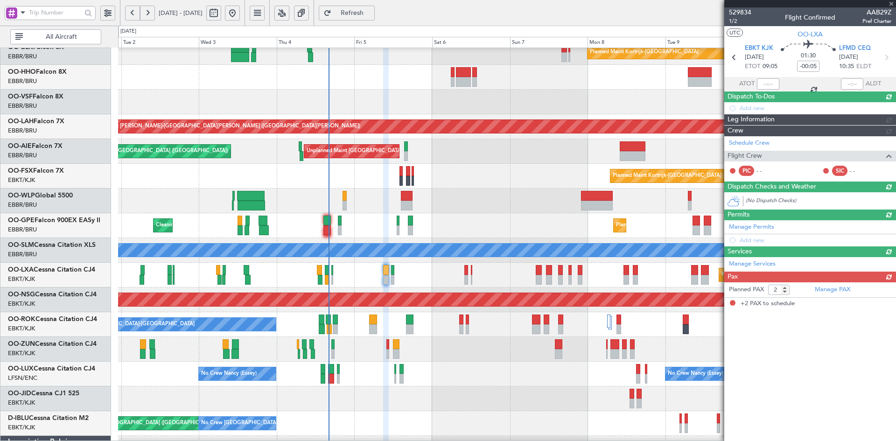
scroll to position [0, 0]
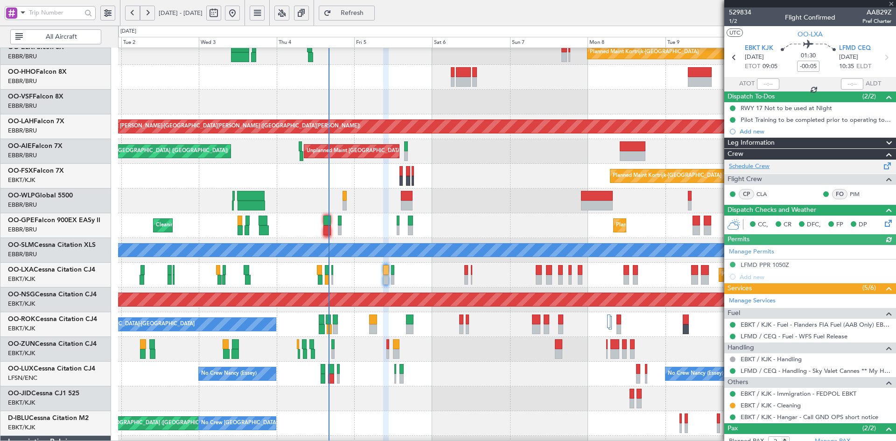
click at [759, 165] on link "Schedule Crew" at bounding box center [749, 166] width 41 height 9
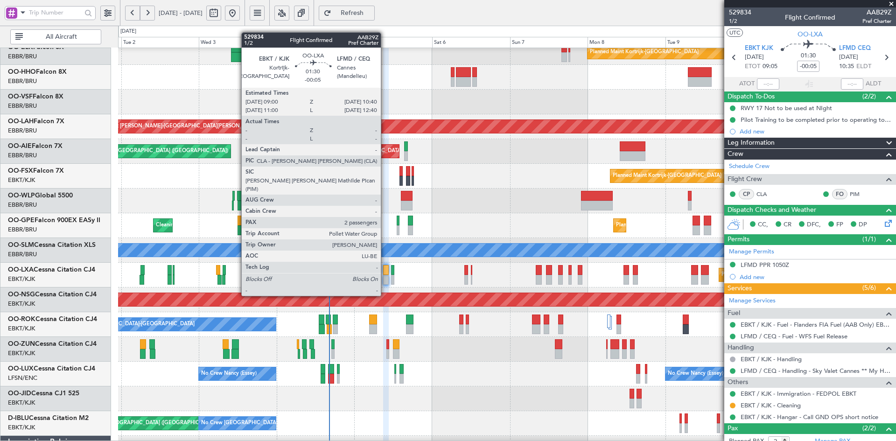
click at [385, 278] on div at bounding box center [386, 280] width 6 height 10
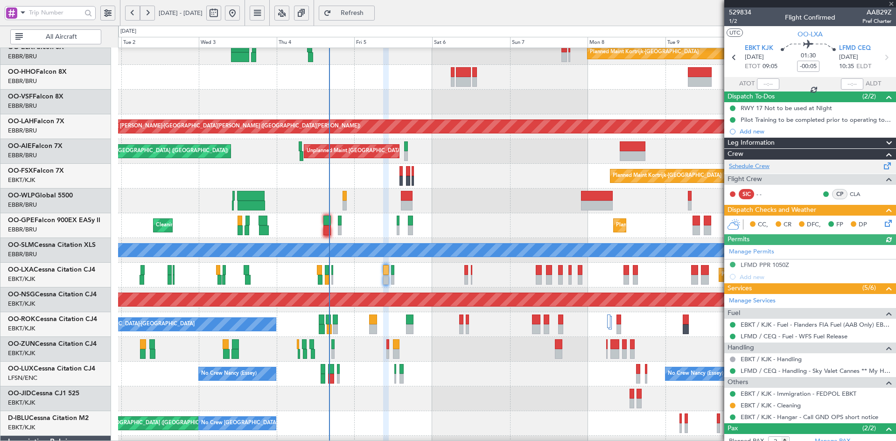
click at [757, 166] on link "Schedule Crew" at bounding box center [749, 166] width 41 height 9
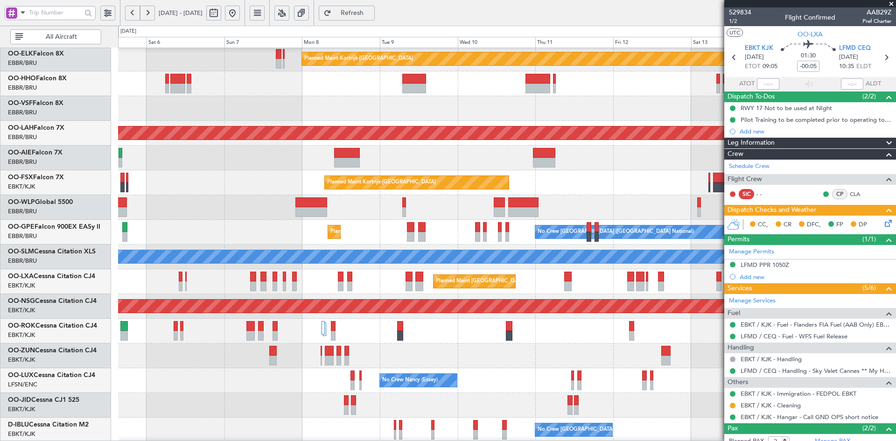
click at [377, 98] on div at bounding box center [507, 108] width 778 height 25
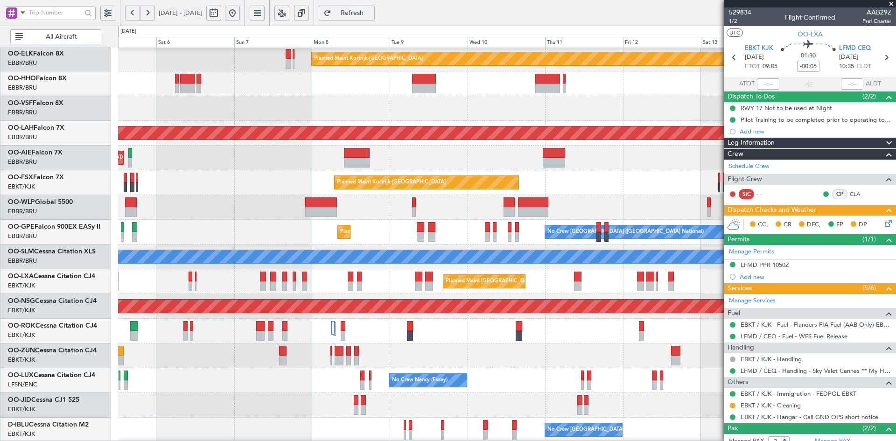
click at [672, 173] on div "Planned Maint Kortrijk-[GEOGRAPHIC_DATA]" at bounding box center [507, 182] width 778 height 25
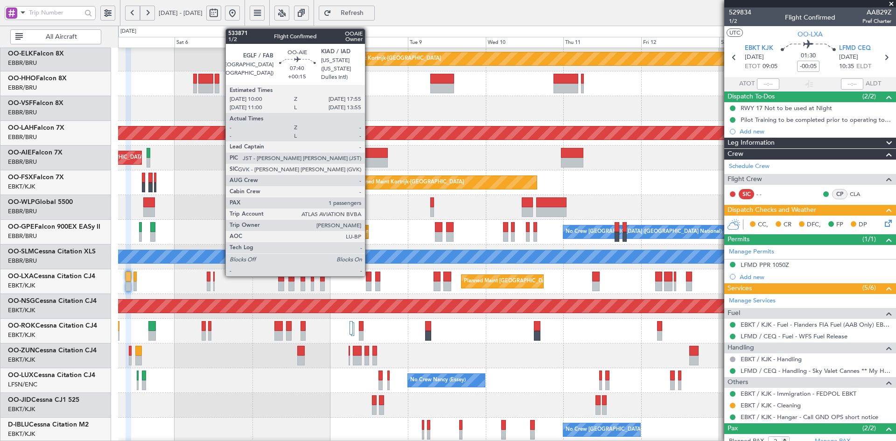
click at [372, 158] on div at bounding box center [375, 163] width 26 height 10
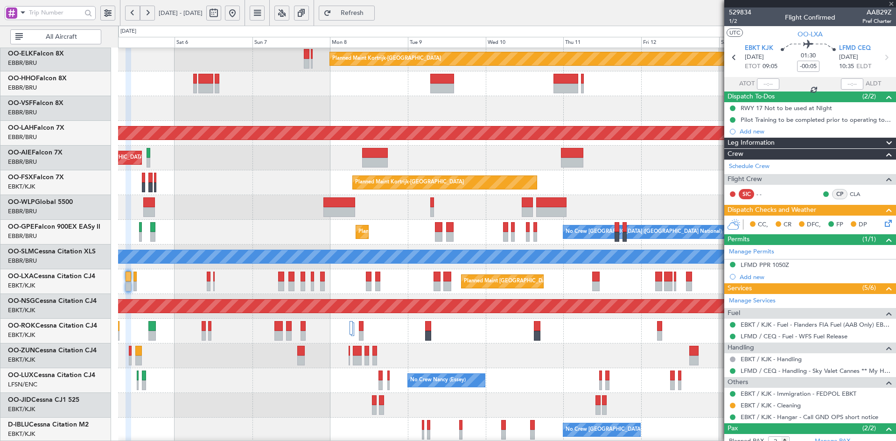
type input "+00:15"
type input "1"
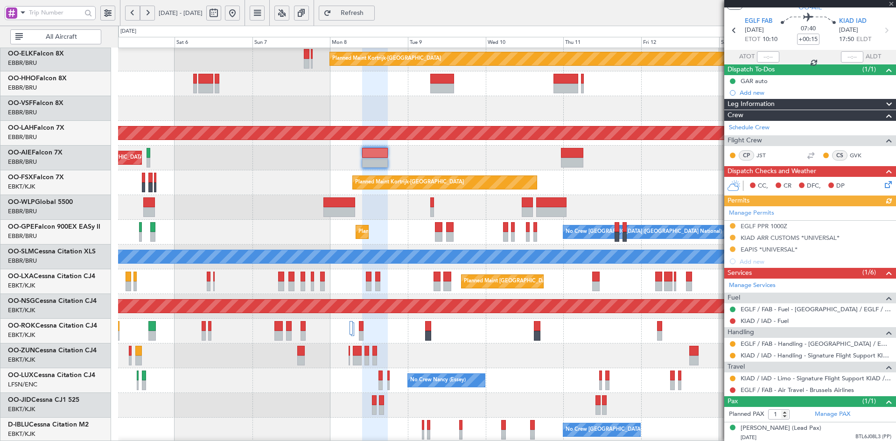
scroll to position [38, 0]
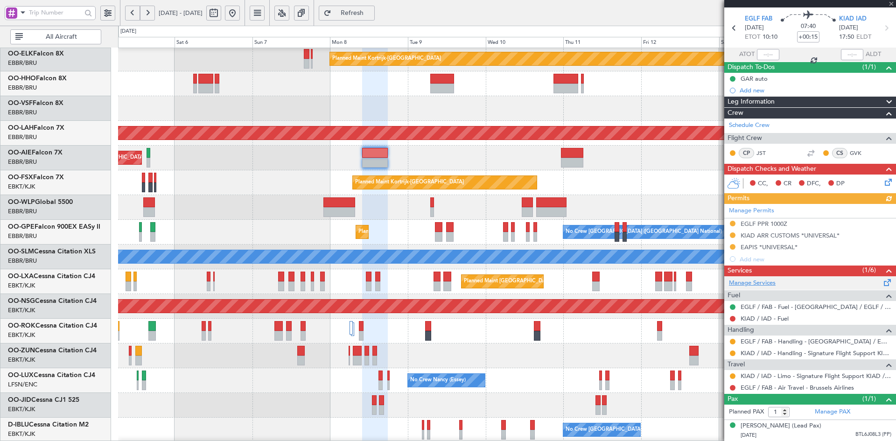
click at [764, 279] on link "Manage Services" at bounding box center [752, 283] width 47 height 9
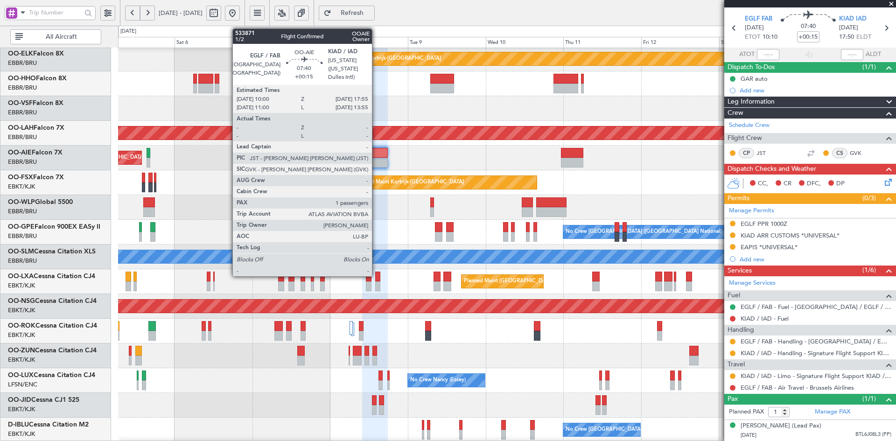
click at [374, 152] on div at bounding box center [375, 153] width 26 height 10
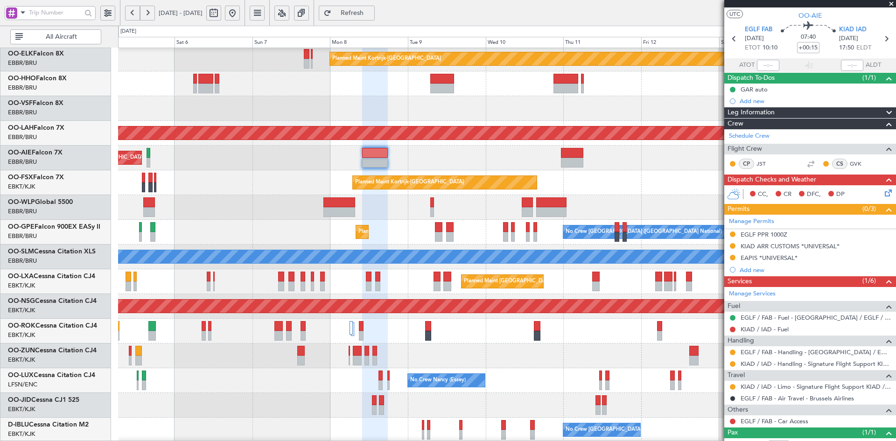
scroll to position [37, 0]
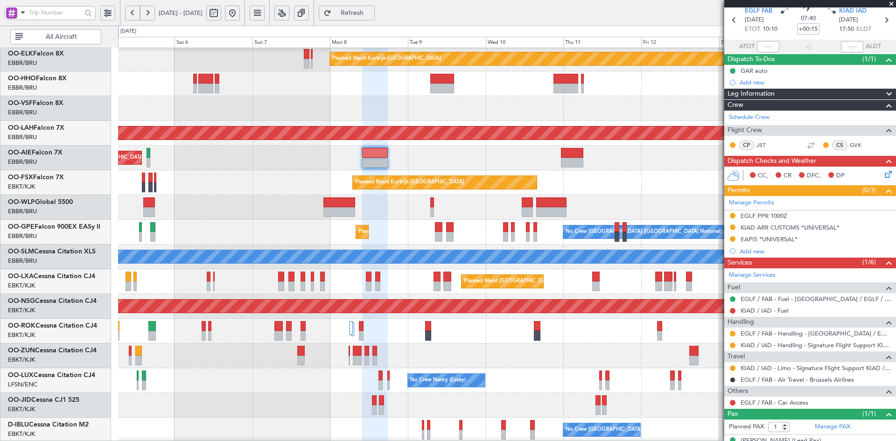
click at [795, 402] on mat-tooltip-component "Complete" at bounding box center [807, 396] width 40 height 25
click at [779, 402] on link "EGLF / FAB - Car Access" at bounding box center [775, 403] width 68 height 8
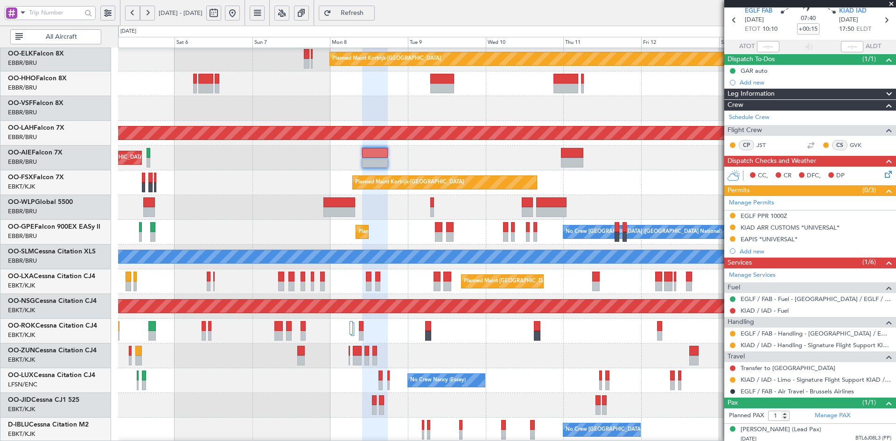
scroll to position [41, 0]
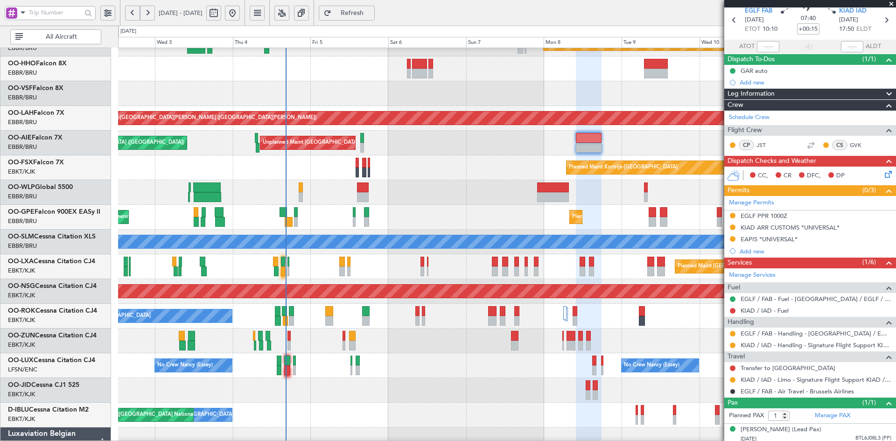
click at [482, 176] on div "Planned Maint Kortrijk-[GEOGRAPHIC_DATA]" at bounding box center [507, 167] width 778 height 25
click at [353, 190] on div at bounding box center [507, 192] width 778 height 25
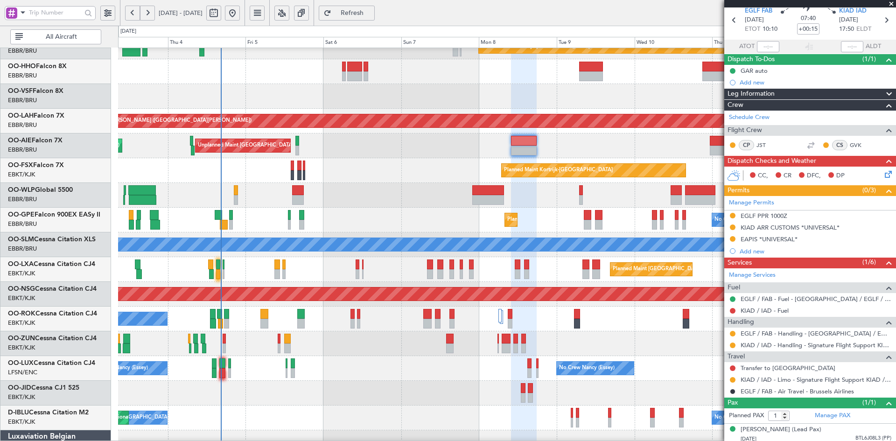
click at [428, 193] on div at bounding box center [507, 195] width 778 height 25
click at [541, 348] on div at bounding box center [507, 344] width 778 height 25
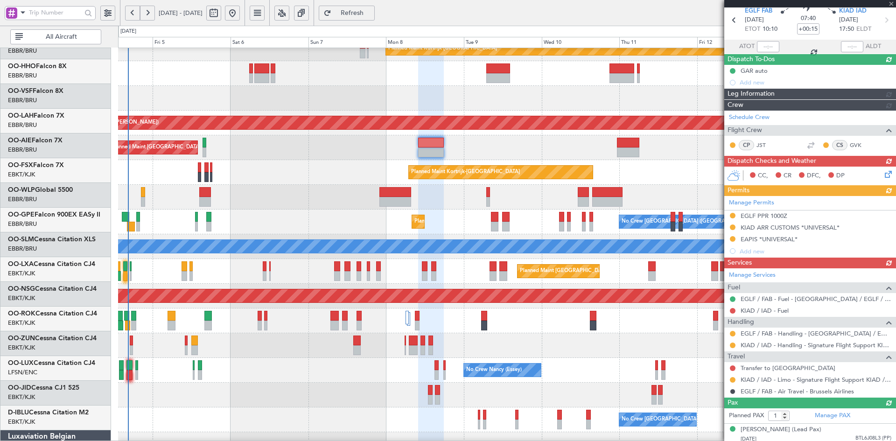
scroll to position [36, 0]
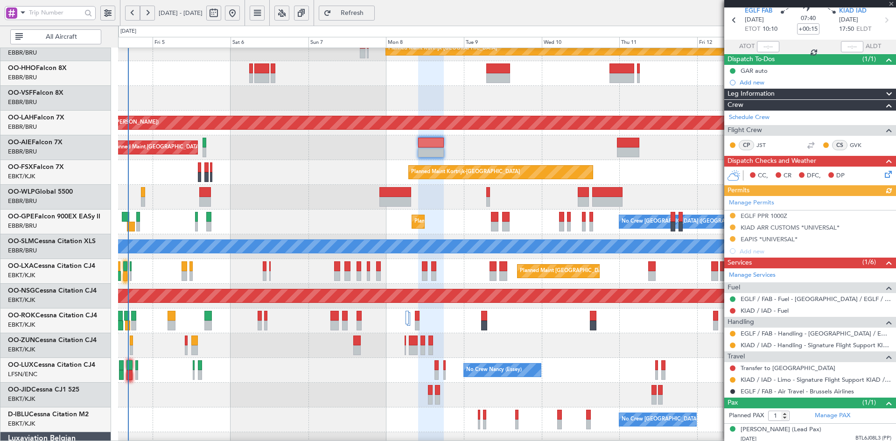
click at [534, 185] on div "Planned Maint Kortrijk-[GEOGRAPHIC_DATA]" at bounding box center [507, 172] width 778 height 25
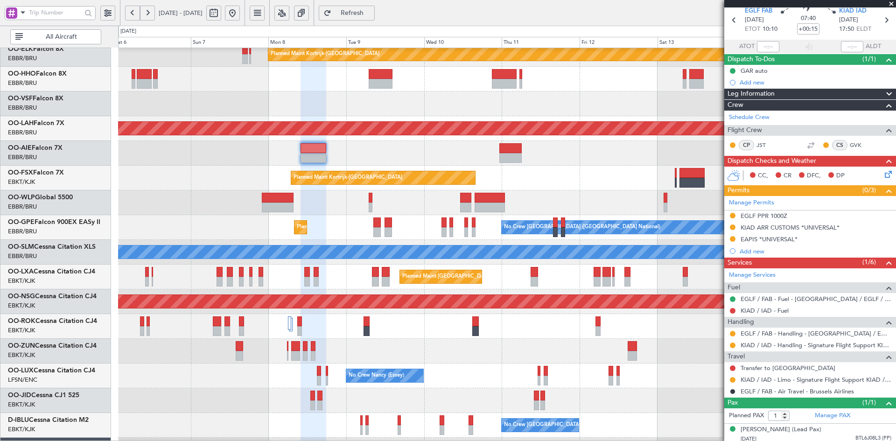
scroll to position [26, 0]
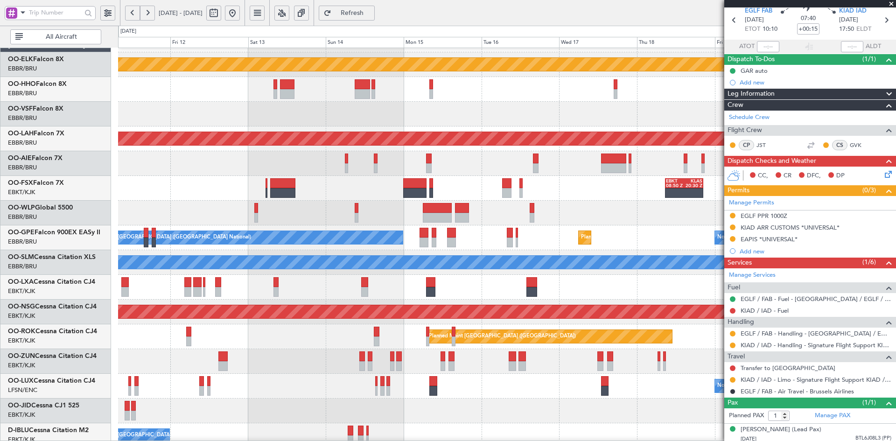
click at [464, 155] on div at bounding box center [507, 163] width 778 height 25
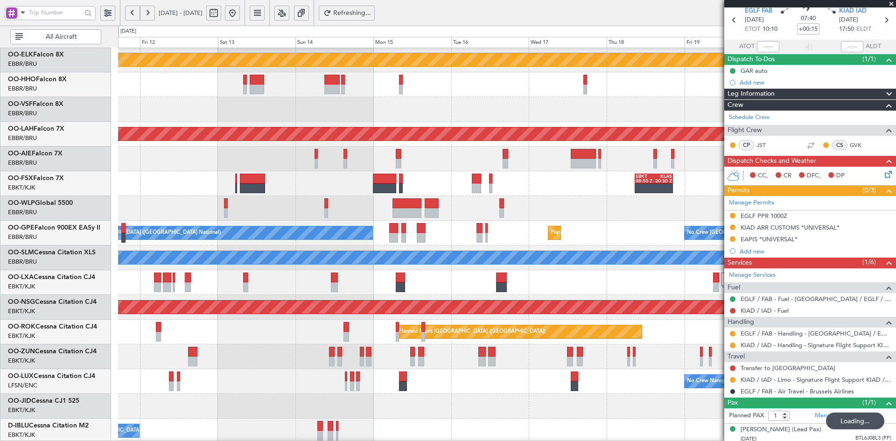
click at [475, 236] on div "No Crew Brussels (Brussels National) Planned Maint Brussels (Brussels National)…" at bounding box center [507, 233] width 778 height 25
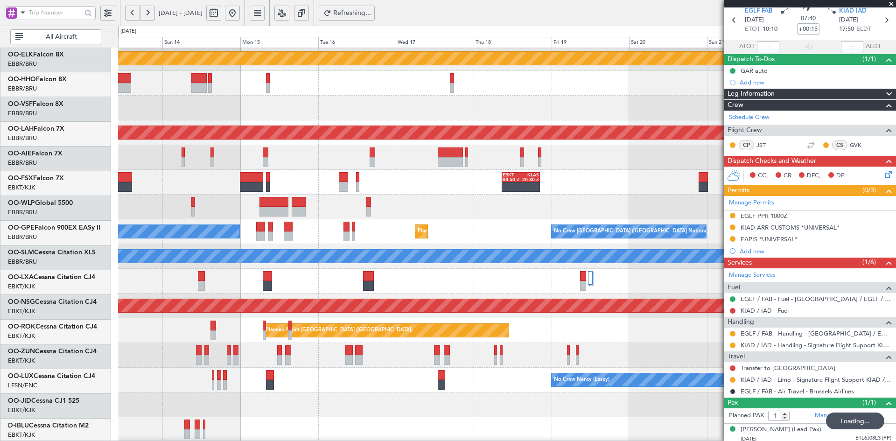
scroll to position [27, 0]
click at [637, 167] on div "Planned Maint Kortrijk-Wevelgem Planned Maint Alton-st Louis (St Louis Regl) EB…" at bounding box center [507, 268] width 778 height 495
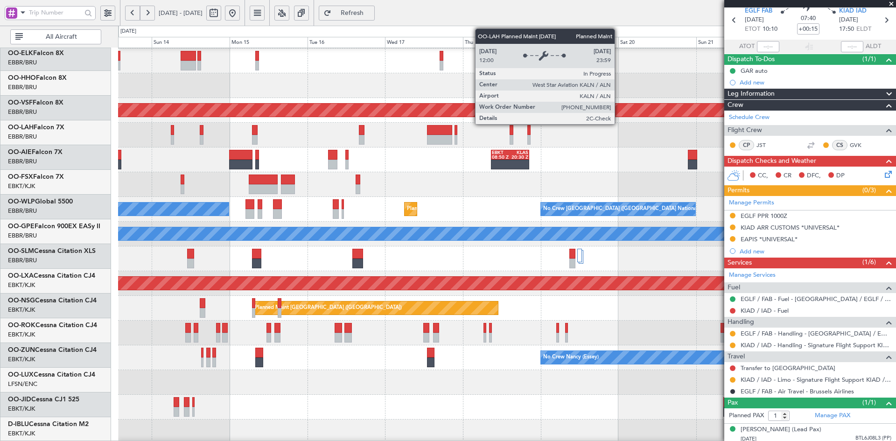
scroll to position [49, 0]
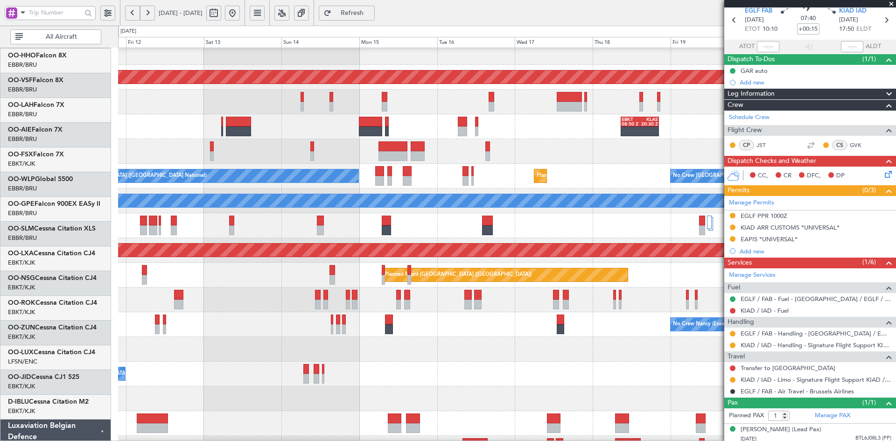
click at [562, 170] on div "No Crew Brussels (Brussels National) Planned Maint Brussels (Brussels National)…" at bounding box center [507, 176] width 778 height 25
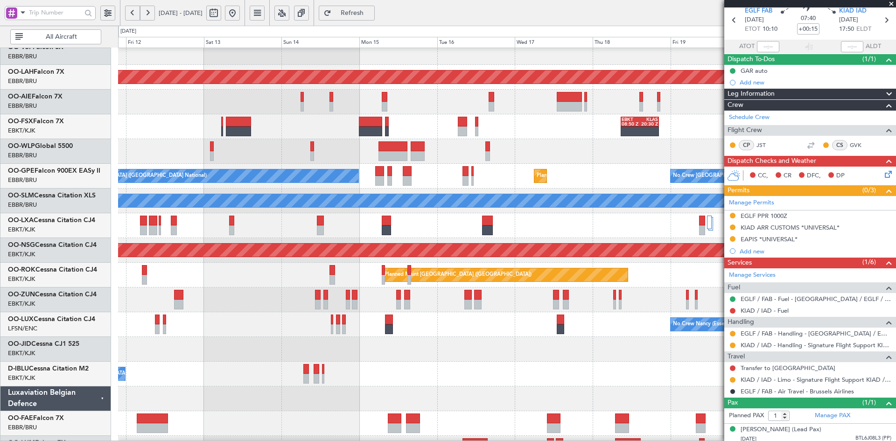
scroll to position [101, 0]
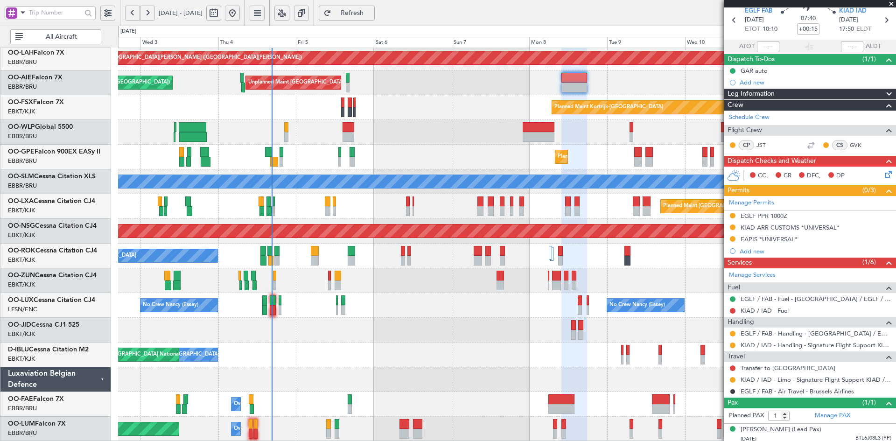
click at [819, 256] on fb-app "08 Sep 2025 - 18 Sep 2025 Refresh Quick Links All Aircraft Planned Maint Alton-…" at bounding box center [448, 227] width 896 height 430
click at [429, 317] on div "No Crew Nancy (Essey) No Crew Nancy (Essey) No Crew Paris (Le Bourget)" at bounding box center [507, 305] width 778 height 25
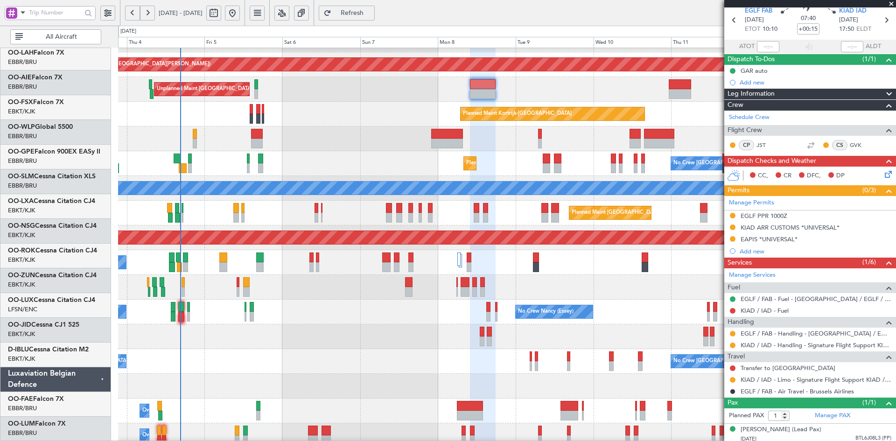
scroll to position [95, 0]
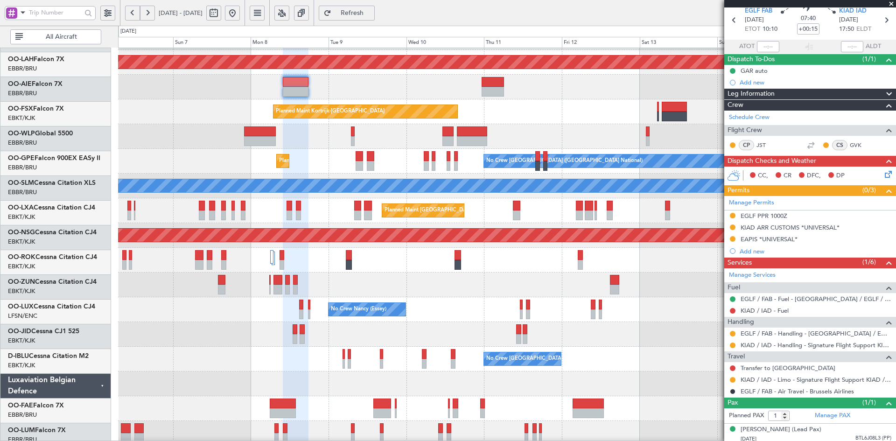
click at [369, 289] on div at bounding box center [507, 285] width 778 height 25
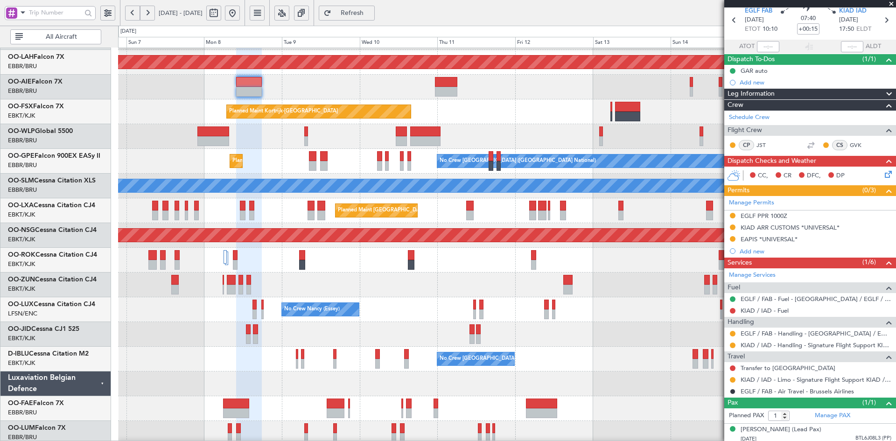
click at [454, 285] on div at bounding box center [507, 285] width 778 height 25
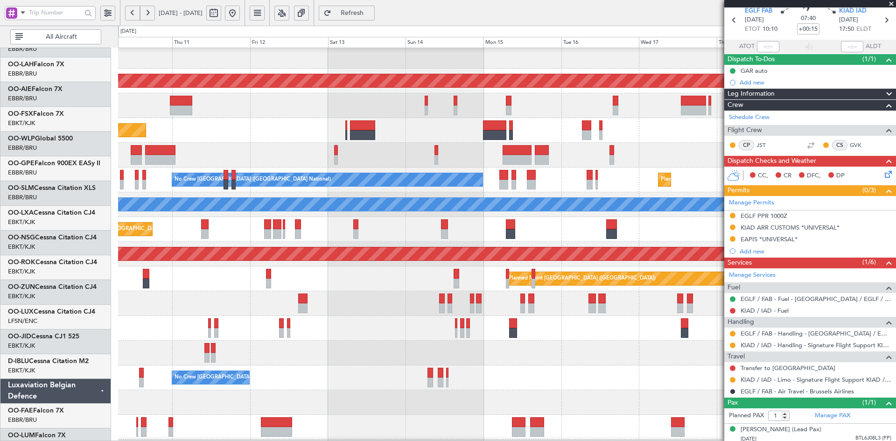
scroll to position [78, 0]
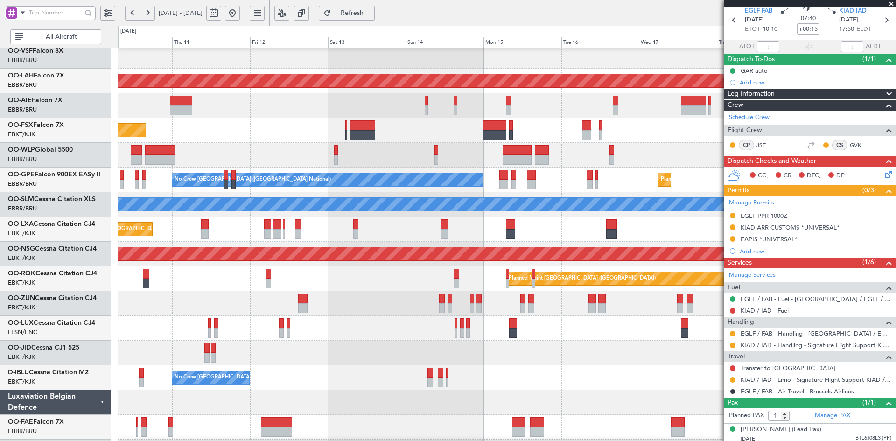
click at [381, 353] on div at bounding box center [507, 353] width 778 height 25
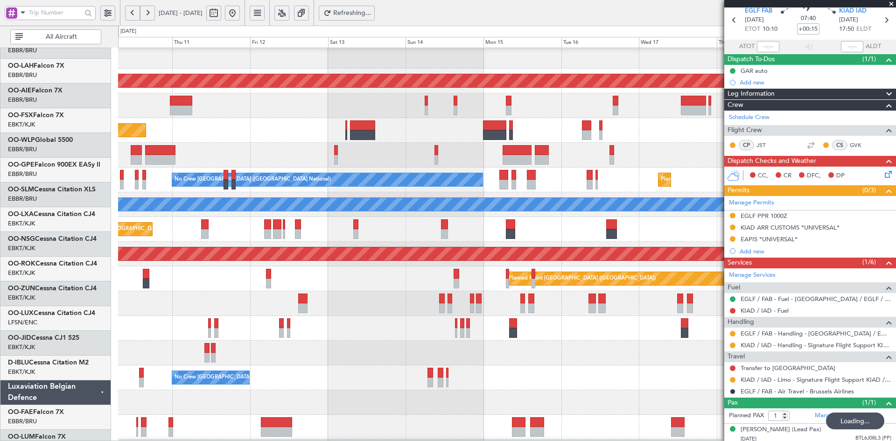
click at [836, 350] on fb-app "10 Sep 2025 - 20 Sep 2025 Refreshing... Quick Links All Aircraft Planned Maint …" at bounding box center [448, 227] width 896 height 430
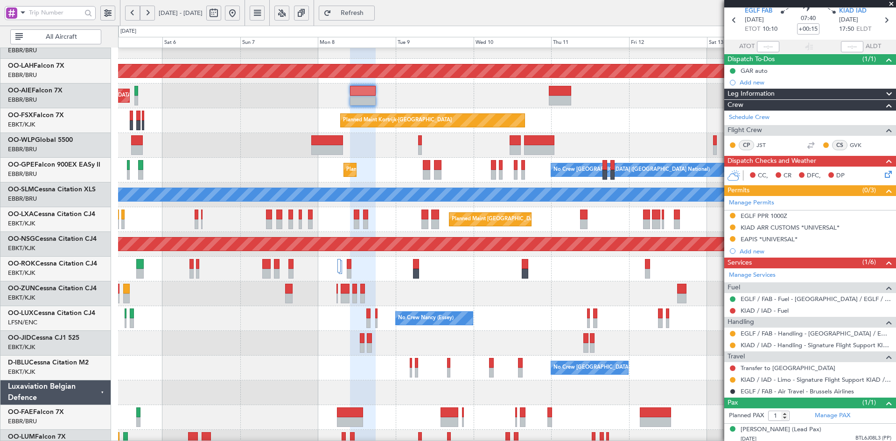
scroll to position [89, 0]
click at [586, 273] on div "Planned Maint Paris (Le Bourget) A/C Unavailable Kortrijk-Wevelgem" at bounding box center [507, 269] width 778 height 25
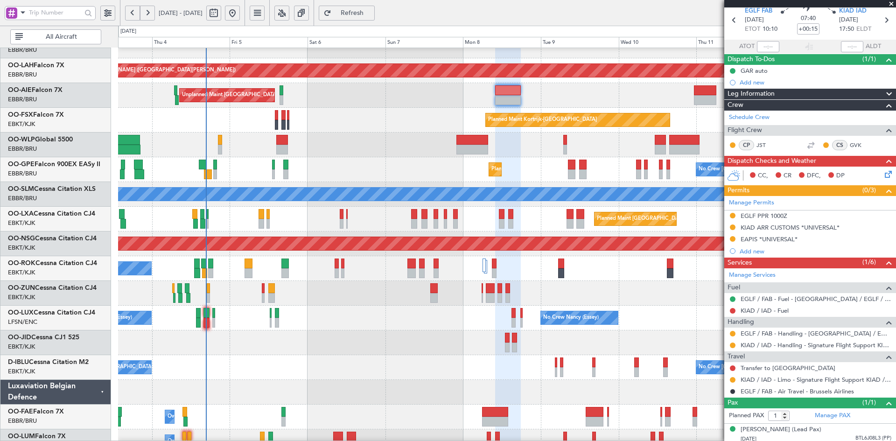
click at [429, 290] on div at bounding box center [507, 293] width 778 height 25
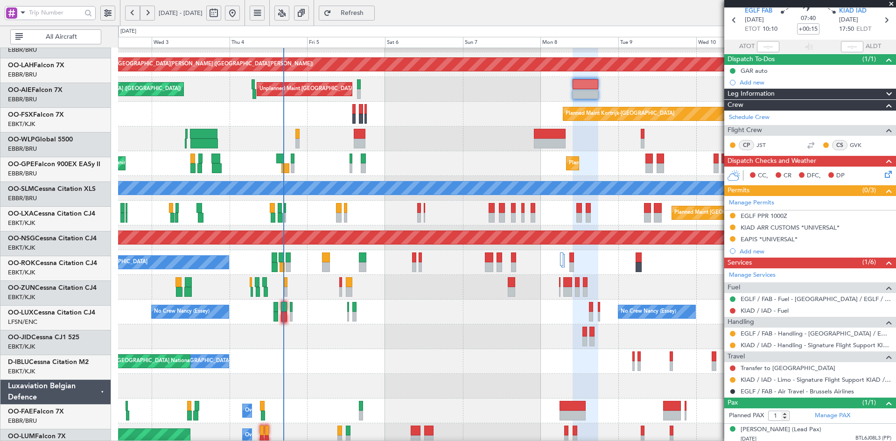
scroll to position [95, 0]
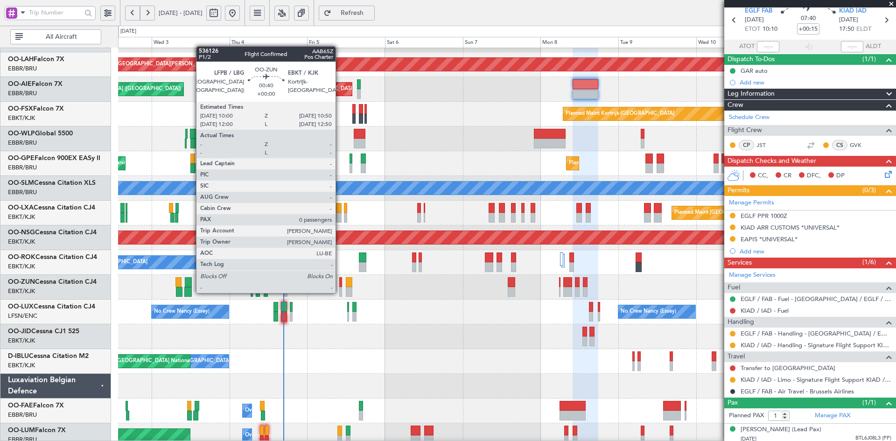
click at [340, 292] on div at bounding box center [340, 292] width 3 height 10
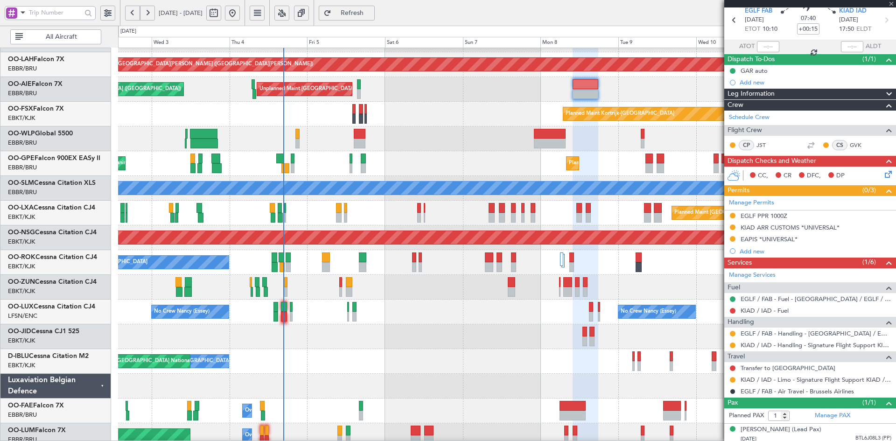
type input "0"
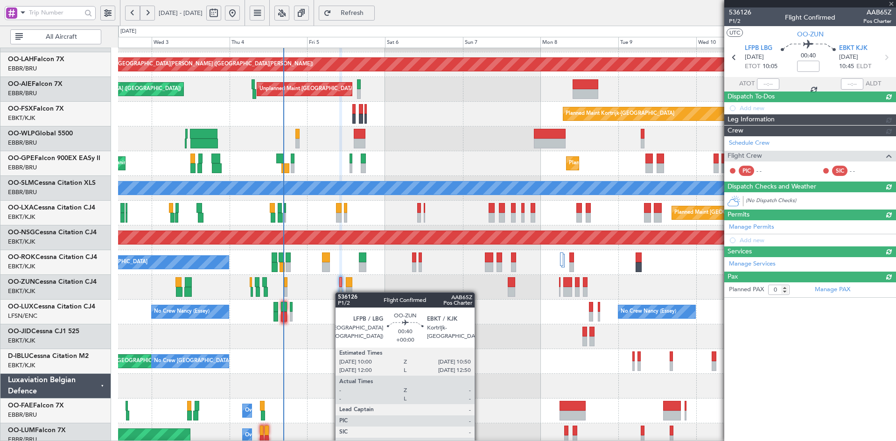
scroll to position [0, 0]
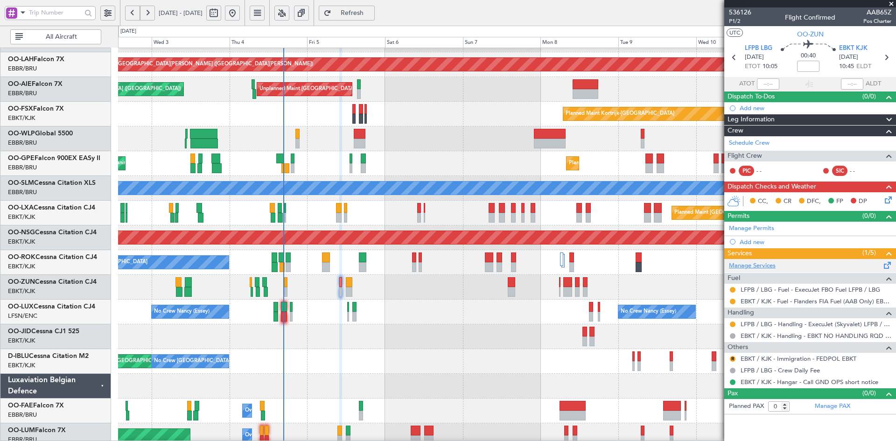
click at [741, 263] on link "Manage Services" at bounding box center [752, 265] width 47 height 9
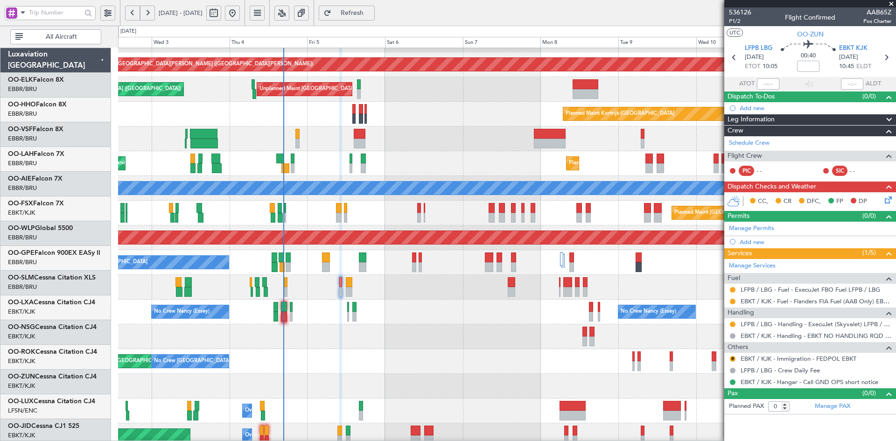
scroll to position [95, 0]
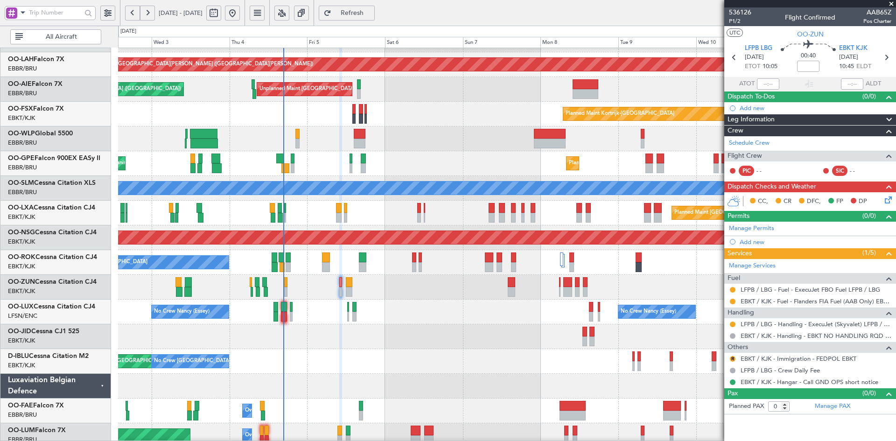
click at [893, 2] on span at bounding box center [891, 4] width 9 height 8
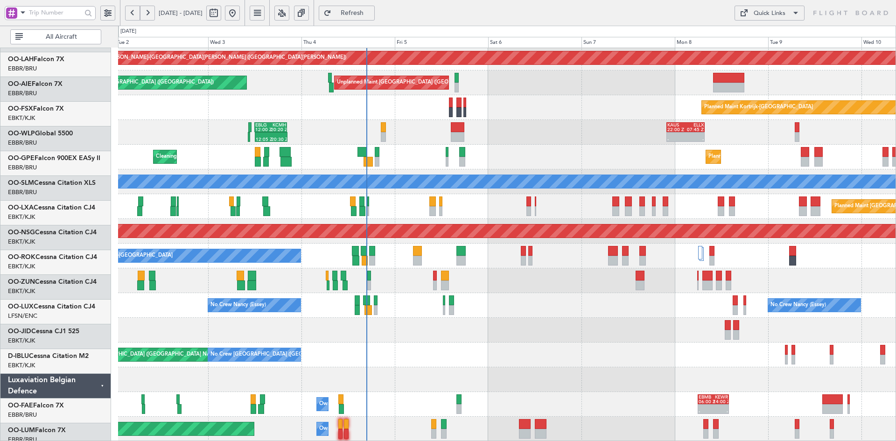
click at [589, 152] on div "Planned Maint [PERSON_NAME]-[GEOGRAPHIC_DATA][PERSON_NAME] ([GEOGRAPHIC_DATA][P…" at bounding box center [507, 194] width 778 height 495
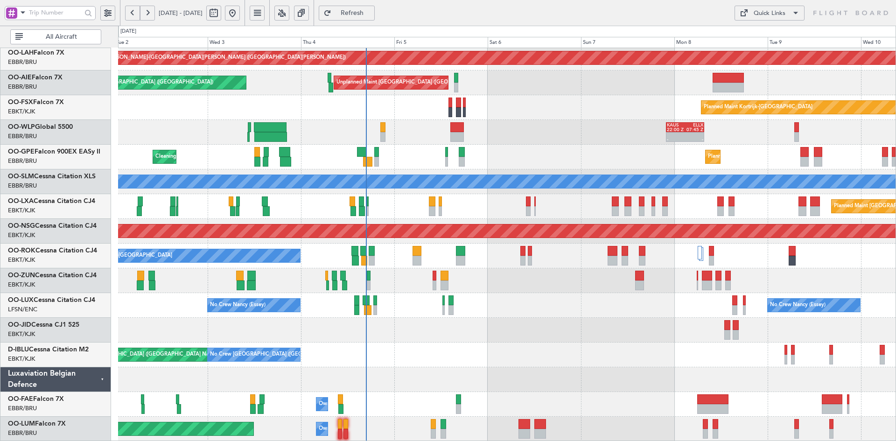
click at [467, 319] on div at bounding box center [507, 330] width 778 height 25
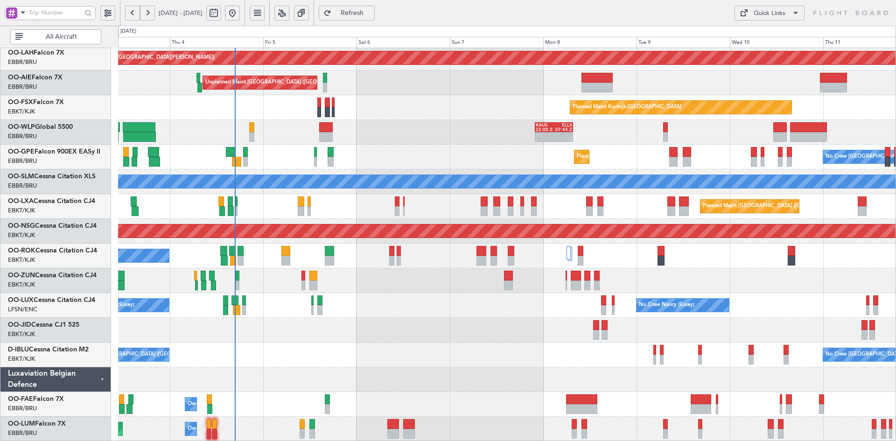
click at [477, 368] on div at bounding box center [507, 379] width 778 height 25
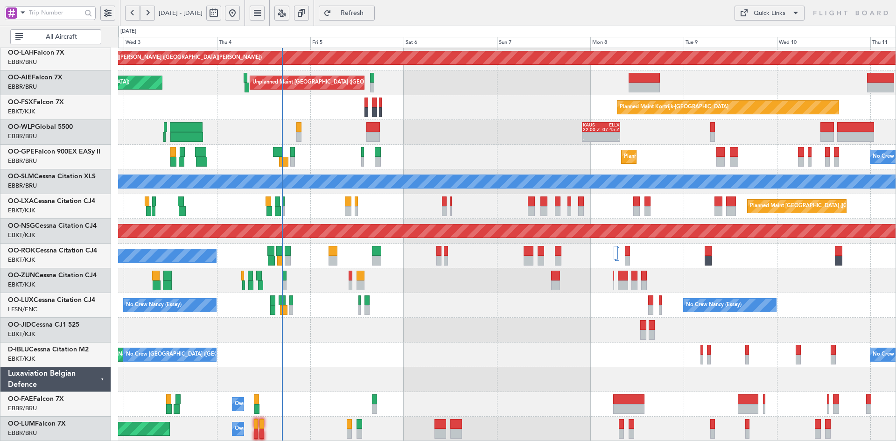
click at [538, 134] on div "- - [PERSON_NAME] 22:00 Z ELLX 07:45 Z" at bounding box center [507, 132] width 778 height 25
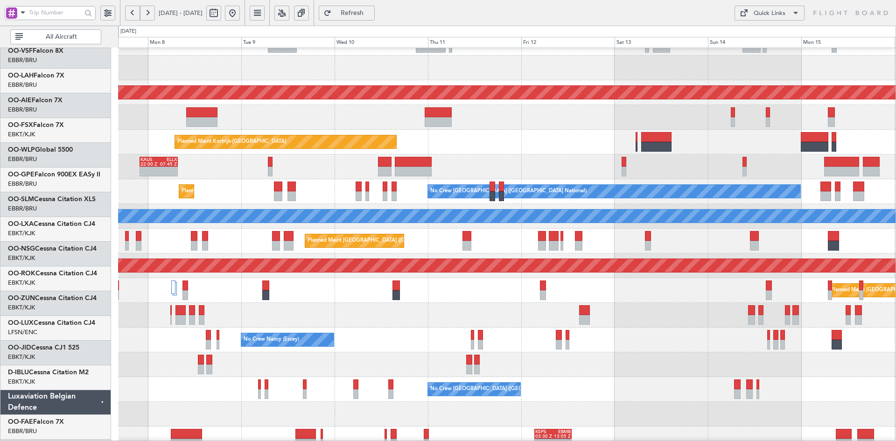
scroll to position [67, 0]
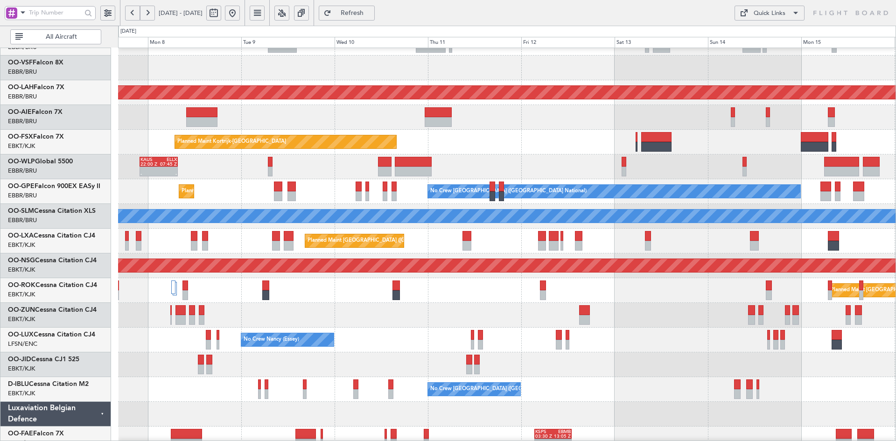
click at [569, 284] on div "Planned Maint [GEOGRAPHIC_DATA] ([GEOGRAPHIC_DATA])" at bounding box center [507, 290] width 778 height 25
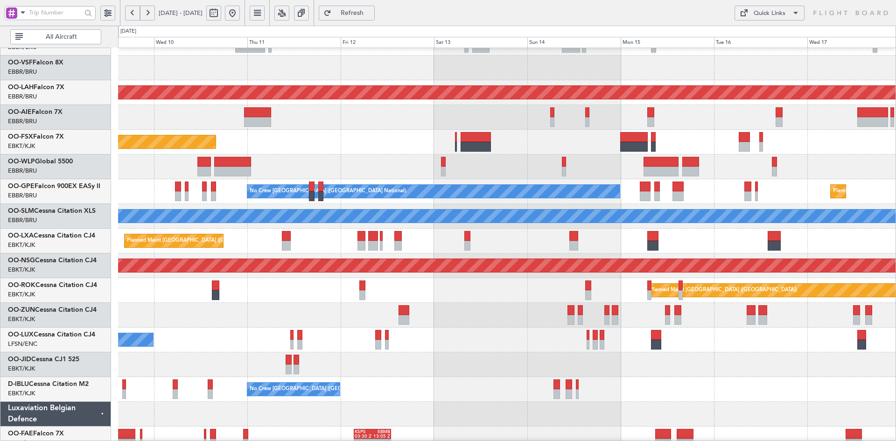
click at [577, 307] on div at bounding box center [507, 315] width 778 height 25
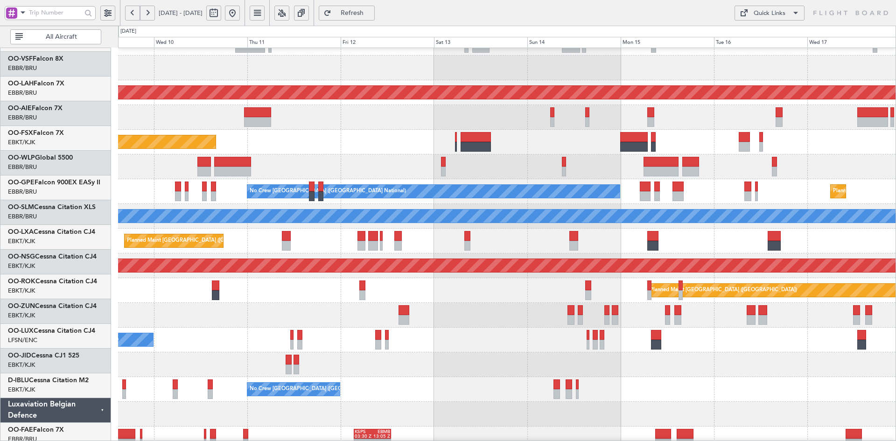
click at [496, 285] on div "Planned Maint [GEOGRAPHIC_DATA] ([GEOGRAPHIC_DATA])" at bounding box center [507, 290] width 778 height 25
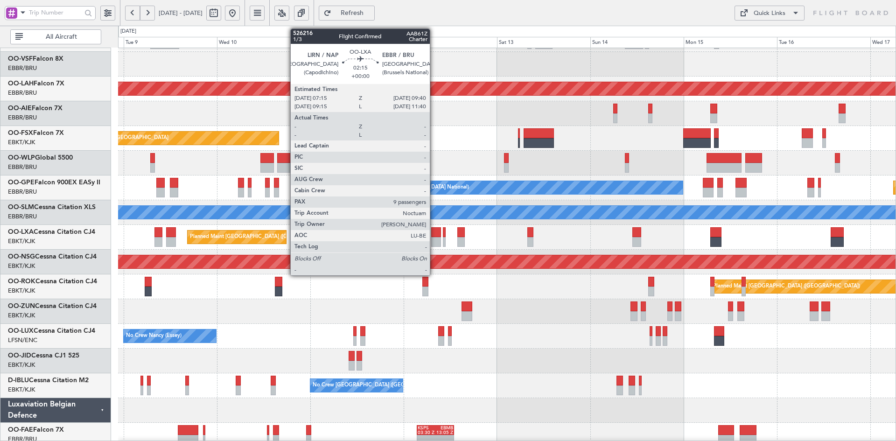
click at [434, 238] on div at bounding box center [436, 242] width 10 height 10
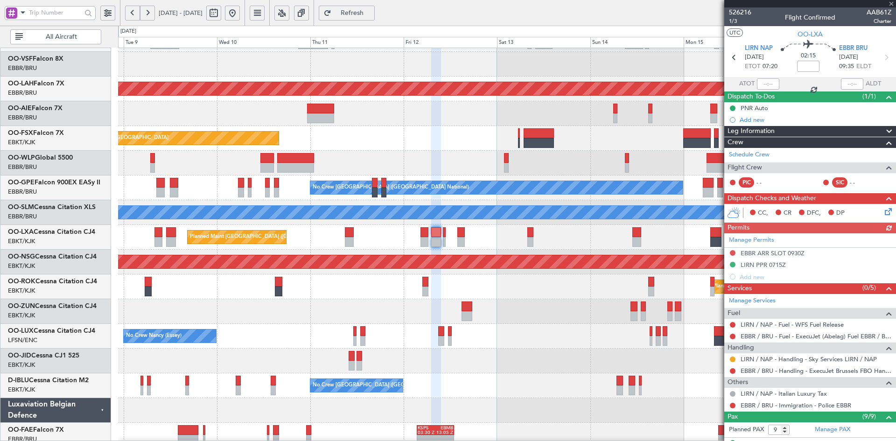
scroll to position [185, 0]
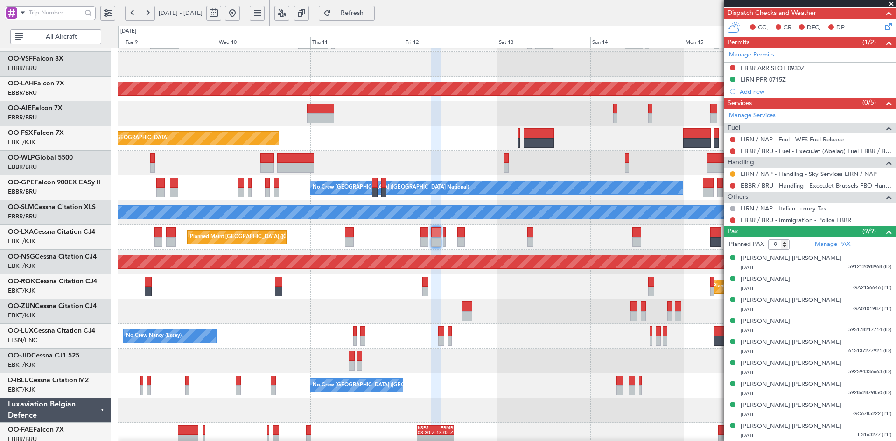
click at [892, 1] on span at bounding box center [891, 4] width 9 height 8
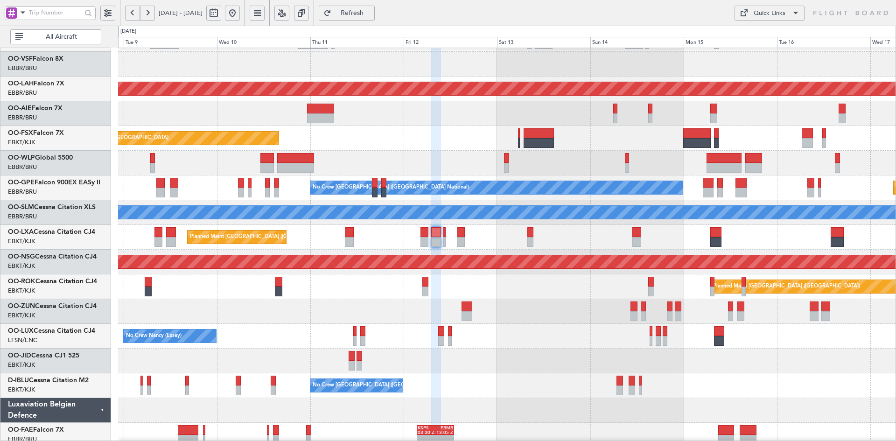
type input "0"
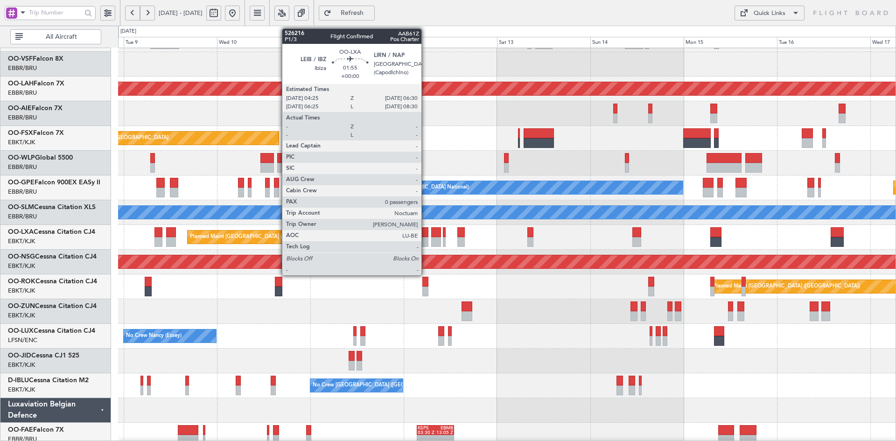
click at [426, 243] on div at bounding box center [425, 242] width 8 height 10
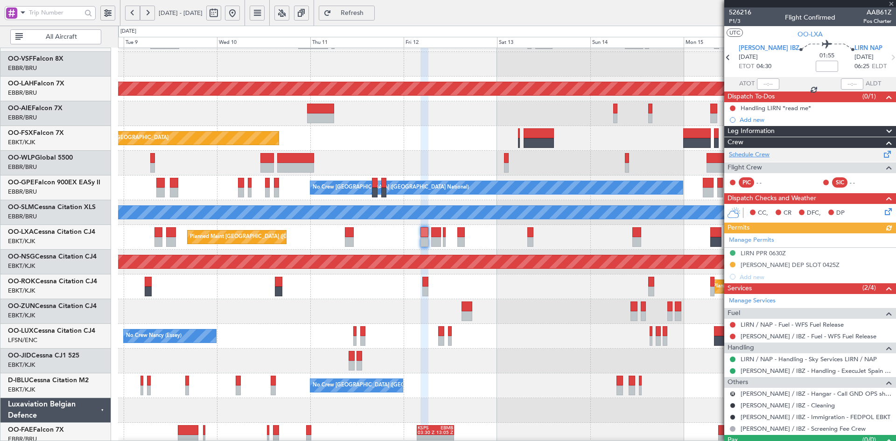
click at [761, 154] on link "Schedule Crew" at bounding box center [749, 154] width 41 height 9
click at [756, 154] on link "Schedule Crew" at bounding box center [749, 154] width 41 height 9
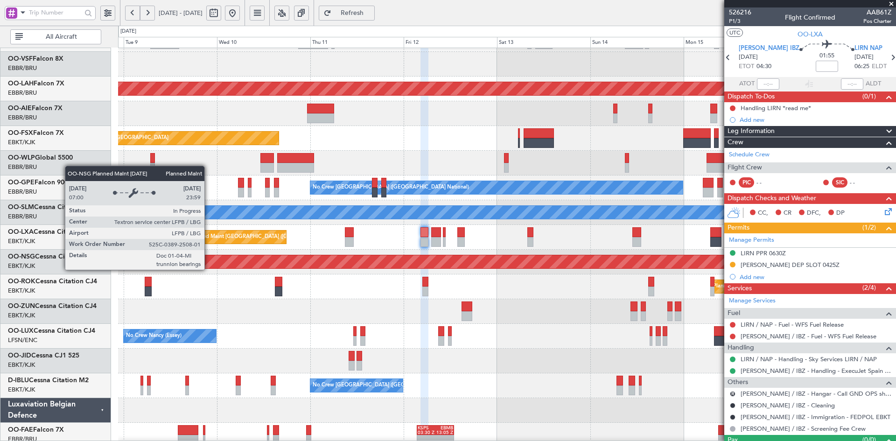
click at [865, 257] on fb-app "[DATE] - [DATE] Refresh Quick Links All Aircraft Planned [GEOGRAPHIC_DATA][PERS…" at bounding box center [448, 227] width 896 height 430
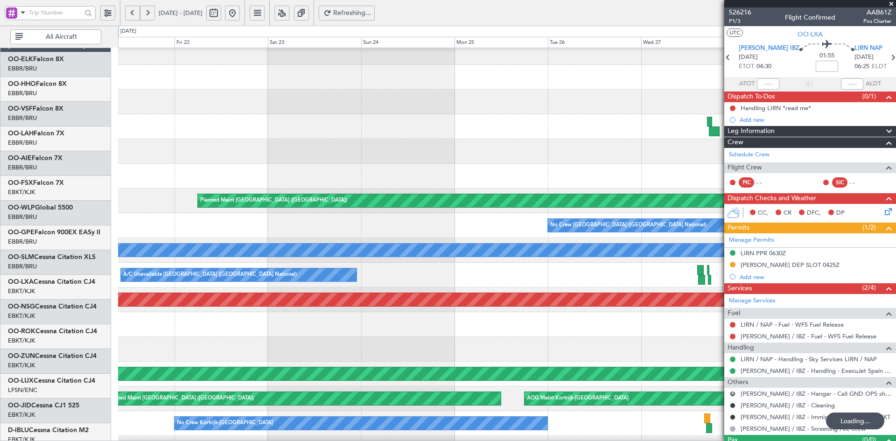
scroll to position [33, 0]
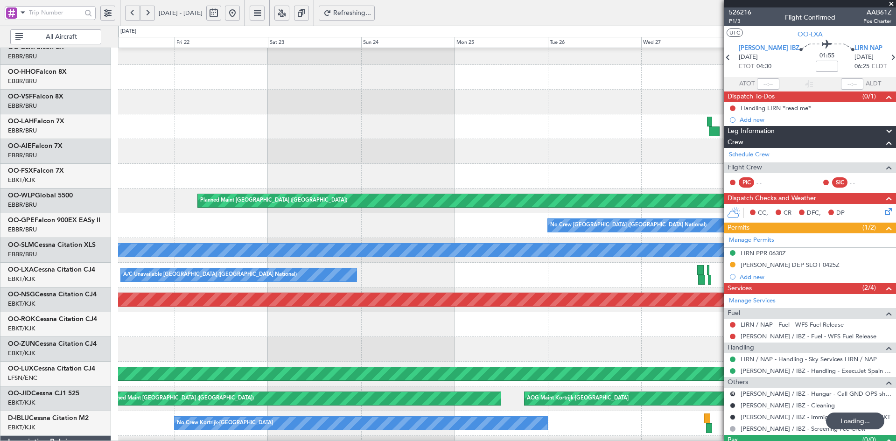
click at [896, 136] on html "[DATE] - [DATE] Refreshing... Quick Links All Aircraft Planned Maint [GEOGRAPHI…" at bounding box center [448, 220] width 896 height 441
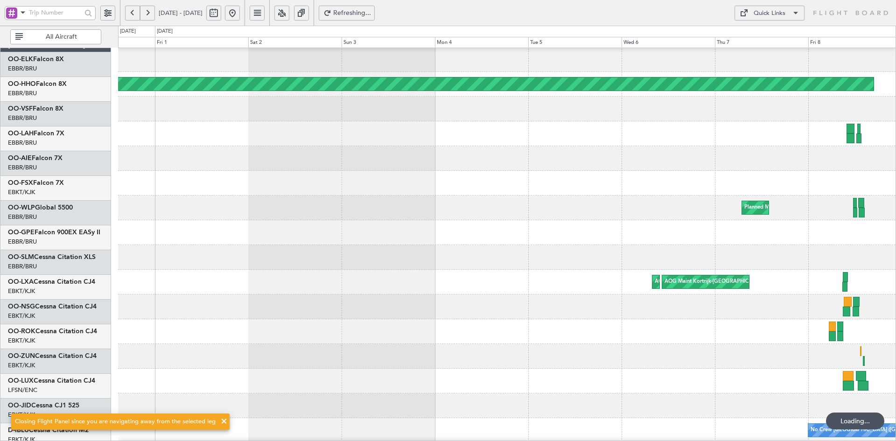
scroll to position [26, 0]
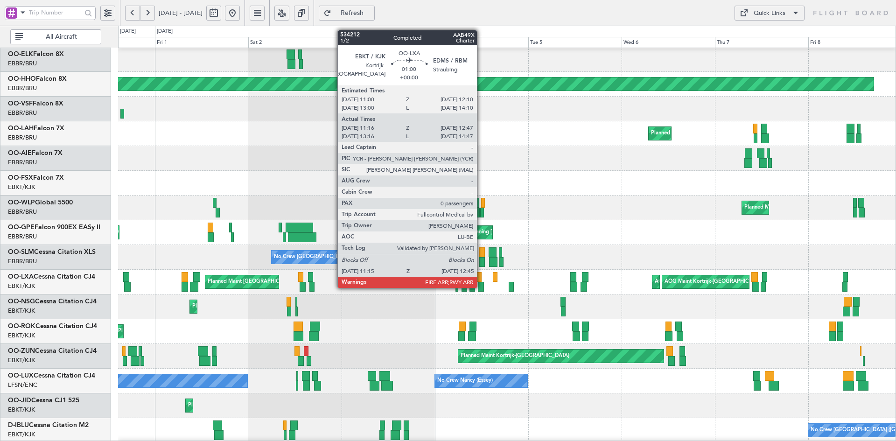
click at [481, 287] on div at bounding box center [481, 287] width 6 height 10
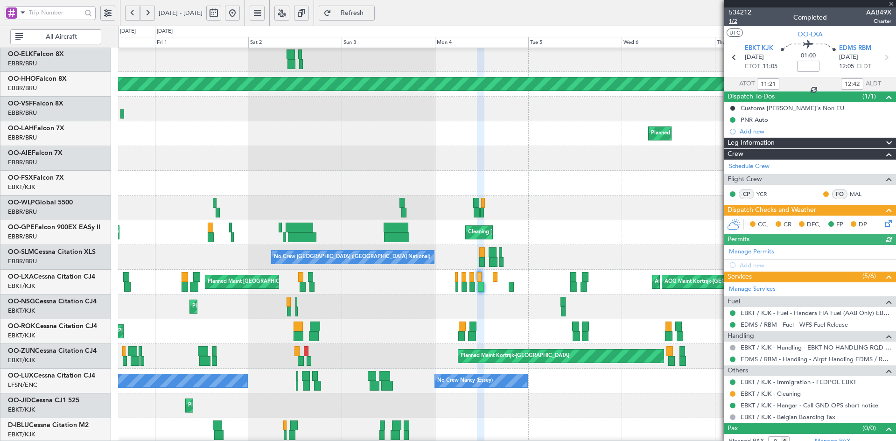
type input "13:21"
type input "14:42"
type input "11:21"
type input "12:42"
type input "13:21"
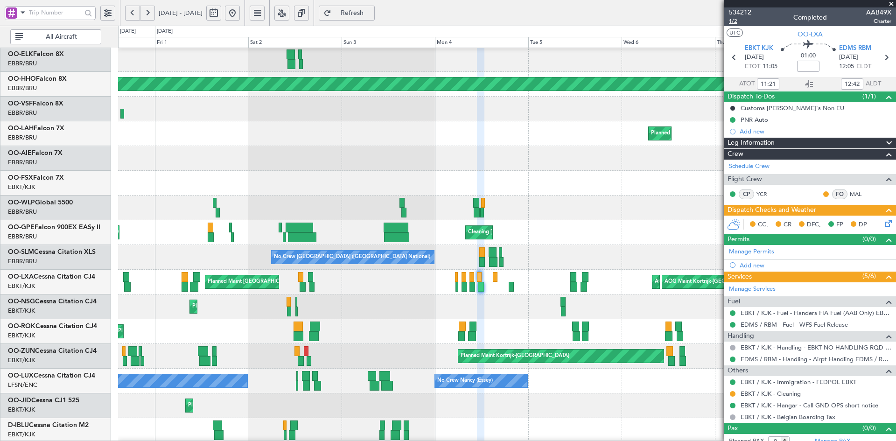
type input "14:42"
type input "11:21"
type input "12:42"
click at [734, 21] on span "1/2" at bounding box center [740, 21] width 22 height 8
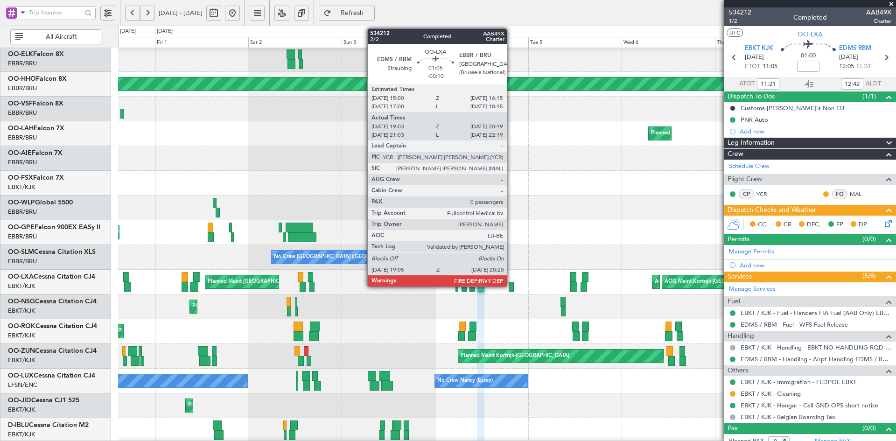
click at [511, 286] on div at bounding box center [511, 287] width 5 height 10
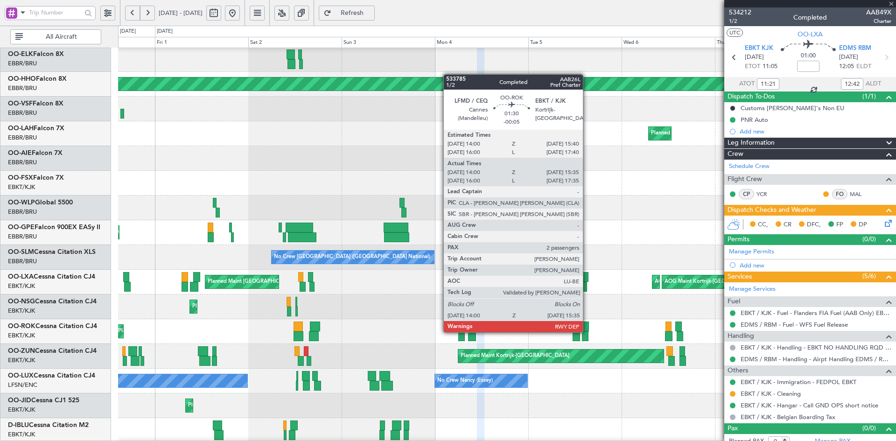
type input "-00:10"
type input "19:08"
type input "20:14"
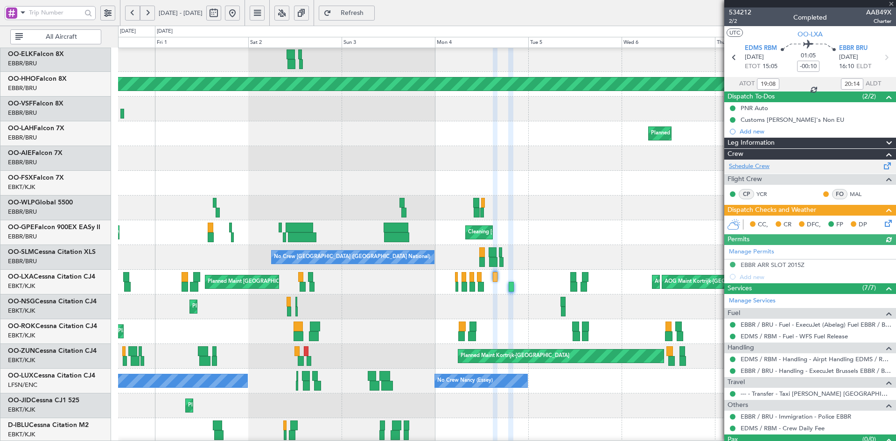
click at [755, 165] on link "Schedule Crew" at bounding box center [749, 166] width 41 height 9
click at [240, 15] on button at bounding box center [232, 13] width 15 height 15
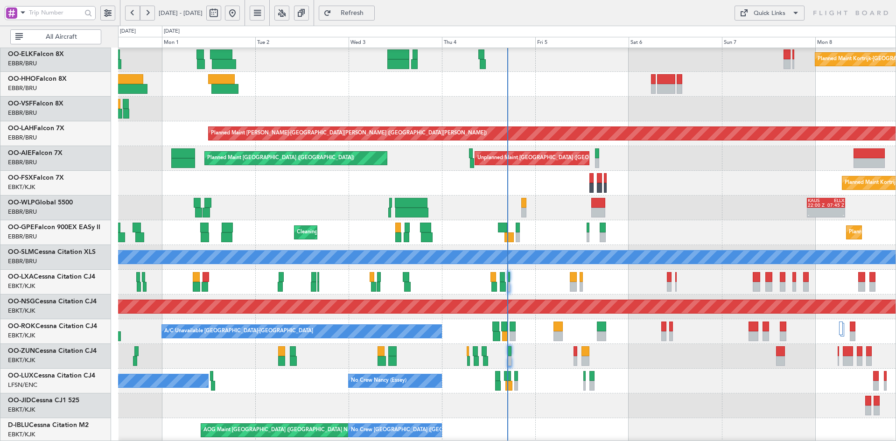
click at [379, 220] on div "Planned Maint [GEOGRAPHIC_DATA] ([GEOGRAPHIC_DATA] National) Cleaning [GEOGRAPH…" at bounding box center [507, 232] width 778 height 25
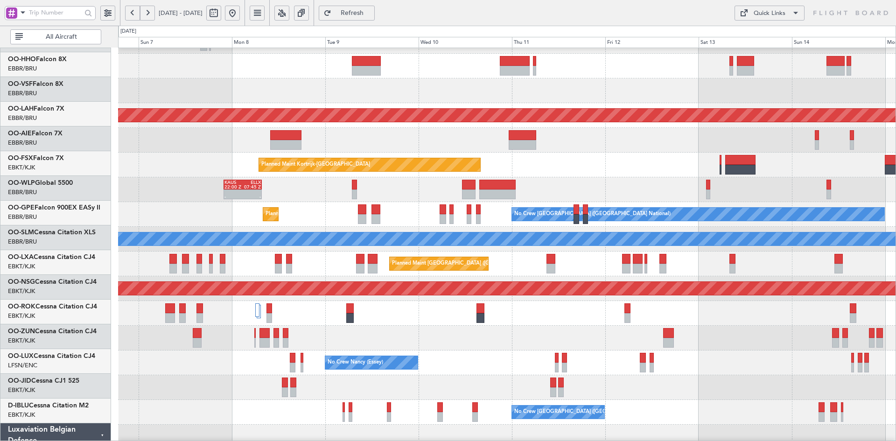
scroll to position [44, 0]
click at [597, 187] on div "- - [PERSON_NAME] 22:00 Z ELLX 07:45 Z" at bounding box center [507, 189] width 778 height 25
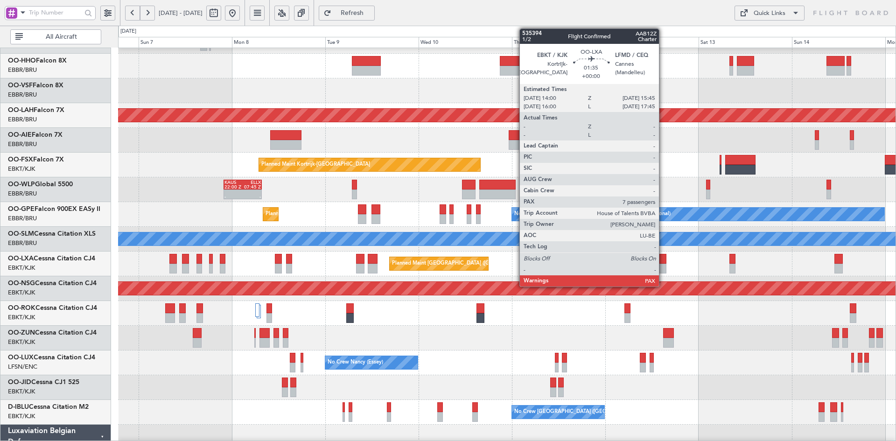
click at [663, 265] on div at bounding box center [663, 269] width 7 height 10
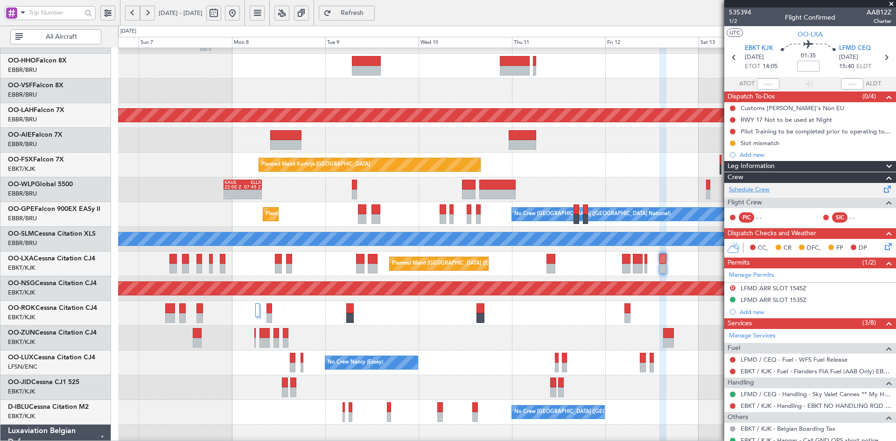
click at [762, 189] on link "Schedule Crew" at bounding box center [749, 189] width 41 height 9
click at [432, 177] on div "- - [PERSON_NAME] 22:00 Z ELLX 07:45 Z" at bounding box center [507, 189] width 778 height 25
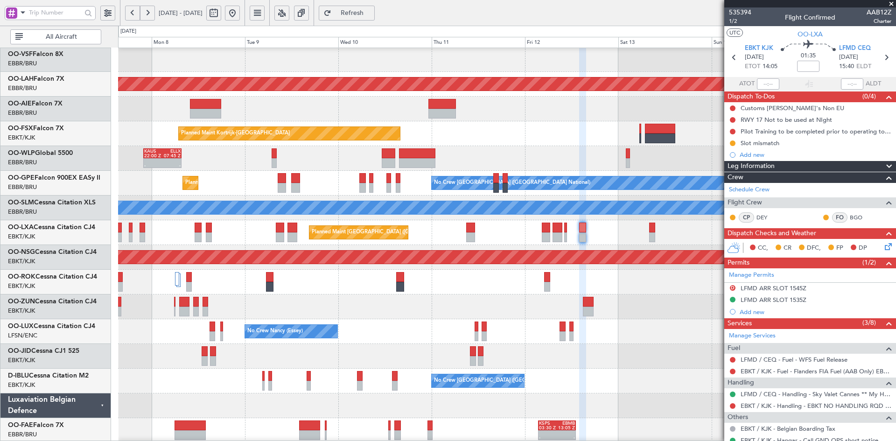
scroll to position [0, 0]
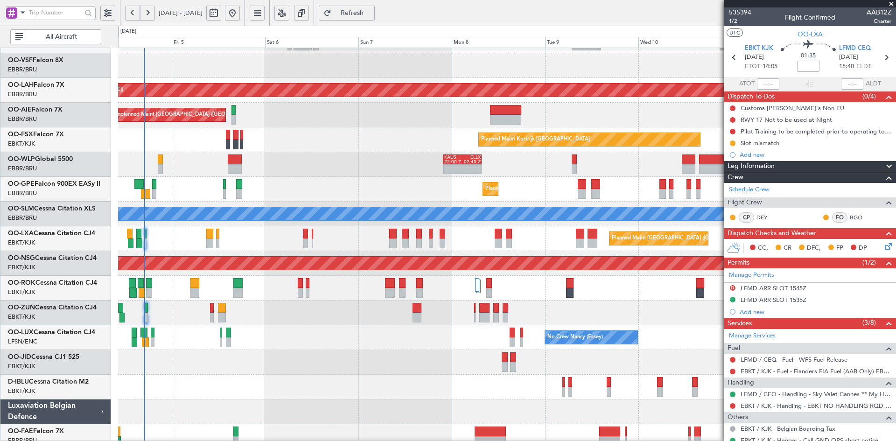
click at [763, 331] on fb-app "[DATE] - [DATE] Refresh Quick Links All Aircraft Planned [GEOGRAPHIC_DATA][PERS…" at bounding box center [448, 227] width 896 height 430
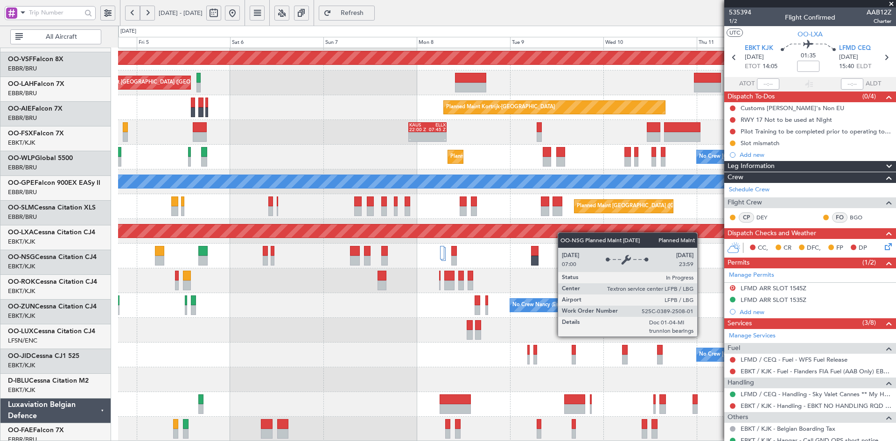
scroll to position [101, 0]
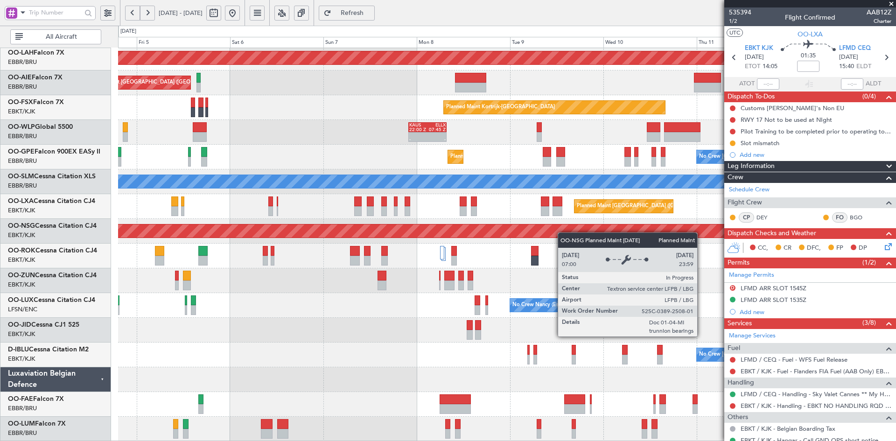
click at [563, 233] on div "Planned Maint [PERSON_NAME]-[GEOGRAPHIC_DATA][PERSON_NAME] ([GEOGRAPHIC_DATA][P…" at bounding box center [507, 194] width 778 height 495
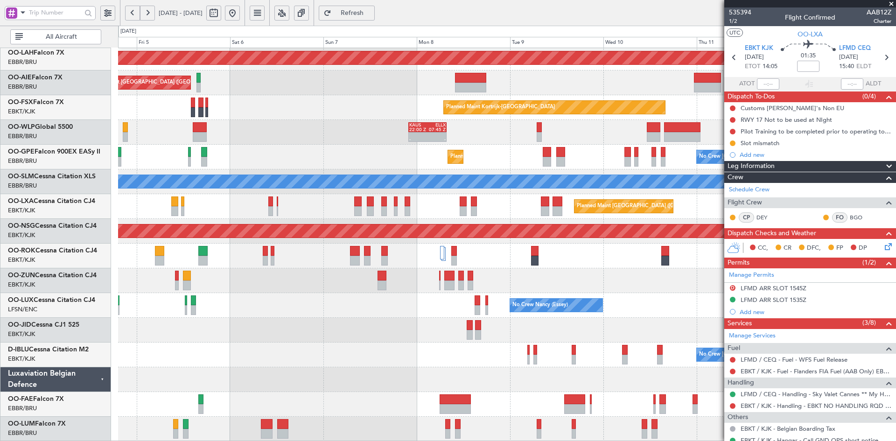
click at [405, 316] on div "Planned Maint [PERSON_NAME]-[GEOGRAPHIC_DATA][PERSON_NAME] ([GEOGRAPHIC_DATA][P…" at bounding box center [507, 194] width 778 height 495
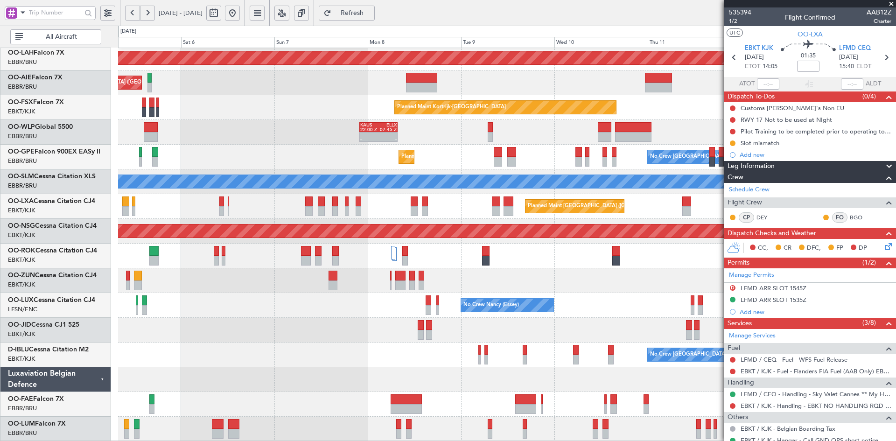
click at [581, 334] on div at bounding box center [507, 330] width 778 height 25
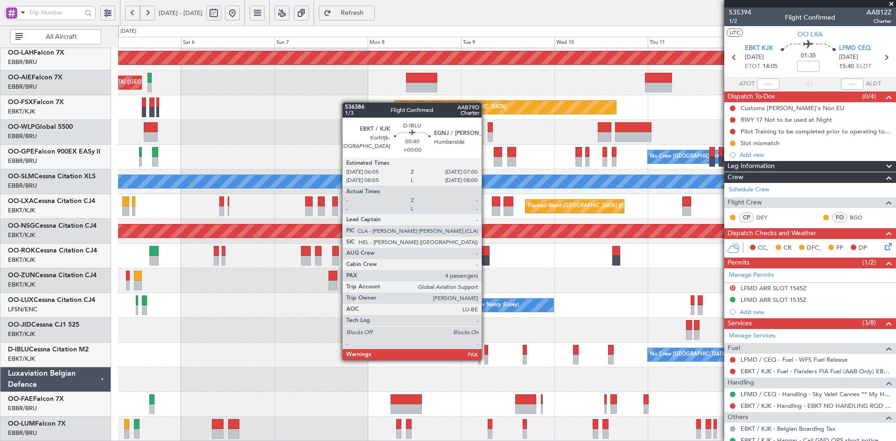
click at [486, 360] on div at bounding box center [487, 360] width 4 height 10
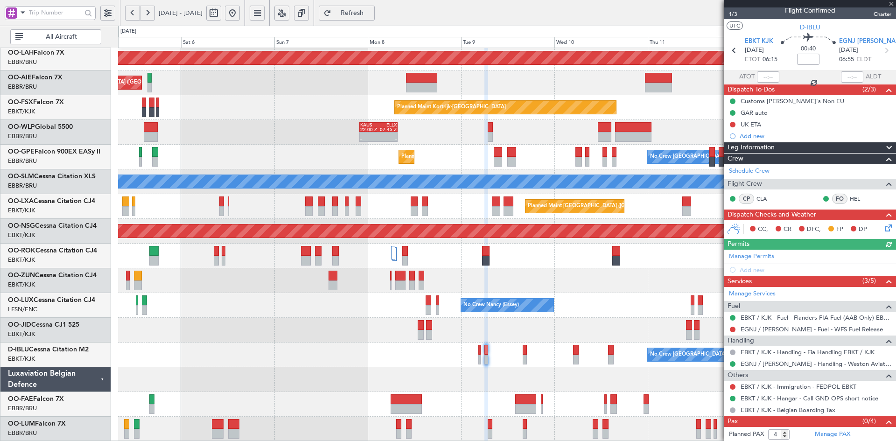
scroll to position [1, 0]
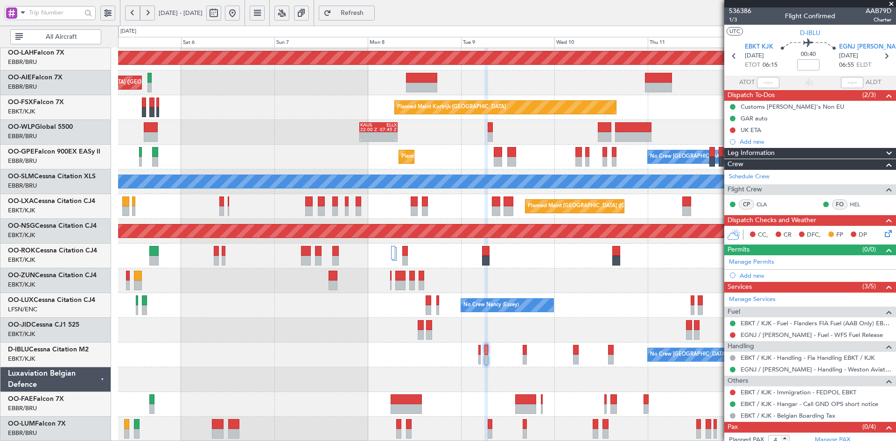
click at [895, 4] on span at bounding box center [891, 4] width 9 height 8
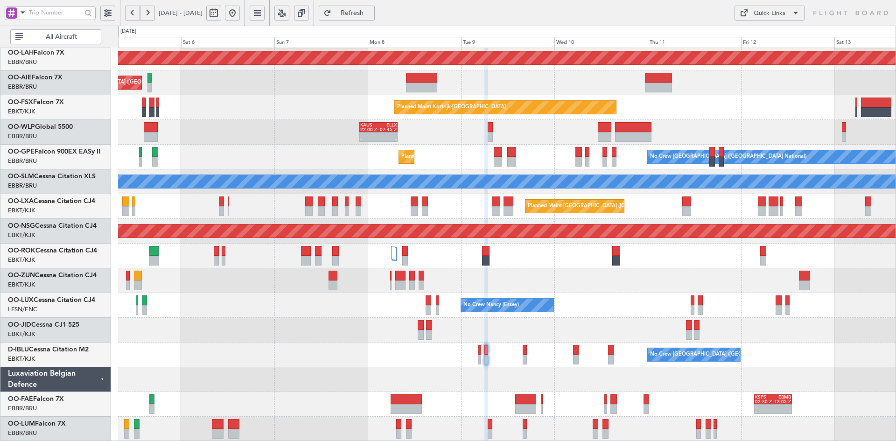
type input "0"
